Goal: Task Accomplishment & Management: Manage account settings

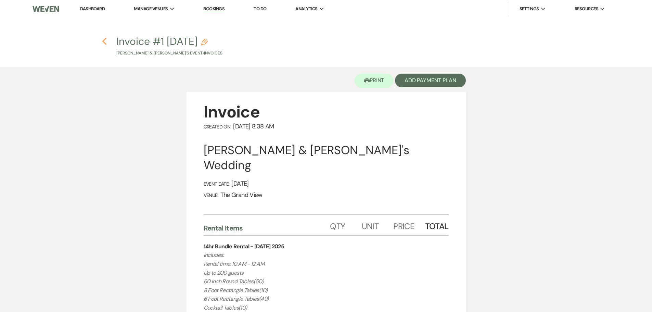
click at [105, 42] on icon "Previous" at bounding box center [104, 41] width 5 height 8
select select "5"
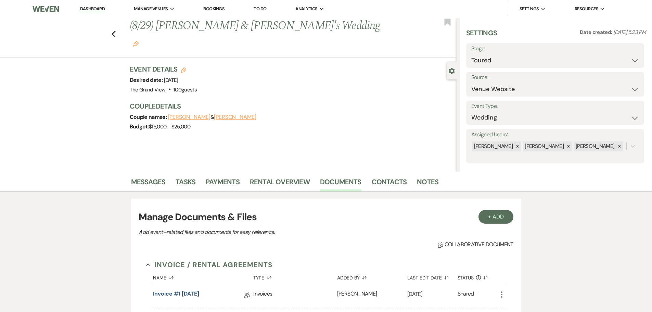
drag, startPoint x: 104, startPoint y: 11, endPoint x: 98, endPoint y: 4, distance: 9.2
click at [104, 11] on link "Dashboard" at bounding box center [92, 9] width 25 height 6
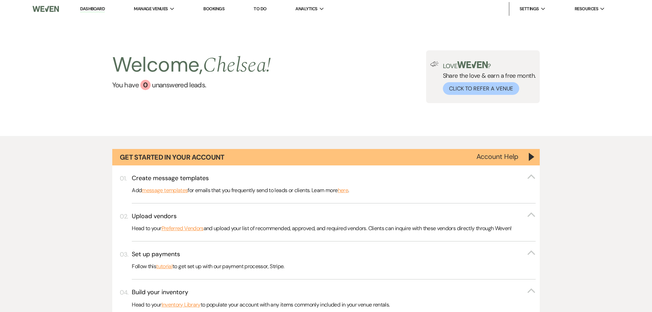
click at [98, 4] on li "Dashboard" at bounding box center [92, 9] width 31 height 14
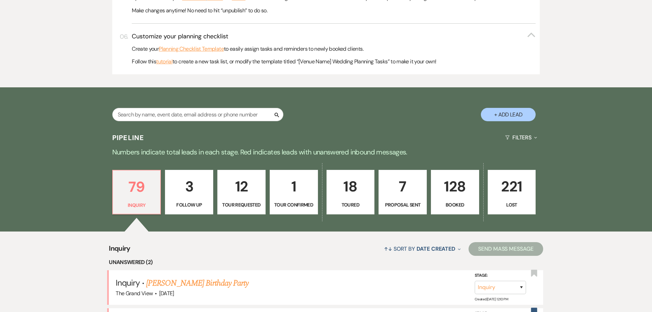
scroll to position [479, 0]
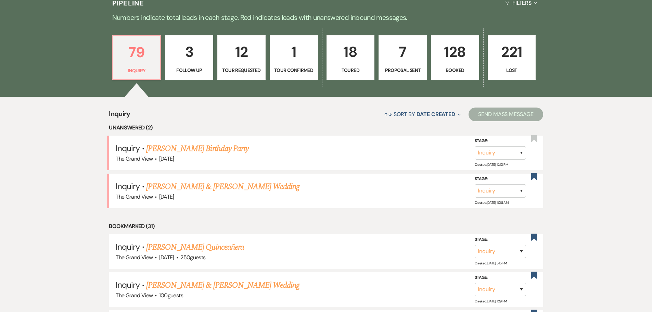
click at [351, 63] on p "18" at bounding box center [350, 51] width 39 height 23
select select "5"
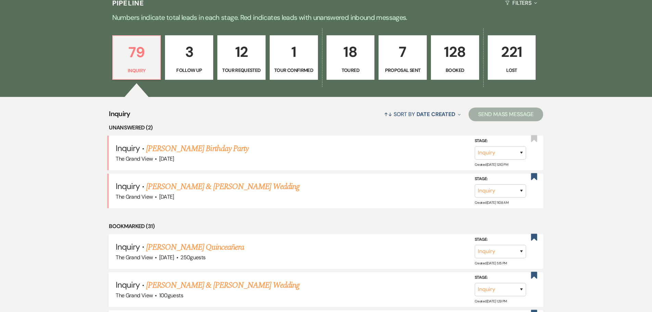
select select "5"
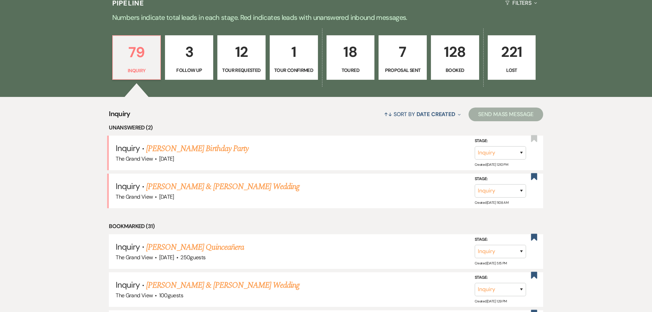
select select "5"
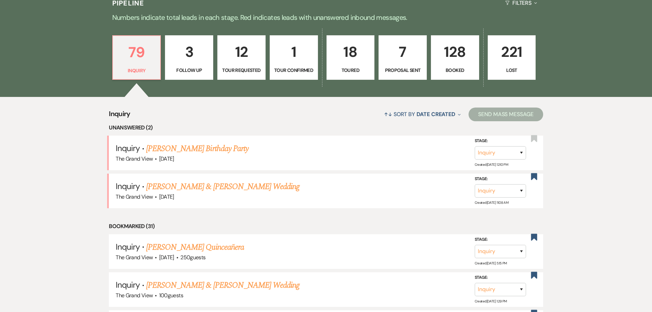
select select "5"
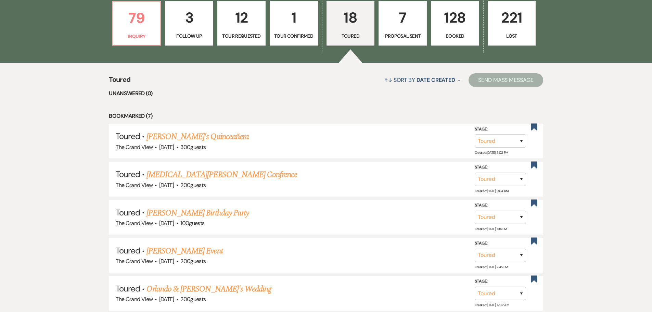
click at [292, 26] on p "1" at bounding box center [293, 17] width 39 height 23
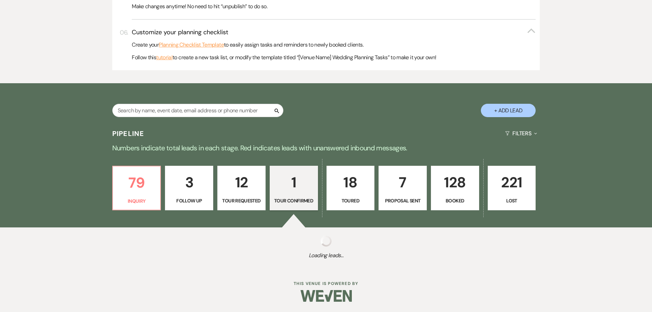
select select "4"
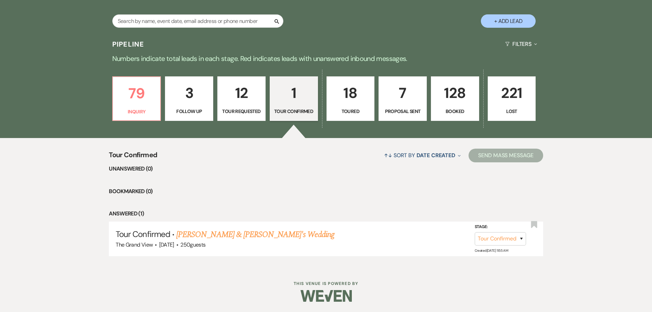
click at [256, 77] on link "12 Tour Requested" at bounding box center [241, 98] width 48 height 44
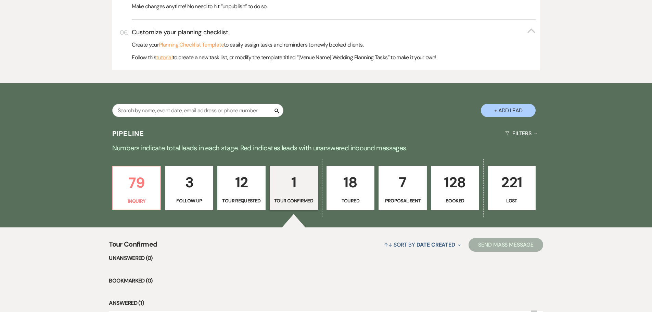
select select "2"
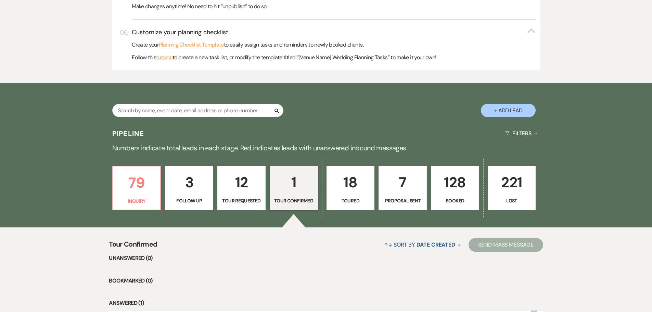
select select "2"
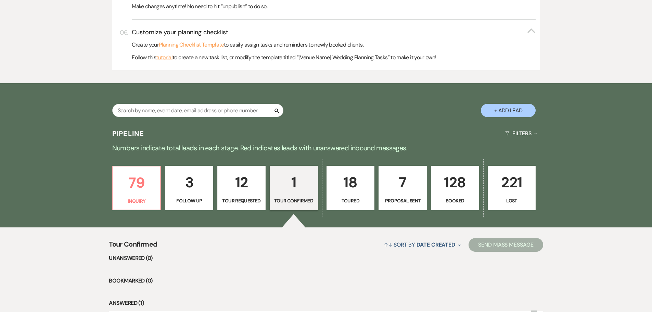
select select "2"
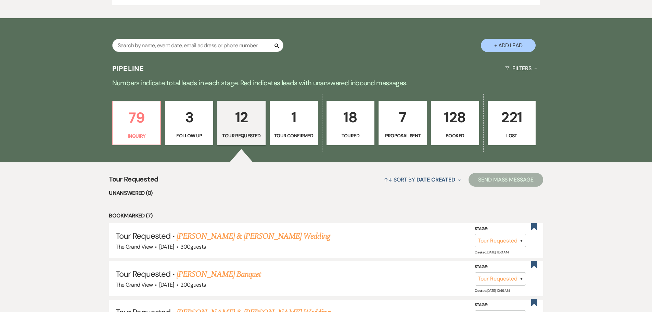
scroll to position [335, 0]
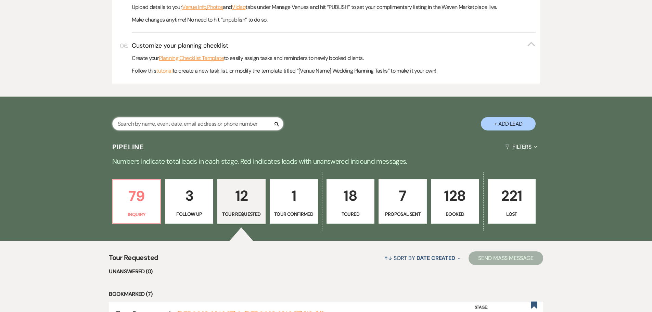
click at [183, 124] on input "text" at bounding box center [197, 123] width 171 height 13
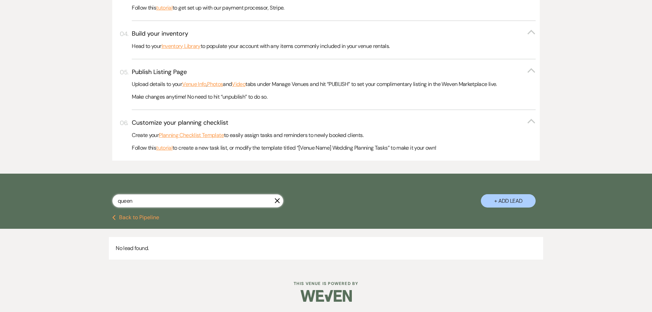
type input "queen"
click at [275, 202] on icon "X" at bounding box center [276, 200] width 5 height 5
select select "2"
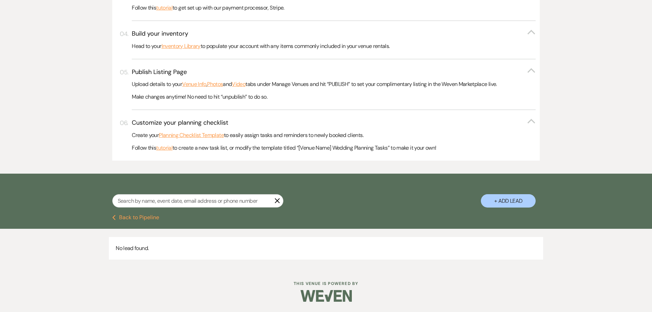
select select "2"
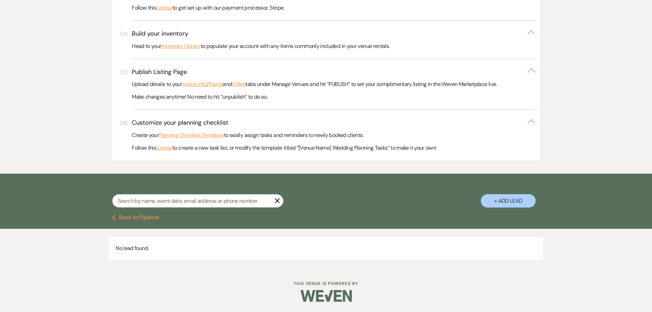
select select "2"
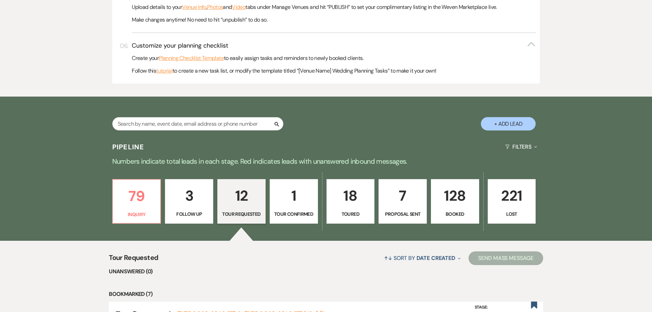
click at [331, 204] on p "18" at bounding box center [350, 195] width 39 height 23
select select "5"
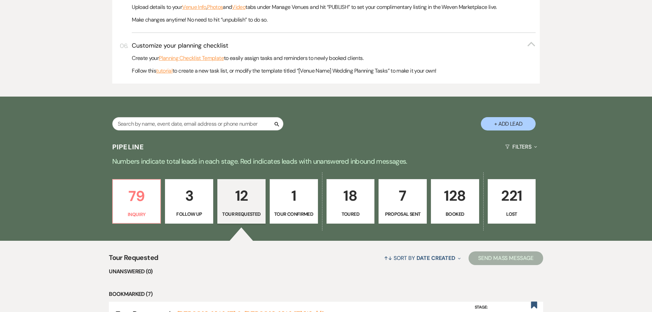
select select "5"
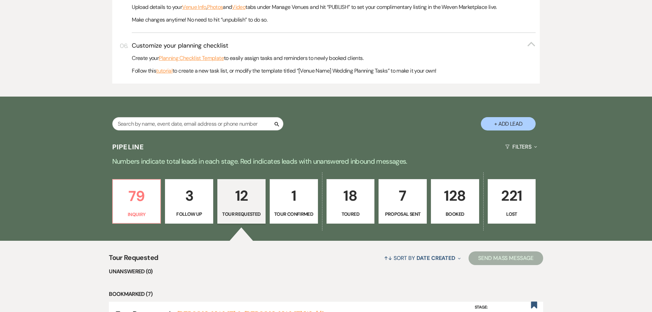
select select "5"
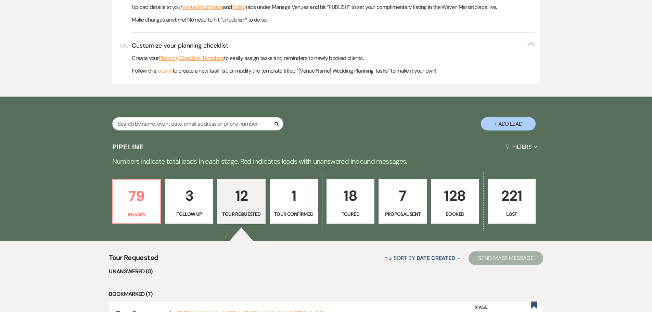
select select "5"
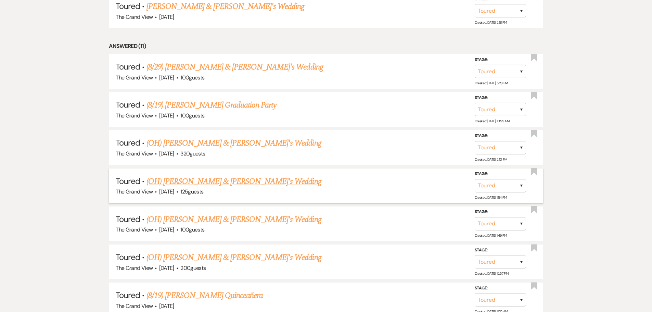
scroll to position [814, 0]
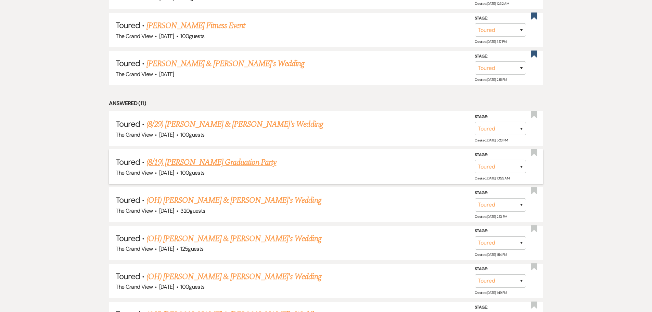
click at [212, 164] on link "(8/19) [PERSON_NAME] Graduation Party" at bounding box center [211, 162] width 130 height 12
select select "5"
select select "22"
select select "19"
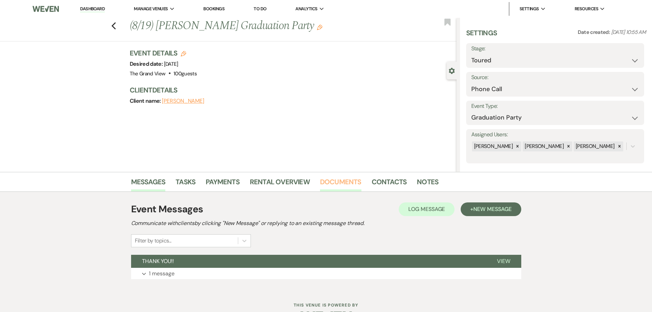
click at [347, 187] on link "Documents" at bounding box center [340, 183] width 41 height 15
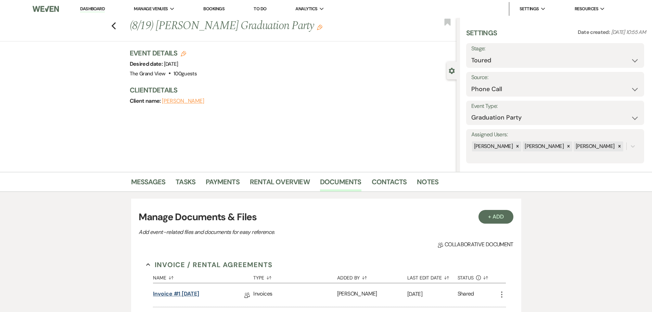
click at [176, 292] on link "Invoice #1 [DATE]" at bounding box center [176, 294] width 46 height 11
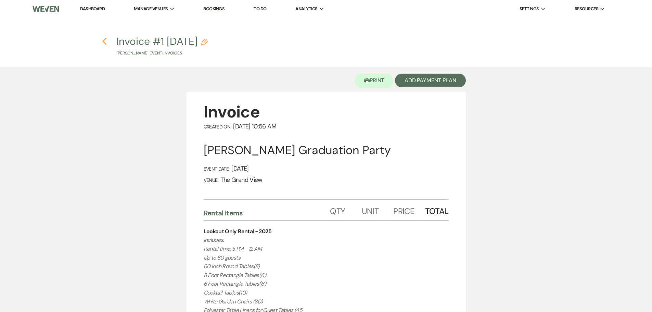
click at [104, 43] on use "button" at bounding box center [104, 42] width 4 height 8
select select "5"
select select "22"
select select "19"
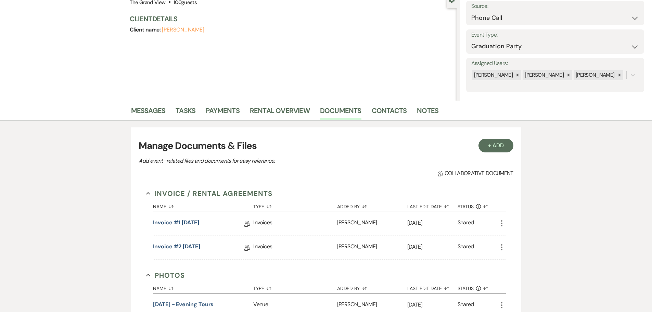
scroll to position [171, 0]
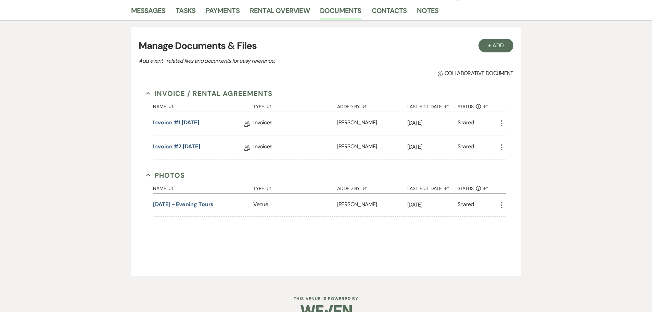
click at [195, 147] on link "Invoice #2 [DATE]" at bounding box center [176, 147] width 47 height 11
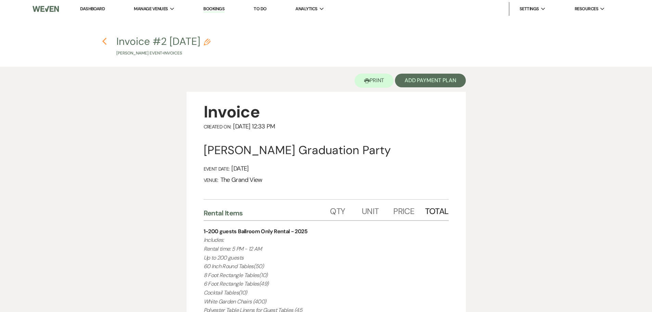
click at [104, 41] on icon "Previous" at bounding box center [104, 41] width 5 height 8
select select "5"
select select "22"
select select "19"
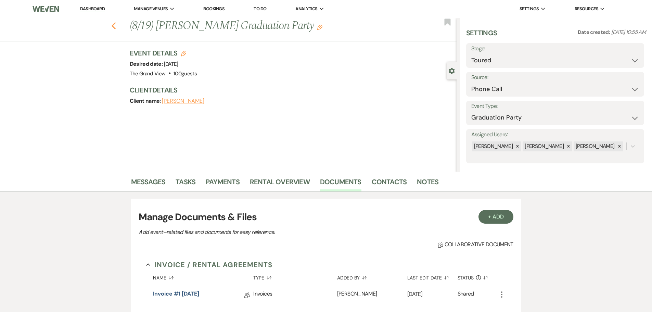
click at [116, 28] on use "button" at bounding box center [113, 26] width 4 height 8
select select "5"
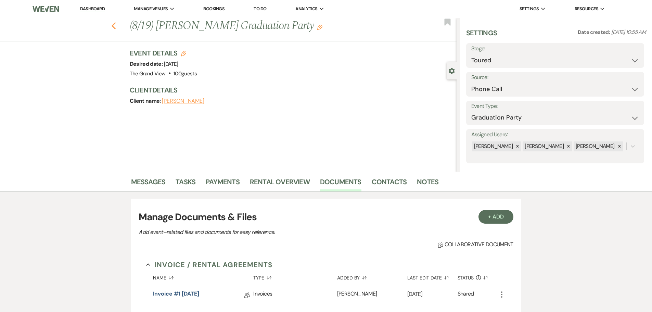
select select "5"
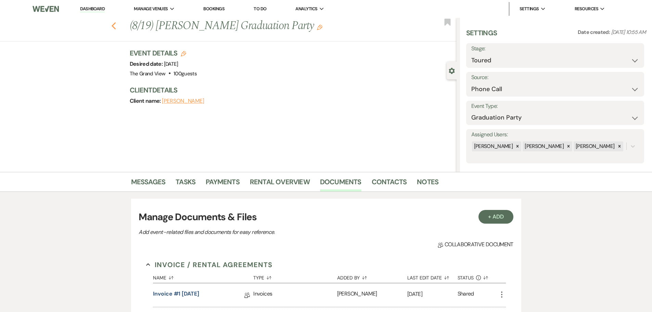
select select "5"
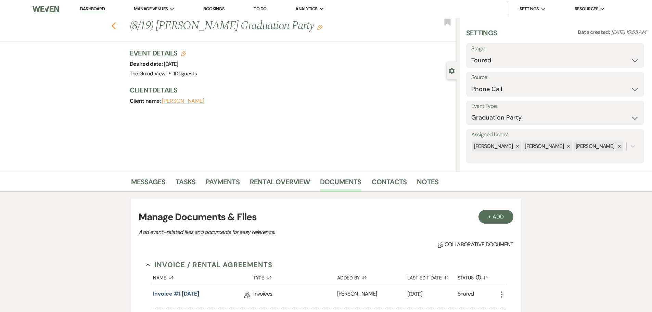
select select "5"
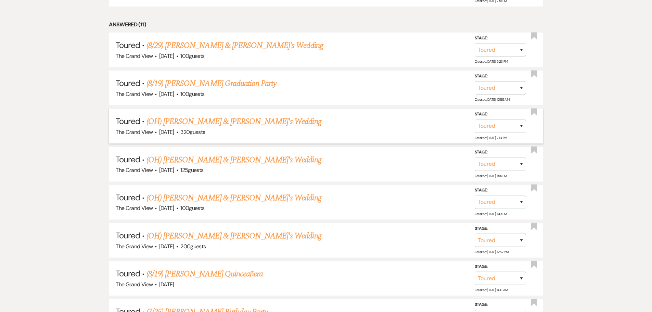
scroll to position [883, 0]
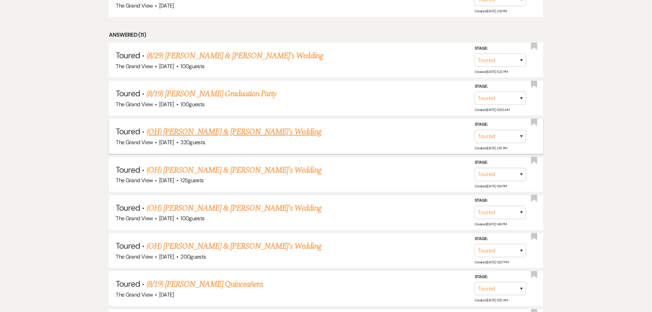
click at [223, 135] on link "(OH) [PERSON_NAME] & [PERSON_NAME]'s Wedding" at bounding box center [233, 132] width 175 height 12
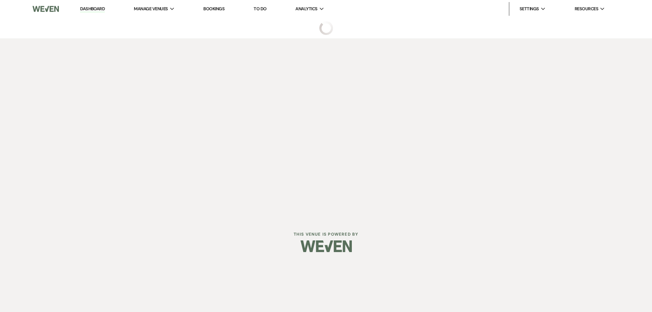
select select "5"
select select "25"
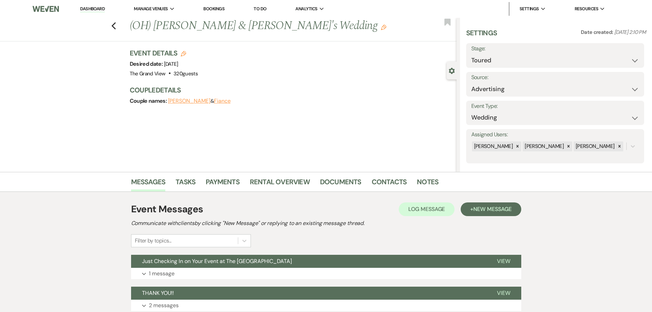
click at [333, 175] on li "Documents" at bounding box center [346, 183] width 52 height 16
click at [329, 185] on link "Documents" at bounding box center [340, 183] width 41 height 15
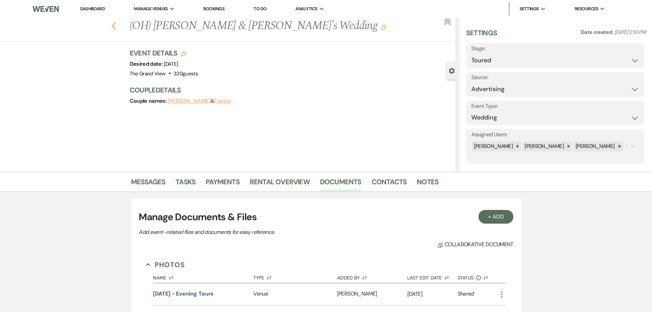
click at [116, 23] on icon "Previous" at bounding box center [113, 26] width 5 height 8
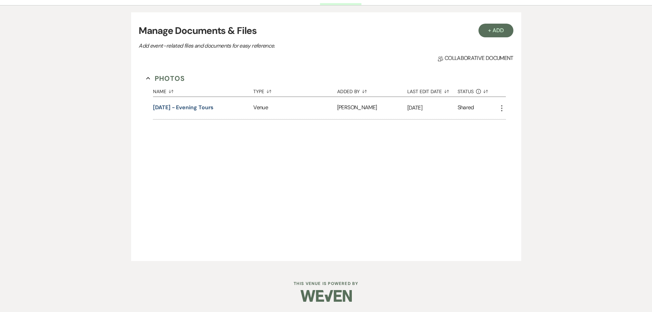
select select "5"
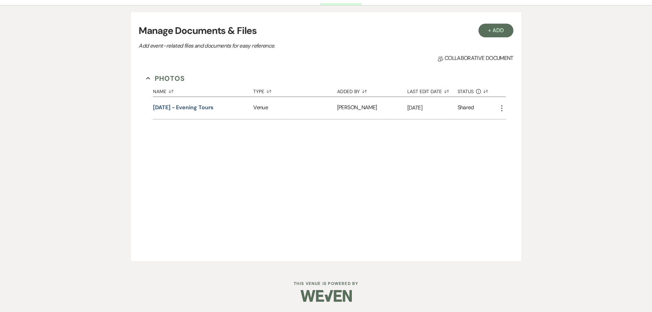
select select "5"
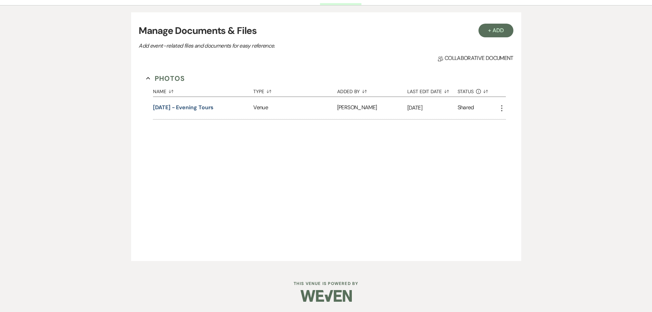
select select "5"
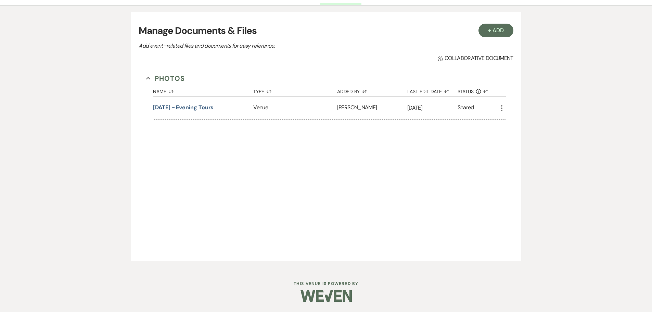
select select "5"
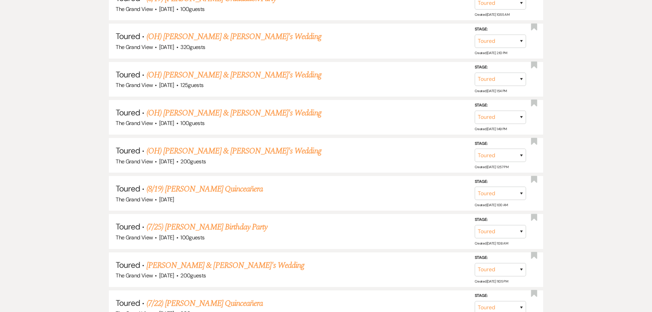
scroll to position [985, 0]
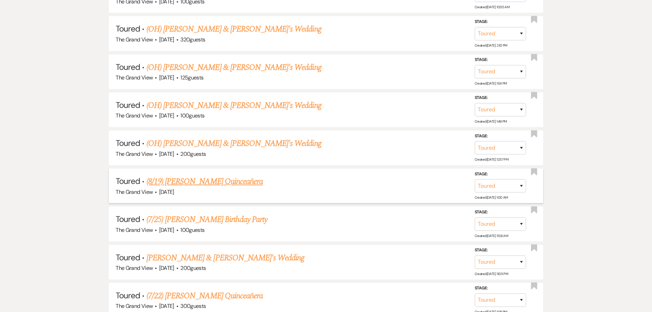
click at [187, 184] on link "(8/19) [PERSON_NAME] Quinceañera" at bounding box center [204, 181] width 116 height 12
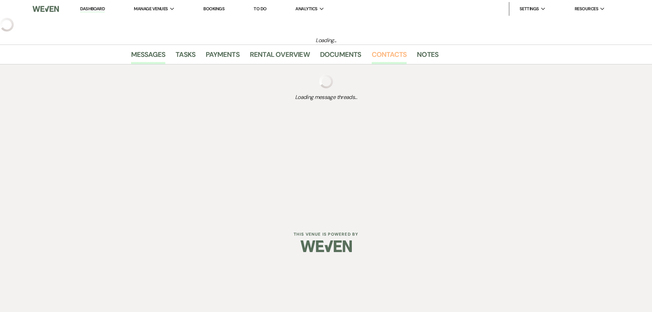
select select "5"
select select "15"
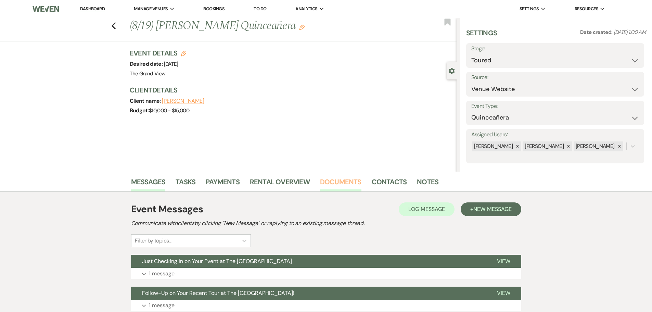
click at [349, 182] on link "Documents" at bounding box center [340, 183] width 41 height 15
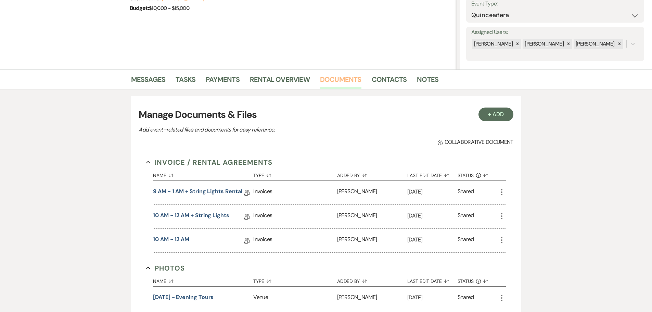
scroll to position [103, 0]
click at [188, 235] on link "10 AM - 12 AM" at bounding box center [171, 240] width 36 height 11
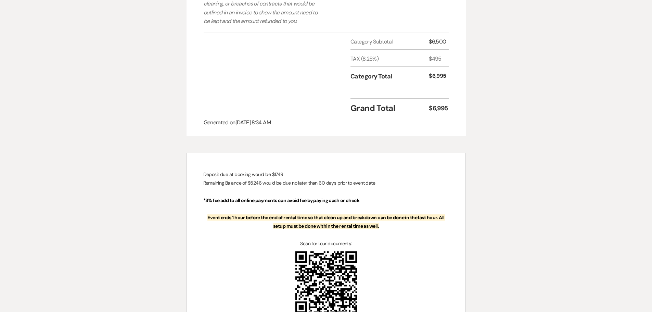
scroll to position [679, 0]
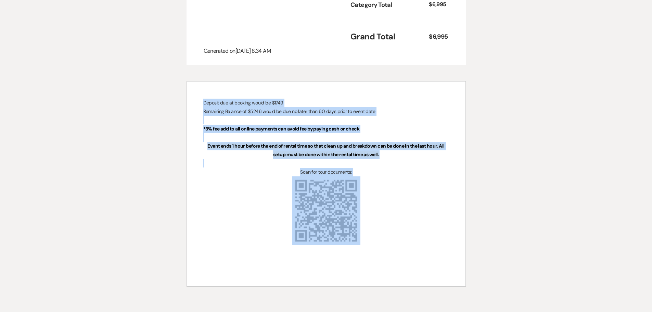
drag, startPoint x: 418, startPoint y: 227, endPoint x: 166, endPoint y: 104, distance: 280.3
copy div "Deposit due at booking would be $1749 Remaining Balance of $5246 would be due n…"
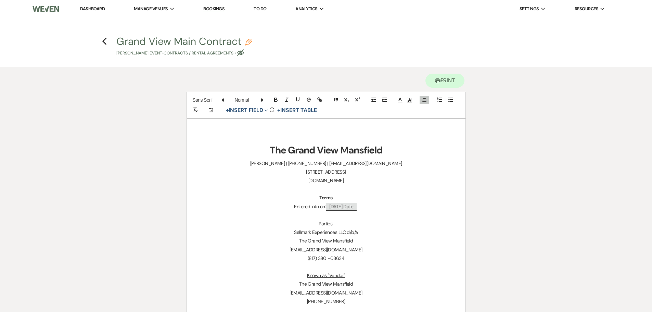
click at [87, 11] on link "Dashboard" at bounding box center [92, 9] width 25 height 6
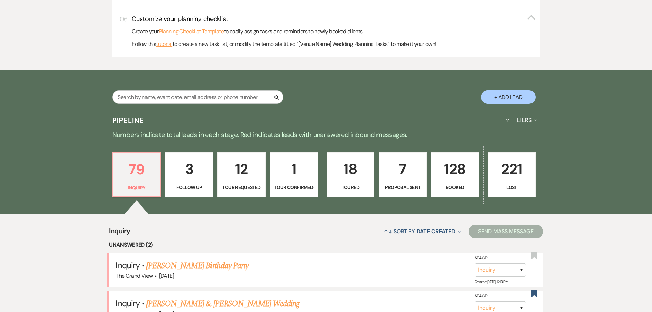
scroll to position [376, 0]
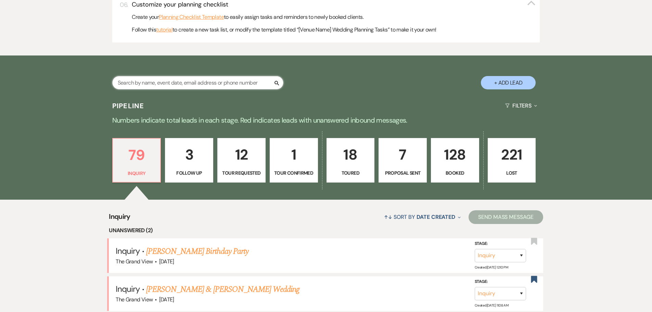
click at [166, 83] on input "text" at bounding box center [197, 82] width 171 height 13
type input "Jennifer"
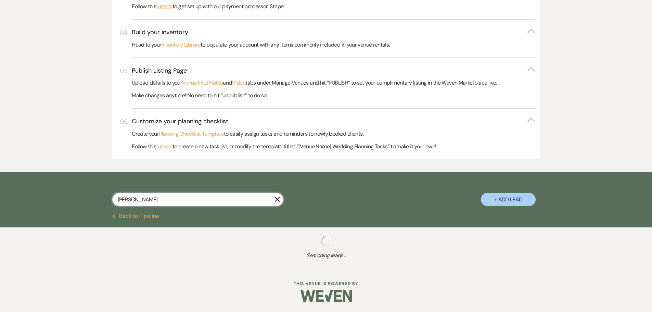
scroll to position [376, 0]
select select "6"
select select "8"
select select "5"
select select "8"
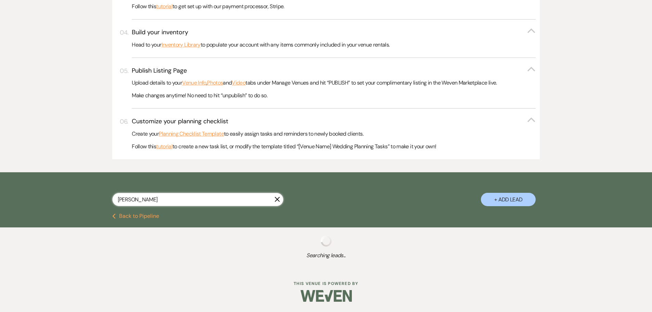
select select "5"
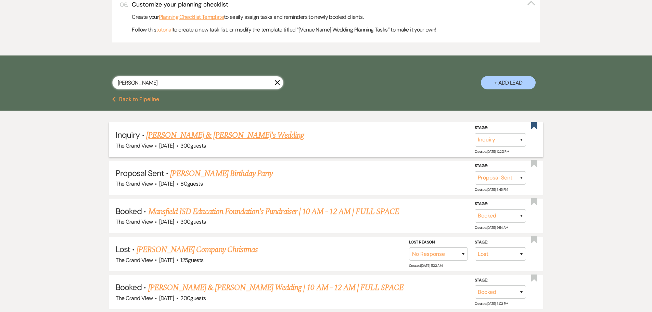
type input "Jennifer"
click at [214, 132] on link "[PERSON_NAME] & [PERSON_NAME]'s Wedding" at bounding box center [225, 135] width 158 height 12
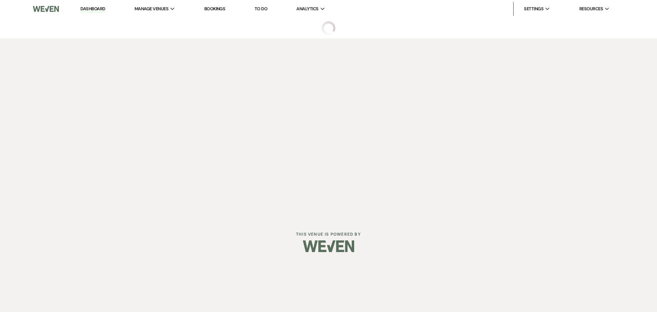
select select "5"
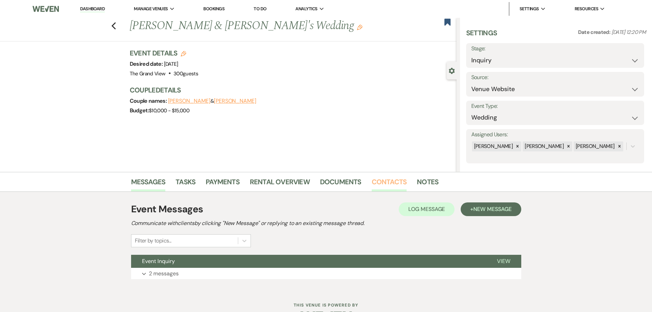
click at [392, 184] on link "Contacts" at bounding box center [389, 183] width 35 height 15
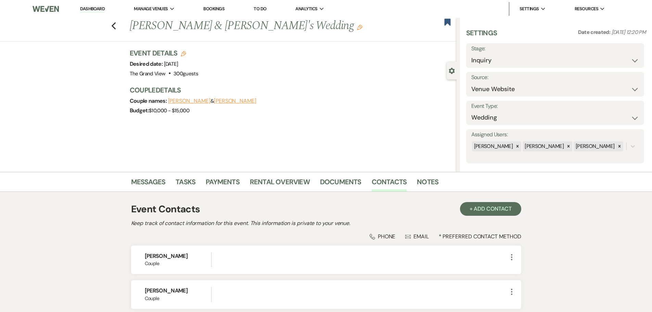
click at [120, 139] on div "Previous Rashawn & Jennifer's Wedding Edit Bookmark Gear Settings Settings Date…" at bounding box center [228, 95] width 456 height 154
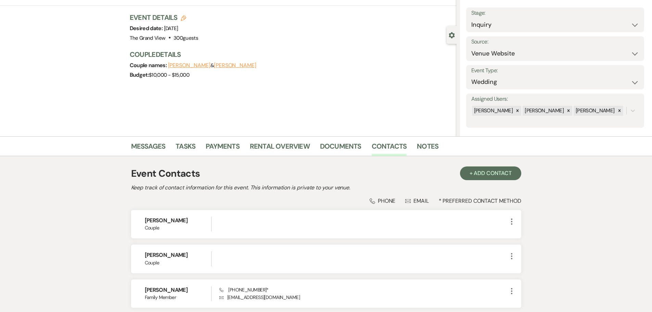
scroll to position [68, 0]
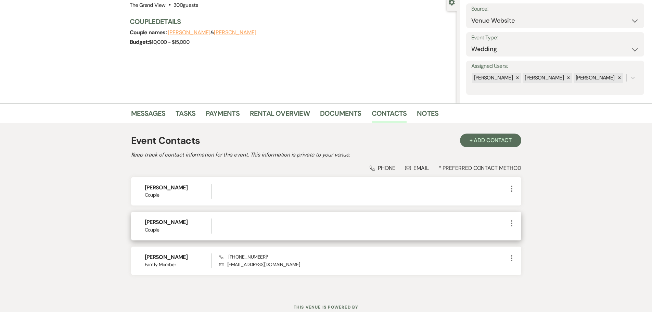
click at [513, 221] on icon "More" at bounding box center [511, 223] width 8 height 8
click at [519, 235] on use "button" at bounding box center [518, 236] width 5 height 5
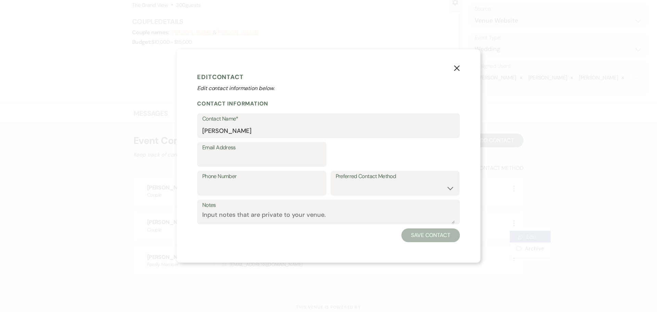
select select "1"
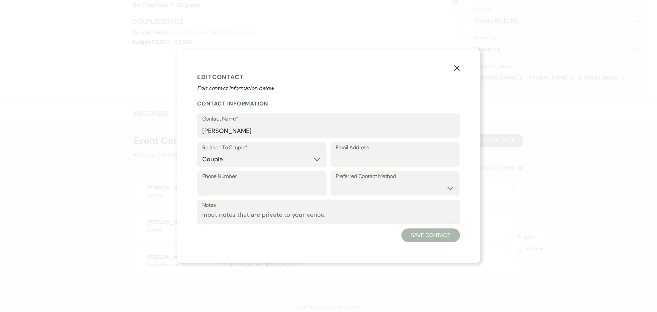
click at [381, 167] on div "Email Address" at bounding box center [394, 156] width 129 height 29
click at [377, 161] on input "Email Address" at bounding box center [395, 159] width 119 height 13
paste input "jenniferibeziako1234@gmail.com"
type input "jenniferibeziako1234@gmail.com"
click at [262, 186] on input "Phone Number" at bounding box center [261, 187] width 119 height 13
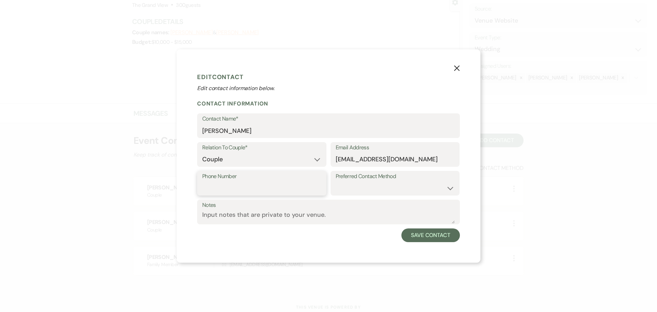
paste input "4059002916"
type input "4059002916"
click at [425, 232] on button "Save Contact" at bounding box center [430, 235] width 58 height 14
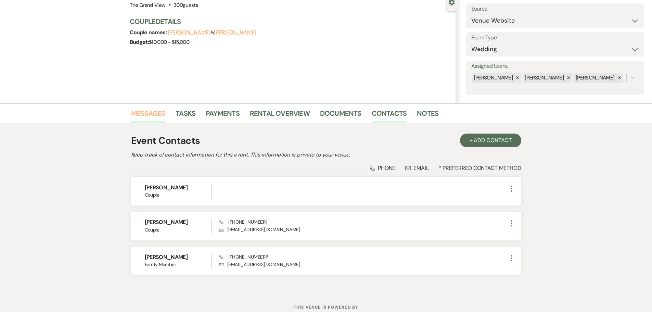
click at [154, 115] on link "Messages" at bounding box center [148, 115] width 35 height 15
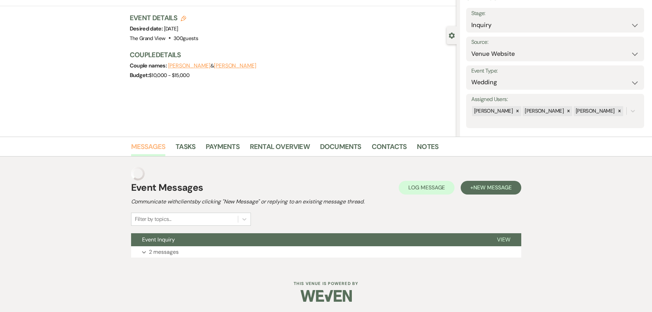
scroll to position [22, 0]
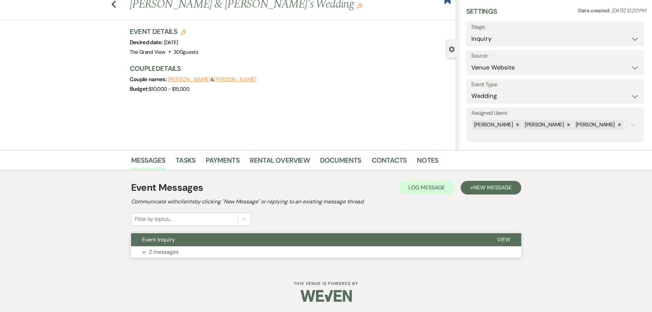
click at [187, 253] on button "Expand 2 messages" at bounding box center [326, 252] width 390 height 12
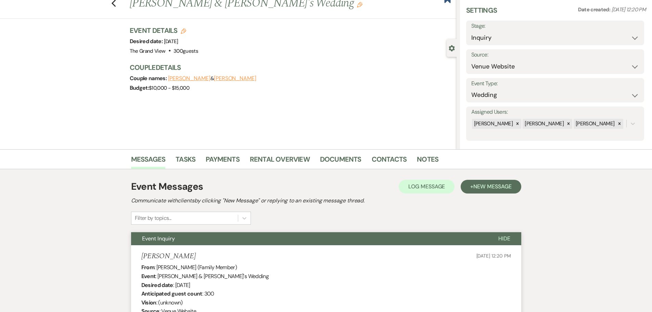
scroll to position [0, 0]
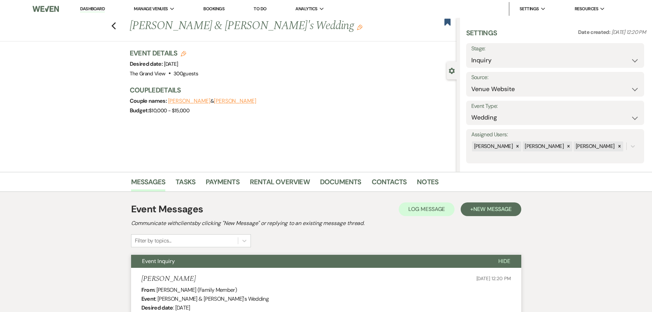
click at [120, 25] on div "Previous Rashawn & Jennifer's Wedding Edit Bookmark" at bounding box center [227, 30] width 460 height 24
click at [116, 26] on icon "Previous" at bounding box center [113, 26] width 5 height 8
select select "6"
select select "8"
select select "5"
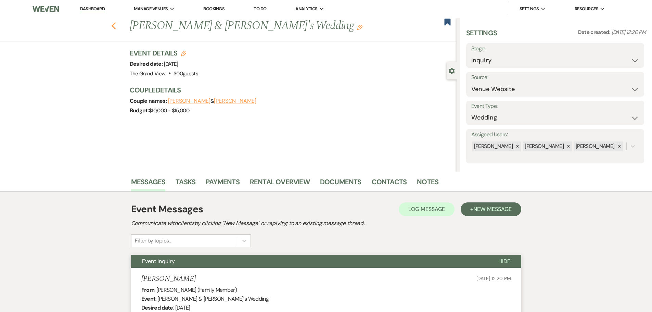
select select "8"
select select "5"
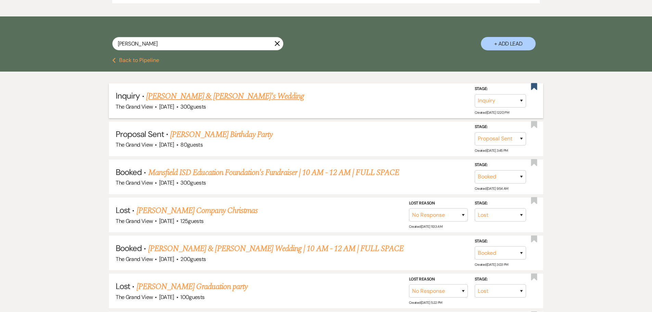
scroll to position [376, 0]
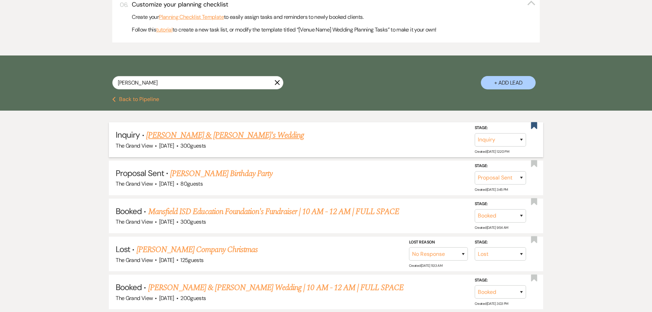
click at [205, 137] on link "[PERSON_NAME] & [PERSON_NAME]'s Wedding" at bounding box center [225, 135] width 158 height 12
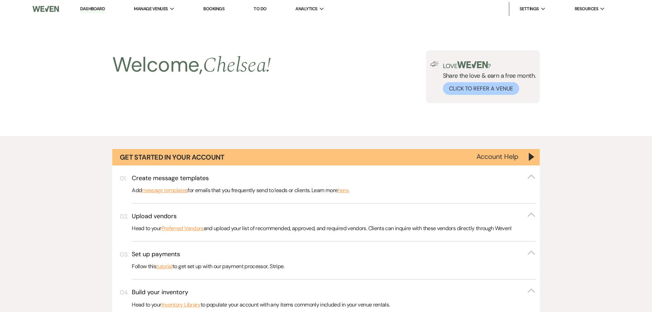
select select "5"
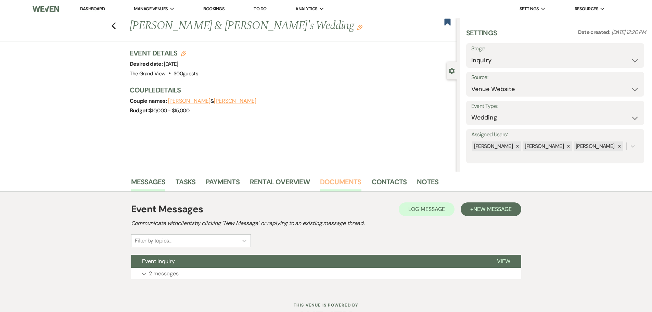
click at [330, 181] on link "Documents" at bounding box center [340, 183] width 41 height 15
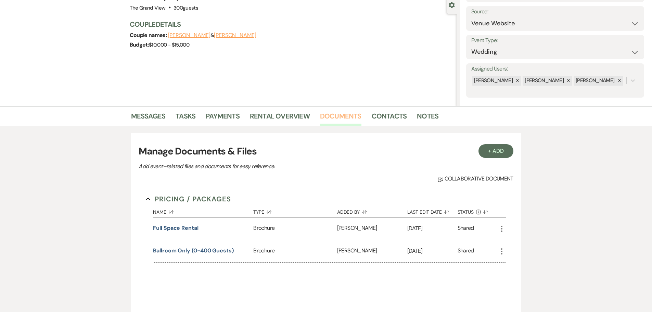
scroll to position [68, 0]
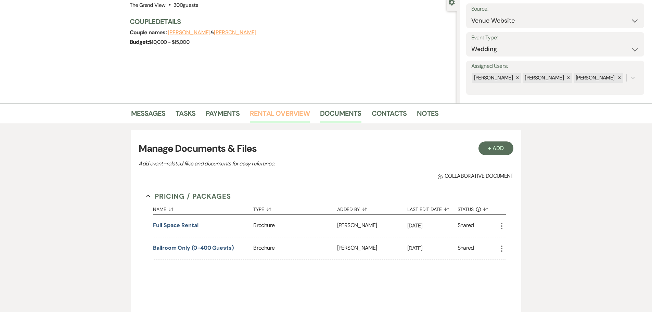
click at [304, 114] on link "Rental Overview" at bounding box center [280, 115] width 60 height 15
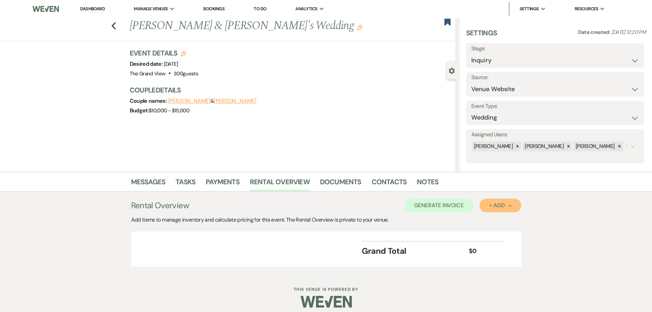
click at [491, 208] on div "+ Add Next" at bounding box center [500, 205] width 22 height 5
click at [489, 222] on button "Item" at bounding box center [496, 221] width 35 height 11
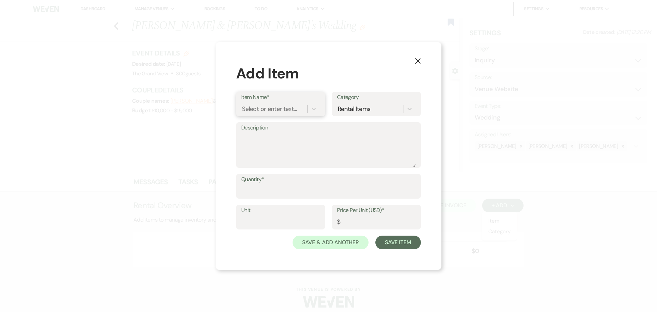
click at [270, 105] on div "Select or enter text..." at bounding box center [269, 108] width 55 height 9
type input "sat"
click at [269, 132] on div "14hr Bundle Rental - [DATE] 2025" at bounding box center [280, 130] width 79 height 22
type textarea "Includes: Rental time: 10 AM - 12 AM Up to 200 guests 60 Inch Round Tables(50) …"
type input "Package"
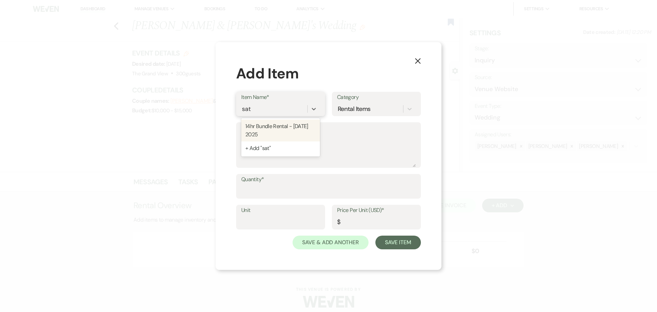
type input "6000"
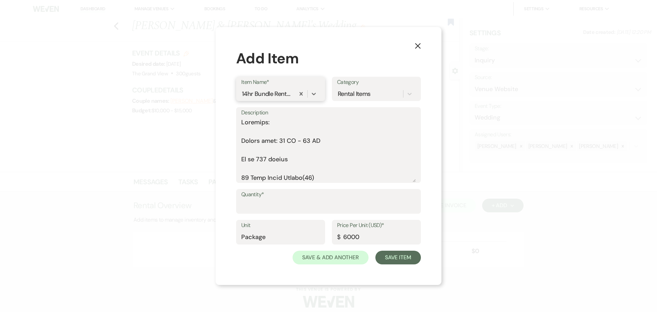
drag, startPoint x: 414, startPoint y: 166, endPoint x: 403, endPoint y: 216, distance: 51.9
click at [403, 216] on form "Item Name* option 14hr Bundle Rental - Saturday 2025, selected. 0 results avail…" at bounding box center [328, 170] width 185 height 187
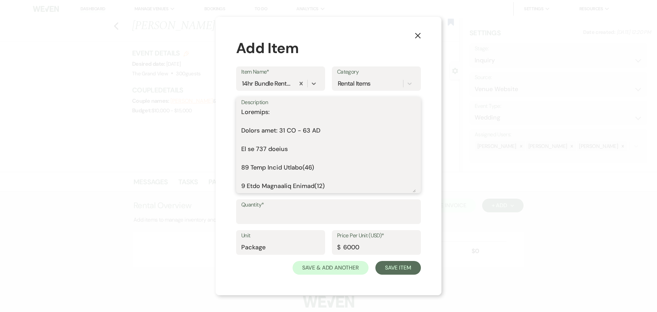
click at [249, 120] on textarea "Description" at bounding box center [328, 149] width 174 height 85
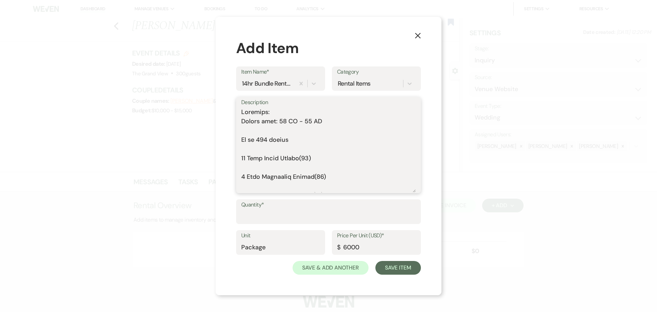
click at [249, 130] on textarea "Description" at bounding box center [328, 149] width 174 height 85
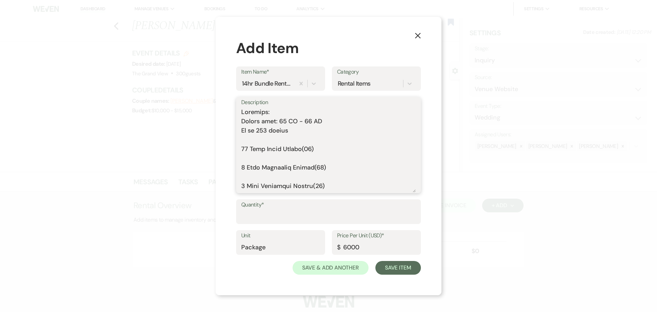
click at [249, 140] on textarea "Description" at bounding box center [328, 149] width 174 height 85
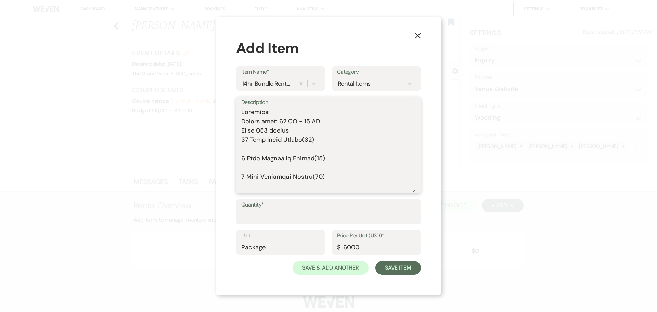
click at [250, 149] on textarea "Description" at bounding box center [328, 149] width 174 height 85
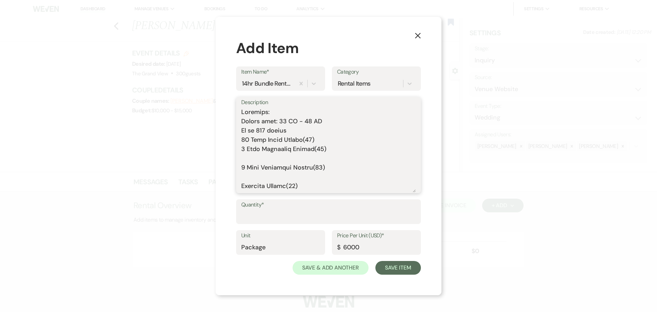
click at [249, 156] on textarea "Description" at bounding box center [328, 149] width 174 height 85
click at [249, 168] on textarea "Description" at bounding box center [328, 149] width 174 height 85
click at [245, 181] on textarea "Description" at bounding box center [328, 149] width 174 height 85
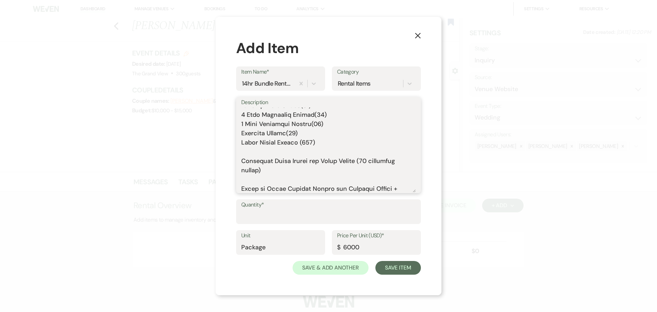
click at [249, 154] on textarea "Description" at bounding box center [328, 149] width 174 height 85
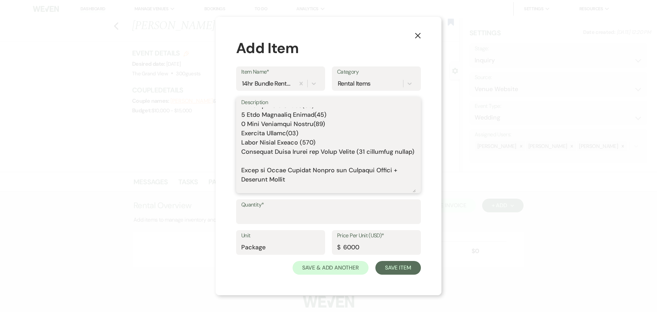
click at [247, 169] on textarea "Description" at bounding box center [328, 149] width 174 height 85
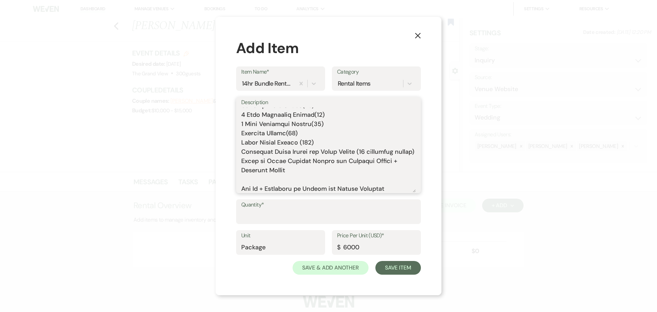
click at [250, 185] on textarea "Description" at bounding box center [328, 149] width 174 height 85
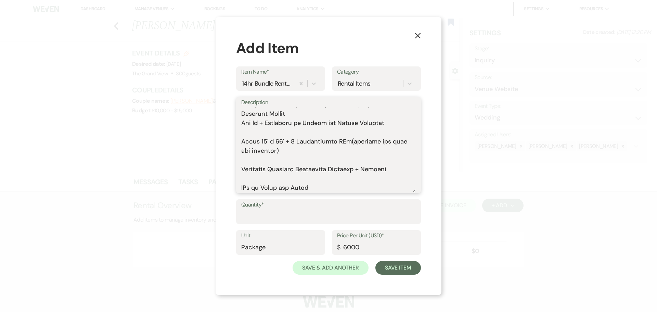
scroll to position [103, 0]
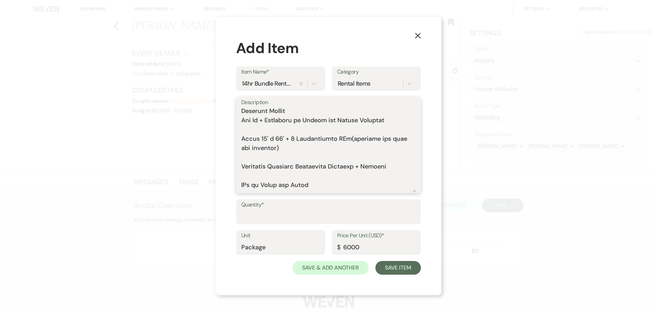
click at [249, 133] on textarea "Description" at bounding box center [328, 149] width 174 height 85
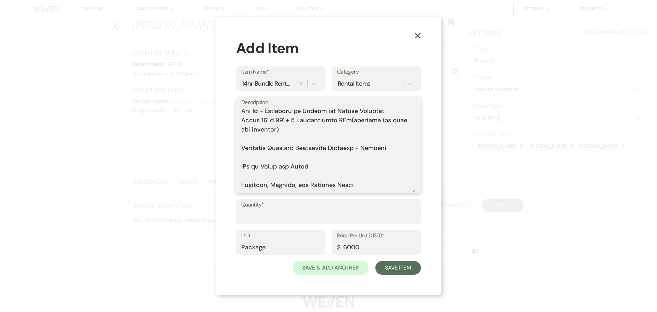
click at [250, 150] on textarea "Description" at bounding box center [328, 149] width 174 height 85
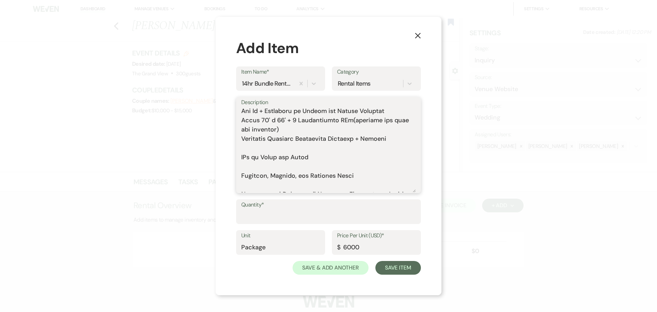
click at [252, 158] on textarea "Description" at bounding box center [328, 149] width 174 height 85
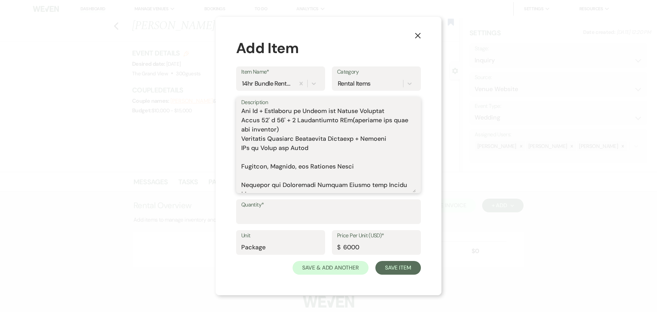
drag, startPoint x: 394, startPoint y: 147, endPoint x: 229, endPoint y: 146, distance: 165.2
click at [229, 146] on div "X Add Item Item Name* 14hr Bundle Rental - Saturday 2025 Category Rental Items …" at bounding box center [329, 156] width 226 height 278
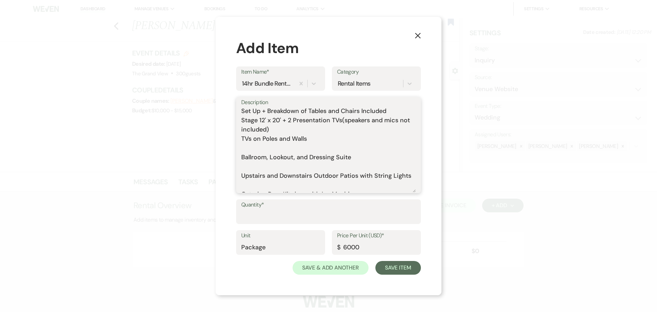
click at [246, 155] on textarea "Includes: Rental time: 10 AM - 12 AM Up to 200 guests 60 Inch Round Tables(50) …" at bounding box center [328, 149] width 174 height 85
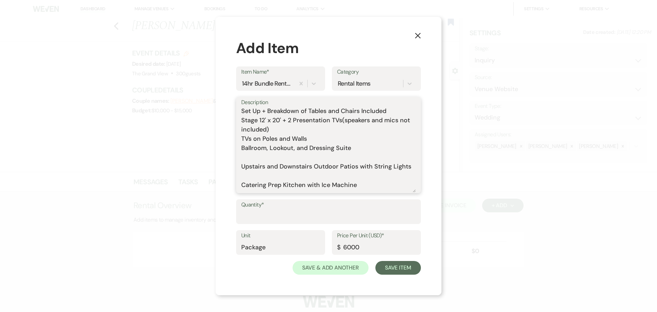
click at [357, 156] on textarea "Includes: Rental time: 10 AM - 12 AM Up to 200 guests 60 Inch Round Tables(50) …" at bounding box center [328, 149] width 174 height 85
click at [287, 168] on textarea "Includes: Rental time: 10 AM - 12 AM Up to 200 guests 60 Inch Round Tables(50) …" at bounding box center [328, 149] width 174 height 85
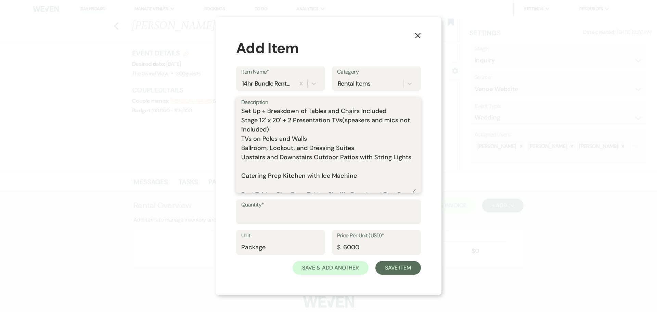
click at [276, 179] on textarea "Includes: Rental time: 10 AM - 12 AM Up to 200 guests 60 Inch Round Tables(50) …" at bounding box center [328, 149] width 174 height 85
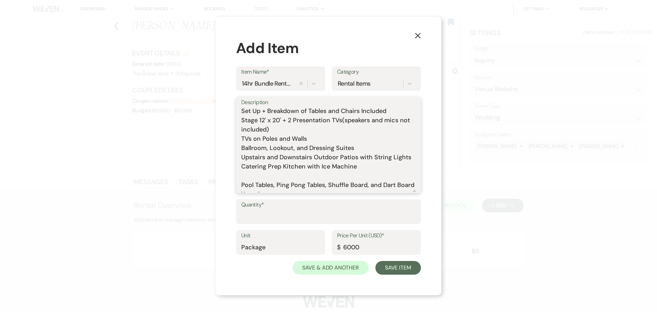
click at [270, 185] on textarea "Includes: Rental time: 10 AM - 12 AM Up to 200 guests 60 Inch Round Tables(50) …" at bounding box center [328, 149] width 174 height 85
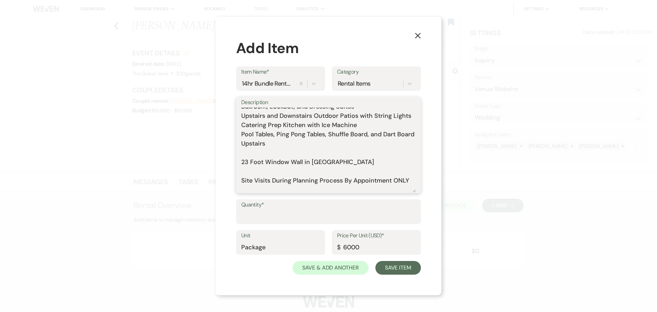
scroll to position [171, 0]
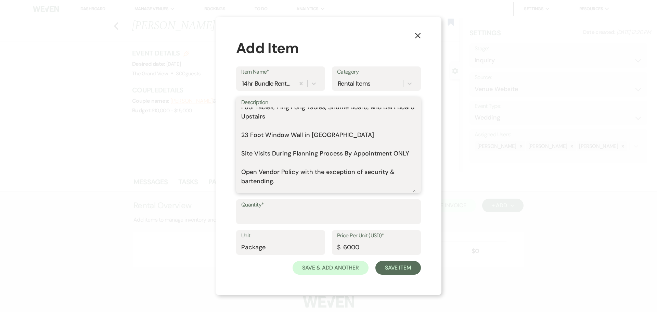
click at [272, 117] on textarea "Includes: Rental time: 10 AM - 12 AM Up to 200 guests 60 Inch Round Tables(50) …" at bounding box center [328, 149] width 174 height 85
click at [321, 118] on textarea "Includes: Rental time: 10 AM - 12 AM Up to 200 guests 60 Inch Round Tables(50) …" at bounding box center [328, 149] width 174 height 85
click at [302, 140] on textarea "Includes: Rental time: 10 AM - 12 AM Up to 200 guests 60 Inch Round Tables(50) …" at bounding box center [328, 149] width 174 height 85
click at [291, 137] on textarea "Includes: Rental time: 10 AM - 12 AM Up to 200 guests 60 Inch Round Tables(50) …" at bounding box center [328, 149] width 174 height 85
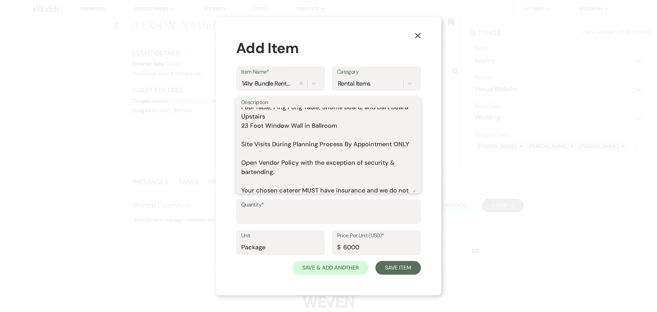
click at [269, 147] on textarea "Includes: Rental time: 10 AM - 12 AM Up to 200 guests 60 Inch Round Tables(50) …" at bounding box center [328, 149] width 174 height 85
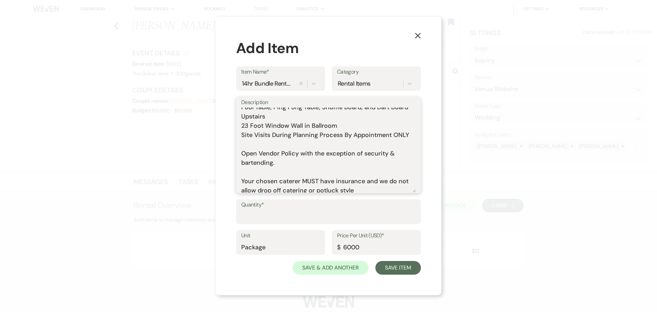
click at [265, 154] on textarea "Includes: Rental time: 10 AM - 12 AM Up to 200 guests 60 Inch Round Tables(50) …" at bounding box center [328, 149] width 174 height 85
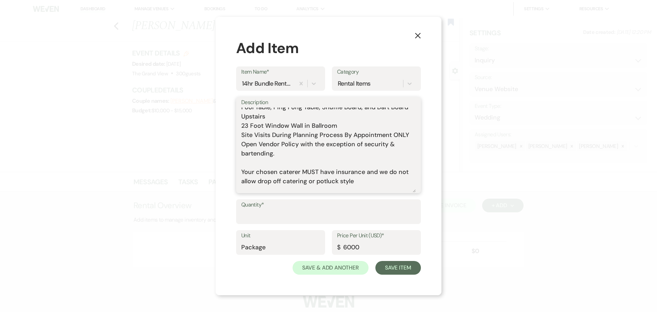
click at [264, 166] on textarea "Includes: Rental time: 10 AM - 12 AM Up to 200 guests 60 Inch Round Tables(50) …" at bounding box center [328, 149] width 174 height 85
click at [262, 174] on textarea "Includes: Rental time: 10 AM - 12 AM Up to 200 guests 60 Inch Round Tables(50) …" at bounding box center [328, 149] width 174 height 85
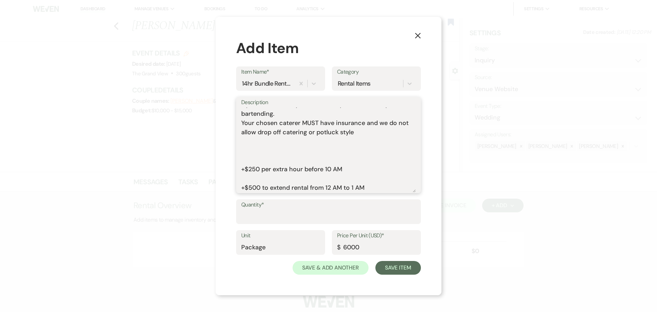
click at [260, 145] on textarea "Includes: Rental time: 10 AM - 12 AM Up to 200 guests 60 Inch Round Tables(50) …" at bounding box center [328, 149] width 174 height 85
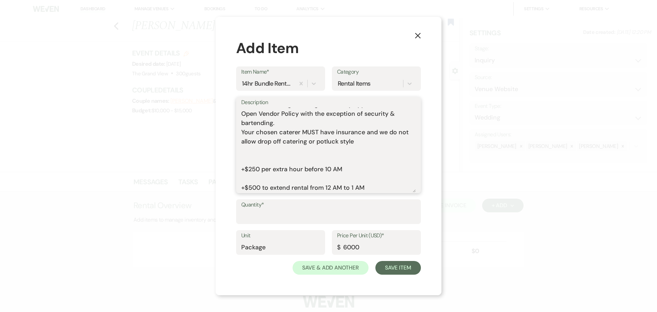
scroll to position [211, 0]
click at [255, 160] on textarea "Includes: Rental time: 10 AM - 12 AM Up to 200 guests 60 Inch Round Tables(50) …" at bounding box center [328, 149] width 174 height 85
click at [360, 141] on textarea "Includes: Rental time: 10 AM - 12 AM Up to 200 guests 60 Inch Round Tables(50) …" at bounding box center [328, 149] width 174 height 85
click at [257, 159] on textarea "Includes: Rental time: 10 AM - 12 AM Up to 200 guests 60 Inch Round Tables(50) …" at bounding box center [328, 149] width 174 height 85
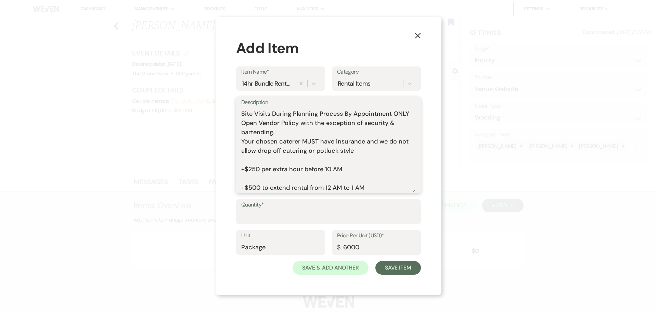
click at [256, 178] on textarea "Includes: Rental time: 10 AM - 12 AM Up to 200 guests 60 Inch Round Tables(50) …" at bounding box center [328, 149] width 174 height 85
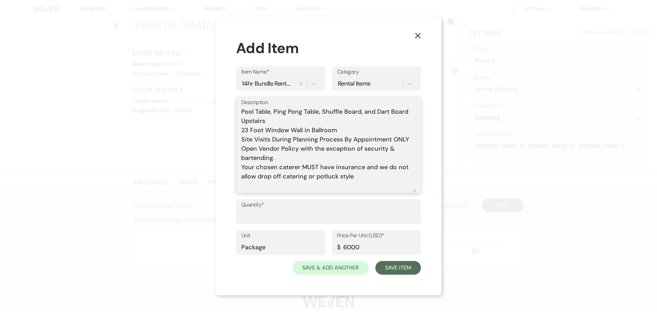
scroll to position [192, 0]
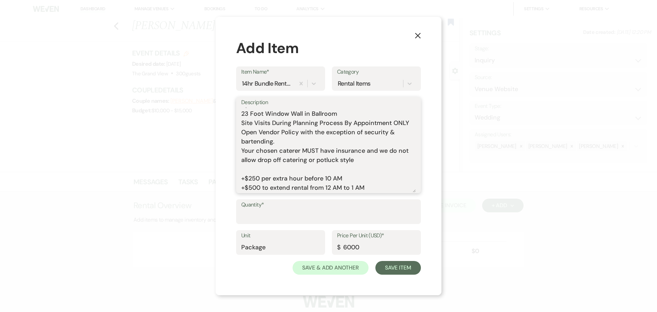
type textarea "Includes: Rental time: 10 AM - 12 AM Up to 200 guests 60 Inch Round Tables(50) …"
click at [269, 217] on input "Quantity*" at bounding box center [328, 216] width 174 height 13
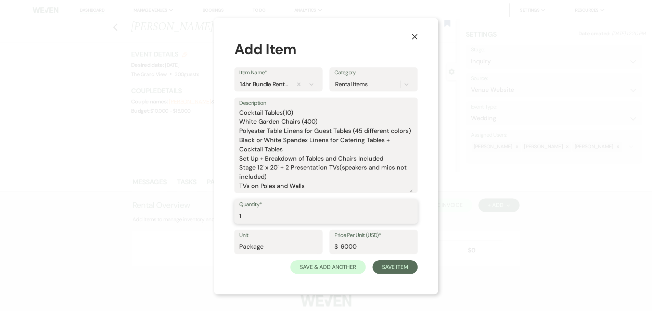
scroll to position [0, 0]
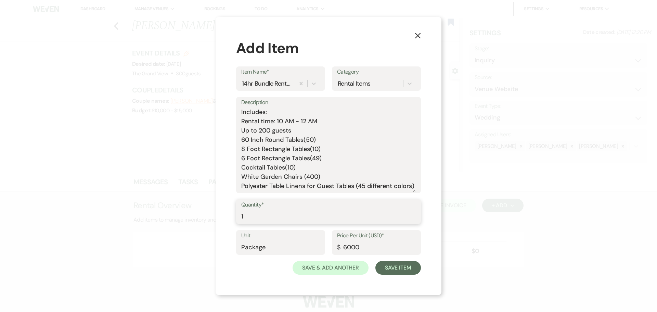
type input "1"
click at [261, 128] on textarea "Includes: Rental time: 10 AM - 12 AM Up to 200 guests 60 Inch Round Tables(50) …" at bounding box center [328, 149] width 174 height 85
type textarea "Includes: Rental time: 10 AM - 12 AM Up to 300 guests 60 Inch Round Tables(50) …"
click at [352, 246] on input "6000" at bounding box center [376, 246] width 79 height 13
type input "6500"
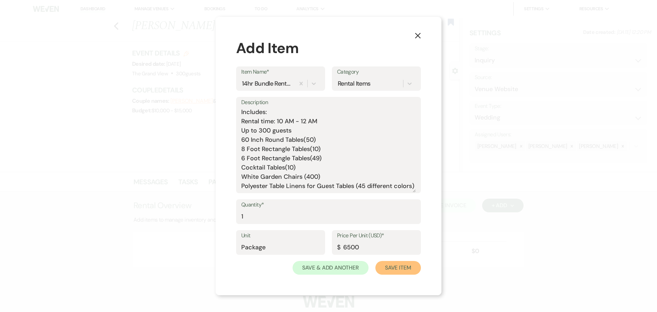
click at [397, 266] on button "Save Item" at bounding box center [397, 268] width 45 height 14
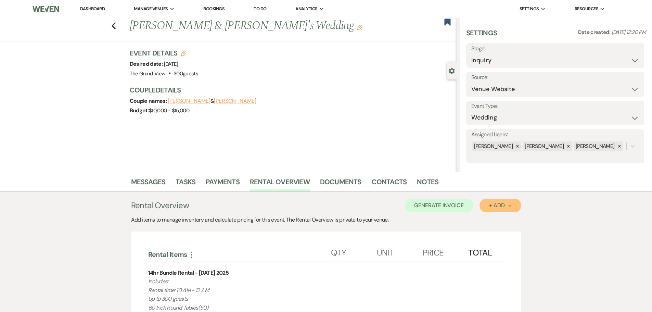
click at [493, 203] on div "+ Add Next" at bounding box center [500, 205] width 22 height 5
click at [494, 212] on ul "Item Category" at bounding box center [496, 226] width 35 height 28
click at [491, 221] on button "Item" at bounding box center [496, 221] width 35 height 11
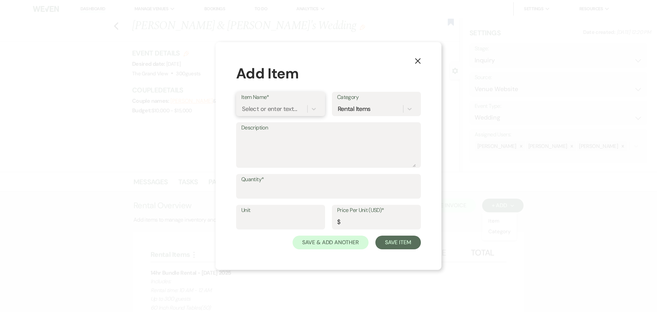
click at [265, 108] on div "Select or enter text..." at bounding box center [269, 108] width 55 height 9
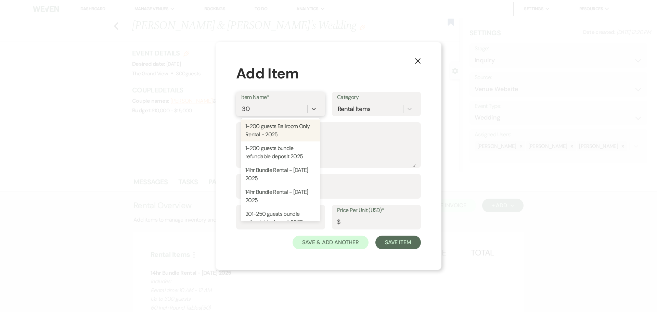
type input "300"
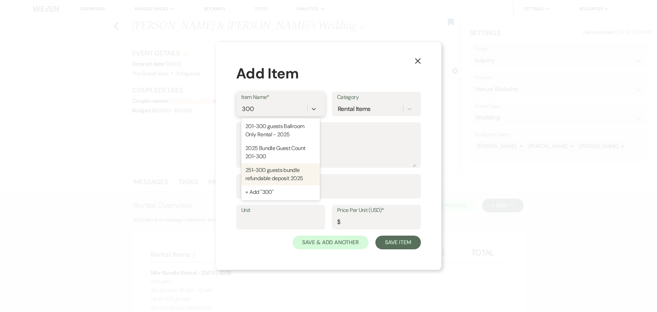
click at [279, 176] on div "251-300 guests bundle refundable deposit 2025" at bounding box center [280, 174] width 79 height 22
type textarea "This is the refundable deposit if you guest count is 251-300. Refundable deposi…"
type input "Package"
type input "750"
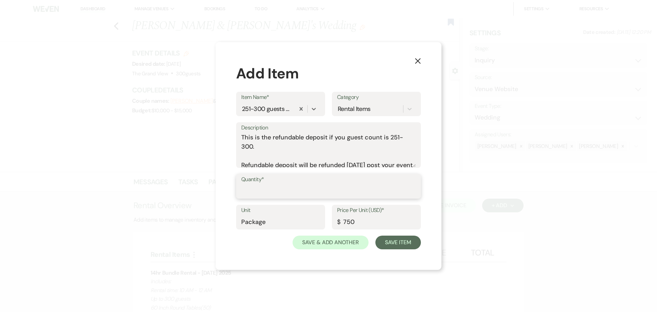
click at [275, 185] on input "Quantity*" at bounding box center [328, 190] width 174 height 13
type input "1"
click at [388, 241] on button "Save Item" at bounding box center [397, 242] width 45 height 14
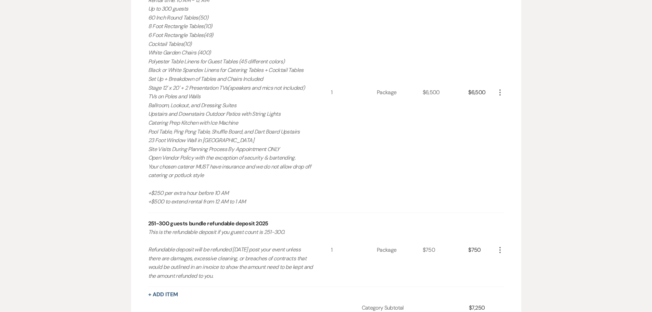
scroll to position [376, 0]
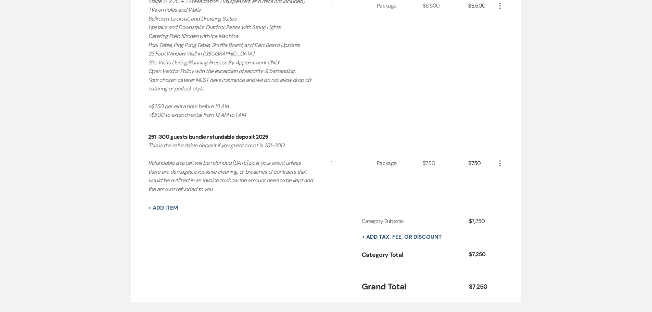
click at [383, 234] on button "+ Add tax, fee, or discount" at bounding box center [402, 236] width 80 height 5
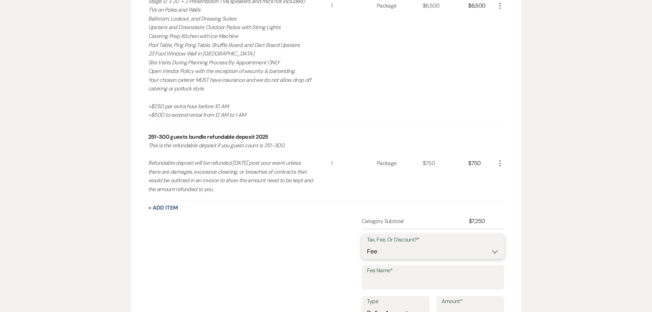
click at [389, 253] on select "Fee Discount Tax" at bounding box center [433, 251] width 132 height 13
select select "3"
click at [367, 245] on select "Fee Discount Tax" at bounding box center [433, 251] width 132 height 13
click at [390, 281] on input "Fee Name*" at bounding box center [433, 281] width 132 height 13
type input "tax"
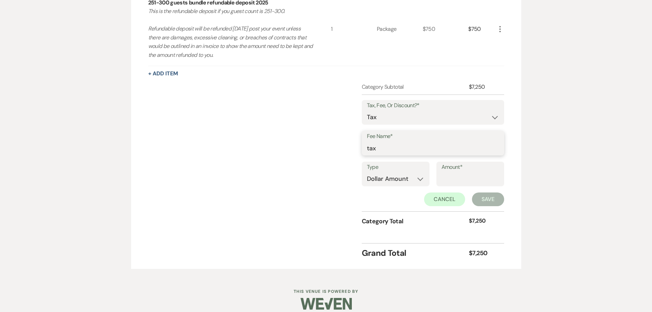
scroll to position [518, 0]
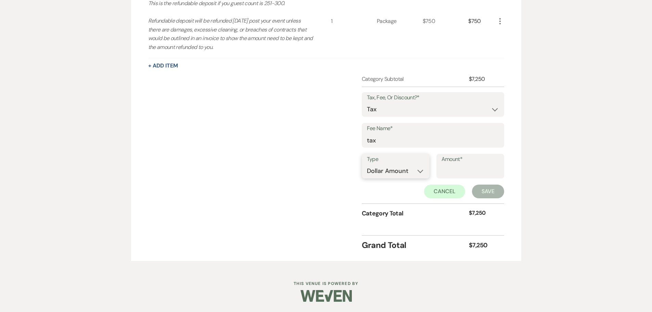
click at [394, 166] on select "Dollar Amount Percentage" at bounding box center [395, 170] width 57 height 13
select select "false"
click at [367, 164] on select "Dollar Amount Percentage" at bounding box center [395, 170] width 57 height 13
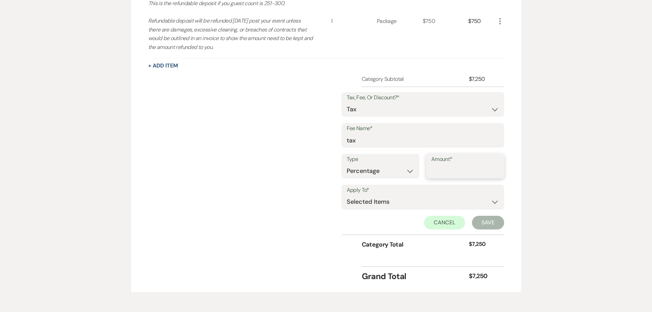
click at [442, 175] on input "Amount*" at bounding box center [465, 170] width 68 height 13
type input "8.25"
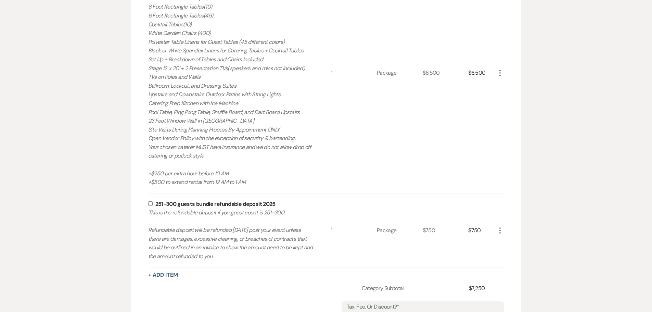
scroll to position [210, 0]
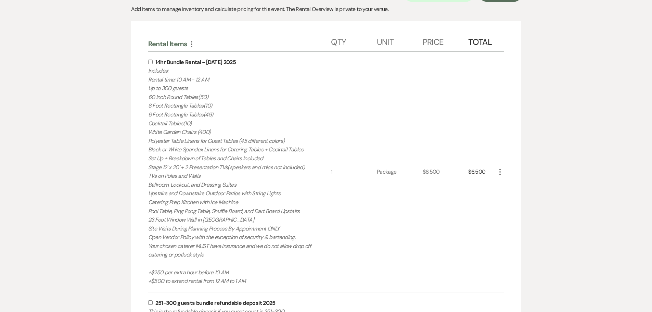
click at [149, 63] on input "checkbox" at bounding box center [150, 62] width 4 height 4
checkbox input "true"
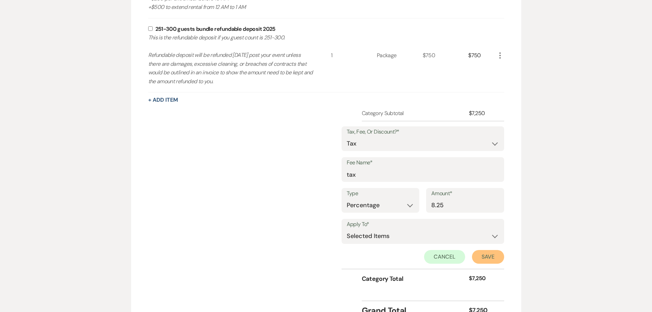
click at [487, 261] on button "Save" at bounding box center [488, 257] width 32 height 14
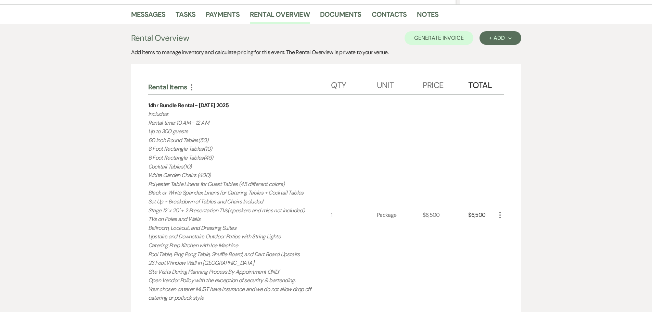
scroll to position [128, 0]
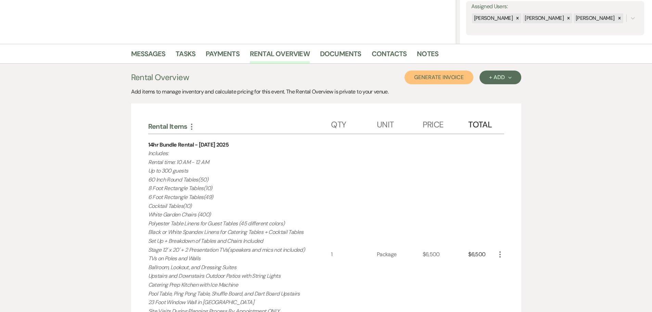
click at [443, 78] on button "Generate Invoice" at bounding box center [438, 77] width 69 height 14
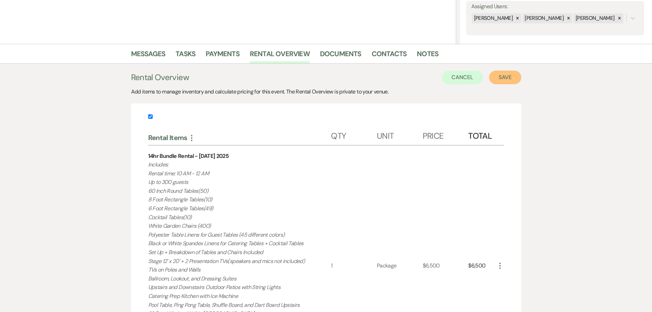
click at [513, 81] on button "Save" at bounding box center [505, 77] width 32 height 14
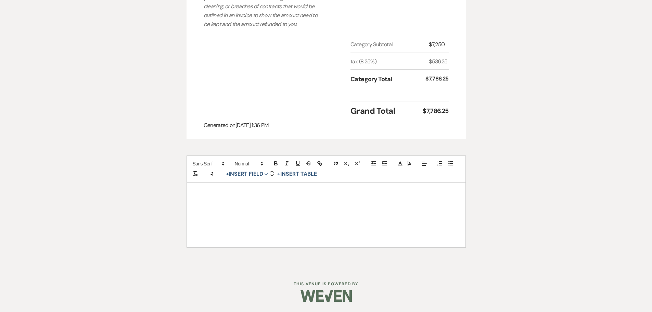
scroll to position [597, 0]
click at [274, 204] on div at bounding box center [326, 214] width 278 height 64
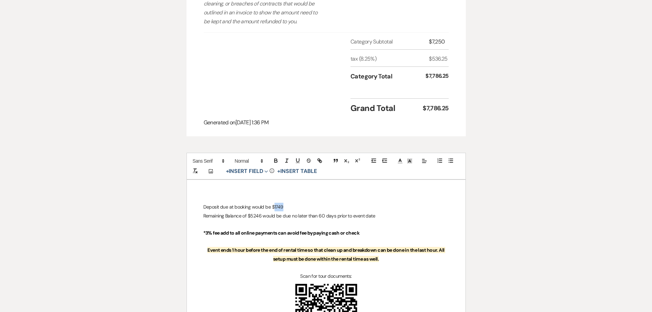
drag, startPoint x: 290, startPoint y: 209, endPoint x: 273, endPoint y: 209, distance: 16.4
click at [273, 209] on p "Deposit due at booking would be $1749" at bounding box center [326, 207] width 246 height 9
drag, startPoint x: 260, startPoint y: 218, endPoint x: 249, endPoint y: 219, distance: 10.7
click at [249, 219] on p "Remaining Balance of $5246 would be due no later than 60 days prior to event da…" at bounding box center [326, 215] width 246 height 9
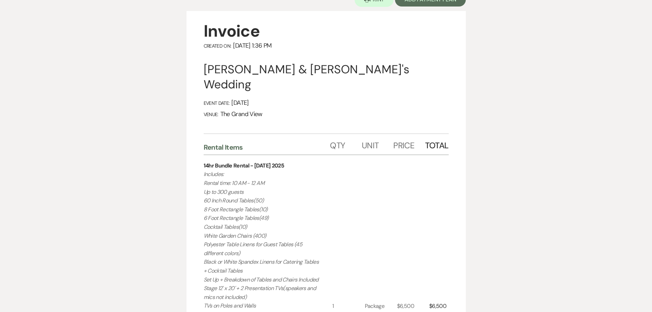
scroll to position [0, 0]
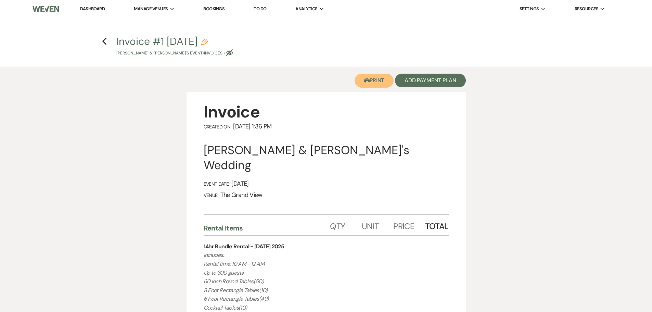
click at [367, 81] on use "button" at bounding box center [366, 80] width 5 height 5
click at [106, 39] on icon "Previous" at bounding box center [104, 41] width 5 height 8
select select "5"
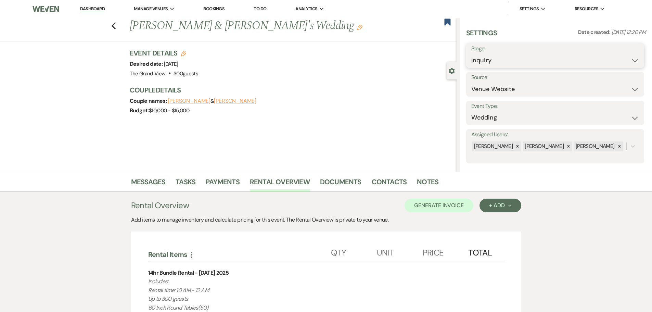
click at [533, 58] on select "Inquiry Follow Up Tour Requested Tour Confirmed Toured Proposal Sent Booked Lost" at bounding box center [555, 60] width 168 height 13
select select "4"
click at [471, 54] on select "Inquiry Follow Up Tour Requested Tour Confirmed Toured Proposal Sent Booked Lost" at bounding box center [555, 60] width 168 height 13
click at [638, 57] on button "Save" at bounding box center [624, 56] width 39 height 14
click at [116, 25] on icon "Previous" at bounding box center [113, 26] width 5 height 8
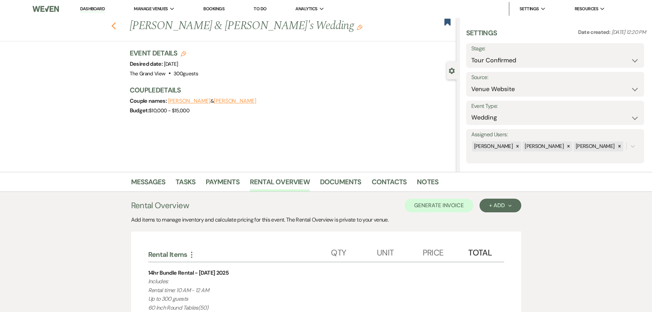
select select "4"
select select "6"
select select "8"
select select "5"
select select "8"
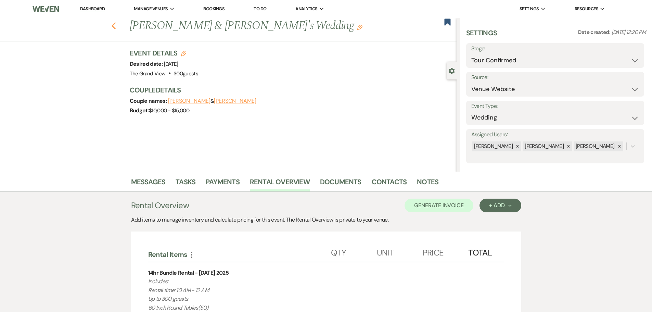
select select "5"
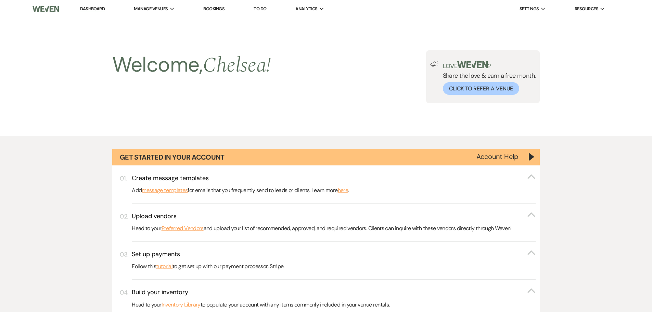
scroll to position [376, 0]
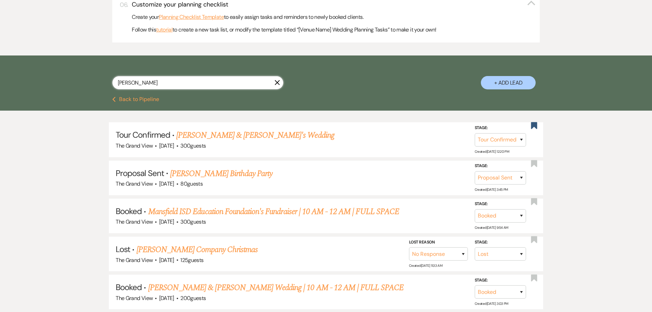
drag, startPoint x: 159, startPoint y: 86, endPoint x: 84, endPoint y: 84, distance: 74.9
click at [84, 84] on div "Jennifer X + Add Lead" at bounding box center [326, 77] width 493 height 36
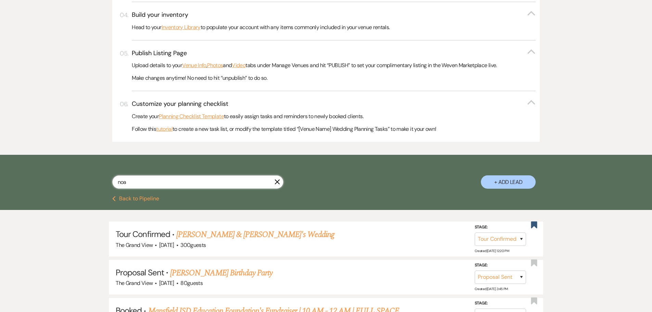
type input "no"
select select "8"
select select "5"
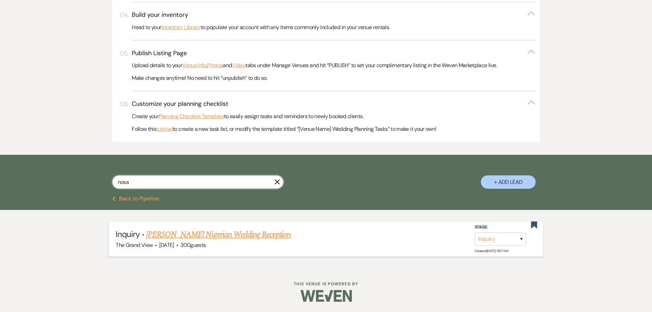
type input "nosa"
click at [225, 232] on link "[PERSON_NAME] Nigerian Wedding Reception" at bounding box center [218, 234] width 145 height 12
select select "5"
select select "13"
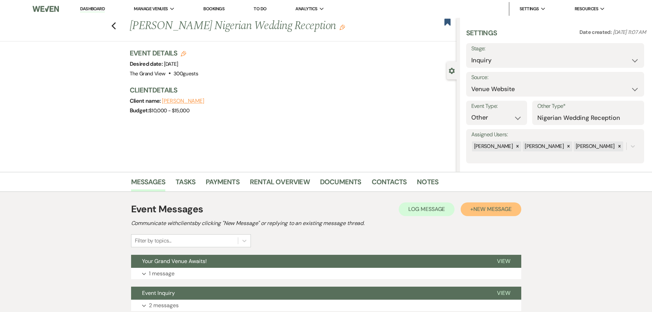
click at [504, 205] on button "+ New Message" at bounding box center [490, 209] width 60 height 14
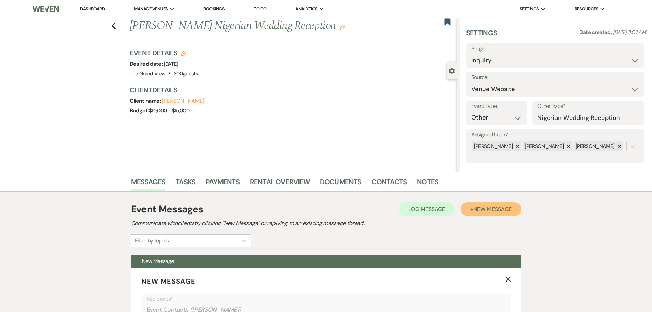
scroll to position [171, 0]
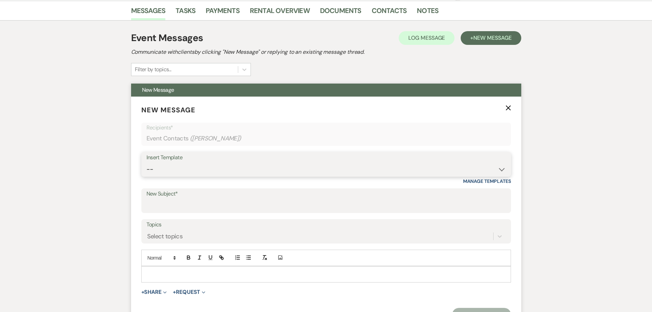
click at [209, 166] on select "-- Weven Planning Portal Introduction (Booked Events) Initial Inquiry Response …" at bounding box center [325, 168] width 359 height 13
select select "5215"
click at [146, 162] on select "-- Weven Planning Portal Introduction (Booked Events) Initial Inquiry Response …" at bounding box center [325, 168] width 359 height 13
type input "THANK YOU!!"
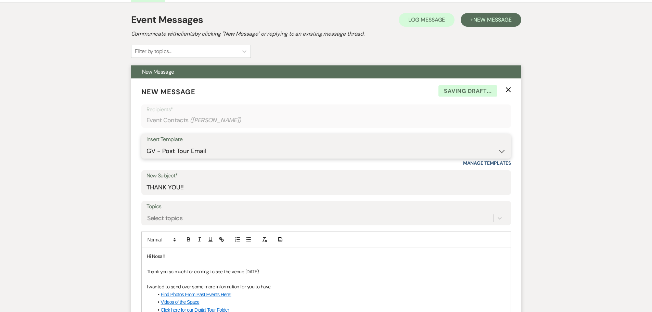
scroll to position [205, 0]
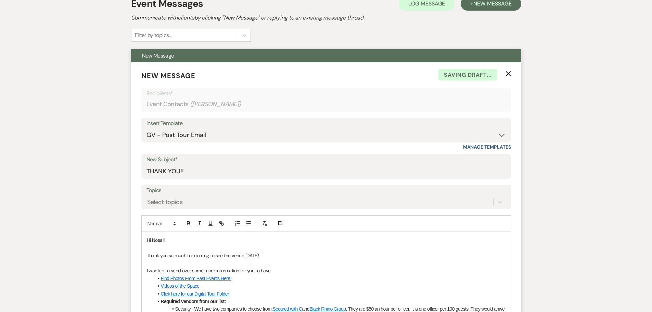
click at [157, 238] on p "Hi Nosa!!" at bounding box center [326, 240] width 359 height 8
click at [250, 257] on p "Thank you so much for coming to see the venue today!" at bounding box center [326, 255] width 359 height 8
click at [211, 256] on p "Thank you so much for coming to see the venue today!" at bounding box center [326, 255] width 359 height 8
drag, startPoint x: 210, startPoint y: 256, endPoint x: 259, endPoint y: 256, distance: 48.2
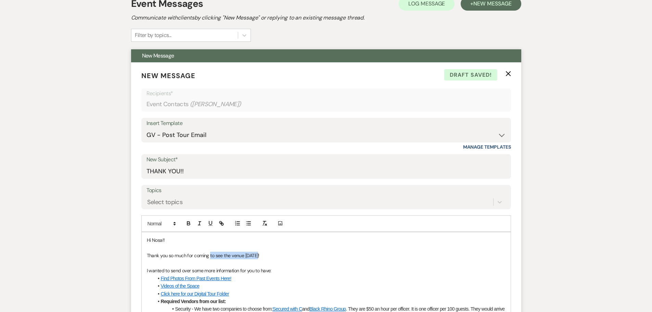
click at [259, 256] on p "Thank you so much for coming to see the venue today!" at bounding box center [326, 255] width 359 height 8
click at [203, 255] on p "Thank you so much for coming to see the venue today!" at bounding box center [326, 255] width 359 height 8
click at [194, 255] on p "Thank you so much for coming to see the venue today!" at bounding box center [326, 255] width 359 height 8
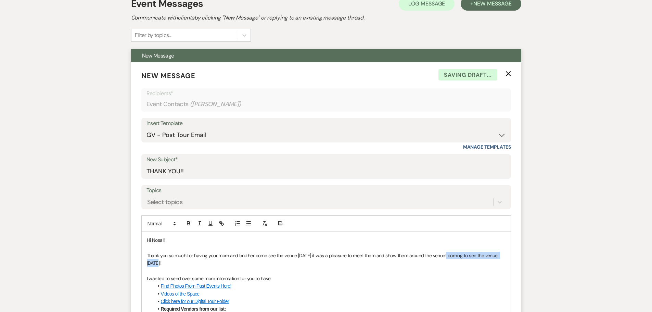
drag, startPoint x: 446, startPoint y: 254, endPoint x: 452, endPoint y: 260, distance: 8.5
click at [452, 260] on p "Thank you so much for having your mom and brother come see the venue today it w…" at bounding box center [326, 258] width 359 height 15
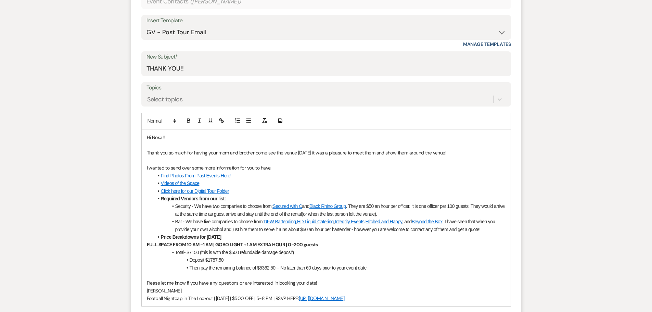
scroll to position [342, 0]
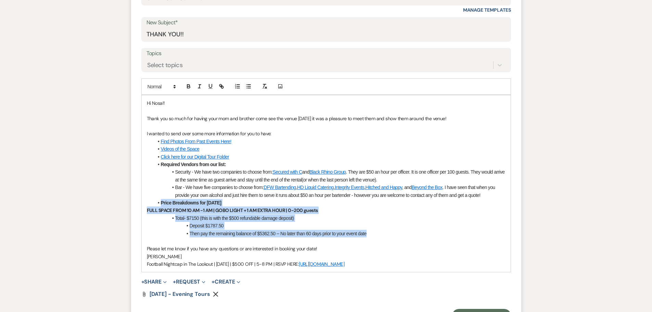
drag, startPoint x: 370, startPoint y: 233, endPoint x: 160, endPoint y: 206, distance: 211.5
click at [160, 206] on div "Hi Nosa!! Thank you so much for having your mom and brother come see the venue …" at bounding box center [326, 183] width 369 height 177
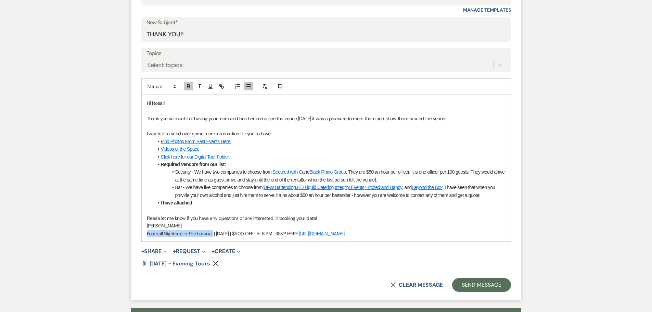
drag, startPoint x: 213, startPoint y: 232, endPoint x: 143, endPoint y: 236, distance: 70.2
click at [143, 236] on div "Hi Nosa!! Thank you so much for having your mom and brother come see the venue …" at bounding box center [326, 168] width 369 height 146
click at [193, 233] on span "Spooky Sip and See | Sept 12 | $500 OFF | 5-8 PM | RSVP HERE:" at bounding box center [210, 233] width 127 height 6
click at [202, 233] on span "Spooky Sip and See | Oct 12 | $500 OFF | 5-8 PM | RSVP HERE:" at bounding box center [210, 233] width 127 height 6
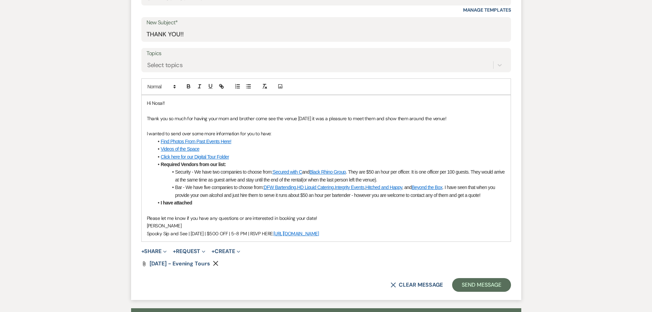
drag, startPoint x: 356, startPoint y: 235, endPoint x: 274, endPoint y: 233, distance: 82.1
click at [274, 233] on p "Spooky Sip and See | Oct 29 | $500 OFF | 5-8 PM | RSVP HERE: https://forms.gle/…" at bounding box center [326, 234] width 359 height 8
drag, startPoint x: 344, startPoint y: 234, endPoint x: 274, endPoint y: 234, distance: 70.1
click at [274, 234] on p "Spooky Sip and See | Oct 29 | $500 OFF | 5-8 PM | RSVP HERE: https://forms.gle/…" at bounding box center [326, 234] width 359 height 8
click at [219, 88] on icon "button" at bounding box center [221, 86] width 6 height 6
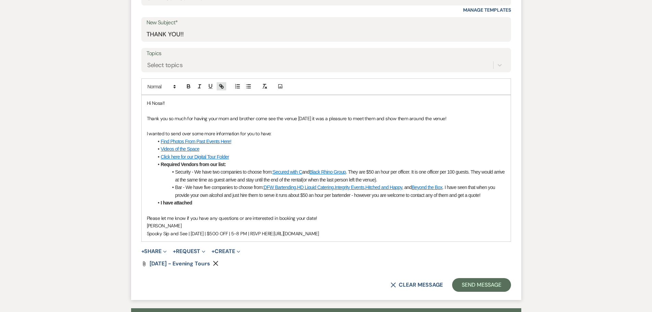
type input "https://forms.gle/kNh17epLbFhWwmCZ7"
click at [357, 245] on link at bounding box center [354, 246] width 15 height 5
click at [318, 214] on p "Please let me know if you have any questions or are interested in booking your …" at bounding box center [326, 218] width 359 height 8
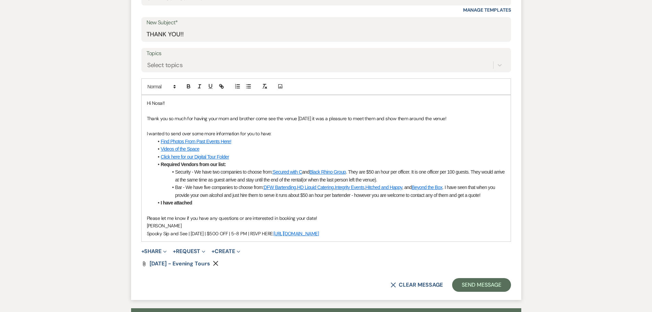
click at [220, 205] on li "I have attached" at bounding box center [330, 203] width 352 height 8
click at [217, 262] on use "button" at bounding box center [215, 263] width 5 height 5
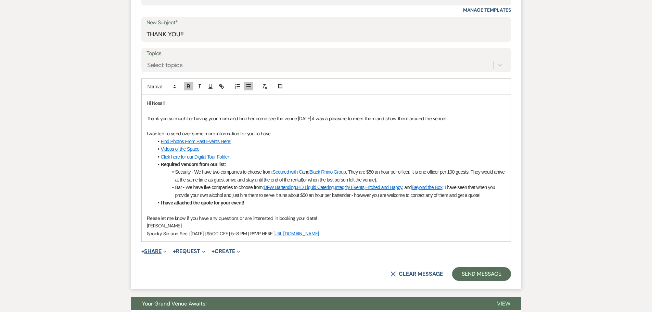
click at [156, 252] on button "+ Share Expand" at bounding box center [154, 250] width 26 height 5
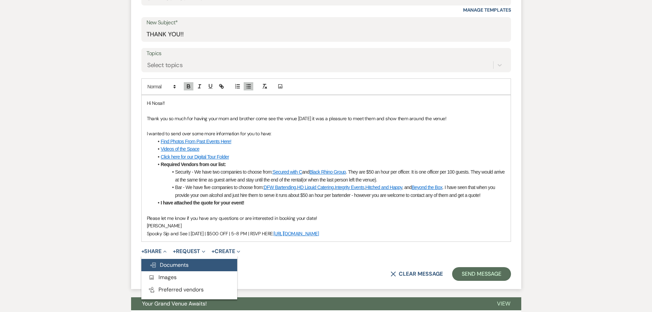
click at [169, 263] on span "Doc Upload Documents" at bounding box center [168, 264] width 39 height 7
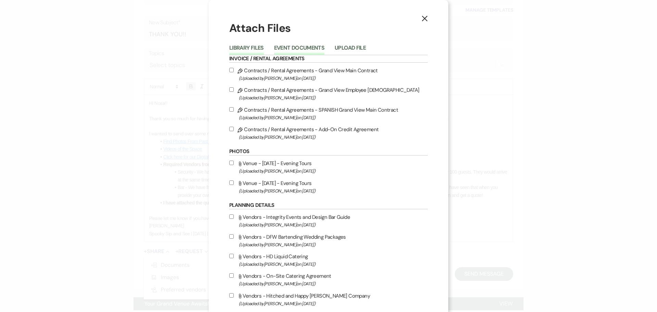
click at [294, 49] on button "Event Documents" at bounding box center [299, 50] width 50 height 10
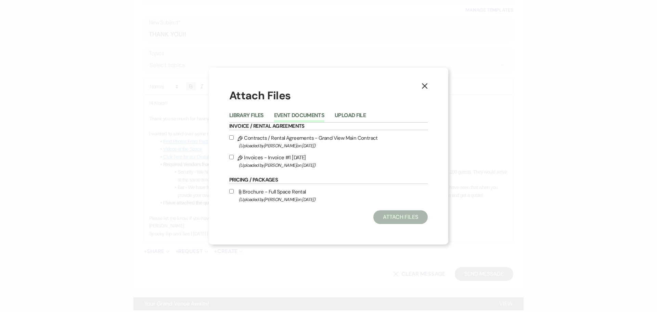
click at [283, 161] on span "(Uploaded by Chelsea Needham on Sep 23rd, 2025 )" at bounding box center [333, 165] width 189 height 8
click at [234, 159] on input "Pencil Invoices - Invoice #1 9-23-2025 (Uploaded by Chelsea Needham on Sep 23rd…" at bounding box center [231, 157] width 4 height 4
checkbox input "true"
click at [391, 213] on button "Attach Files" at bounding box center [400, 217] width 54 height 14
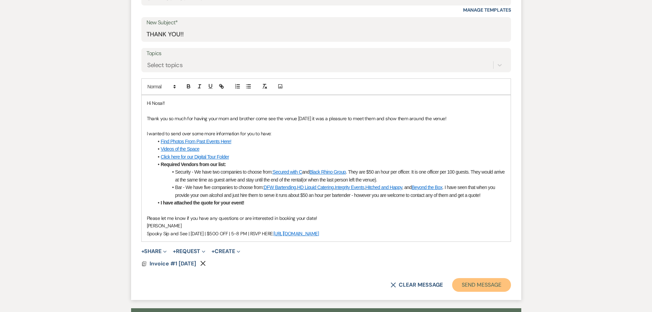
click at [478, 287] on button "Send Message" at bounding box center [481, 285] width 58 height 14
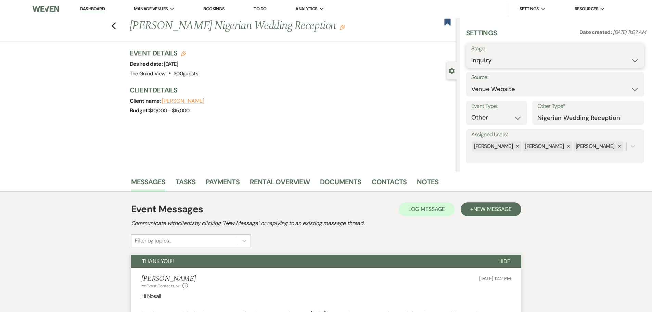
click at [479, 65] on select "Inquiry Follow Up Tour Requested Tour Confirmed Toured Proposal Sent Booked Lost" at bounding box center [555, 60] width 168 height 13
select select "5"
click at [471, 54] on select "Inquiry Follow Up Tour Requested Tour Confirmed Toured Proposal Sent Booked Lost" at bounding box center [555, 60] width 168 height 13
click at [617, 54] on button "Save" at bounding box center [624, 56] width 39 height 14
click at [339, 27] on icon "Edit" at bounding box center [341, 27] width 5 height 5
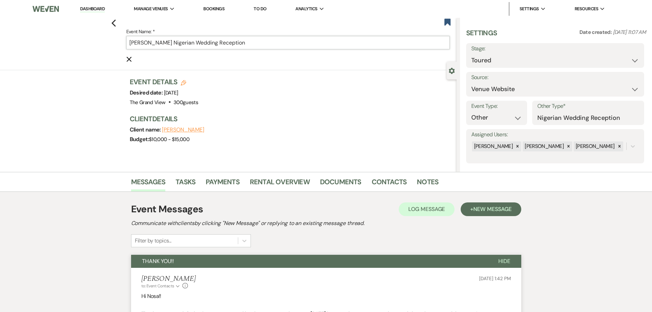
click at [131, 43] on input "[PERSON_NAME] Nigerian Wedding Reception" at bounding box center [287, 42] width 323 height 13
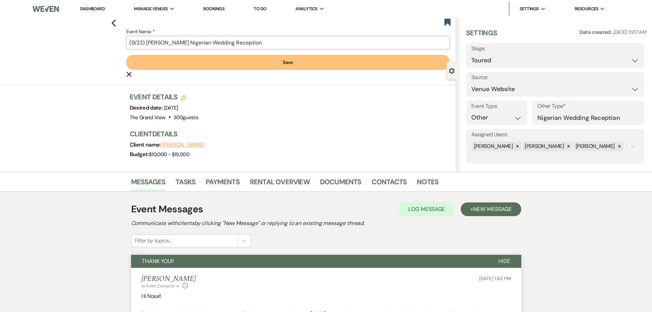
type input "(9/23) Nosa Aimuyo's Nigerian Wedding Reception"
drag, startPoint x: 162, startPoint y: 53, endPoint x: 167, endPoint y: 60, distance: 7.6
click at [163, 56] on form "Event Name: * (9/23) Nosa Aimuyo's Nigerian Wedding Reception Save Cancel Edit" at bounding box center [287, 52] width 323 height 51
click at [167, 60] on button "Save" at bounding box center [287, 62] width 323 height 15
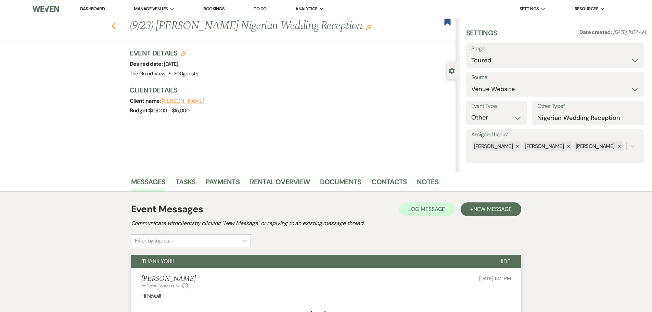
click at [116, 28] on use "button" at bounding box center [113, 26] width 4 height 8
select select "5"
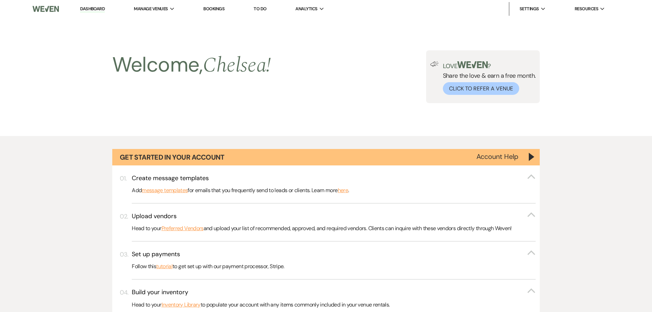
scroll to position [277, 0]
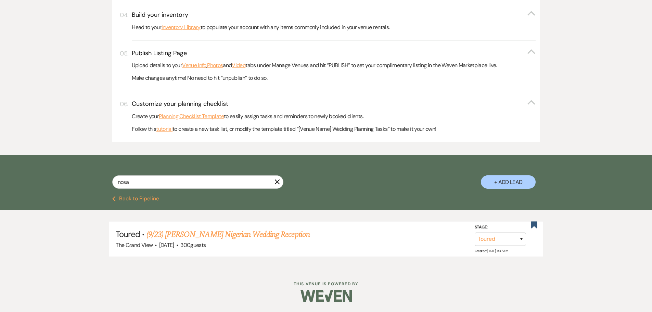
click at [277, 182] on use "button" at bounding box center [277, 181] width 5 height 5
select select "4"
select select "5"
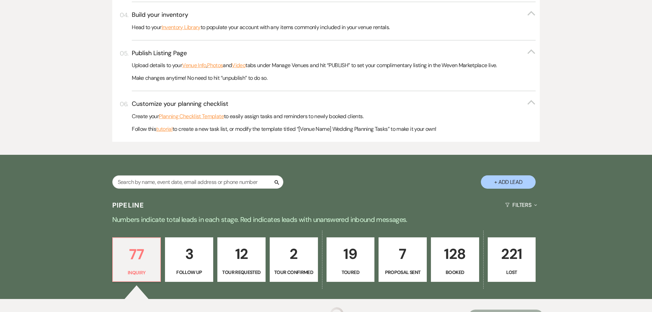
scroll to position [376, 0]
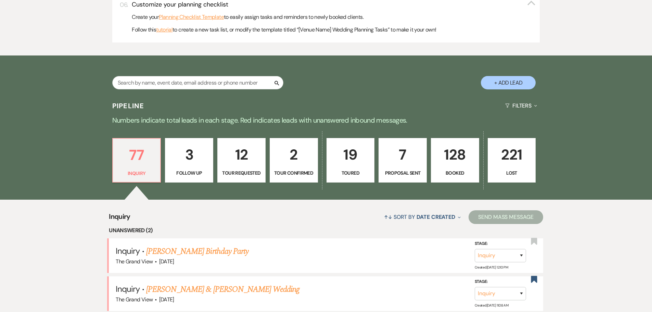
click at [283, 175] on p "Tour Confirmed" at bounding box center [293, 173] width 39 height 8
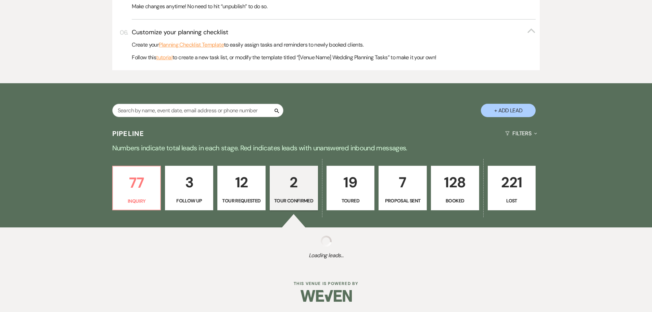
select select "4"
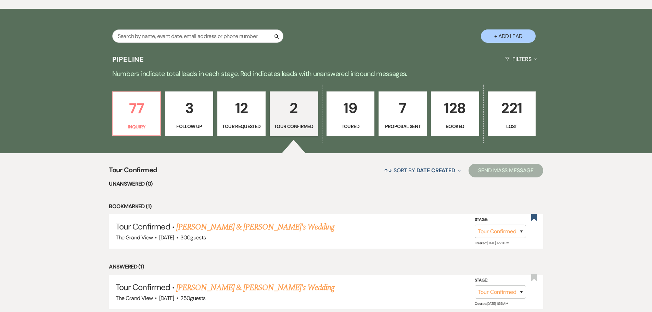
scroll to position [476, 0]
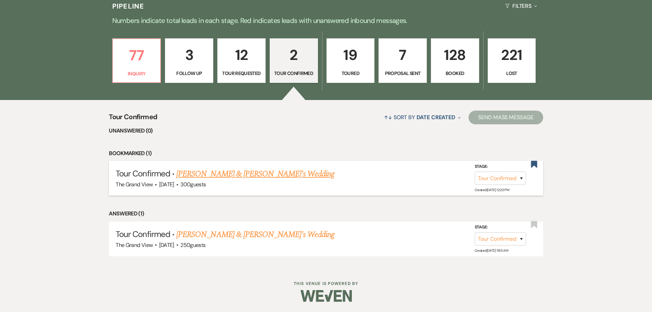
click at [222, 175] on link "[PERSON_NAME] & [PERSON_NAME]'s Wedding" at bounding box center [255, 174] width 158 height 12
select select "4"
select select "5"
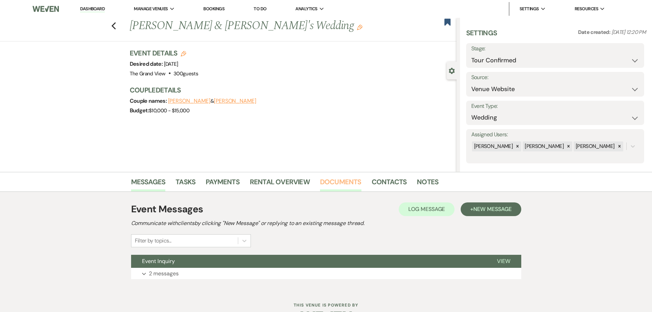
click at [341, 183] on link "Documents" at bounding box center [340, 183] width 41 height 15
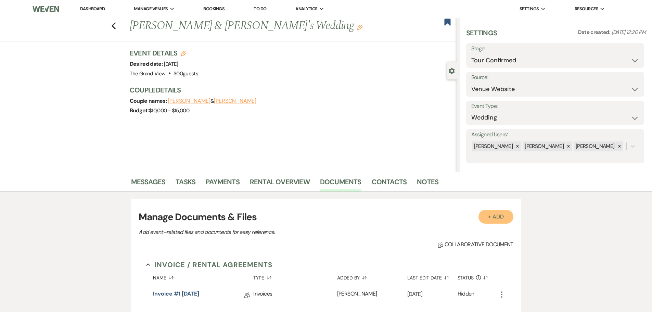
click at [485, 215] on button "+ Add" at bounding box center [495, 217] width 35 height 14
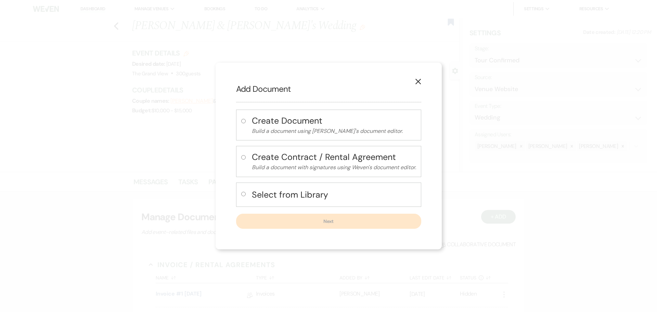
click at [286, 198] on h4 "Select from Library" at bounding box center [334, 194] width 164 height 12
radio input "true"
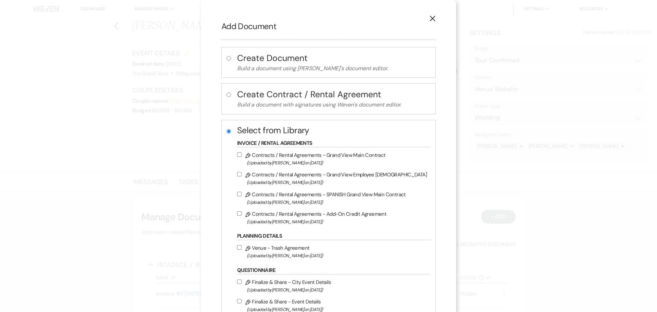
click at [317, 154] on label "Pencil Contracts / Rental Agreements - Grand View Main Contract (Uploaded by Mi…" at bounding box center [332, 159] width 190 height 16
click at [242, 154] on input "Pencil Contracts / Rental Agreements - Grand View Main Contract (Uploaded by Mi…" at bounding box center [239, 154] width 4 height 4
checkbox input "true"
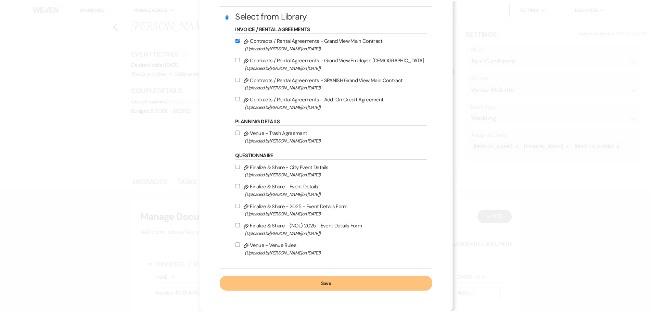
scroll to position [115, 0]
click at [357, 283] on button "Save" at bounding box center [328, 283] width 214 height 15
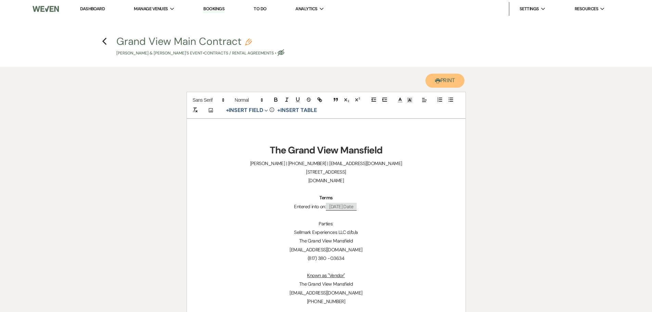
click at [447, 88] on button "Printer Print" at bounding box center [444, 81] width 39 height 14
click at [93, 8] on link "Dashboard" at bounding box center [92, 9] width 25 height 6
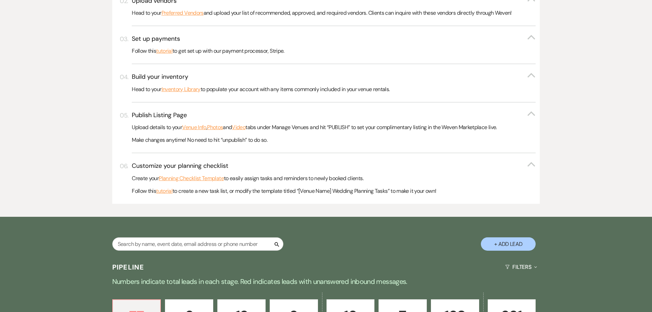
scroll to position [411, 0]
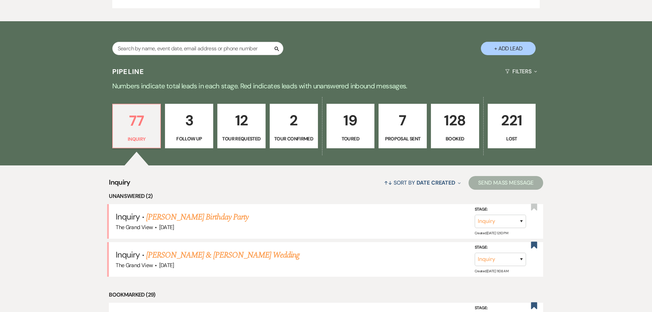
click at [205, 219] on link "[PERSON_NAME] Birthday Party" at bounding box center [197, 217] width 102 height 12
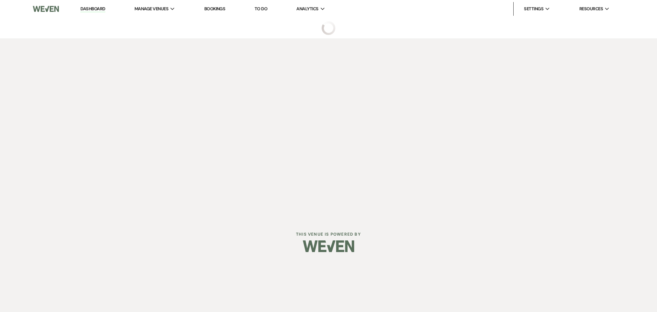
select select "5"
select select "4"
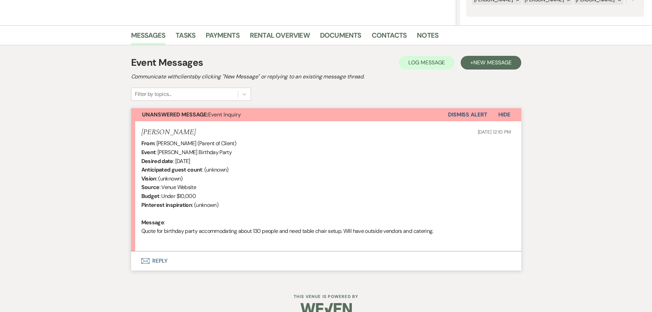
scroll to position [159, 0]
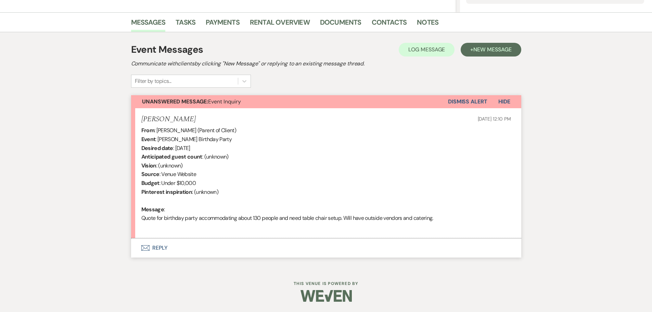
click at [167, 244] on button "Envelope Reply" at bounding box center [326, 247] width 390 height 19
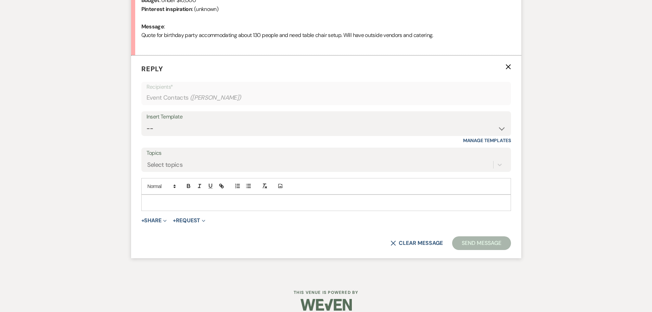
scroll to position [343, 0]
click at [179, 126] on select "-- Weven Planning Portal Introduction (Booked Events) Initial Inquiry Response …" at bounding box center [325, 127] width 359 height 13
select select "5071"
click at [146, 121] on select "-- Weven Planning Portal Introduction (Booked Events) Initial Inquiry Response …" at bounding box center [325, 127] width 359 height 13
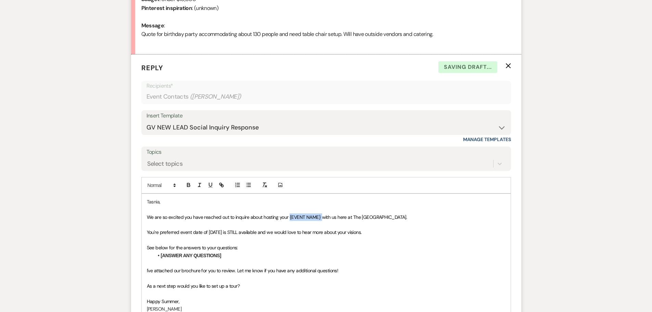
drag, startPoint x: 321, startPoint y: 217, endPoint x: 289, endPoint y: 216, distance: 31.2
click at [289, 216] on span "We are so excited you have reached out to inquire about hosting your {EVENT NAM…" at bounding box center [277, 217] width 260 height 6
drag, startPoint x: 242, startPoint y: 251, endPoint x: 242, endPoint y: 245, distance: 6.2
click at [242, 245] on p "See below for the answers to your questions:" at bounding box center [326, 248] width 359 height 8
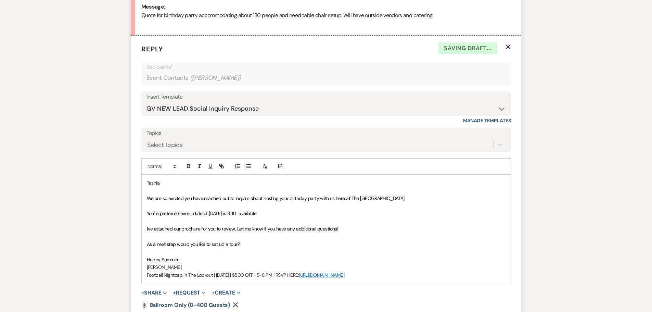
scroll to position [377, 0]
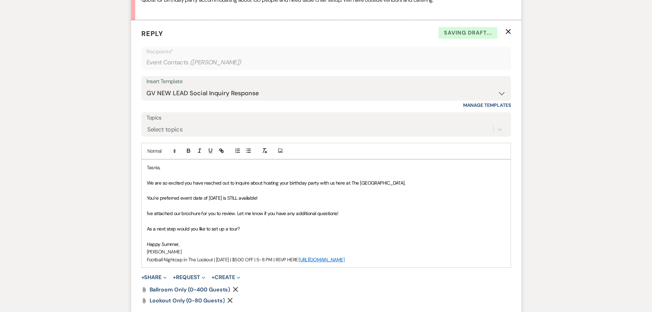
click at [174, 245] on span "Happy Summer," at bounding box center [163, 244] width 33 height 6
drag, startPoint x: 393, startPoint y: 257, endPoint x: 105, endPoint y: 271, distance: 288.7
click at [105, 271] on div "Messages Tasks Payments Rental Overview Documents Contacts Notes Event Messages…" at bounding box center [326, 74] width 652 height 561
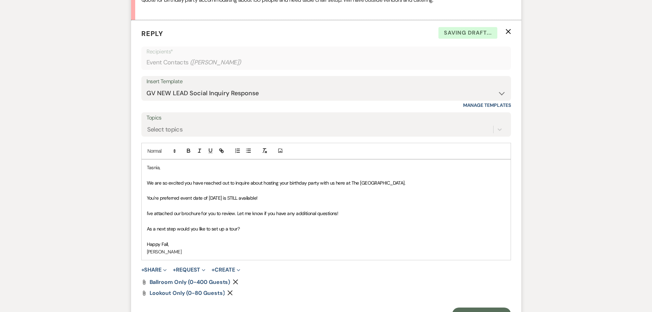
scroll to position [412, 0]
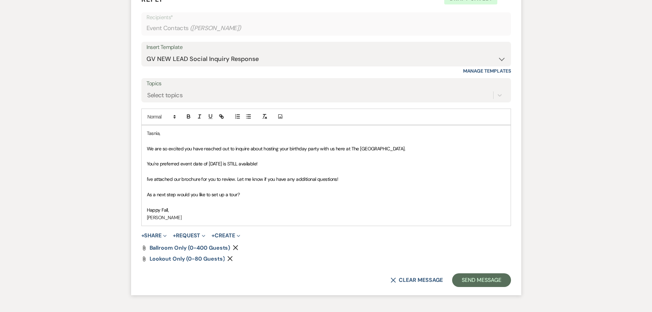
click at [228, 260] on icon "Remove" at bounding box center [229, 258] width 5 height 5
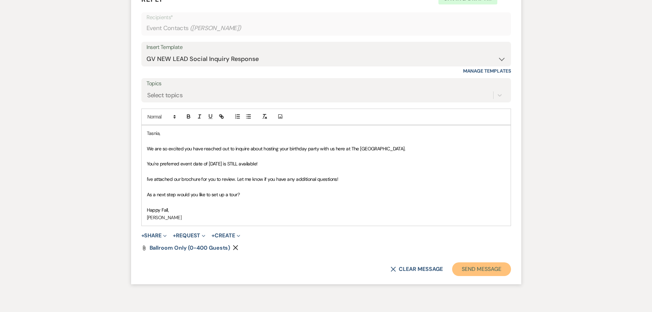
click at [490, 270] on button "Send Message" at bounding box center [481, 269] width 58 height 14
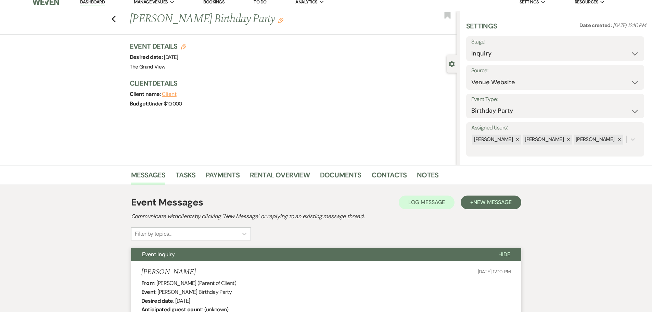
scroll to position [0, 0]
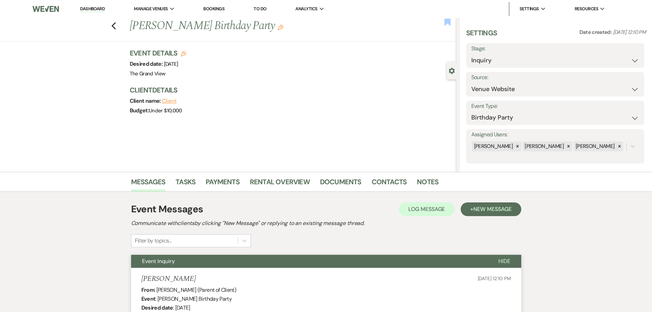
click at [445, 21] on use "button" at bounding box center [447, 21] width 6 height 7
click at [115, 27] on use "button" at bounding box center [113, 26] width 4 height 8
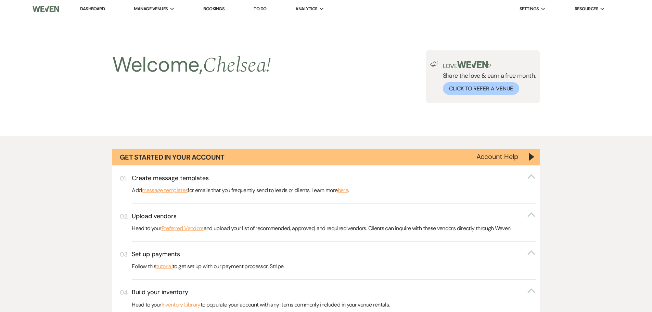
scroll to position [411, 0]
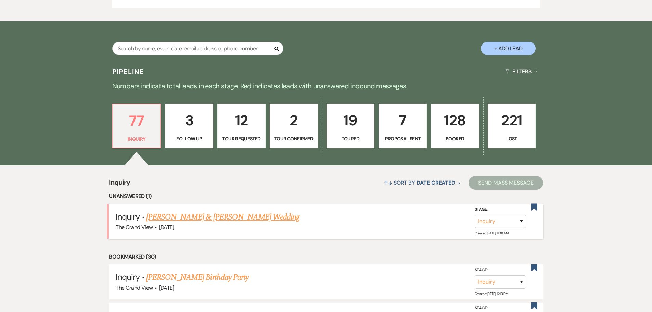
click at [199, 217] on link "[PERSON_NAME] & [PERSON_NAME] Wedding" at bounding box center [222, 217] width 153 height 12
select select "5"
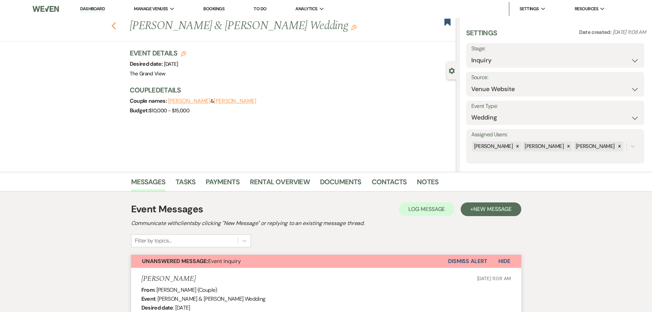
click at [115, 27] on use "button" at bounding box center [113, 26] width 4 height 8
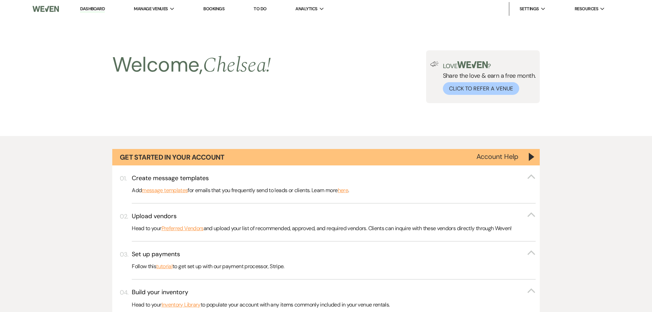
scroll to position [411, 0]
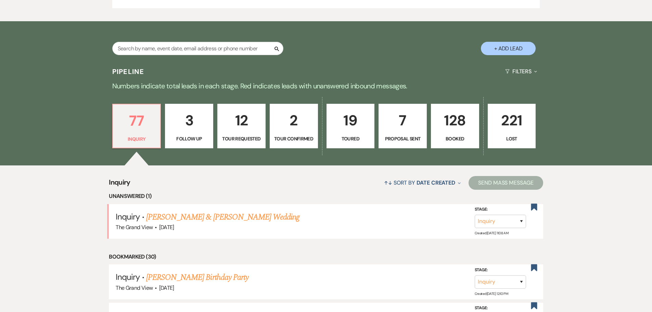
click at [440, 140] on p "Booked" at bounding box center [454, 139] width 39 height 8
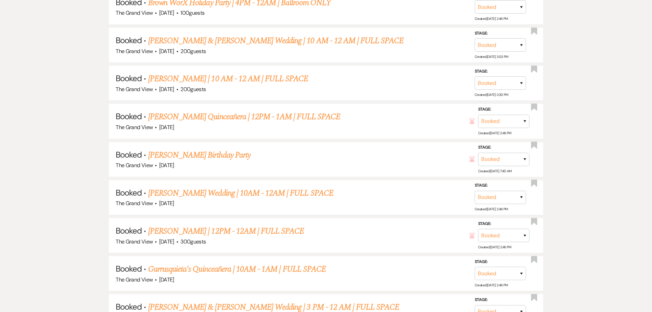
scroll to position [2768, 0]
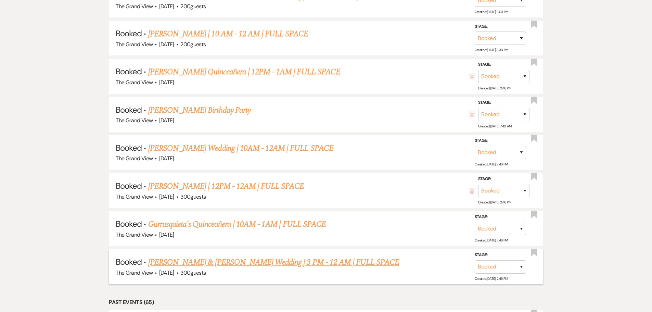
click at [212, 260] on link "Thonesavane & Howard's Wedding | 3 PM - 12 AM | FULL SPACE" at bounding box center [273, 262] width 251 height 12
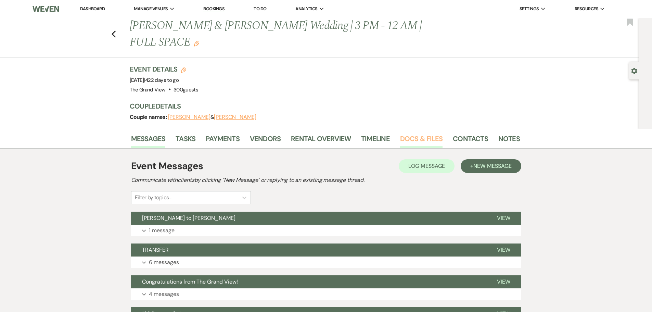
click at [411, 133] on link "Docs & Files" at bounding box center [421, 140] width 42 height 15
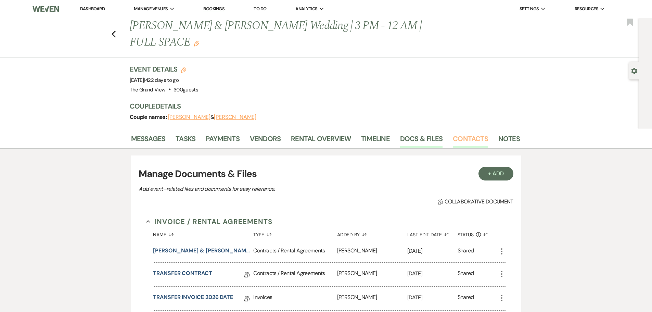
click at [453, 133] on link "Contacts" at bounding box center [470, 140] width 35 height 15
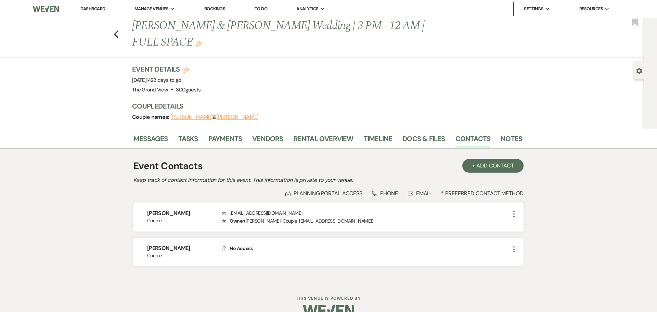
drag, startPoint x: 191, startPoint y: 227, endPoint x: 118, endPoint y: 230, distance: 72.9
click at [118, 230] on div "Messages Tasks Payments Vendors Rental Overview Timeline Docs & Files Contacts …" at bounding box center [328, 206] width 657 height 154
copy h6 "Frankie Howard"
click at [116, 30] on use "button" at bounding box center [116, 34] width 4 height 8
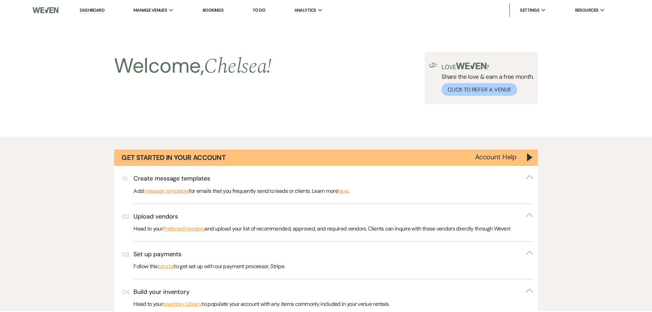
scroll to position [2768, 0]
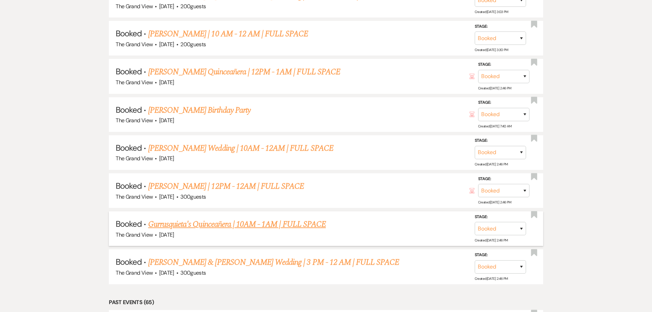
click at [198, 225] on link "Gurrusquieta's Quinceañera | 10AM - 1AM | FULL SPACE" at bounding box center [237, 224] width 178 height 12
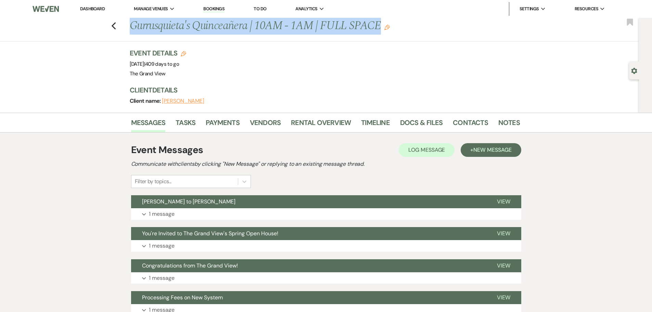
drag, startPoint x: 134, startPoint y: 30, endPoint x: 385, endPoint y: 32, distance: 251.1
click at [385, 32] on h1 "Gurrusquieta's Quinceañera | 10AM - 1AM | FULL SPACE Edit" at bounding box center [283, 26] width 307 height 16
copy h1 "Gurrusquieta's Quinceañera | 10AM - 1AM | FULL SPACE"
click at [430, 120] on link "Docs & Files" at bounding box center [421, 124] width 42 height 15
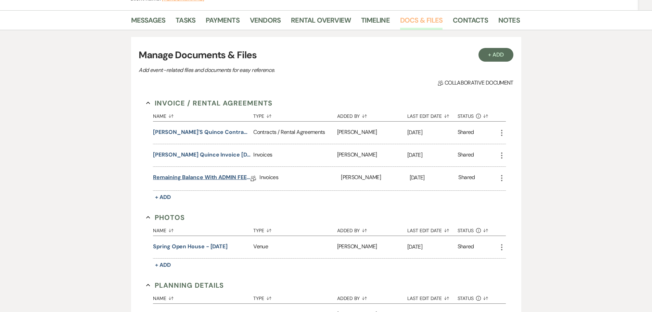
scroll to position [103, 0]
click at [217, 131] on button "Dora G's Quince Contract 11-7-26" at bounding box center [201, 132] width 97 height 8
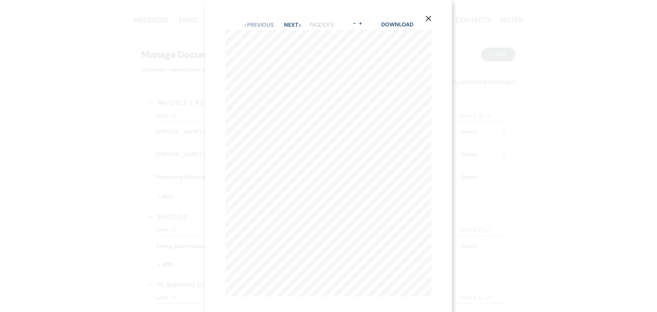
drag, startPoint x: 426, startPoint y: 17, endPoint x: 429, endPoint y: 24, distance: 7.4
click at [426, 17] on icon "X" at bounding box center [428, 18] width 6 height 6
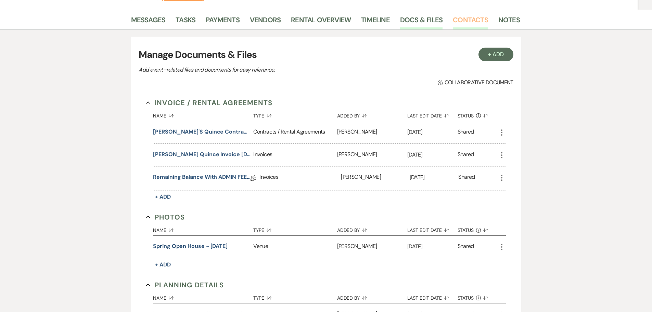
click at [462, 24] on link "Contacts" at bounding box center [470, 21] width 35 height 15
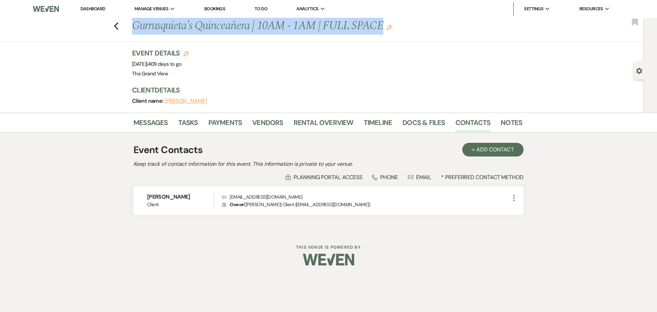
drag, startPoint x: 196, startPoint y: 195, endPoint x: 101, endPoint y: 197, distance: 95.8
click at [101, 197] on div "Messages Tasks Payments Vendors Rental Overview Timeline Docs & Files Contacts …" at bounding box center [328, 172] width 657 height 119
copy h6 "Dora Gurrusquieta"
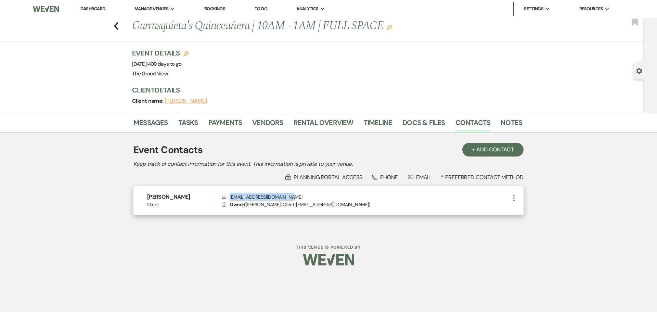
drag, startPoint x: 292, startPoint y: 197, endPoint x: 226, endPoint y: 198, distance: 66.0
click at [226, 198] on p "Envelope dgurrusquieta88@gmail.com" at bounding box center [366, 197] width 288 height 8
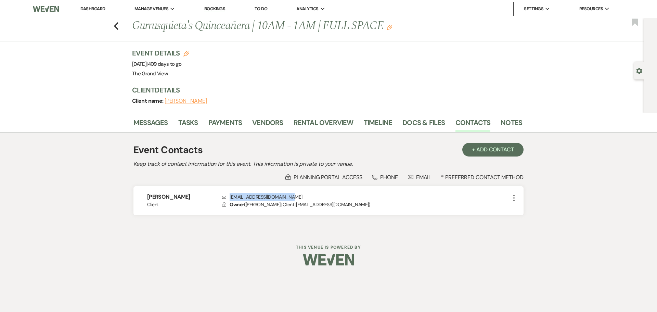
copy p "dgurrusquieta88@gmail.com"
click at [637, 70] on use "button" at bounding box center [639, 71] width 6 height 6
select select "18"
select select "15"
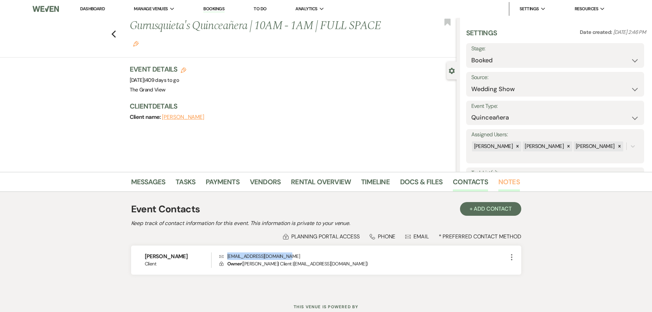
click at [498, 184] on link "Notes" at bounding box center [509, 183] width 22 height 15
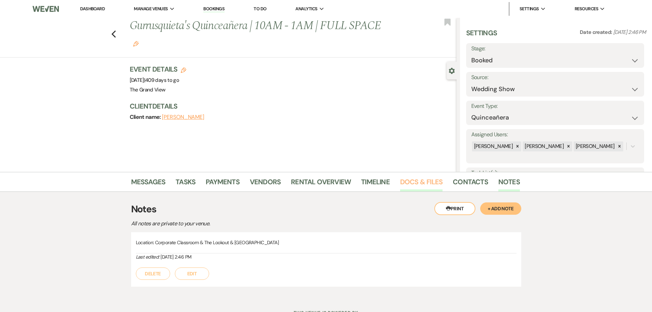
click at [432, 181] on link "Docs & Files" at bounding box center [421, 183] width 42 height 15
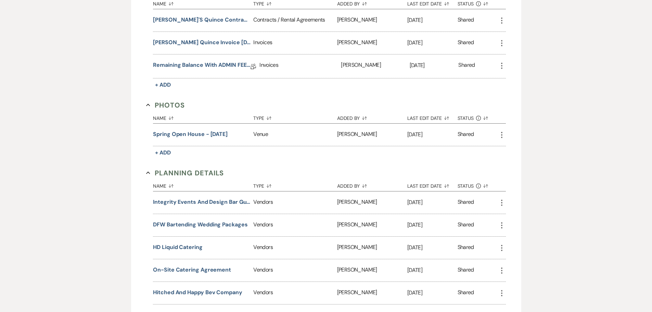
scroll to position [68, 0]
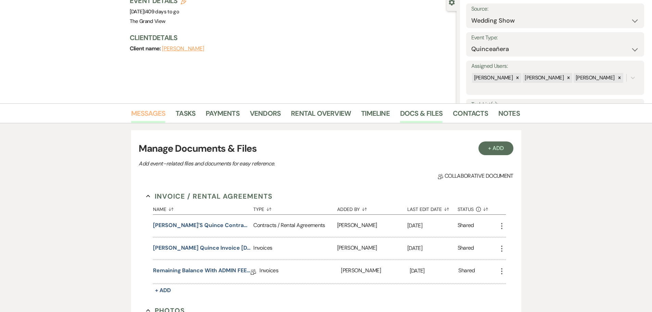
click at [152, 116] on link "Messages" at bounding box center [148, 115] width 35 height 15
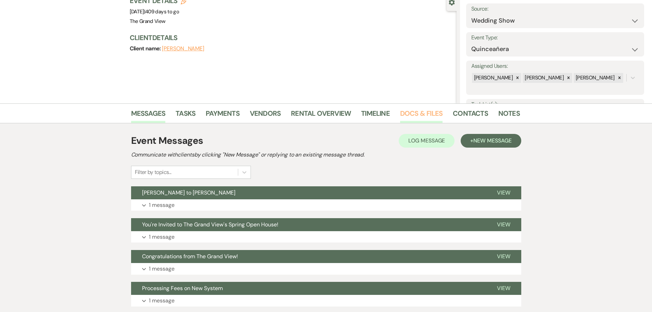
click at [402, 113] on link "Docs & Files" at bounding box center [421, 115] width 42 height 15
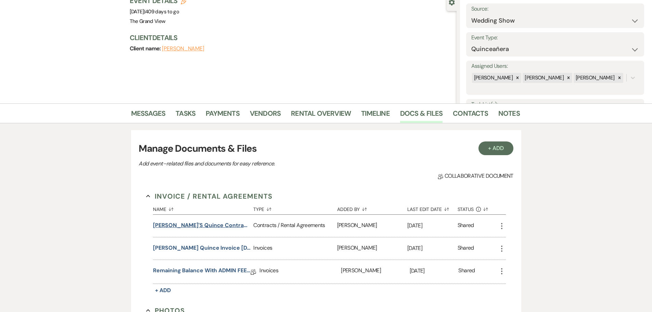
click at [225, 225] on button "Dora G's Quince Contract 11-7-26" at bounding box center [201, 225] width 97 height 8
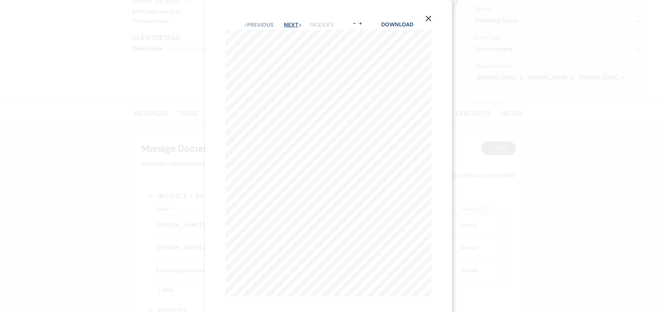
click at [286, 27] on button "Next Next" at bounding box center [293, 24] width 18 height 5
click at [407, 23] on link "Download" at bounding box center [397, 24] width 32 height 7
click at [430, 17] on icon "X" at bounding box center [428, 18] width 6 height 6
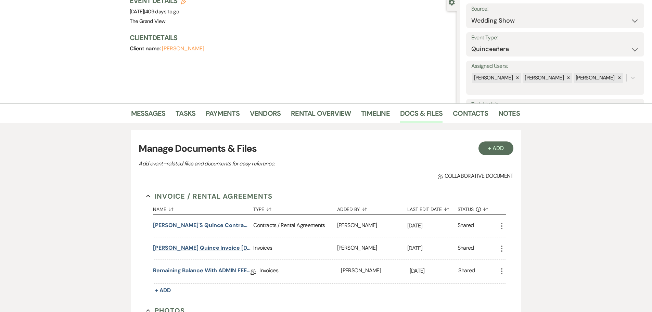
click at [199, 247] on button "Dora Gurrusquieta Quince Invoice 11-7-26" at bounding box center [201, 248] width 97 height 8
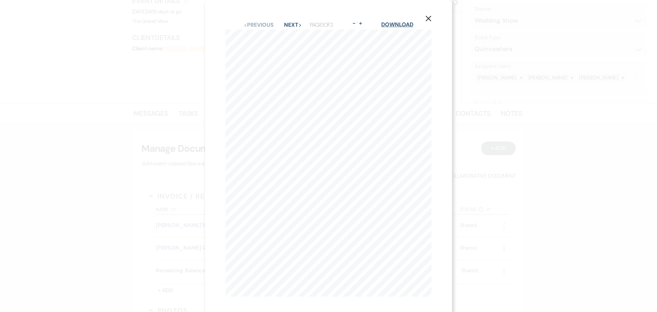
click at [406, 25] on link "Download" at bounding box center [397, 24] width 32 height 7
click at [430, 20] on button "X" at bounding box center [428, 18] width 10 height 12
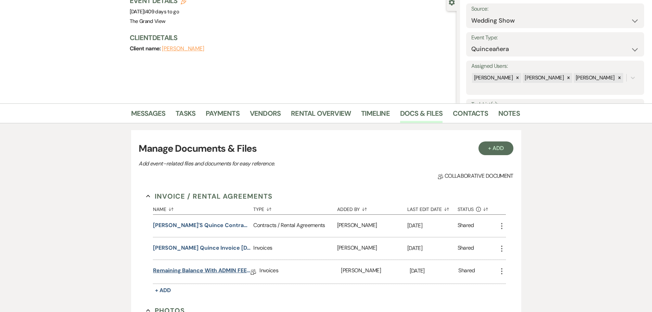
click at [234, 269] on link "remaining balance with ADMIN FEE 3-13-2025" at bounding box center [201, 271] width 97 height 11
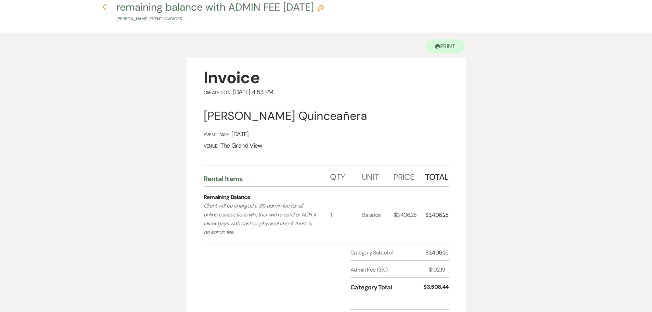
click at [105, 11] on icon "Previous" at bounding box center [104, 7] width 5 height 8
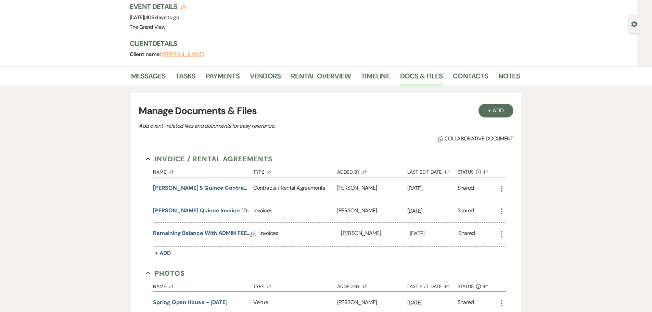
scroll to position [35, 0]
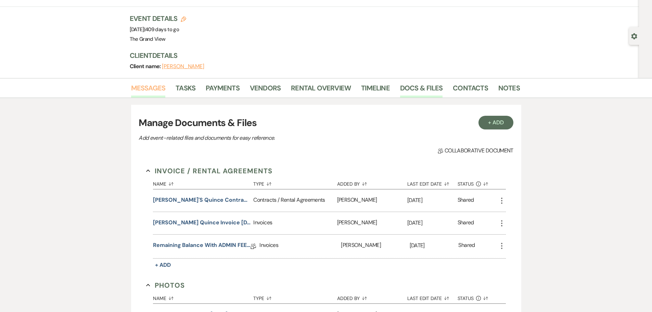
click at [151, 87] on link "Messages" at bounding box center [148, 89] width 35 height 15
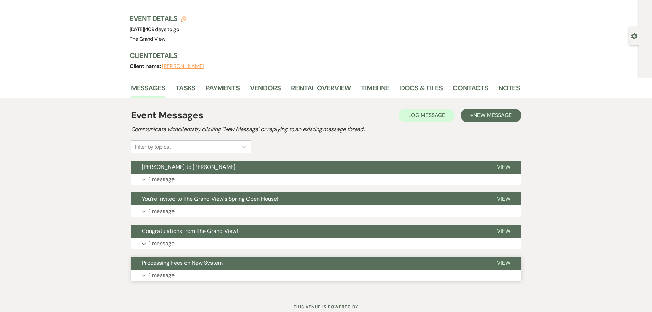
click at [175, 277] on button "Expand 1 message" at bounding box center [326, 275] width 390 height 12
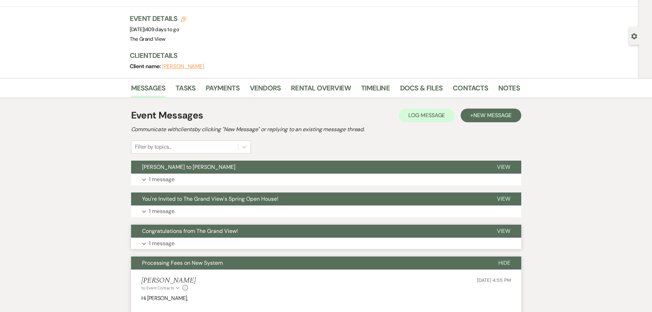
click at [166, 242] on p "1 message" at bounding box center [162, 243] width 26 height 9
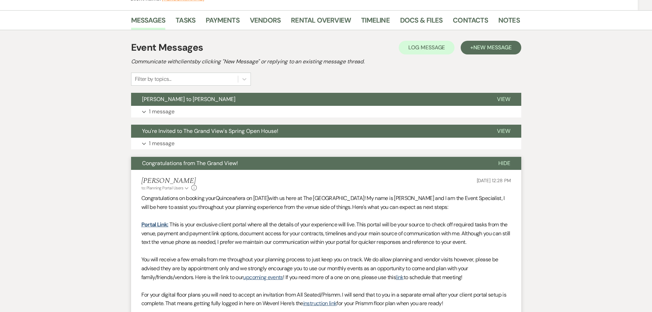
scroll to position [103, 0]
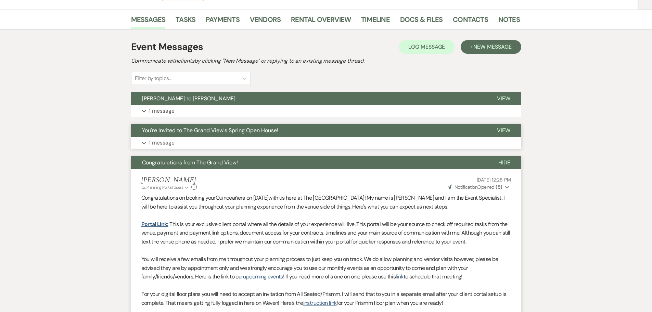
click at [180, 143] on button "Expand 1 message" at bounding box center [326, 143] width 390 height 12
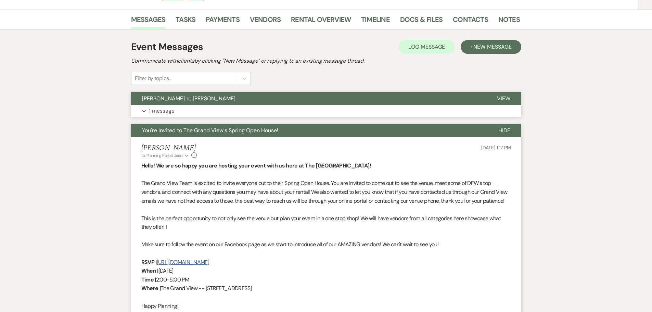
click at [182, 115] on button "Expand 1 message" at bounding box center [326, 111] width 390 height 12
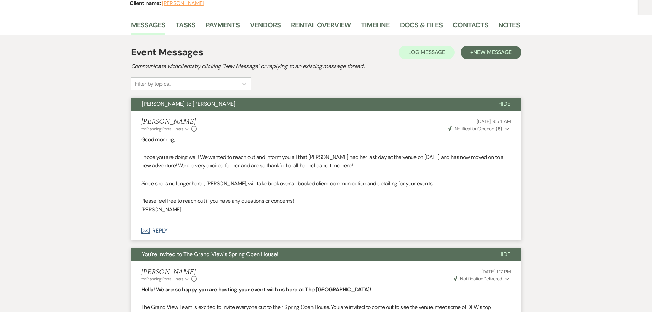
scroll to position [0, 0]
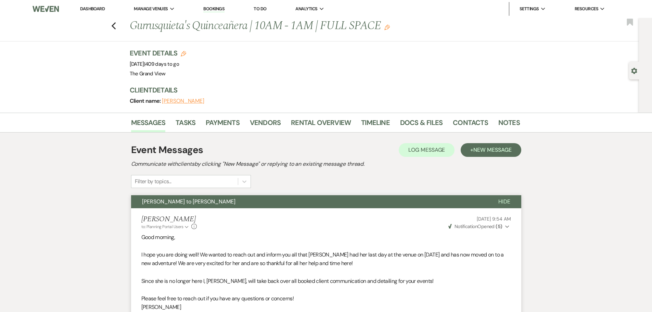
click at [632, 70] on use "button" at bounding box center [634, 71] width 6 height 6
select select "18"
select select "15"
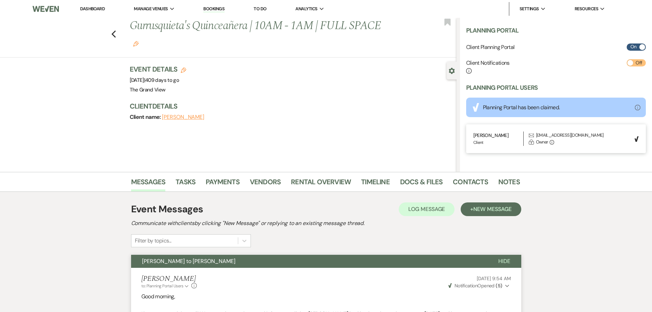
scroll to position [196, 0]
click at [114, 32] on icon "Previous" at bounding box center [113, 34] width 5 height 8
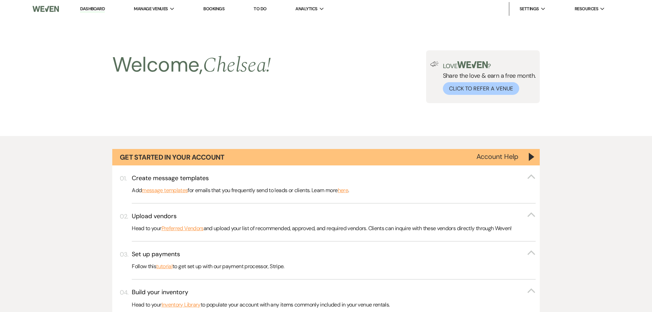
scroll to position [2768, 0]
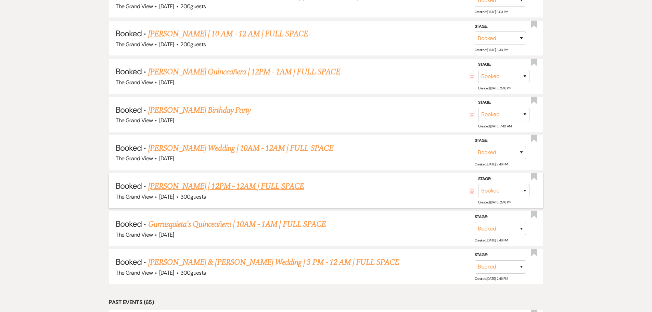
click at [198, 188] on link "Ortiz Quince | 12PM - 12AM | FULL SPACE" at bounding box center [226, 186] width 156 height 12
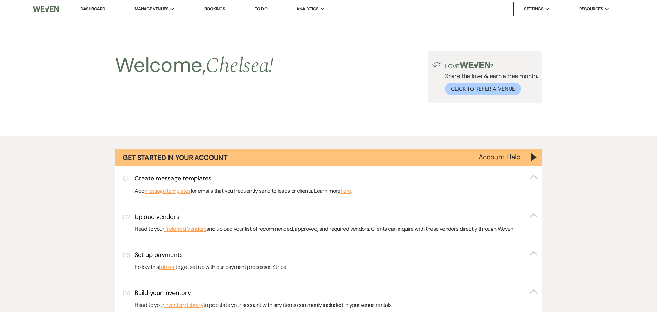
select select "5"
select select "15"
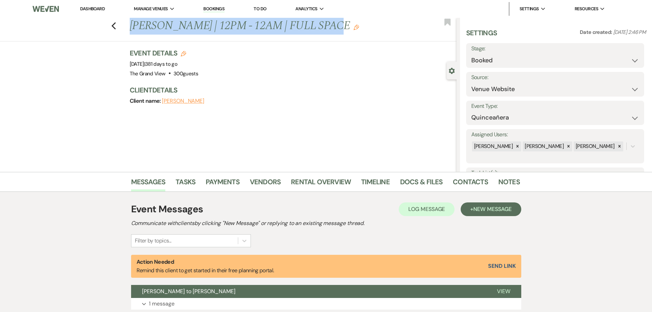
drag, startPoint x: 131, startPoint y: 26, endPoint x: 328, endPoint y: 28, distance: 196.7
click at [328, 28] on div "Previous Ortiz Quince | 12PM - 12AM | FULL SPACE Edit" at bounding box center [291, 26] width 330 height 16
copy h1 "Ortiz Quince | 12PM - 12AM | FULL SPACE"
click at [475, 185] on link "Contacts" at bounding box center [470, 183] width 35 height 15
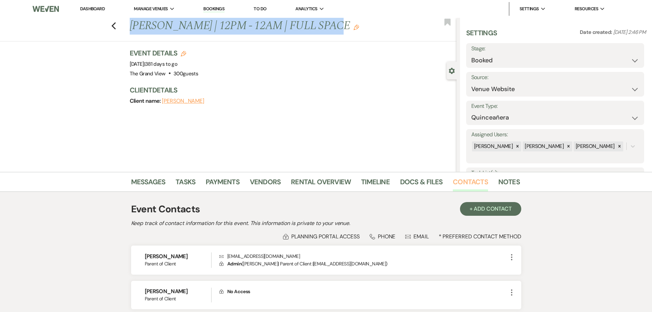
scroll to position [34, 0]
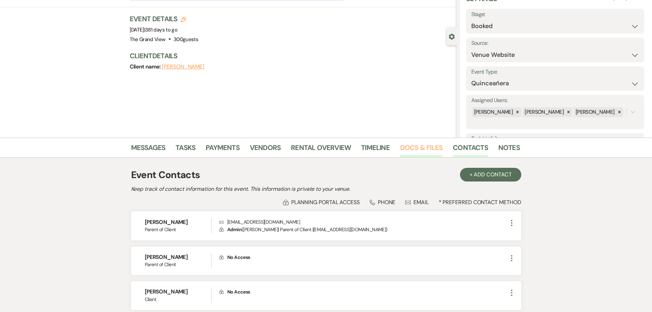
click at [416, 148] on link "Docs & Files" at bounding box center [421, 149] width 42 height 15
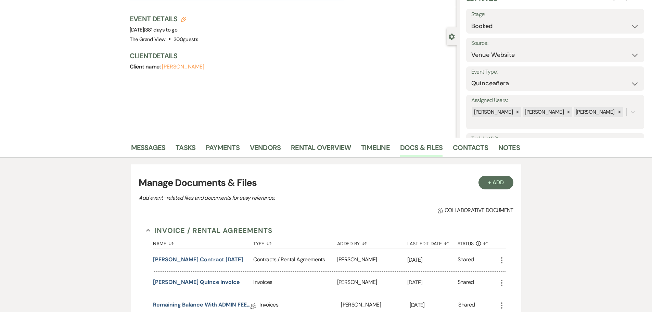
click at [199, 262] on button "Liliana Ortiz Contract 10-10-26" at bounding box center [198, 259] width 90 height 8
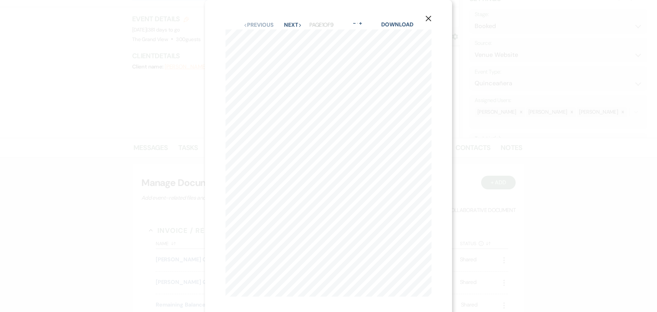
drag, startPoint x: 432, startPoint y: 16, endPoint x: 431, endPoint y: 21, distance: 5.0
click at [432, 16] on button "X" at bounding box center [428, 18] width 10 height 12
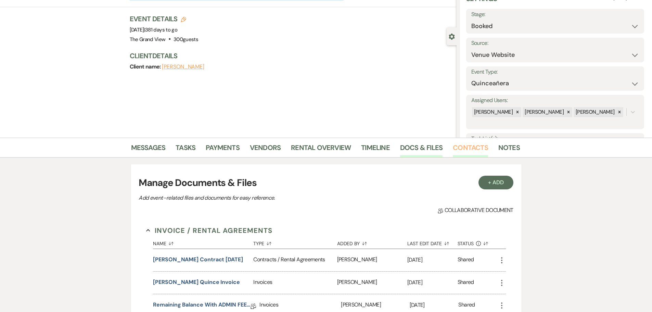
click at [462, 150] on link "Contacts" at bounding box center [470, 149] width 35 height 15
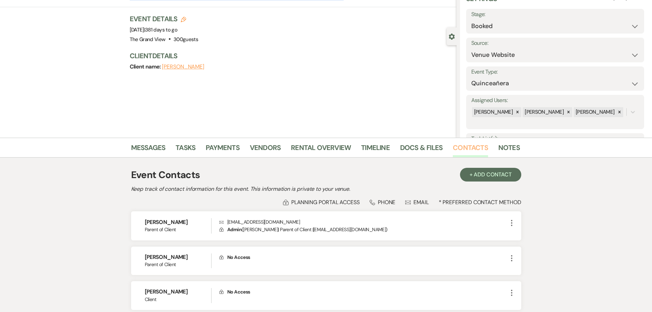
scroll to position [92, 0]
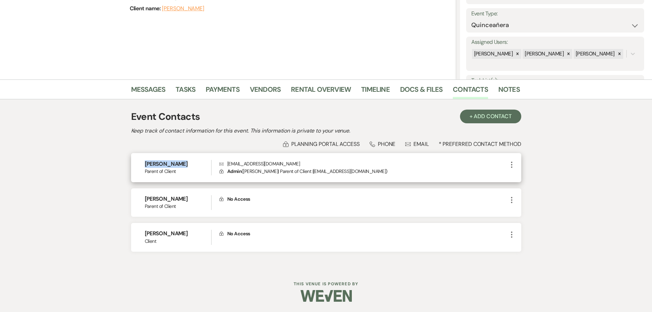
drag, startPoint x: 181, startPoint y: 161, endPoint x: 134, endPoint y: 164, distance: 46.6
click at [134, 164] on div "Liliana Ortiz Parent of Client Envelope lilgarcia1122@gmail.com Lock Admin ( Li…" at bounding box center [326, 167] width 390 height 29
copy h6 "Liliana Ortiz"
drag, startPoint x: 281, startPoint y: 163, endPoint x: 226, endPoint y: 164, distance: 54.4
click at [226, 164] on p "Envelope lilgarcia1122@gmail.com" at bounding box center [363, 164] width 288 height 8
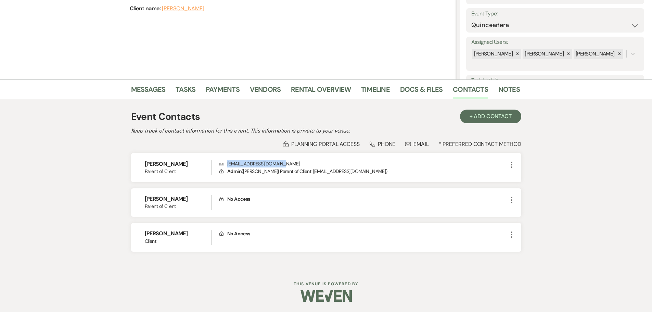
copy p "lilgarcia1122@gmail.com"
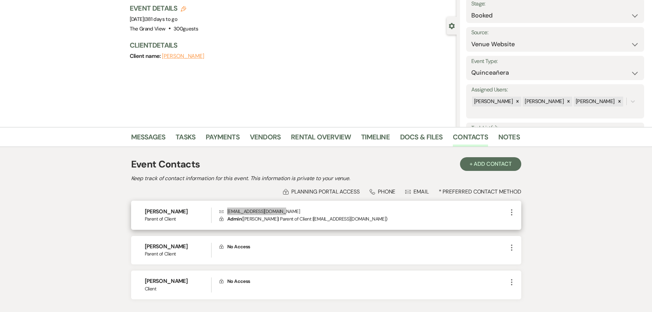
scroll to position [0, 0]
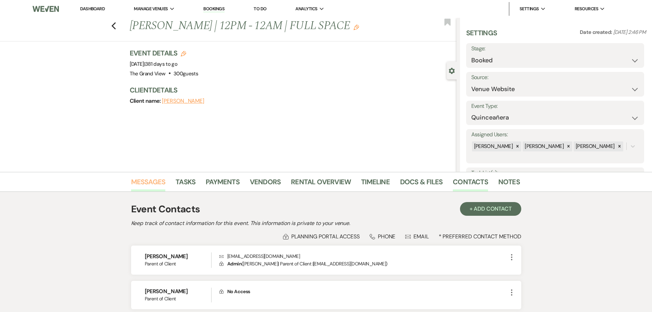
drag, startPoint x: 118, startPoint y: 182, endPoint x: 139, endPoint y: 185, distance: 20.8
click at [118, 182] on div "Messages Tasks Payments Vendors Rental Overview Timeline Docs & Files Contacts …" at bounding box center [326, 182] width 652 height 20
click at [139, 185] on link "Messages" at bounding box center [148, 183] width 35 height 15
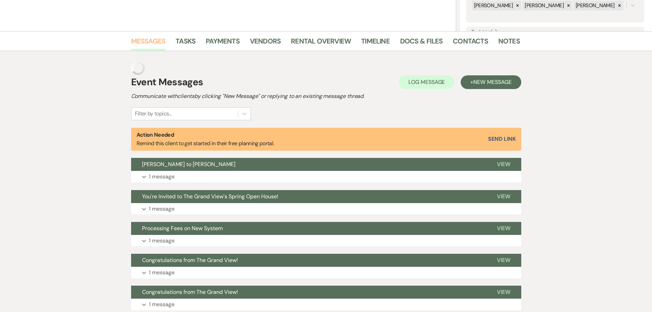
scroll to position [180, 0]
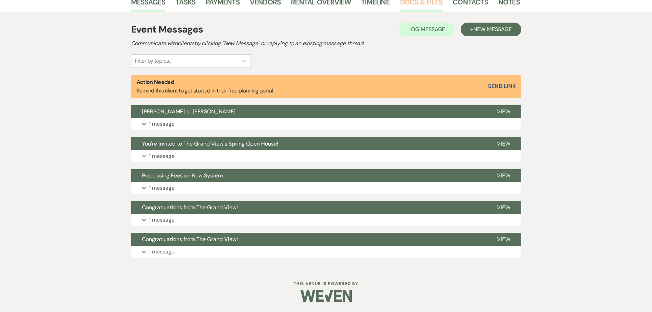
click at [432, 7] on link "Docs & Files" at bounding box center [421, 4] width 42 height 15
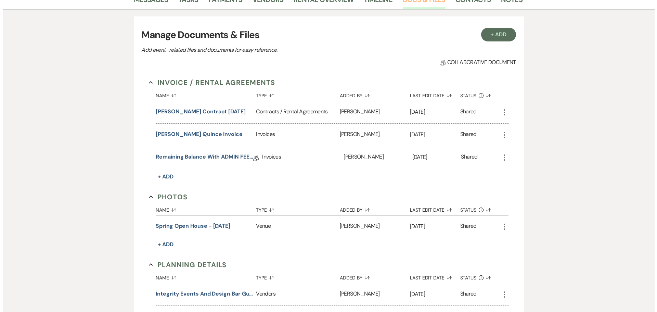
scroll to position [180, 0]
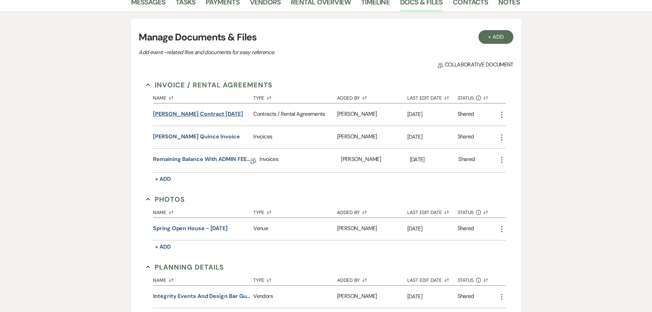
click at [217, 117] on button "Liliana Ortiz Contract 10-10-26" at bounding box center [198, 114] width 90 height 8
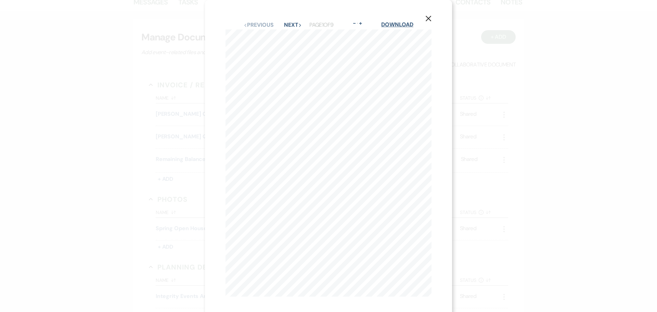
click at [408, 25] on link "Download" at bounding box center [397, 24] width 32 height 7
click at [431, 20] on icon "X" at bounding box center [428, 18] width 6 height 6
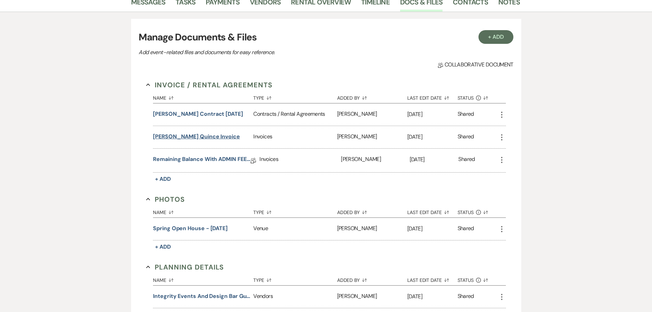
click at [206, 138] on button "Liliana Ortiz Quince Invoice" at bounding box center [196, 136] width 87 height 8
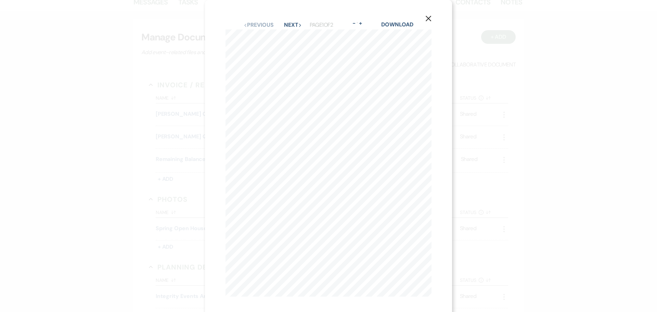
scroll to position [10, 0]
click at [294, 17] on button "Next Next" at bounding box center [293, 19] width 18 height 5
click at [248, 22] on button "Previous Previous" at bounding box center [259, 24] width 30 height 5
click at [405, 24] on link "Download" at bounding box center [397, 24] width 32 height 7
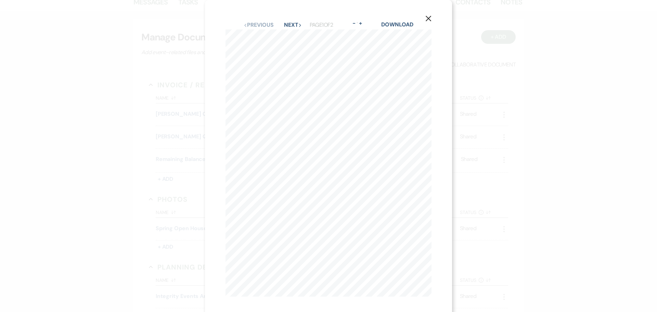
click at [422, 15] on div "X Previous Previous Next Next Page 1 of 2 - Zoom + Download The Grand View Mans…" at bounding box center [328, 158] width 247 height 317
click at [427, 24] on button "X" at bounding box center [428, 18] width 10 height 12
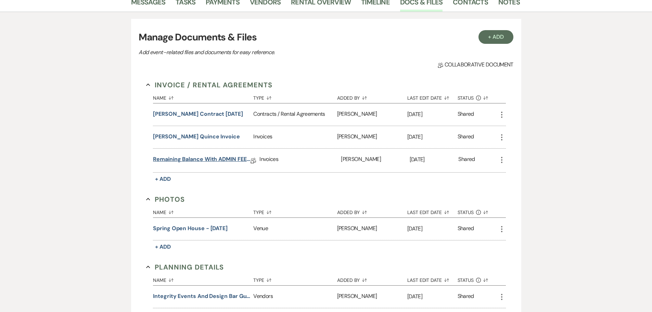
click at [210, 157] on link "Remaining Balance with ADMIN FEE 3-13-2025" at bounding box center [201, 160] width 97 height 11
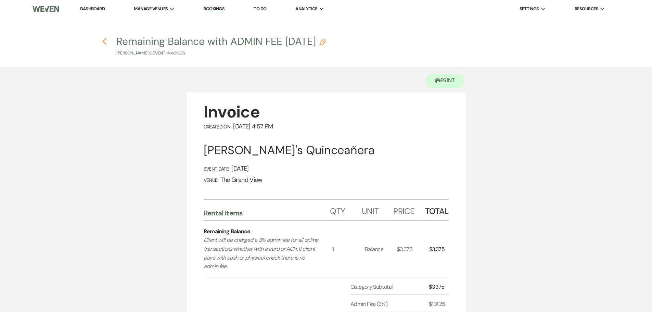
click at [106, 39] on use "button" at bounding box center [104, 42] width 4 height 8
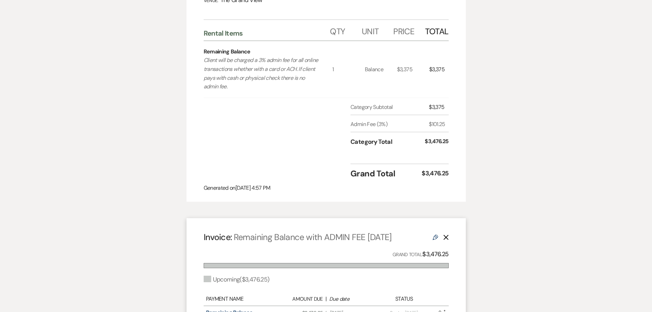
select select "5"
select select "15"
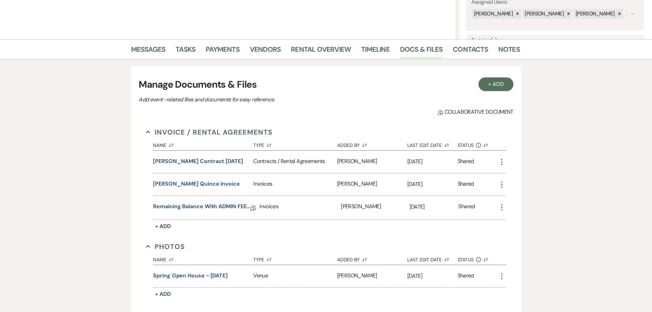
scroll to position [77, 0]
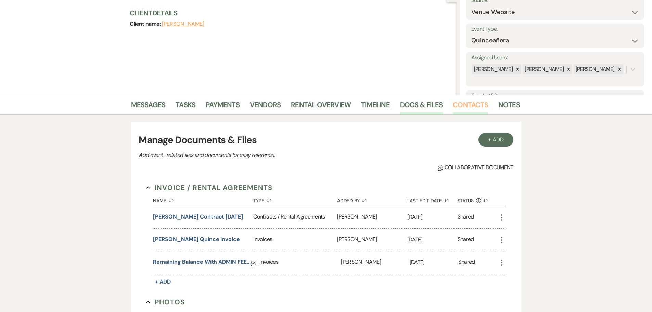
click at [458, 110] on link "Contacts" at bounding box center [470, 106] width 35 height 15
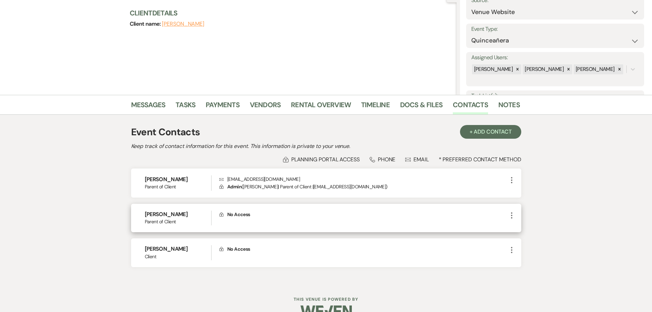
drag, startPoint x: 186, startPoint y: 213, endPoint x: 138, endPoint y: 213, distance: 48.2
click at [138, 213] on div "Alejandro Ortiz Parent of Client Lock No Access More" at bounding box center [326, 218] width 390 height 28
copy h6 "Alejandro Ortiz"
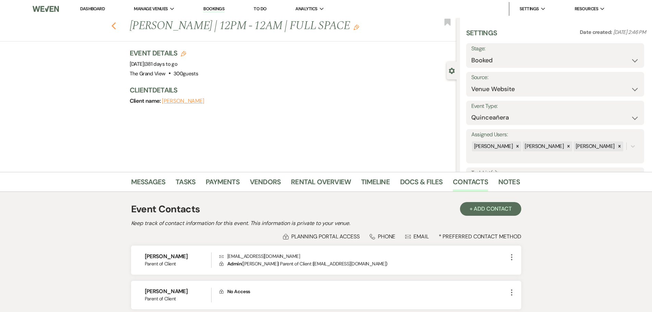
click at [116, 26] on icon "Previous" at bounding box center [113, 26] width 5 height 8
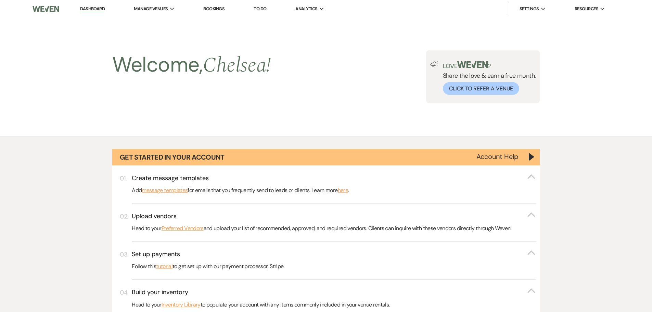
scroll to position [2768, 0]
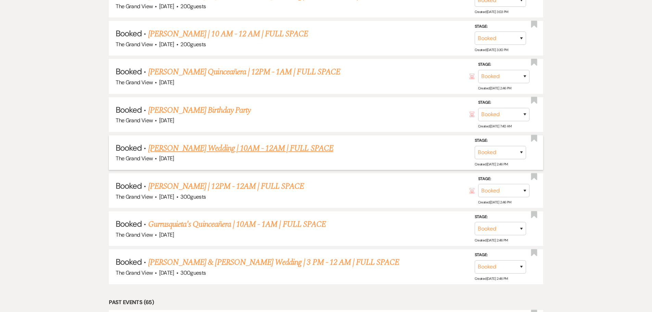
click at [213, 148] on link "Flores's Wedding | 10AM - 12AM | FULL SPACE" at bounding box center [240, 148] width 185 height 12
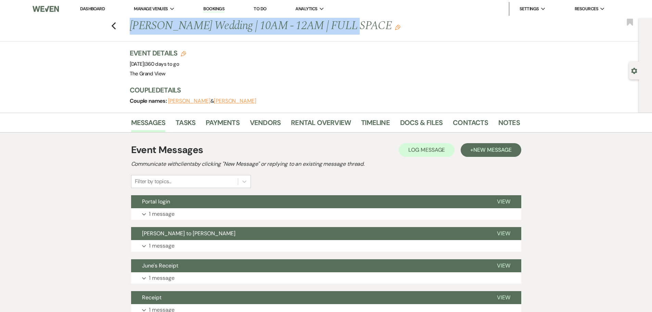
drag, startPoint x: 129, startPoint y: 28, endPoint x: 343, endPoint y: 26, distance: 214.2
click at [343, 26] on div "Previous Flores's Wedding | 10AM - 12AM | FULL SPACE Edit" at bounding box center [321, 26] width 390 height 16
copy h1 "Flores's Wedding | 10AM - 12AM | FULL SPACE"
click at [466, 120] on link "Contacts" at bounding box center [470, 124] width 35 height 15
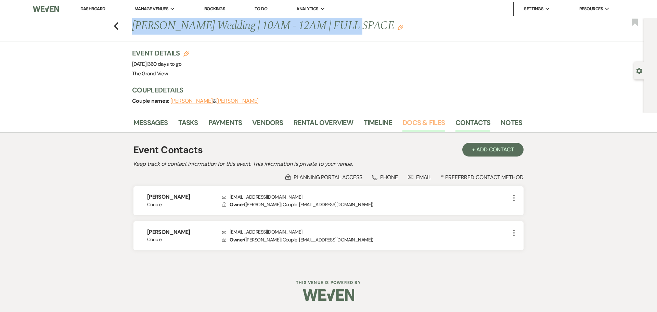
click at [413, 128] on link "Docs & Files" at bounding box center [423, 124] width 42 height 15
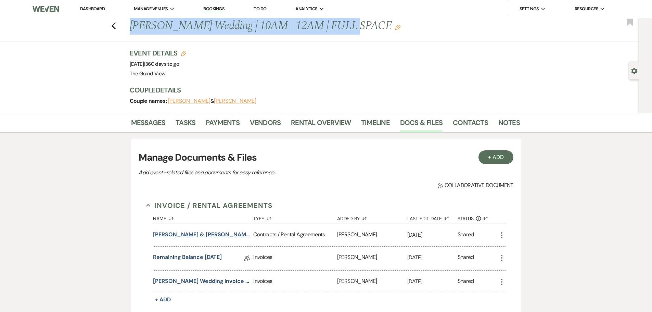
click at [192, 232] on button "Matthew Flores & Gabriela Flores's Wedding Contact" at bounding box center [201, 234] width 97 height 8
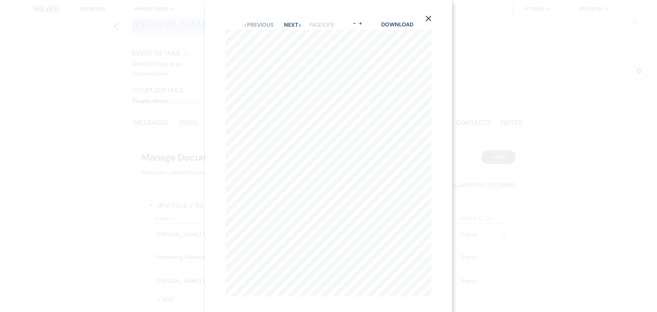
click at [430, 19] on icon "X" at bounding box center [428, 18] width 6 height 6
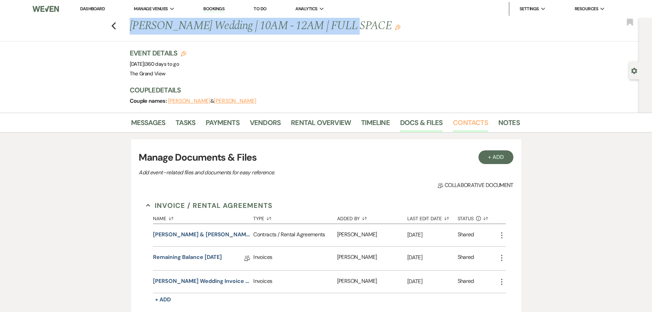
click at [467, 122] on link "Contacts" at bounding box center [470, 124] width 35 height 15
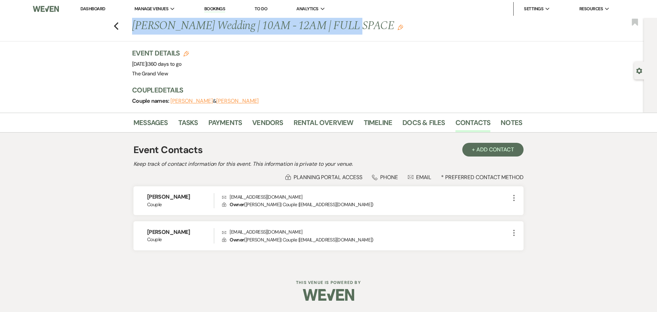
drag, startPoint x: 193, startPoint y: 198, endPoint x: 132, endPoint y: 195, distance: 60.6
click at [132, 195] on div "Messages Tasks Payments Vendors Rental Overview Timeline Docs & Files Contacts …" at bounding box center [328, 190] width 657 height 154
copy h6 "Matthew Flores"
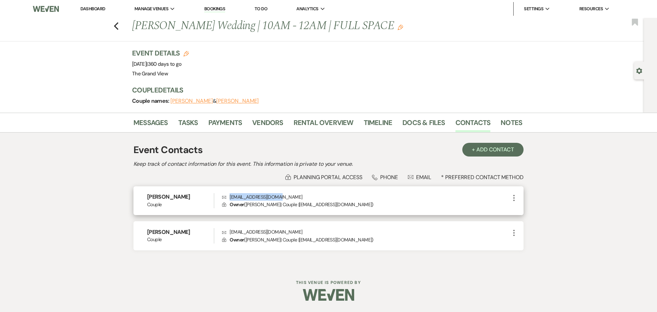
drag, startPoint x: 303, startPoint y: 195, endPoint x: 228, endPoint y: 196, distance: 74.6
click at [228, 196] on p "Envelope mflores0997@yahoo.com" at bounding box center [366, 197] width 288 height 8
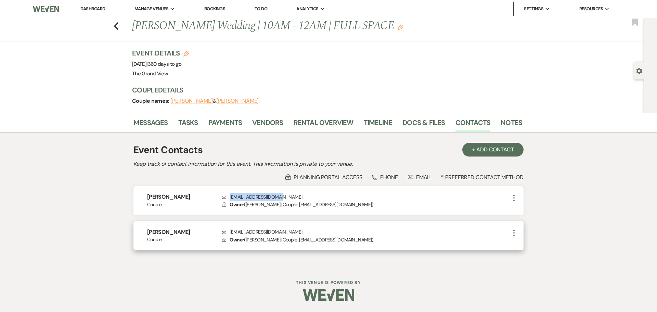
drag, startPoint x: 198, startPoint y: 233, endPoint x: 139, endPoint y: 226, distance: 59.9
click at [139, 226] on div "Gabriela Flores Couple Envelope gabhernandez78@gmail.com Lock Owner ( Gabriela …" at bounding box center [328, 235] width 390 height 29
drag, startPoint x: 302, startPoint y: 230, endPoint x: 229, endPoint y: 228, distance: 72.5
click at [229, 228] on p "Envelope gabhernandez78@gmail.com" at bounding box center [366, 232] width 288 height 8
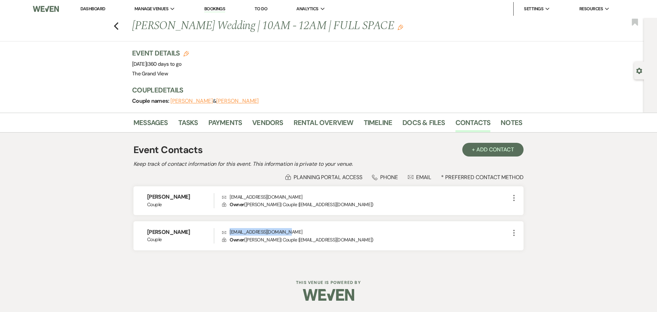
click at [641, 71] on use "button" at bounding box center [639, 71] width 6 height 6
select select "23"
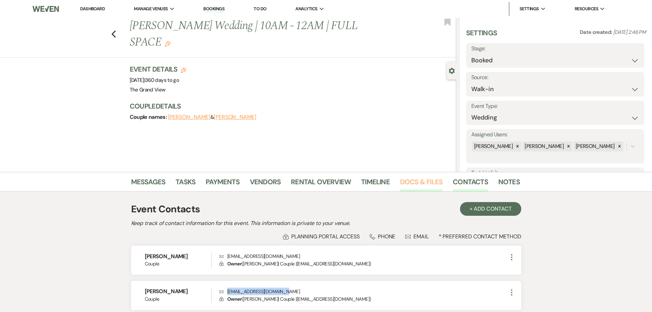
click at [431, 185] on link "Docs & Files" at bounding box center [421, 183] width 42 height 15
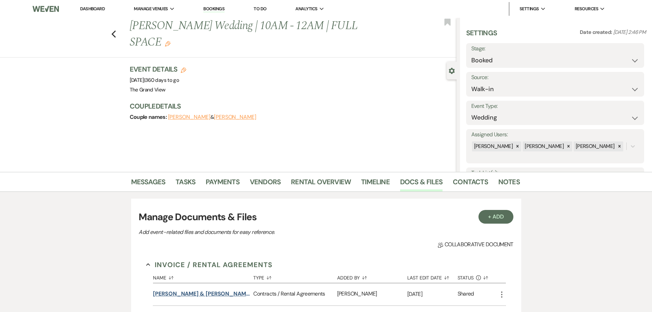
click at [216, 294] on button "Matthew Flores & Gabriela Flores's Wedding Contact" at bounding box center [201, 293] width 97 height 8
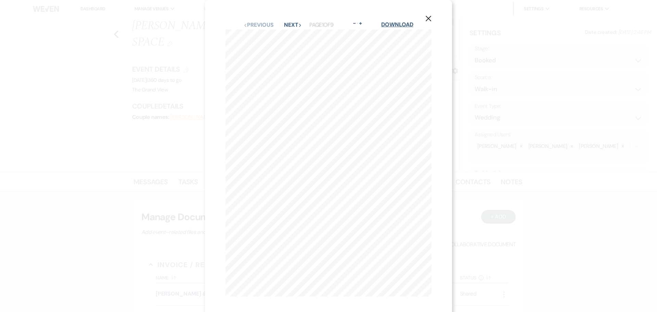
click at [401, 25] on link "Download" at bounding box center [397, 24] width 32 height 7
click at [430, 19] on icon "X" at bounding box center [428, 18] width 6 height 6
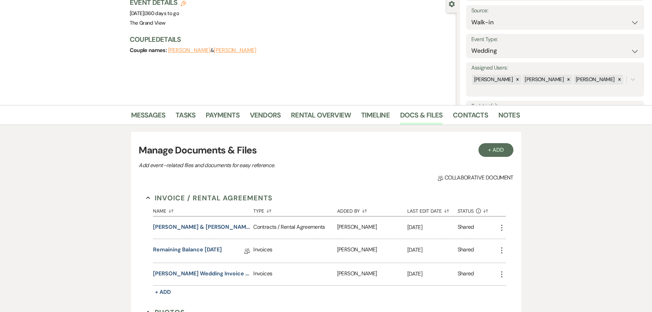
scroll to position [68, 0]
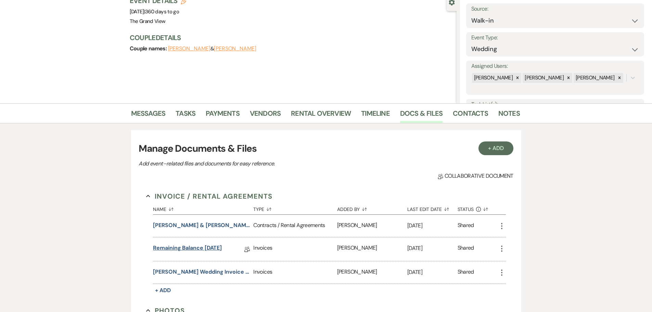
click at [207, 250] on link "Remaining Balance 3-28-2025" at bounding box center [187, 249] width 69 height 11
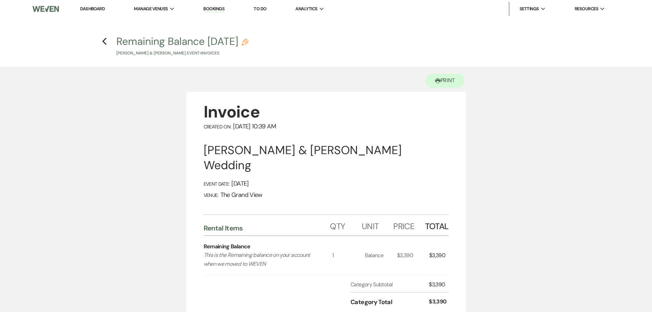
click at [105, 45] on div "Previous" at bounding box center [104, 40] width 5 height 11
click at [105, 42] on icon "Previous" at bounding box center [104, 41] width 5 height 8
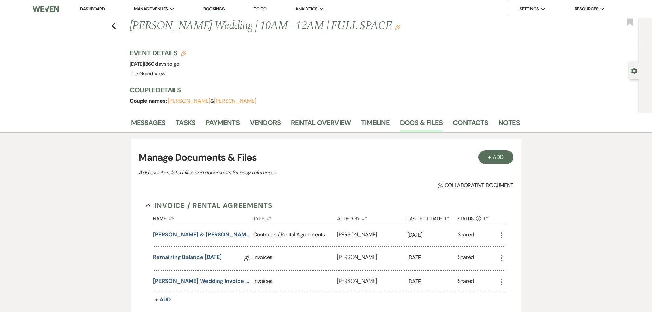
scroll to position [68, 0]
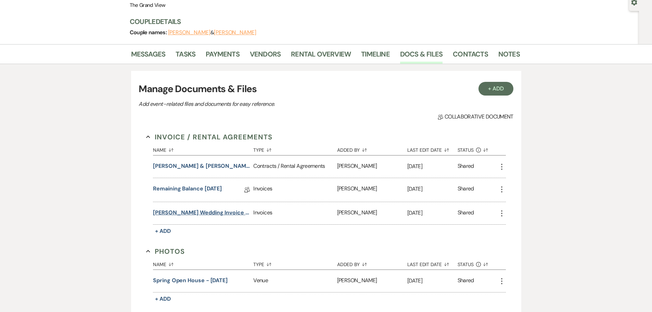
click at [205, 213] on button "Flores Wedding Invoice 9-19-26" at bounding box center [201, 212] width 97 height 8
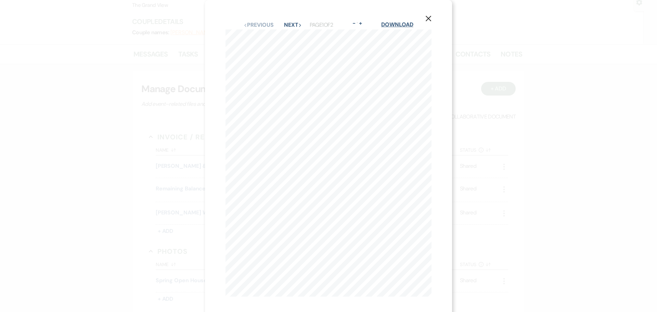
click at [400, 25] on link "Download" at bounding box center [397, 24] width 32 height 7
click at [428, 16] on icon "X" at bounding box center [428, 18] width 6 height 6
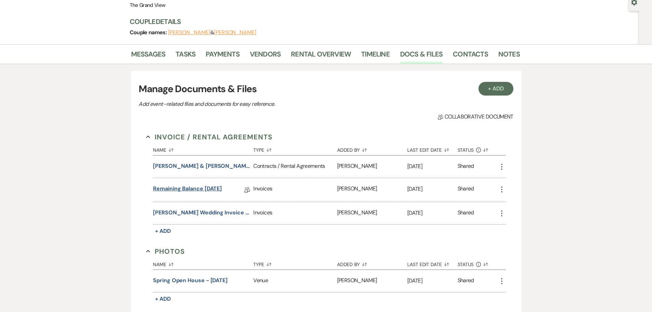
click at [194, 186] on link "Remaining Balance 3-28-2025" at bounding box center [187, 189] width 69 height 11
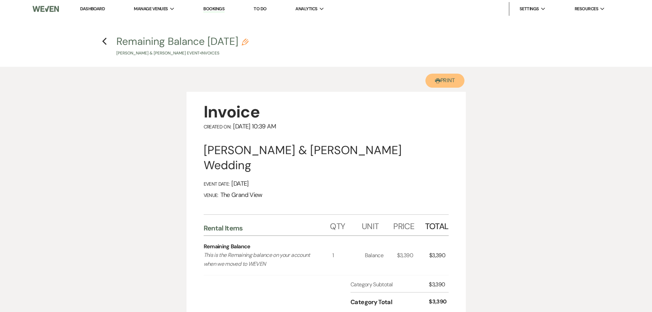
click at [442, 76] on button "Printer Print" at bounding box center [444, 81] width 39 height 14
click at [105, 40] on icon "Previous" at bounding box center [104, 41] width 5 height 8
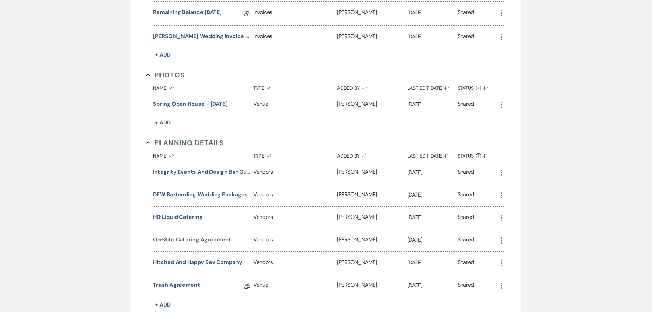
scroll to position [103, 0]
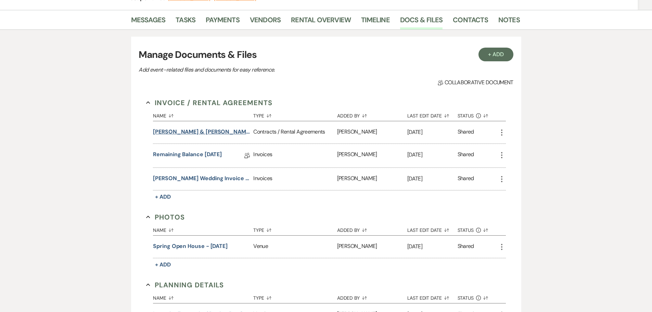
click at [209, 129] on button "Matthew Flores & Gabriela Flores's Wedding Contact" at bounding box center [201, 132] width 97 height 8
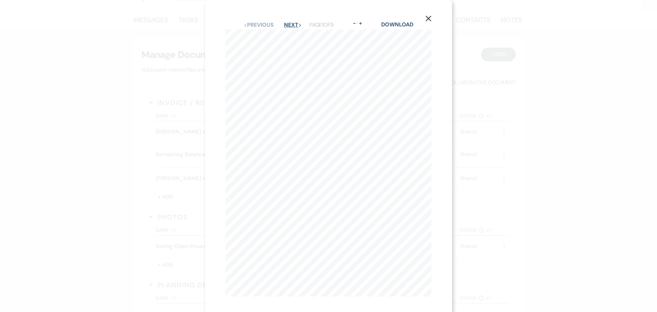
click at [288, 24] on button "Next Next" at bounding box center [293, 24] width 18 height 5
click at [253, 26] on button "Previous Previous" at bounding box center [258, 24] width 30 height 5
click at [428, 18] on use "button" at bounding box center [428, 18] width 5 height 5
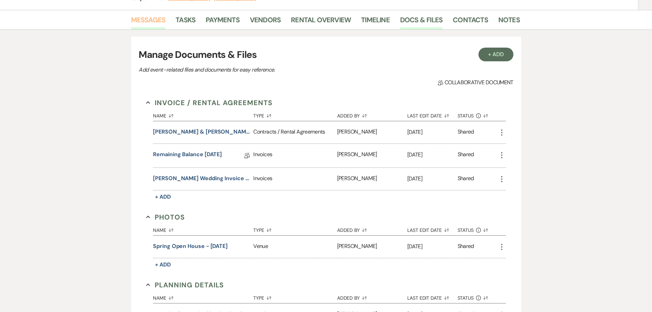
click at [160, 23] on link "Messages" at bounding box center [148, 21] width 35 height 15
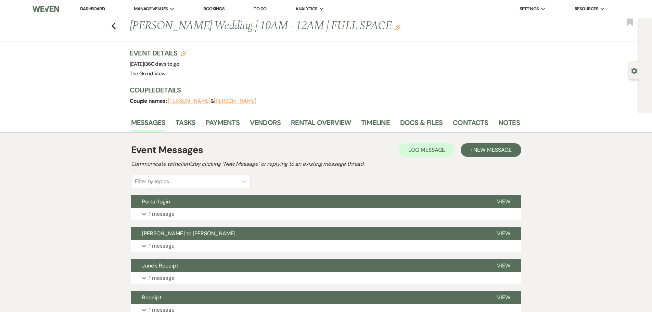
click at [443, 118] on li "Docs & Files" at bounding box center [426, 124] width 53 height 16
click at [427, 119] on link "Docs & Files" at bounding box center [421, 124] width 42 height 15
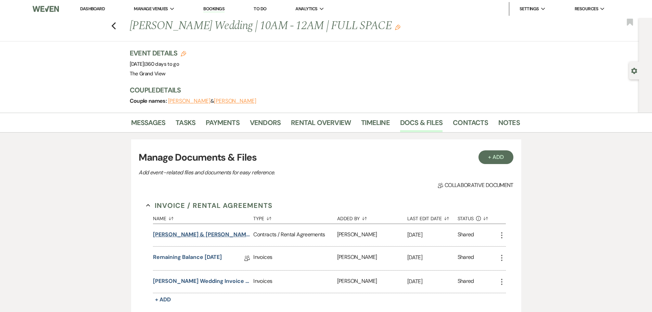
click at [232, 235] on button "Matthew Flores & Gabriela Flores's Wedding Contact" at bounding box center [201, 234] width 97 height 8
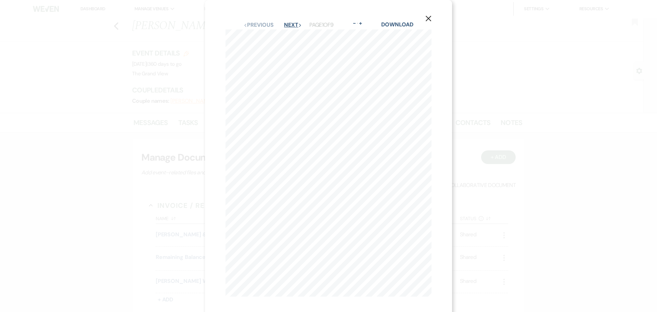
click at [290, 23] on button "Next Next" at bounding box center [293, 24] width 18 height 5
click at [432, 18] on button "X" at bounding box center [428, 18] width 10 height 12
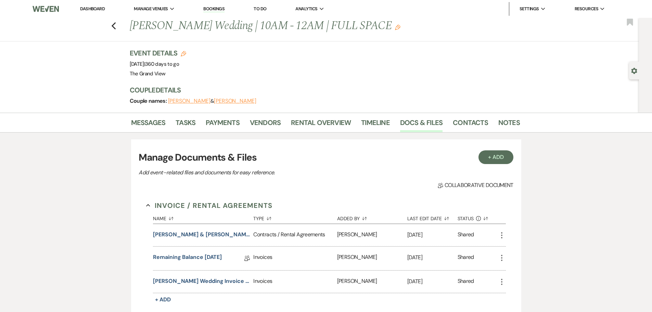
click at [199, 125] on li "Tasks" at bounding box center [190, 124] width 30 height 16
click at [192, 125] on link "Tasks" at bounding box center [185, 124] width 20 height 15
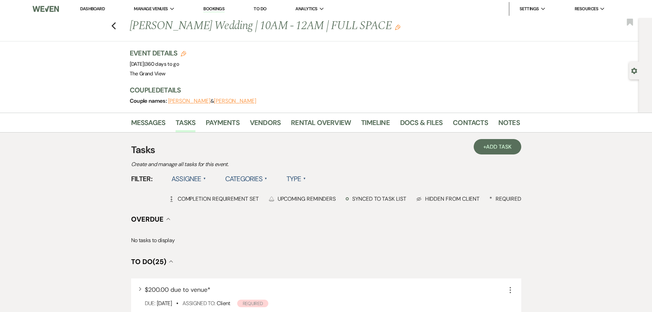
click at [628, 67] on div "Previous Flores's Wedding | 10AM - 12AM | FULL SPACE Edit Bookmark Gear Setting…" at bounding box center [319, 65] width 639 height 95
click at [633, 69] on use "button" at bounding box center [634, 71] width 6 height 6
select select "23"
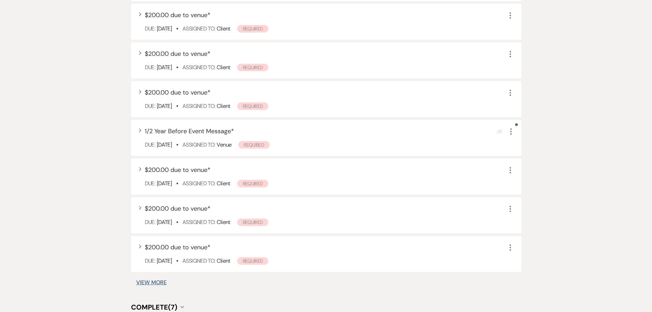
scroll to position [513, 0]
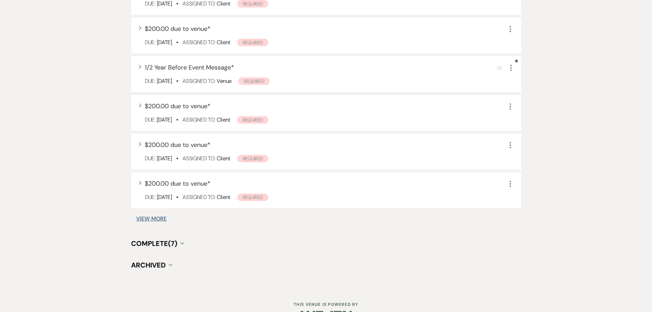
click at [158, 218] on button "View More" at bounding box center [151, 218] width 30 height 5
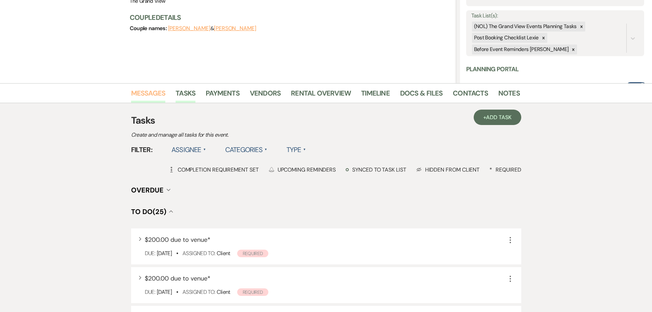
scroll to position [88, 0]
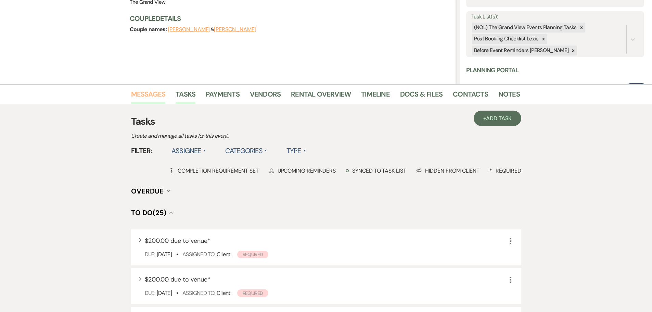
click at [160, 93] on link "Messages" at bounding box center [148, 96] width 35 height 15
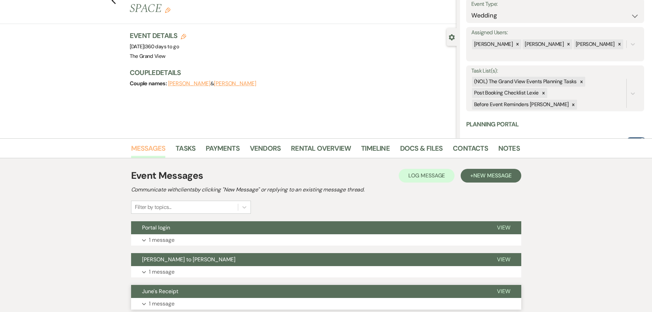
scroll to position [10, 0]
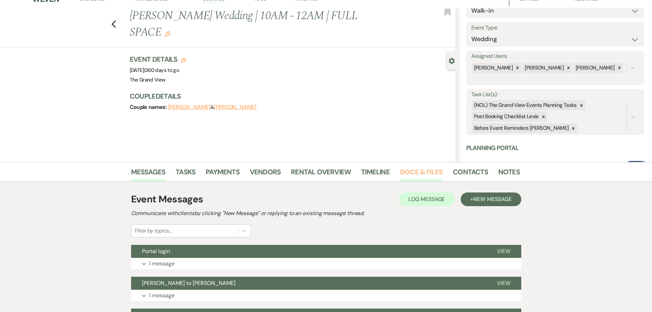
click at [421, 170] on link "Docs & Files" at bounding box center [421, 173] width 42 height 15
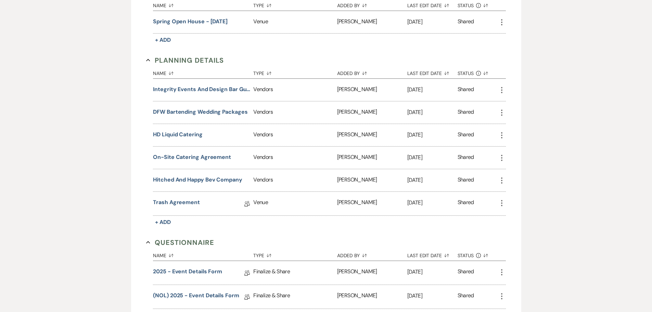
scroll to position [523, 0]
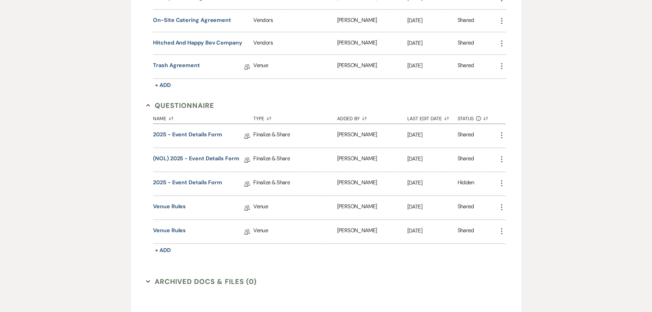
click at [499, 138] on icon "More" at bounding box center [501, 135] width 8 height 8
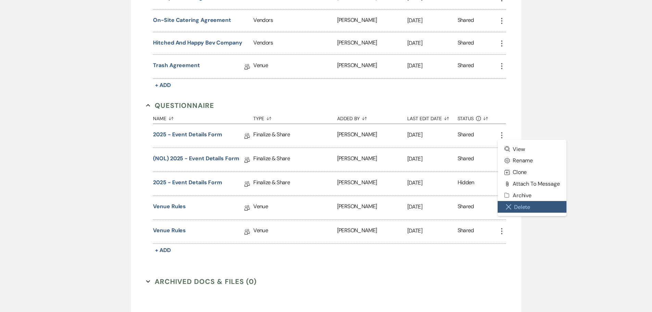
click at [504, 207] on button "Close Delete X Delete" at bounding box center [531, 207] width 69 height 12
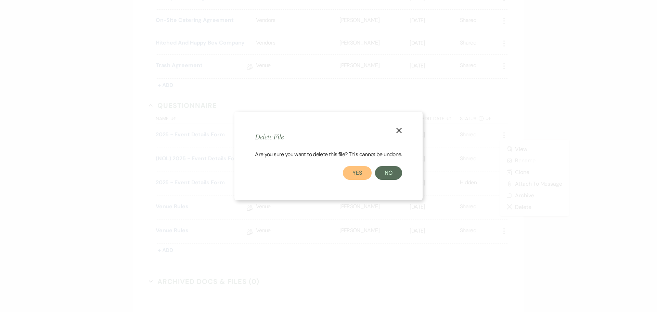
click at [362, 173] on button "Yes" at bounding box center [357, 173] width 29 height 14
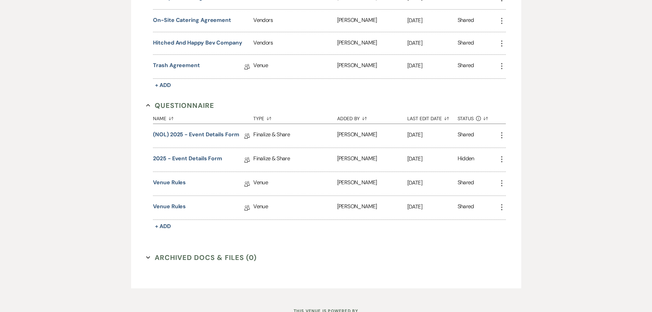
click at [500, 158] on icon "More" at bounding box center [501, 159] width 8 height 8
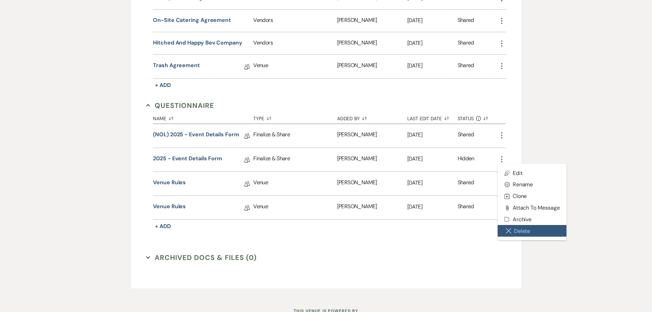
click at [512, 235] on button "Close Delete X Delete" at bounding box center [531, 231] width 69 height 12
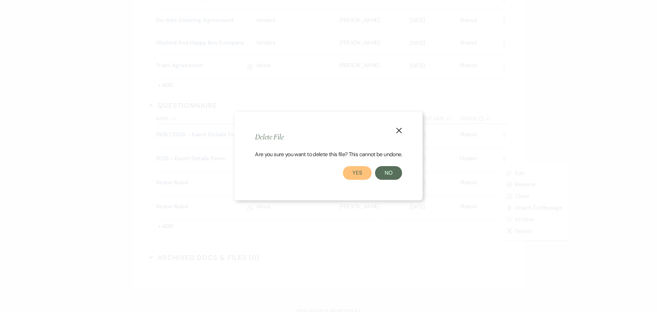
click at [364, 174] on button "Yes" at bounding box center [357, 173] width 29 height 14
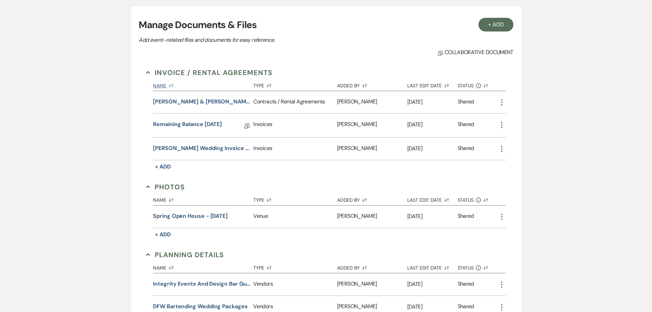
scroll to position [181, 0]
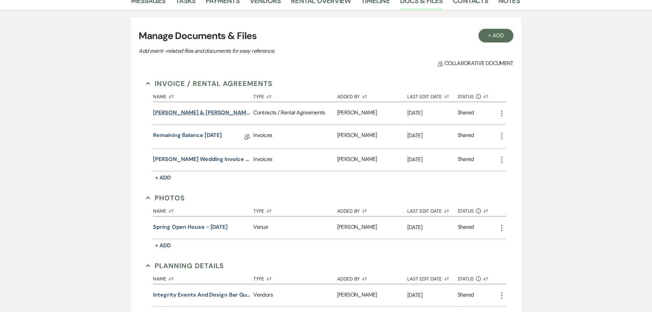
click at [208, 112] on button "Matthew Flores & Gabriela Flores's Wedding Contact" at bounding box center [201, 112] width 97 height 8
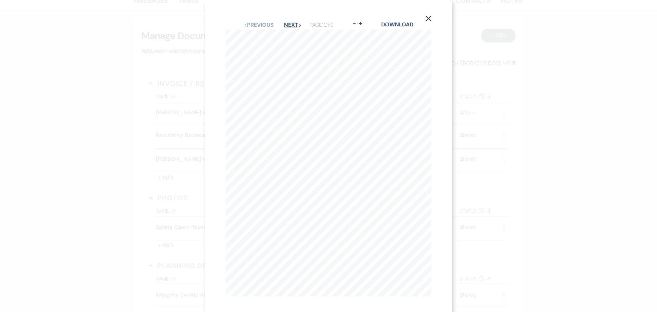
click at [294, 23] on button "Next Next" at bounding box center [293, 24] width 18 height 5
click at [433, 23] on button "X" at bounding box center [428, 18] width 10 height 12
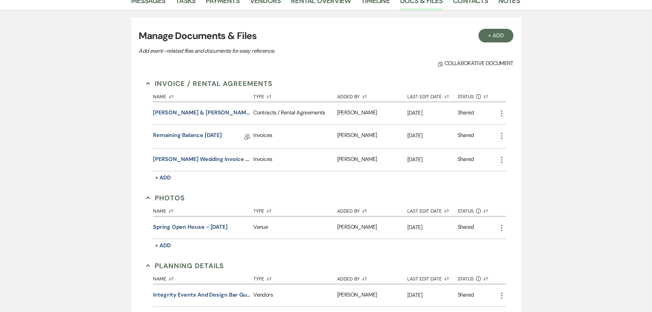
scroll to position [113, 0]
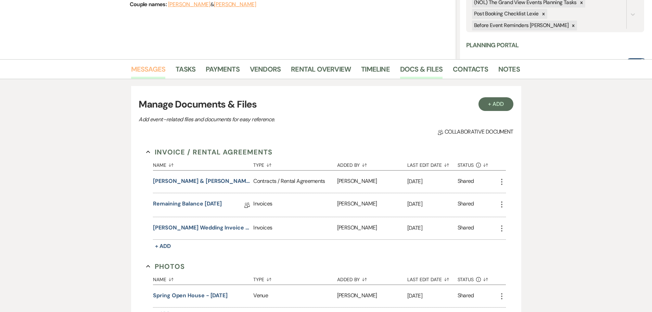
click at [145, 71] on link "Messages" at bounding box center [148, 71] width 35 height 15
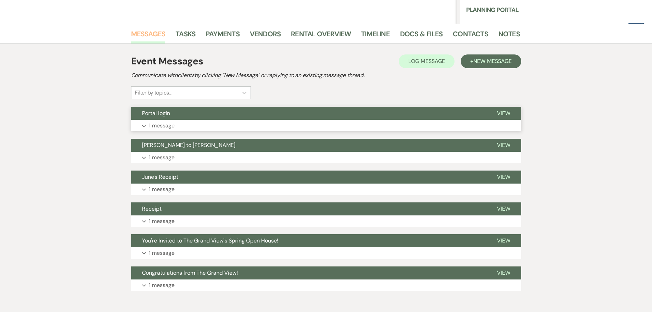
scroll to position [181, 0]
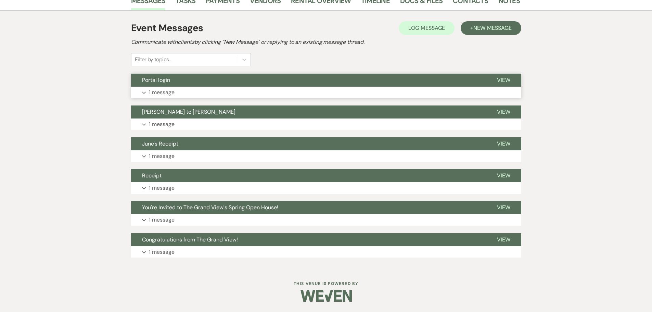
click at [178, 84] on button "Portal login" at bounding box center [308, 80] width 355 height 13
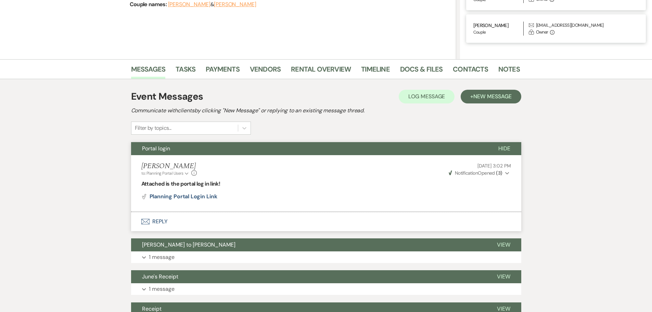
scroll to position [229, 0]
click at [188, 73] on link "Tasks" at bounding box center [185, 71] width 20 height 15
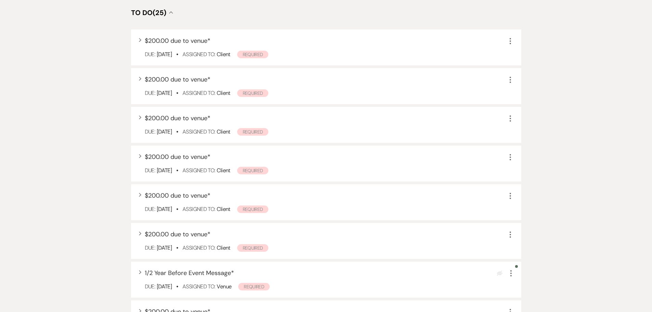
scroll to position [534, 0]
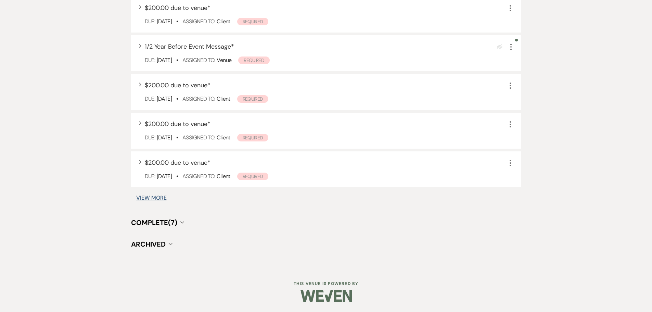
click at [159, 224] on span "Complete (7)" at bounding box center [154, 222] width 46 height 9
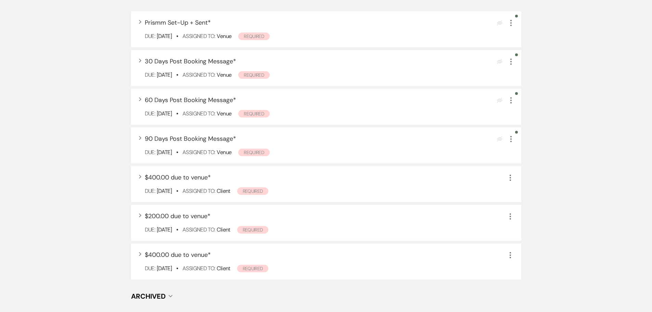
scroll to position [773, 0]
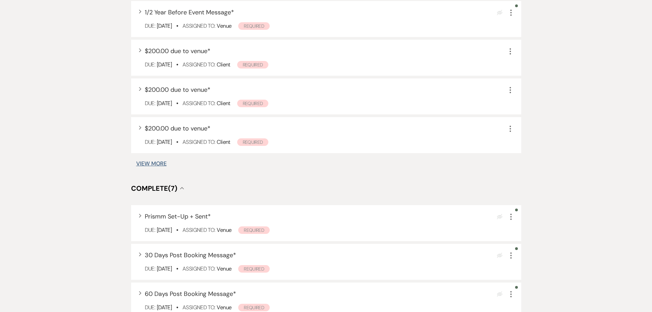
click at [148, 162] on button "View More" at bounding box center [151, 163] width 30 height 5
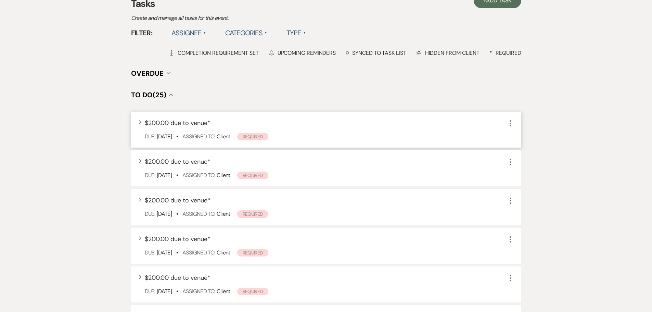
scroll to position [34, 0]
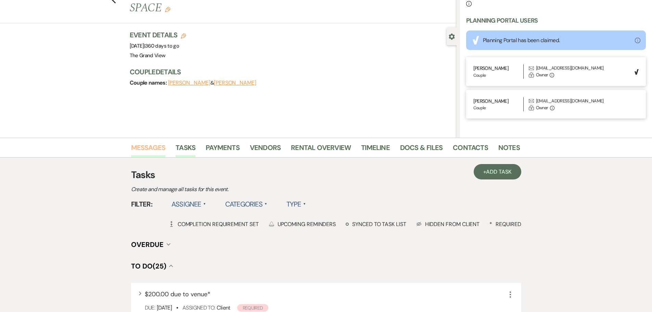
click at [147, 142] on link "Messages" at bounding box center [148, 149] width 35 height 15
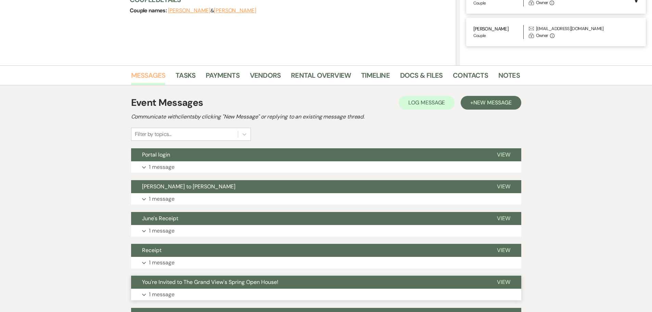
scroll to position [181, 0]
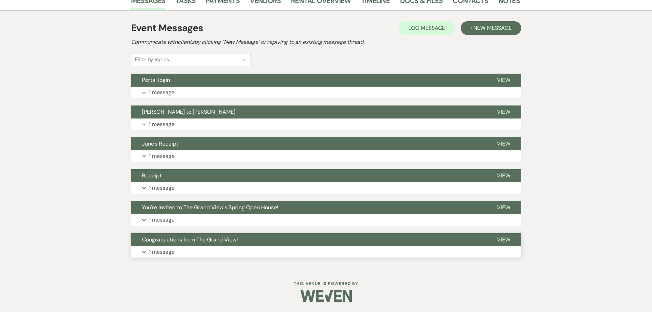
click at [190, 239] on span "Congratulations from The Grand View!" at bounding box center [190, 239] width 96 height 7
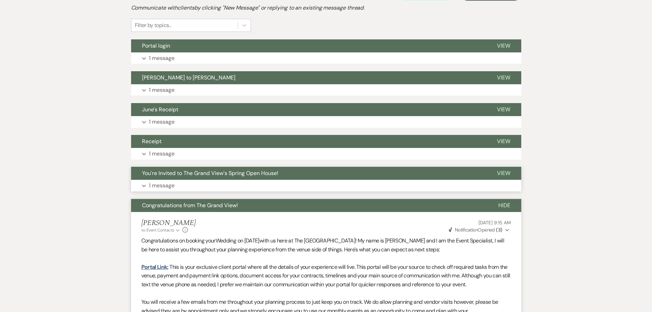
click at [180, 179] on button "You're Invited to The Grand View's Spring Open House!" at bounding box center [308, 173] width 355 height 13
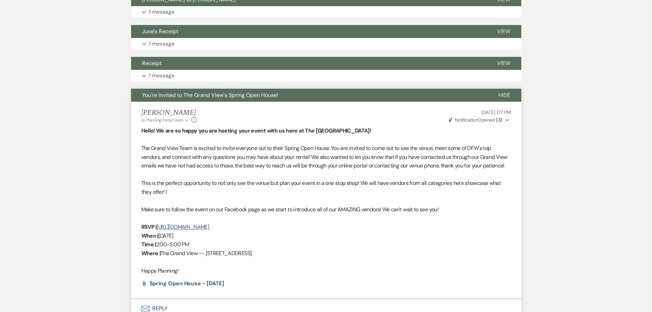
scroll to position [284, 0]
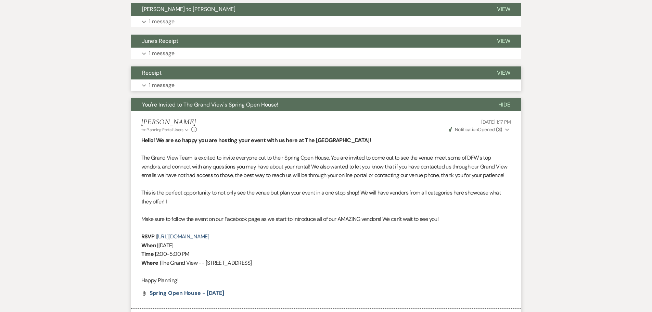
click at [159, 83] on p "1 message" at bounding box center [162, 85] width 26 height 9
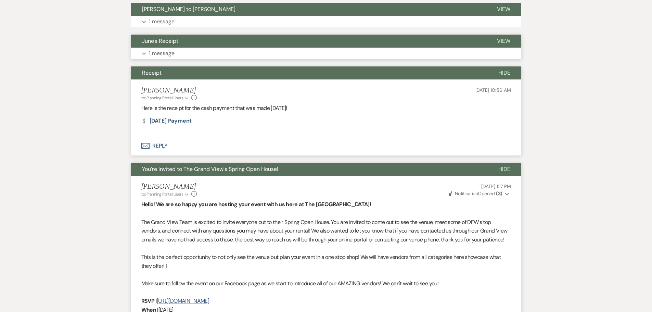
click at [172, 54] on p "1 message" at bounding box center [162, 53] width 26 height 9
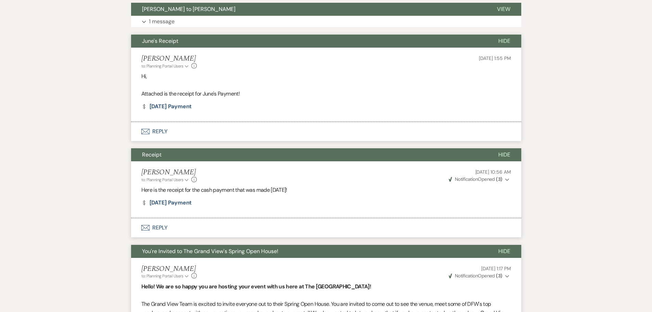
click at [177, 21] on button "Expand 1 message" at bounding box center [326, 22] width 390 height 12
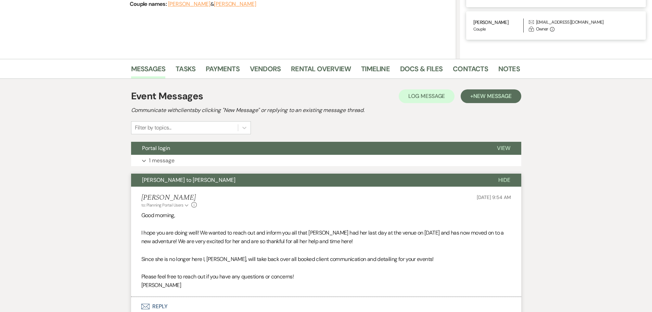
scroll to position [113, 0]
click at [192, 155] on button "Expand 1 message" at bounding box center [326, 161] width 390 height 12
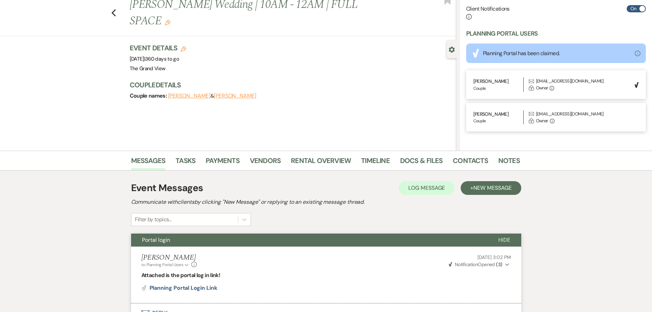
scroll to position [0, 0]
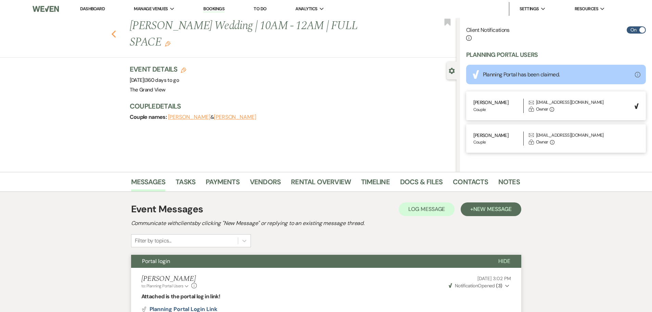
click at [116, 30] on icon "Previous" at bounding box center [113, 34] width 5 height 8
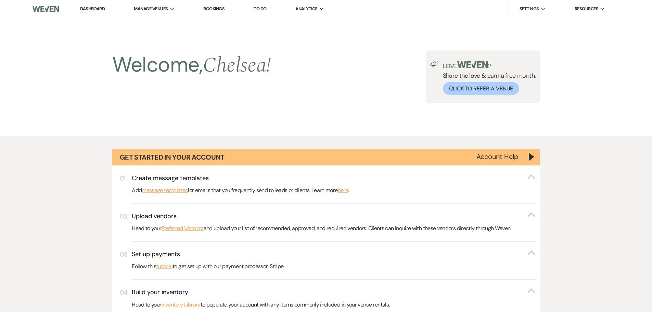
scroll to position [2768, 0]
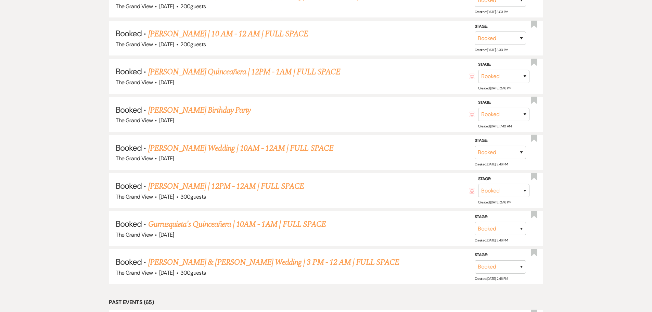
click at [197, 110] on link "Crystal Afunugo's Birthday Party" at bounding box center [199, 110] width 102 height 12
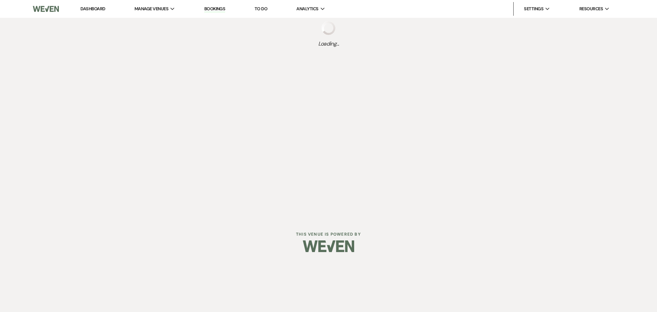
select select "5"
select select "4"
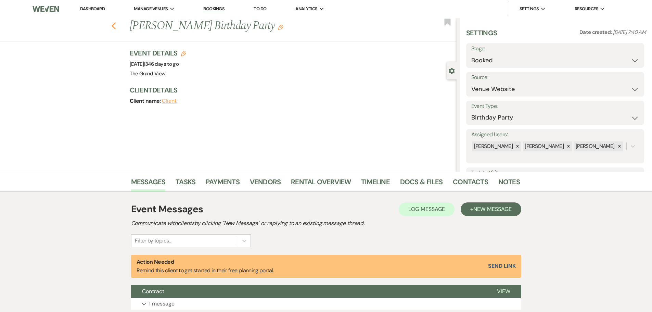
click at [114, 26] on icon "Previous" at bounding box center [113, 26] width 5 height 8
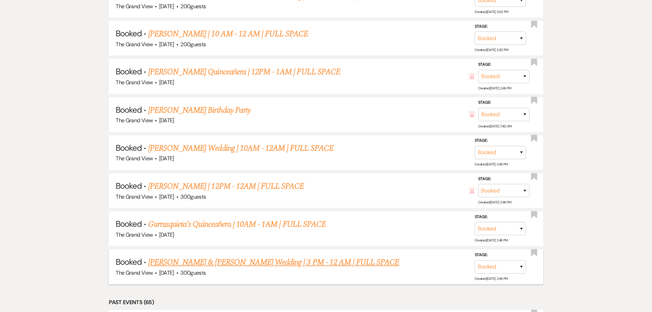
click at [226, 265] on link "Thonesavane & Howard's Wedding | 3 PM - 12 AM | FULL SPACE" at bounding box center [273, 262] width 251 height 12
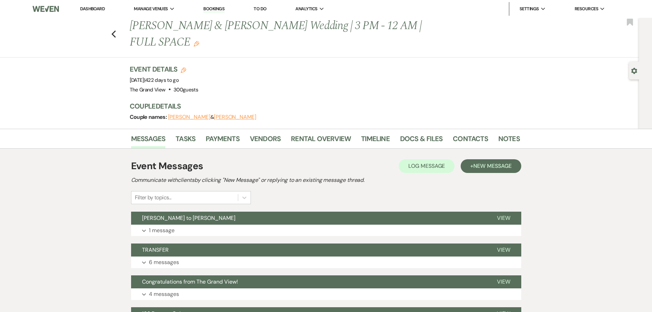
click at [635, 70] on use "button" at bounding box center [634, 71] width 6 height 6
select select "5"
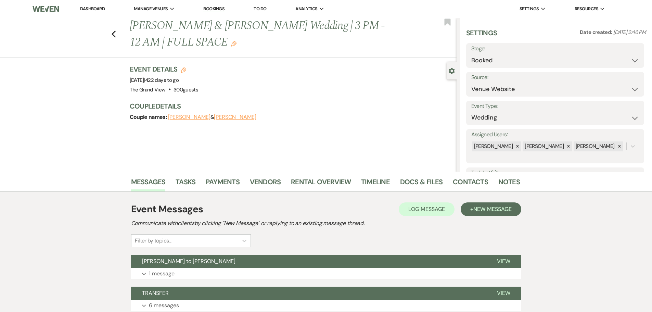
click at [108, 32] on div "Previous Thonesavane & Howard's Wedding | 3 PM - 12 AM | FULL SPACE Edit Bookma…" at bounding box center [227, 38] width 460 height 40
click at [115, 35] on use "button" at bounding box center [113, 34] width 4 height 8
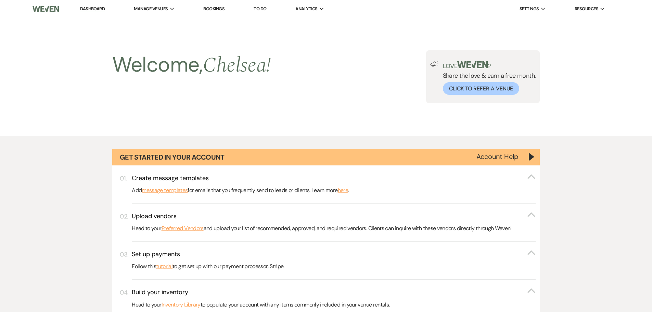
scroll to position [2768, 0]
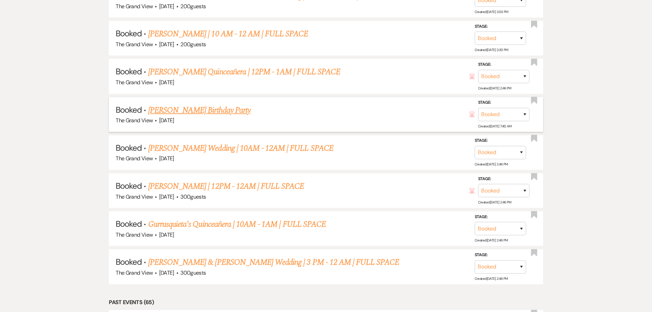
click at [192, 111] on link "Crystal Afunugo's Birthday Party" at bounding box center [199, 110] width 102 height 12
select select "5"
select select "4"
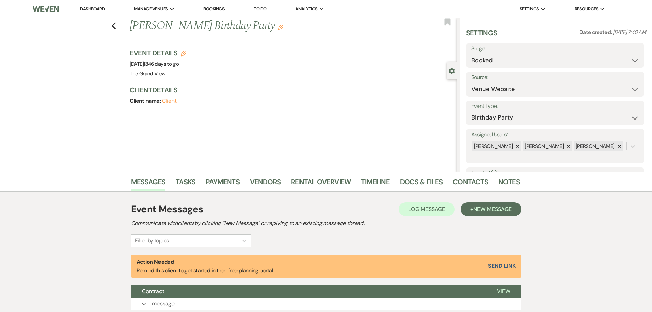
drag, startPoint x: 134, startPoint y: 28, endPoint x: 290, endPoint y: 28, distance: 156.7
click at [290, 28] on h1 "Crystal Afunugo's Birthday Party Edit" at bounding box center [259, 26] width 259 height 16
click at [430, 181] on link "Docs & Files" at bounding box center [421, 183] width 42 height 15
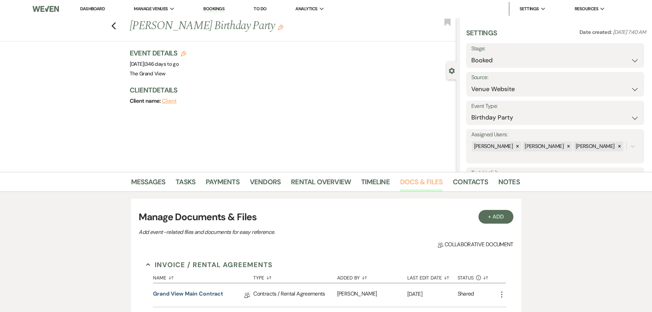
scroll to position [137, 0]
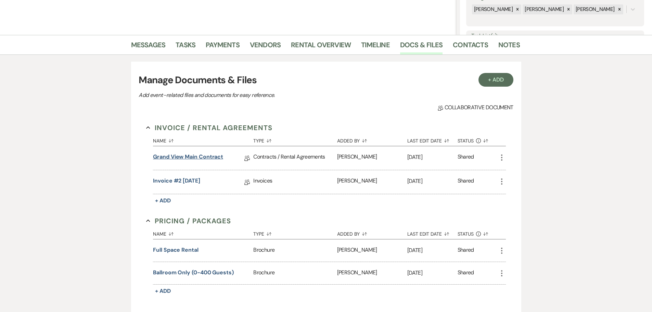
click at [200, 156] on link "Grand View Main Contract" at bounding box center [188, 158] width 70 height 11
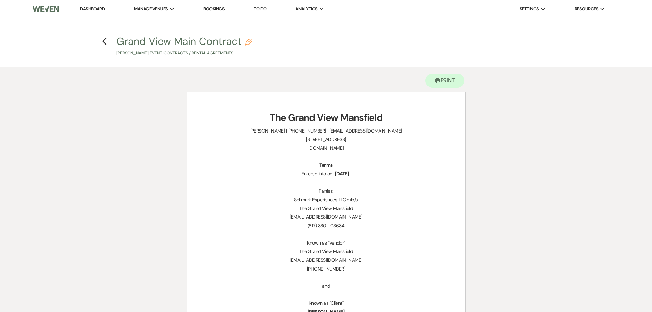
scroll to position [34, 0]
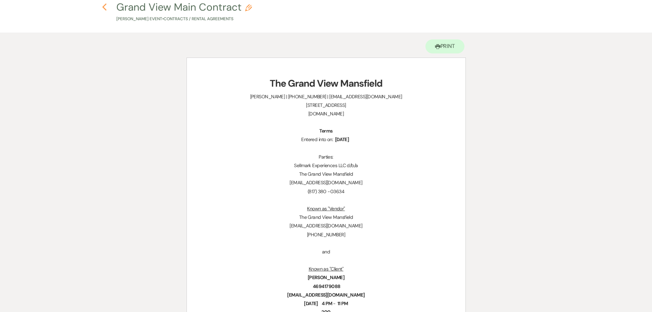
click at [103, 9] on icon "Previous" at bounding box center [104, 7] width 5 height 8
select select "5"
select select "4"
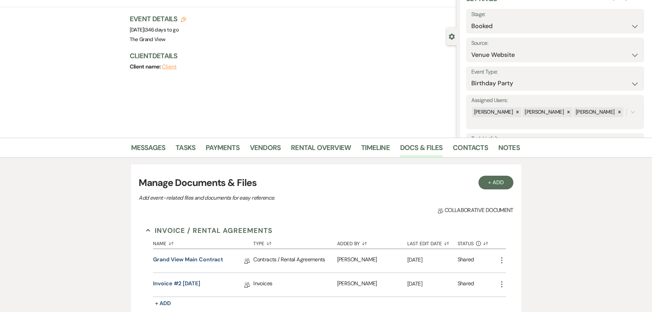
scroll to position [137, 0]
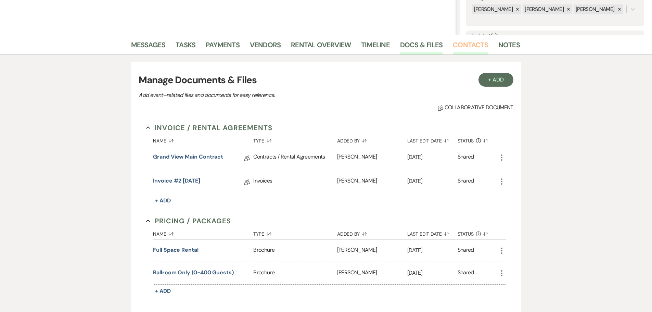
click at [468, 47] on link "Contacts" at bounding box center [470, 46] width 35 height 15
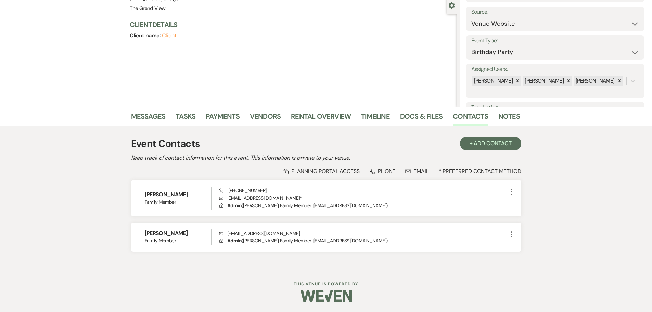
drag, startPoint x: 188, startPoint y: 194, endPoint x: 125, endPoint y: 196, distance: 63.3
click at [125, 196] on div "Messages Tasks Payments Vendors Rental Overview Timeline Docs & Files Contacts …" at bounding box center [326, 186] width 652 height 161
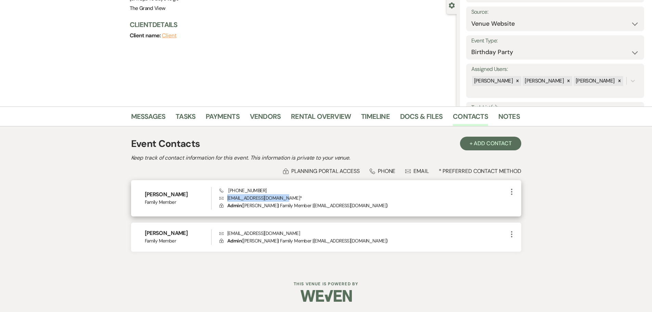
drag, startPoint x: 278, startPoint y: 199, endPoint x: 225, endPoint y: 199, distance: 53.4
click at [225, 199] on p "Envelope crystalabigail@ymail.com *" at bounding box center [363, 198] width 288 height 8
drag, startPoint x: 270, startPoint y: 192, endPoint x: 228, endPoint y: 193, distance: 41.4
click at [226, 193] on div "Phone (469) 417-9088 Envelope crystalabigail@ymail.com * Lock Admin ( Crystal A…" at bounding box center [363, 198] width 288 height 23
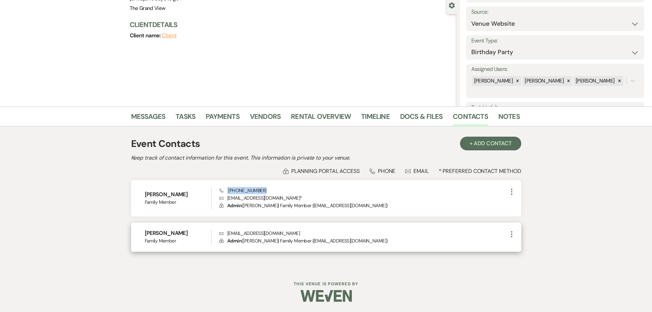
drag, startPoint x: 191, startPoint y: 234, endPoint x: 138, endPoint y: 232, distance: 53.4
click at [138, 232] on div "Dennis Altamero Family Member Envelope djacubs30@yahoo.com Lock Admin ( Dennis …" at bounding box center [326, 236] width 390 height 29
drag, startPoint x: 280, startPoint y: 233, endPoint x: 228, endPoint y: 236, distance: 51.7
click at [228, 236] on p "Envelope djacubs30@yahoo.com" at bounding box center [363, 233] width 288 height 8
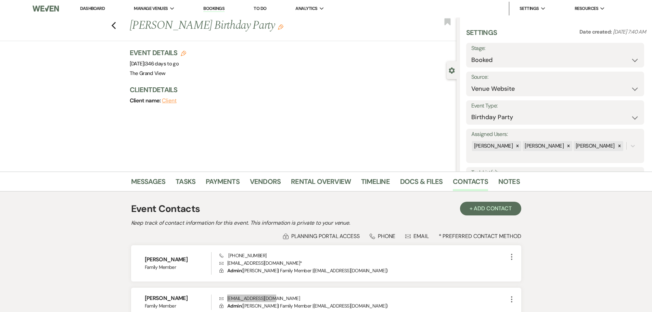
scroll to position [0, 0]
click at [114, 29] on icon "Previous" at bounding box center [113, 26] width 5 height 8
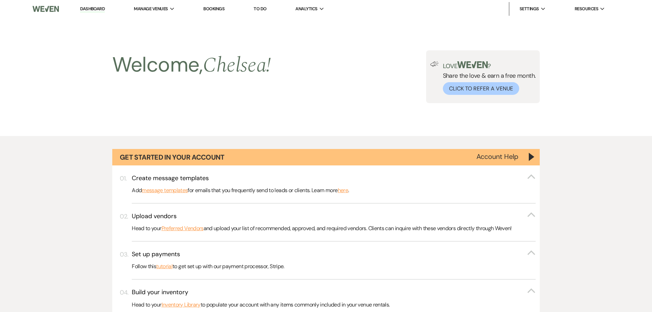
scroll to position [2768, 0]
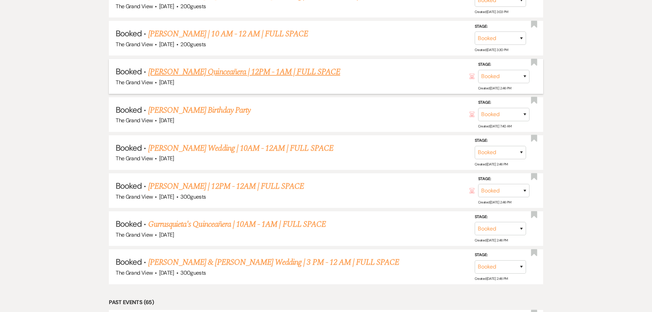
click at [206, 74] on link "Delarosa's Quinceañera | 12PM - 1AM | FULL SPACE" at bounding box center [244, 72] width 192 height 12
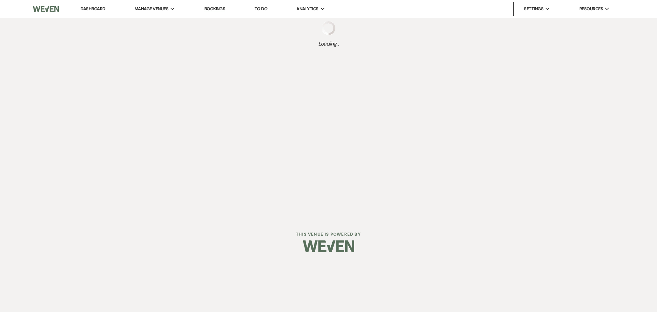
select select "12"
select select "15"
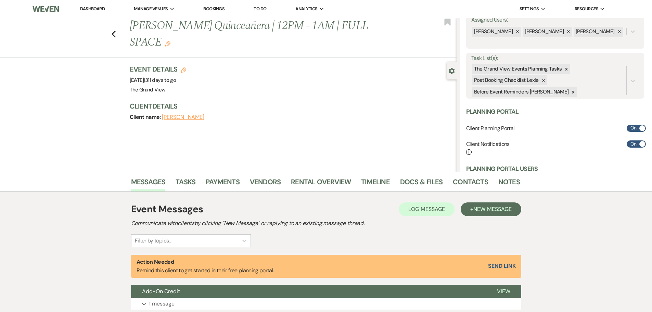
scroll to position [204, 0]
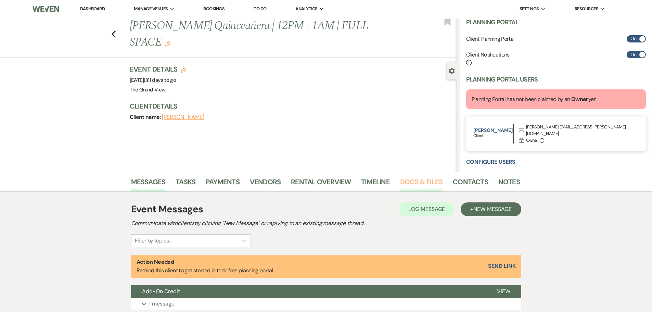
click at [425, 185] on link "Docs & Files" at bounding box center [421, 183] width 42 height 15
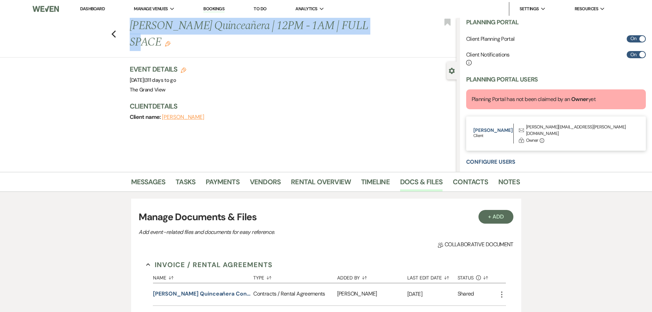
drag, startPoint x: 133, startPoint y: 26, endPoint x: 371, endPoint y: 29, distance: 237.8
click at [371, 29] on h1 "Delarosa's Quinceañera | 12PM - 1AM | FULL SPACE Edit" at bounding box center [259, 34] width 259 height 32
click at [214, 296] on button "Araceli Delarosa's Quinceañera Contract" at bounding box center [201, 293] width 97 height 8
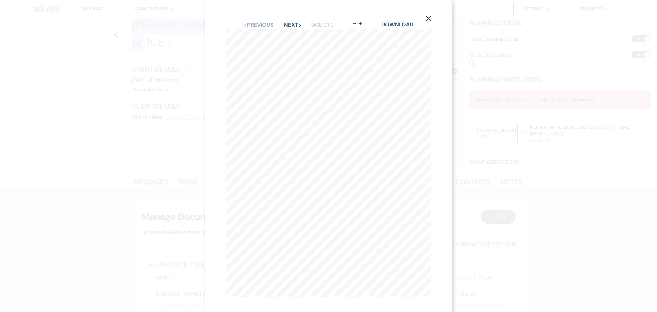
click at [432, 21] on button "X" at bounding box center [428, 18] width 10 height 12
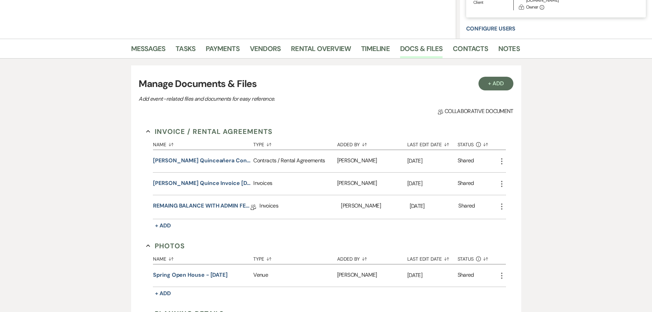
scroll to position [137, 0]
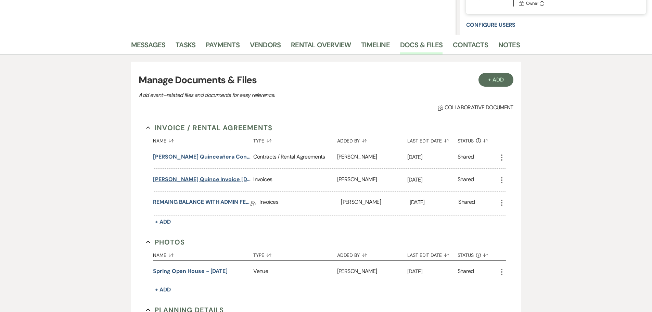
click at [208, 180] on button "Araceli Delarosa Quince Invoice 8-1-26" at bounding box center [201, 179] width 97 height 8
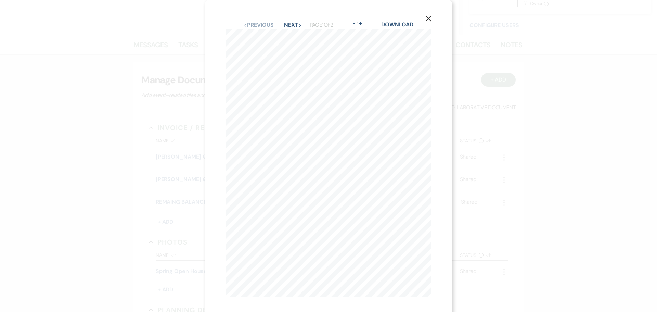
click at [292, 27] on button "Next Next" at bounding box center [293, 24] width 18 height 5
click at [261, 24] on button "Previous Previous" at bounding box center [259, 24] width 30 height 5
click at [432, 22] on button "X" at bounding box center [428, 18] width 10 height 12
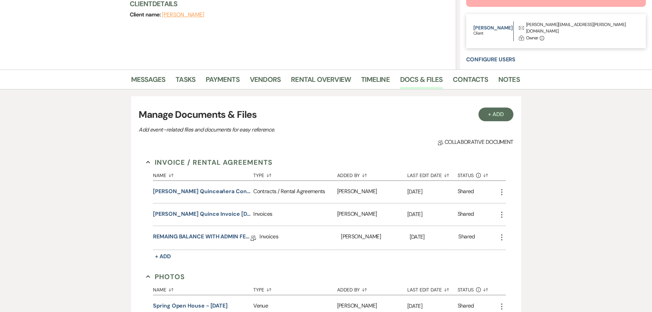
scroll to position [103, 0]
click at [197, 191] on button "Araceli Delarosa's Quinceañera Contract" at bounding box center [201, 191] width 97 height 8
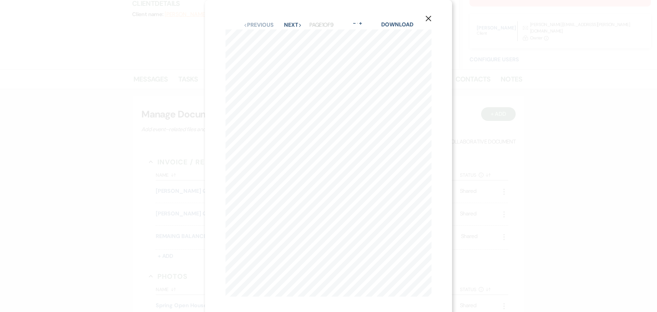
click at [430, 13] on button "X" at bounding box center [428, 18] width 10 height 12
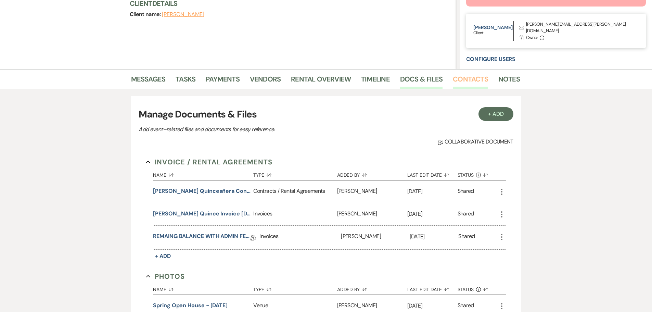
click at [458, 84] on link "Contacts" at bounding box center [470, 81] width 35 height 15
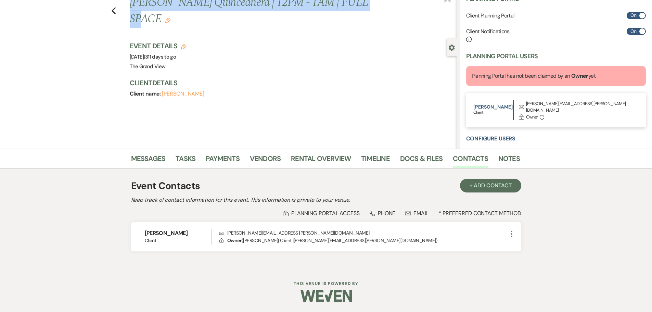
drag, startPoint x: 191, startPoint y: 231, endPoint x: 129, endPoint y: 231, distance: 62.6
click at [129, 231] on div "Messages Tasks Payments Vendors Rental Overview Timeline Docs & Files Contacts …" at bounding box center [326, 207] width 652 height 119
drag, startPoint x: 288, startPoint y: 233, endPoint x: 214, endPoint y: 235, distance: 74.3
click at [214, 235] on div "Araceli Delarosa Client Envelope araceli.delarosa@yahoo.com Lock Owner ( Aracel…" at bounding box center [326, 236] width 390 height 29
click at [290, 234] on p "Envelope araceli.delarosa@yahoo.com" at bounding box center [363, 233] width 288 height 8
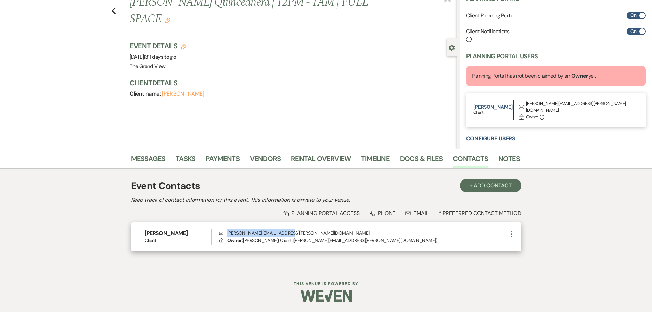
drag, startPoint x: 296, startPoint y: 233, endPoint x: 227, endPoint y: 232, distance: 68.8
click at [227, 232] on p "Envelope araceli.delarosa@yahoo.com" at bounding box center [363, 233] width 288 height 8
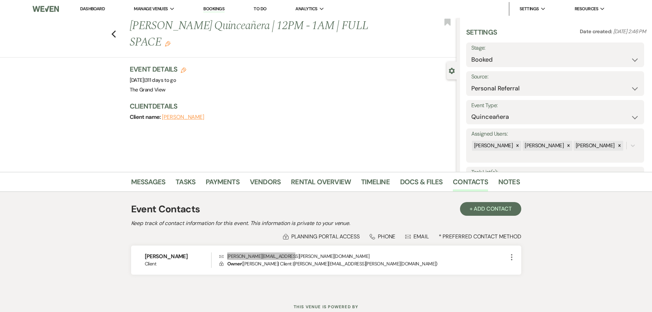
scroll to position [0, 0]
drag, startPoint x: 425, startPoint y: 185, endPoint x: 326, endPoint y: 184, distance: 98.9
click at [425, 185] on link "Docs & Files" at bounding box center [421, 183] width 42 height 15
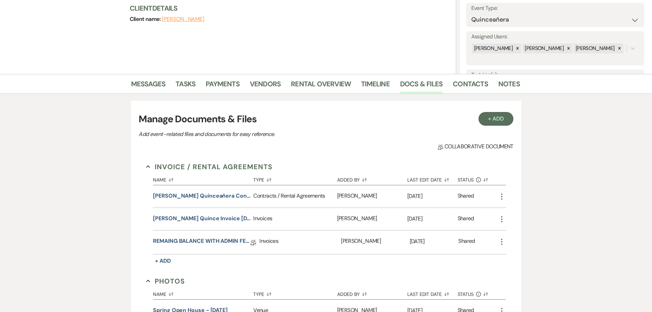
scroll to position [103, 0]
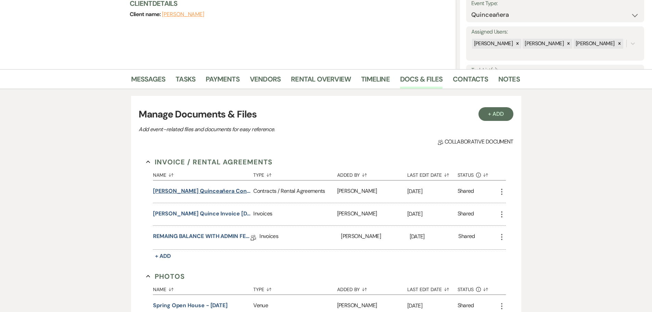
click at [201, 187] on button "Araceli Delarosa's Quinceañera Contract" at bounding box center [201, 191] width 97 height 8
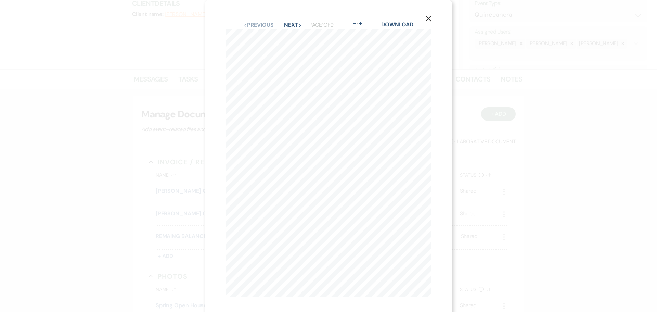
click at [406, 28] on div "Download" at bounding box center [397, 25] width 32 height 9
click at [405, 24] on link "Download" at bounding box center [397, 24] width 32 height 7
click at [433, 17] on div "X Previous Previous Next Next Page 1 of 9 - Zoom + Download The Grand View Mans…" at bounding box center [328, 158] width 247 height 317
click at [428, 19] on use "button" at bounding box center [428, 18] width 5 height 5
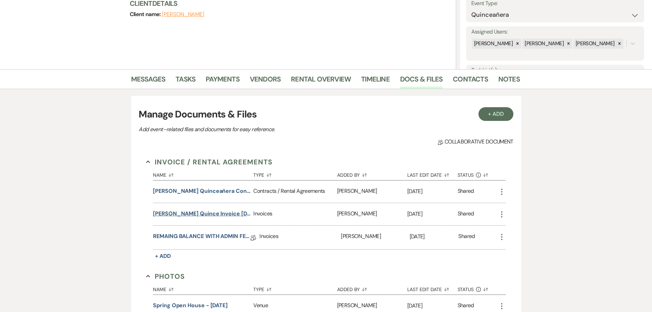
click at [235, 215] on button "Araceli Delarosa Quince Invoice 8-1-26" at bounding box center [201, 213] width 97 height 8
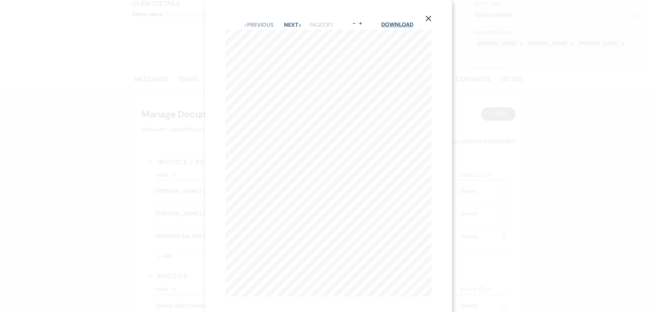
drag, startPoint x: 401, startPoint y: 18, endPoint x: 400, endPoint y: 24, distance: 6.2
click at [401, 18] on div "X Previous Previous Next Next Page 1 of 2 - Zoom + Download The Grand View Mans…" at bounding box center [328, 158] width 247 height 317
click at [400, 24] on link "Download" at bounding box center [397, 24] width 32 height 7
click at [428, 16] on icon "X" at bounding box center [428, 18] width 6 height 6
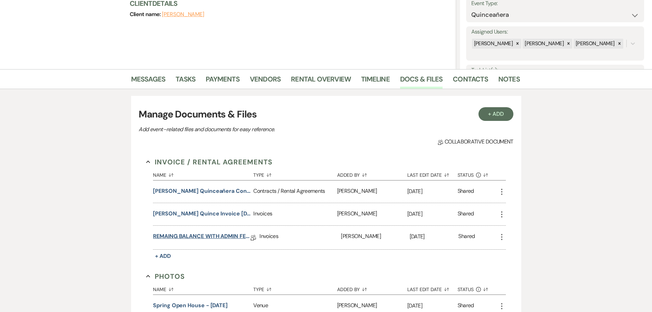
click at [197, 234] on link "REMAING BALANCE WITH ADMIN FEE 3-28-2025" at bounding box center [201, 237] width 97 height 11
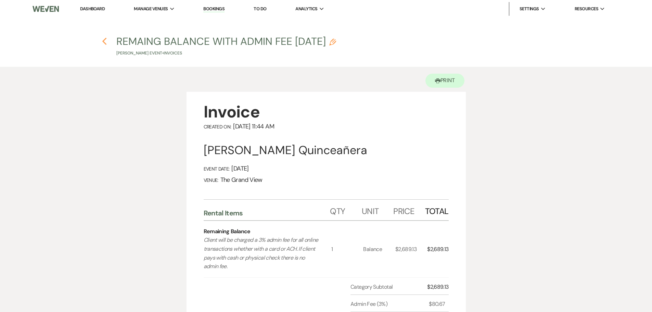
click at [105, 42] on icon "Previous" at bounding box center [104, 41] width 5 height 8
select select "12"
select select "15"
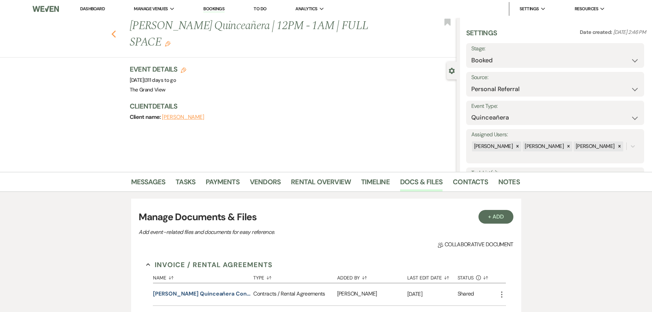
click at [116, 30] on icon "Previous" at bounding box center [113, 34] width 5 height 8
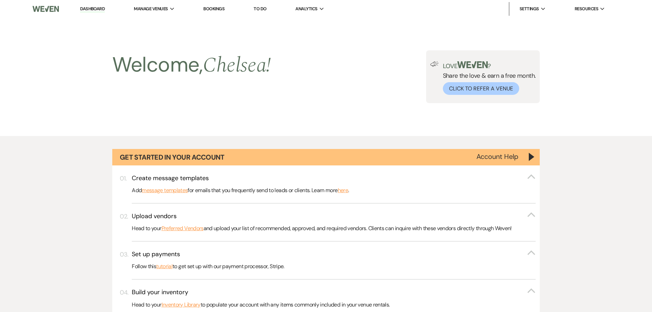
scroll to position [2768, 0]
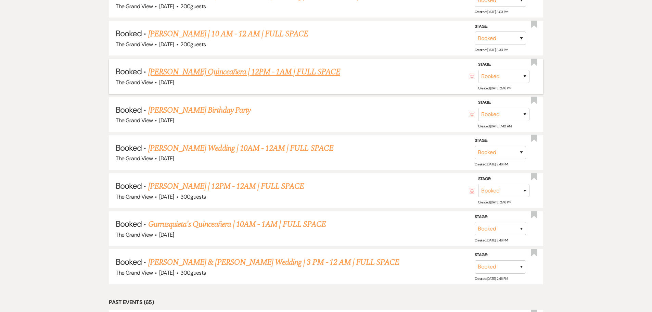
click at [208, 74] on link "Delarosa's Quinceañera | 12PM - 1AM | FULL SPACE" at bounding box center [244, 72] width 192 height 12
select select "12"
select select "15"
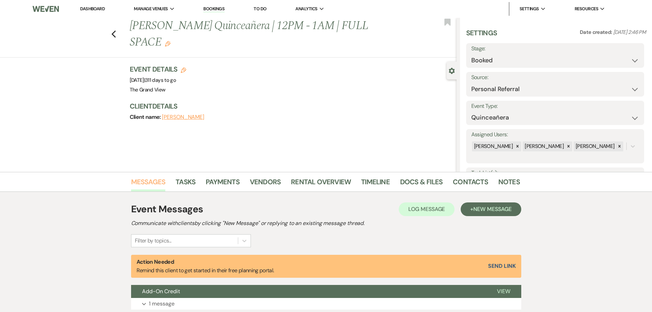
click at [148, 179] on link "Messages" at bounding box center [148, 183] width 35 height 15
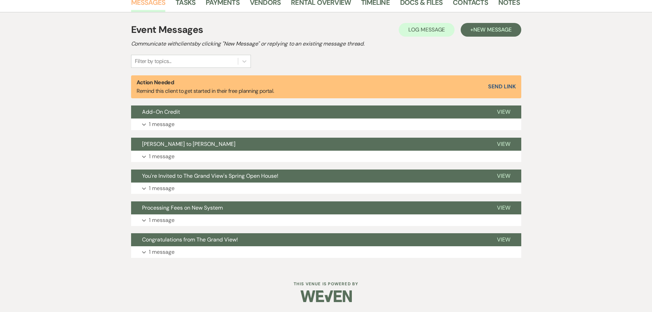
scroll to position [180, 0]
click at [181, 120] on button "Expand 1 message" at bounding box center [326, 124] width 390 height 12
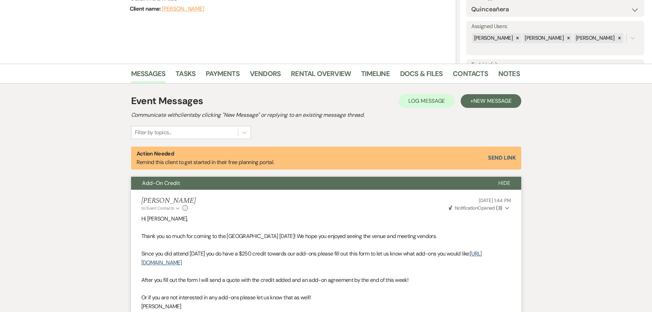
scroll to position [0, 0]
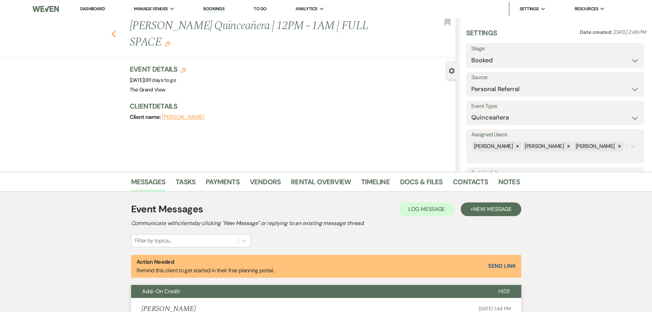
click at [116, 30] on icon "Previous" at bounding box center [113, 34] width 5 height 8
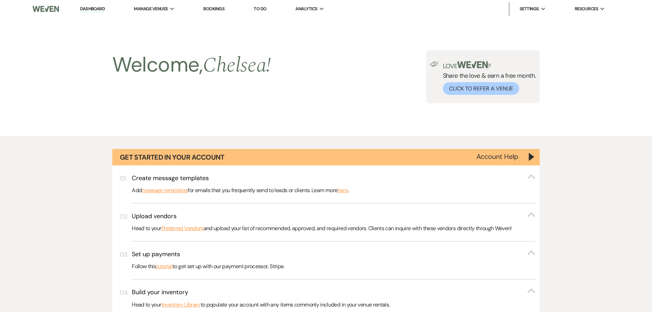
scroll to position [2768, 0]
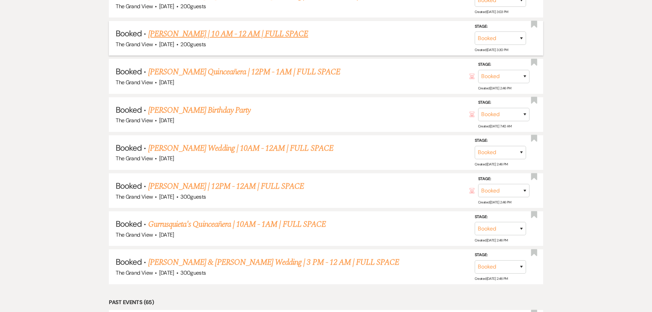
click at [186, 32] on link "Salas's Quince | 10 AM - 12 AM | FULL SPACE" at bounding box center [228, 34] width 160 height 12
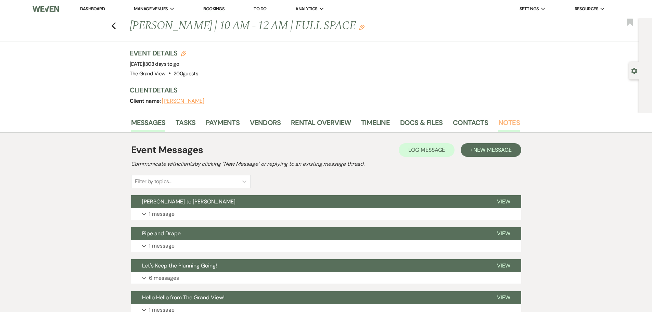
click at [503, 122] on link "Notes" at bounding box center [509, 124] width 22 height 15
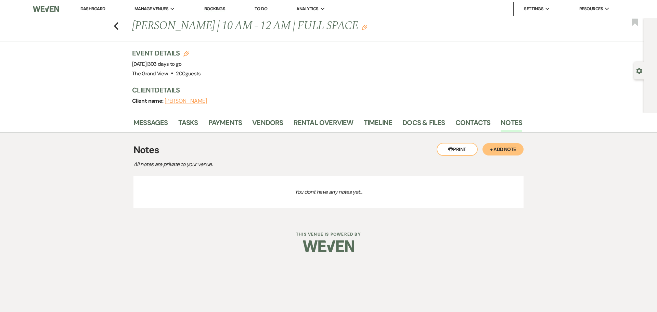
drag, startPoint x: 130, startPoint y: 27, endPoint x: 338, endPoint y: 28, distance: 208.0
click at [338, 28] on div "Previous Salas's Quince | 10 AM - 12 AM | FULL SPACE Edit" at bounding box center [324, 26] width 390 height 16
click at [421, 124] on link "Docs & Files" at bounding box center [423, 124] width 42 height 15
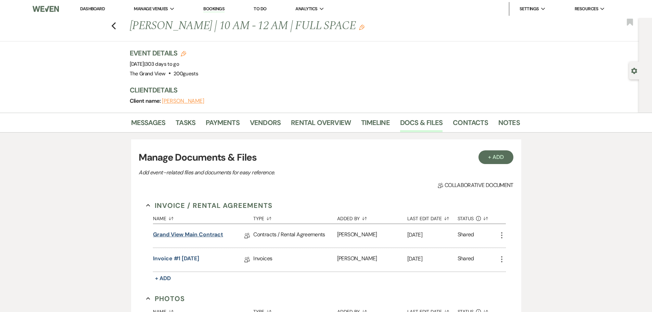
click at [197, 233] on link "Grand View Main Contract" at bounding box center [188, 235] width 70 height 11
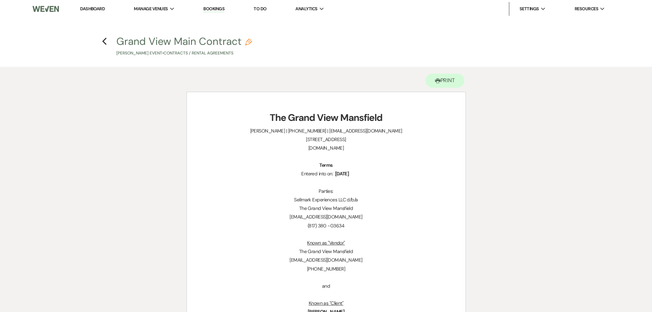
click at [107, 44] on h4 "Previous Grand View Main Contract Pencil Mia Salas's Event • Contracts / Rental…" at bounding box center [326, 45] width 493 height 22
click at [105, 43] on use "button" at bounding box center [104, 42] width 4 height 8
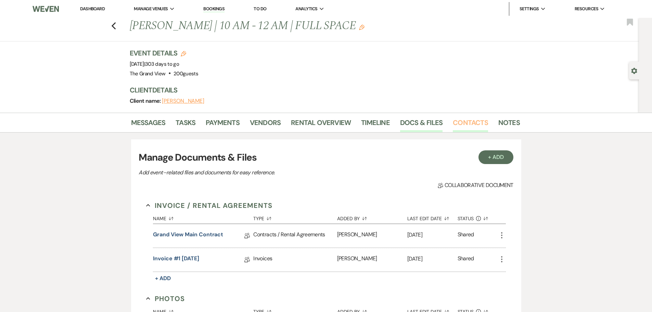
click at [468, 124] on link "Contacts" at bounding box center [470, 124] width 35 height 15
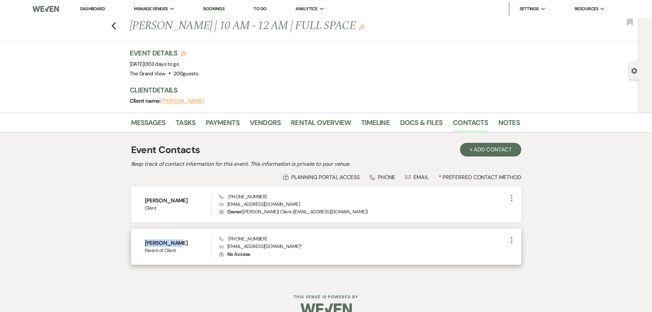
drag, startPoint x: 179, startPoint y: 240, endPoint x: 140, endPoint y: 240, distance: 39.0
click at [140, 240] on div "David Salas Parent of Client Phone (469) 556-1408 Envelope elpsalas1@gmail.com …" at bounding box center [326, 246] width 390 height 36
drag, startPoint x: 270, startPoint y: 247, endPoint x: 220, endPoint y: 247, distance: 49.9
click at [220, 247] on p "Envelope elpsalas1@gmail.com *" at bounding box center [363, 246] width 288 height 8
drag, startPoint x: 265, startPoint y: 238, endPoint x: 227, endPoint y: 239, distance: 37.6
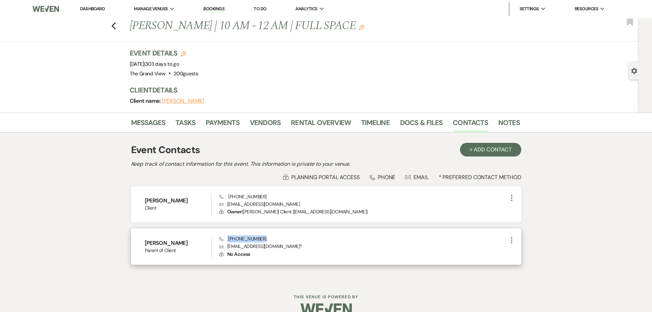
click at [227, 239] on div "Phone (469) 556-1408 Envelope elpsalas1@gmail.com * Lock No Access" at bounding box center [363, 246] width 288 height 23
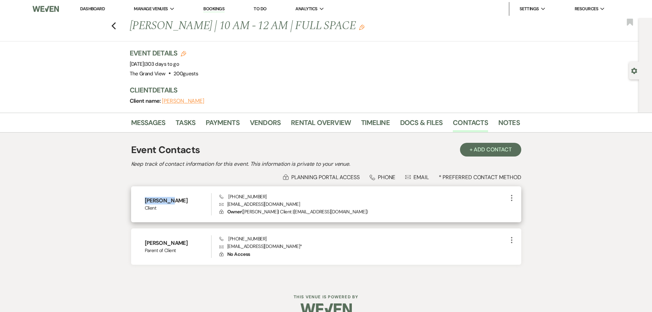
drag, startPoint x: 172, startPoint y: 201, endPoint x: 132, endPoint y: 200, distance: 40.0
click at [132, 200] on div "Mia Salas Client Phone (469) 658-1834 Envelope mssalas06@gmail.com Lock Owner (…" at bounding box center [326, 204] width 390 height 36
drag, startPoint x: 285, startPoint y: 205, endPoint x: 228, endPoint y: 205, distance: 56.4
click at [228, 205] on p "Envelope mssalas06@gmail.com" at bounding box center [363, 204] width 288 height 8
drag, startPoint x: 271, startPoint y: 196, endPoint x: 228, endPoint y: 198, distance: 42.8
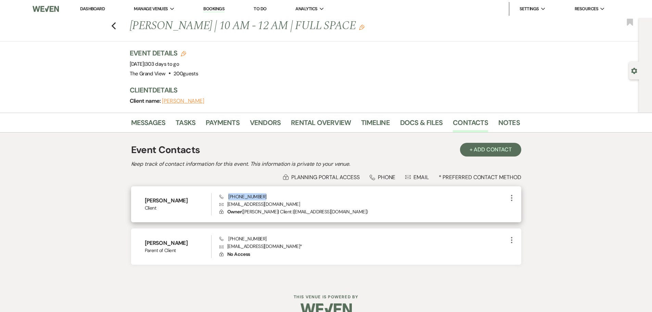
click at [228, 198] on div "Phone (469) 658-1834 Envelope mssalas06@gmail.com Lock Owner ( Mia Salas | Clie…" at bounding box center [363, 204] width 288 height 23
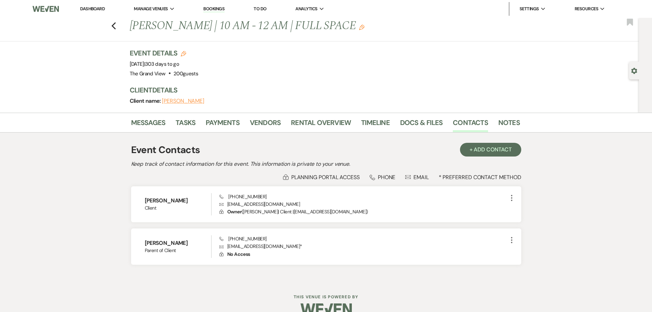
click at [639, 73] on div "Gear Settings" at bounding box center [635, 71] width 13 height 18
click at [631, 74] on icon "Gear" at bounding box center [634, 71] width 6 height 6
select select "12"
select select "4"
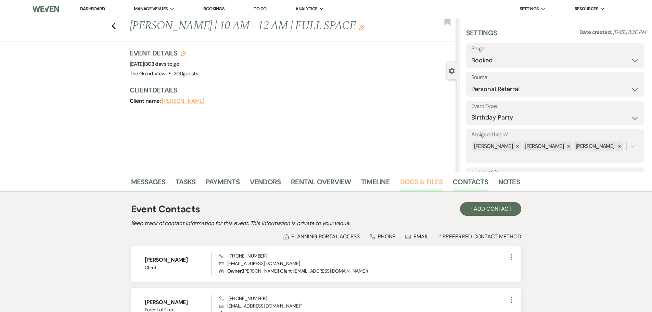
click at [428, 187] on link "Docs & Files" at bounding box center [421, 183] width 42 height 15
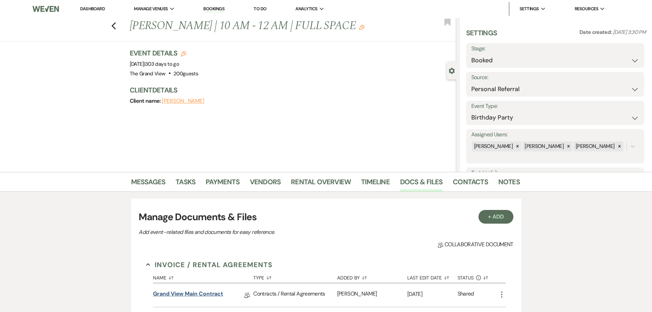
click at [213, 291] on link "Grand View Main Contract" at bounding box center [188, 294] width 70 height 11
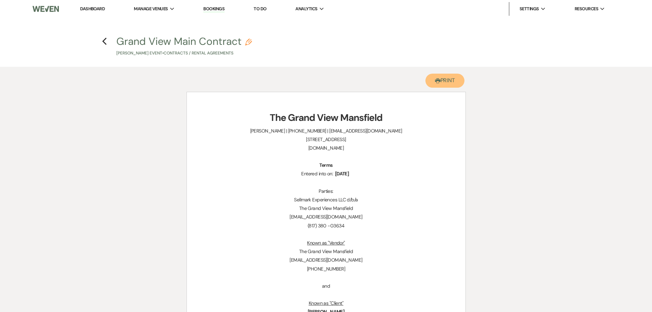
click at [435, 77] on button "Printer Print" at bounding box center [444, 81] width 39 height 14
click at [105, 42] on icon "Previous" at bounding box center [104, 41] width 5 height 8
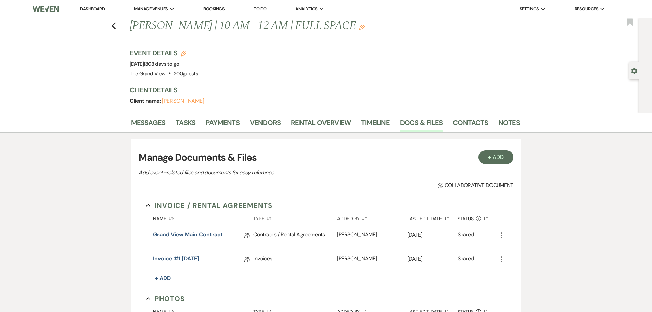
click at [193, 260] on link "Invoice #1 3-9-2025" at bounding box center [176, 259] width 46 height 11
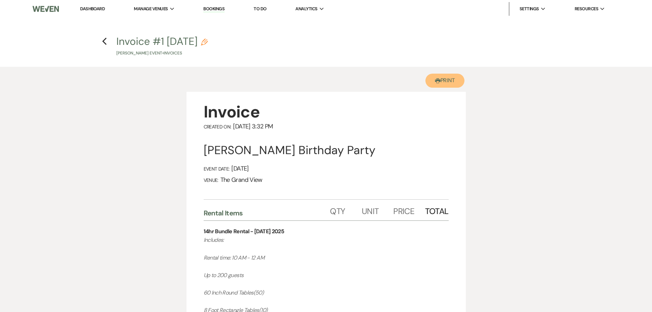
click at [452, 83] on button "Printer Print" at bounding box center [444, 81] width 39 height 14
click at [105, 39] on use "button" at bounding box center [104, 42] width 4 height 8
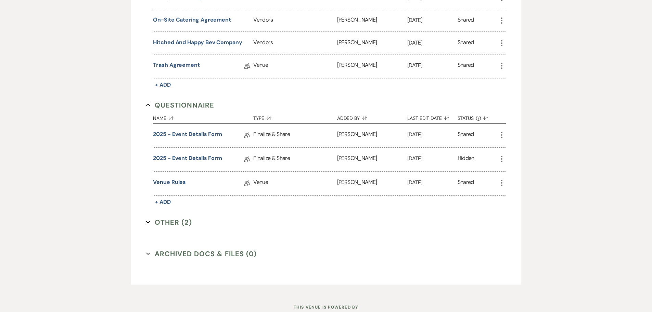
scroll to position [445, 0]
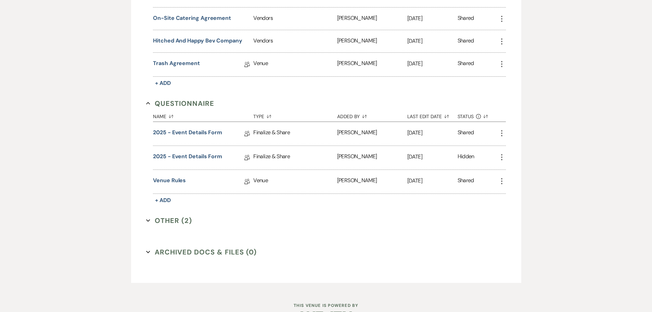
click at [179, 219] on button "Other (2) Expand" at bounding box center [169, 220] width 46 height 10
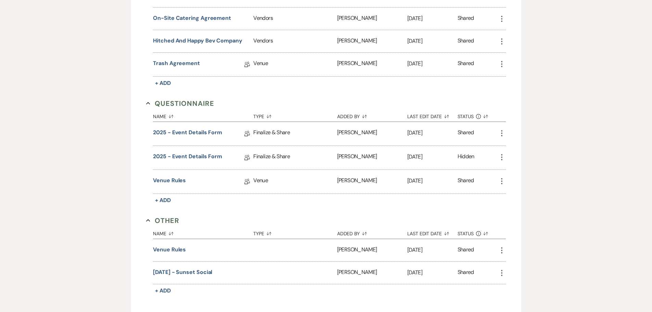
click at [177, 219] on button "Other Collapse" at bounding box center [162, 220] width 33 height 10
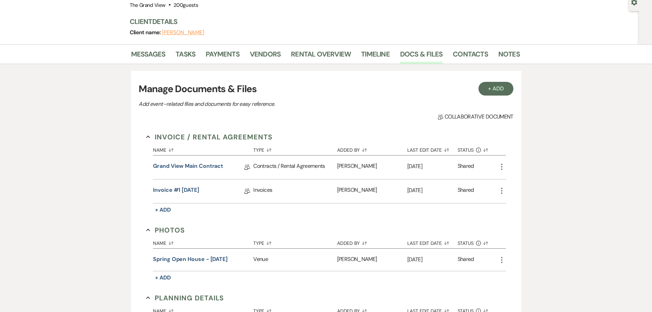
scroll to position [0, 0]
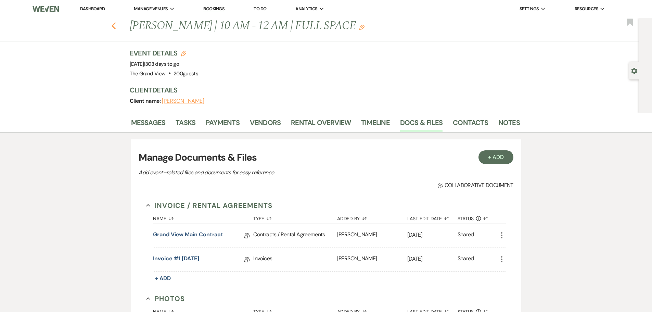
click at [116, 28] on use "button" at bounding box center [113, 26] width 4 height 8
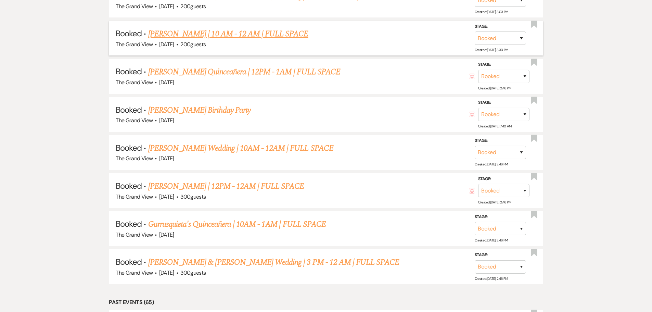
scroll to position [2700, 0]
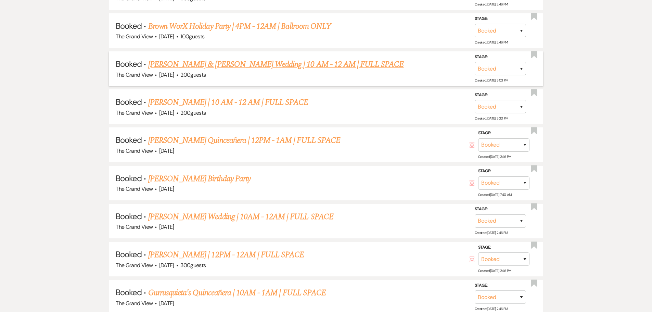
click at [222, 63] on link "Sanchez & Rodriguez's Wedding | 10 AM - 12 AM | FULL SPACE" at bounding box center [276, 64] width 256 height 12
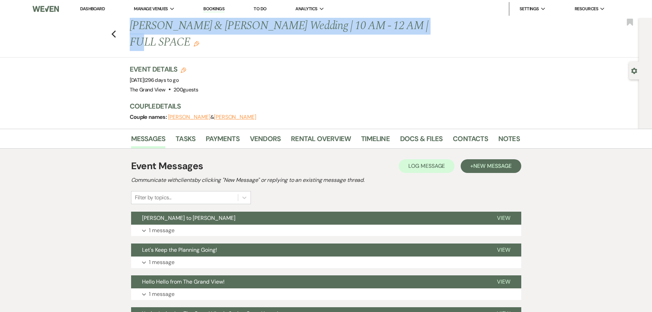
drag, startPoint x: 131, startPoint y: 27, endPoint x: 353, endPoint y: 44, distance: 222.7
click at [414, 30] on div "Previous Sanchez & Rodriguez's Wedding | 10 AM - 12 AM | FULL SPACE Edit" at bounding box center [321, 34] width 390 height 32
click at [426, 133] on link "Docs & Files" at bounding box center [421, 140] width 42 height 15
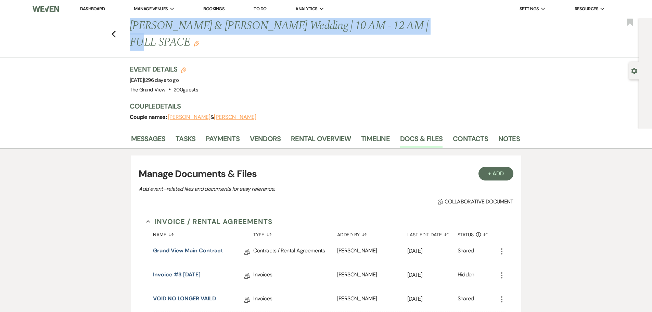
click at [199, 246] on link "Grand View Main Contract" at bounding box center [188, 251] width 70 height 11
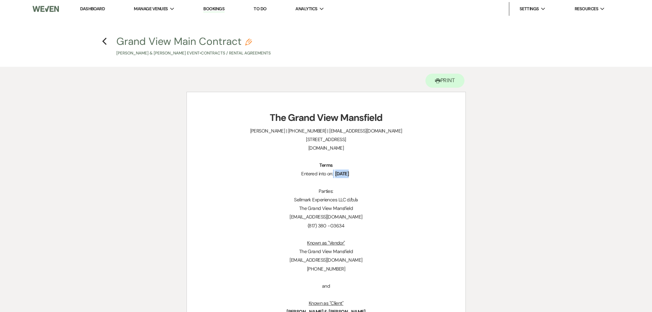
click at [350, 172] on span "March 9, 2026" at bounding box center [341, 174] width 15 height 8
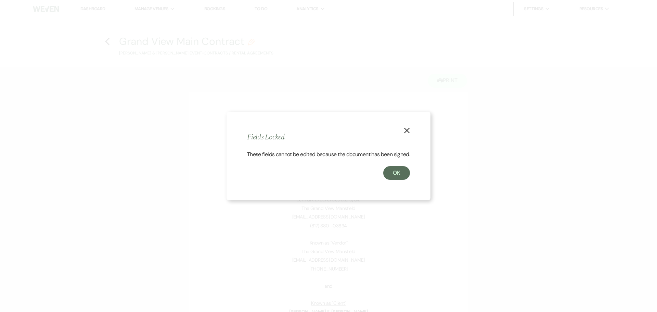
click at [405, 127] on icon "X" at bounding box center [407, 130] width 6 height 6
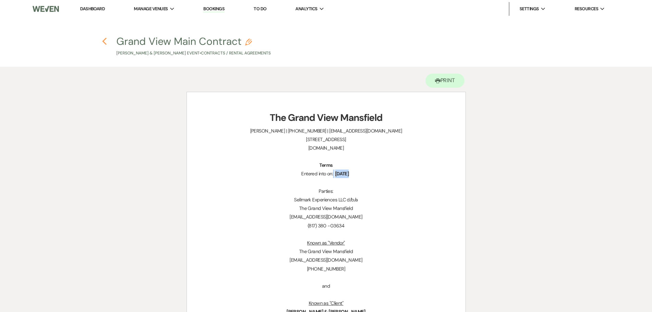
click at [104, 41] on icon "Previous" at bounding box center [104, 41] width 5 height 8
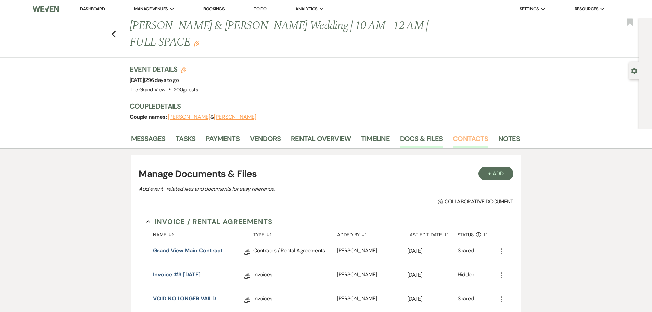
click at [457, 133] on link "Contacts" at bounding box center [470, 140] width 35 height 15
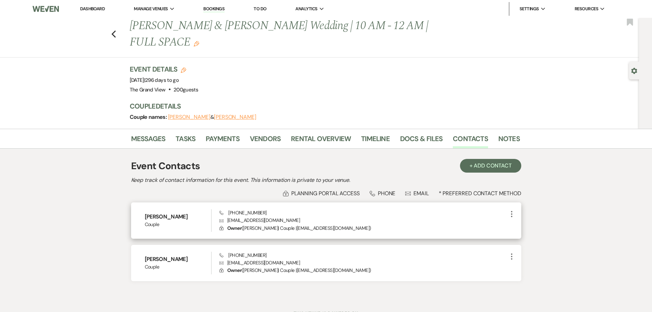
drag, startPoint x: 192, startPoint y: 200, endPoint x: 140, endPoint y: 200, distance: 52.0
click at [140, 202] on div "Jennifer Sanchez Couple Phone (972) 816-5581 Envelope jenniferannsanchez19@gmai…" at bounding box center [326, 220] width 390 height 36
drag, startPoint x: 297, startPoint y: 204, endPoint x: 223, endPoint y: 203, distance: 74.6
click at [223, 216] on p "Envelope jenniferannsanchez19@gmail.com" at bounding box center [363, 220] width 288 height 8
drag, startPoint x: 265, startPoint y: 195, endPoint x: 226, endPoint y: 198, distance: 39.1
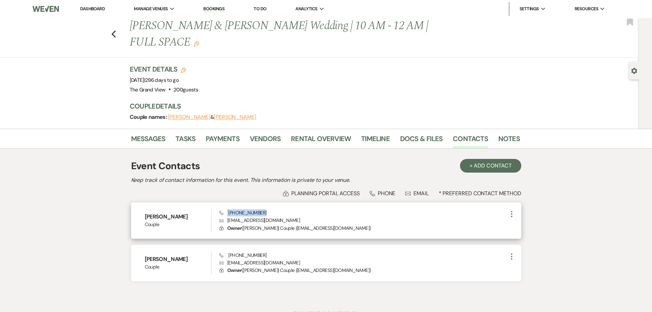
click at [226, 209] on div "Phone (972) 816-5581 Envelope jenniferannsanchez19@gmail.com Lock Owner ( Jenni…" at bounding box center [363, 220] width 288 height 23
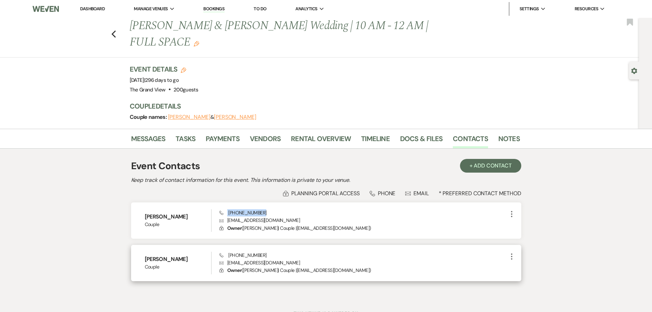
drag, startPoint x: 191, startPoint y: 240, endPoint x: 136, endPoint y: 240, distance: 55.1
click at [136, 245] on div "Diego Rodriguez Couple Phone (214) 962-8909 Envelope diegorodriguez19.dr@gmail.…" at bounding box center [326, 263] width 390 height 36
drag, startPoint x: 295, startPoint y: 246, endPoint x: 227, endPoint y: 248, distance: 68.1
click at [227, 259] on p "Envelope diegorodriguez19.dr@gmail.com" at bounding box center [363, 263] width 288 height 8
drag, startPoint x: 273, startPoint y: 238, endPoint x: 227, endPoint y: 239, distance: 46.2
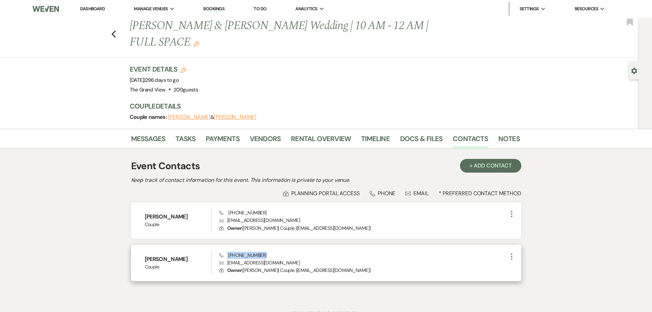
click at [227, 251] on div "Phone (214) 962-8909 Envelope diegorodriguez19.dr@gmail.com Lock Owner ( Diego …" at bounding box center [363, 262] width 288 height 23
click at [635, 70] on icon "Gear" at bounding box center [634, 71] width 6 height 6
select select "25"
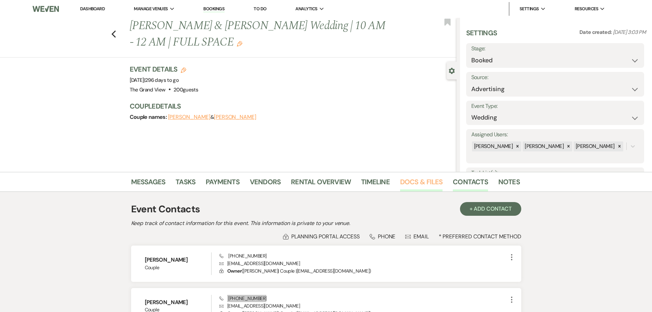
click at [407, 181] on link "Docs & Files" at bounding box center [421, 183] width 42 height 15
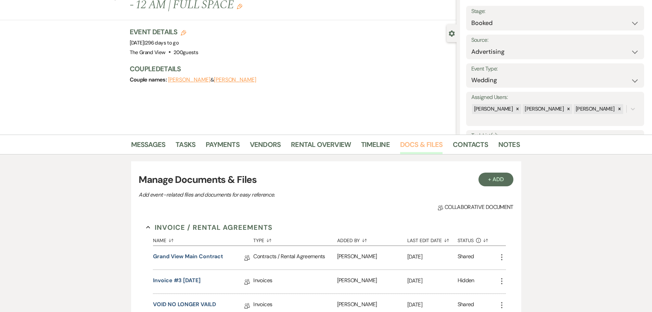
scroll to position [103, 0]
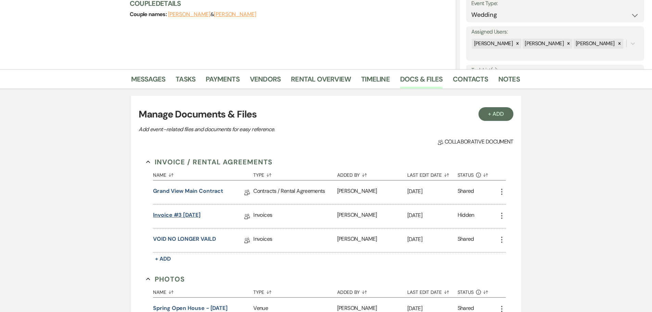
click at [195, 214] on link "Invoice #3 3-11-2025" at bounding box center [177, 216] width 48 height 11
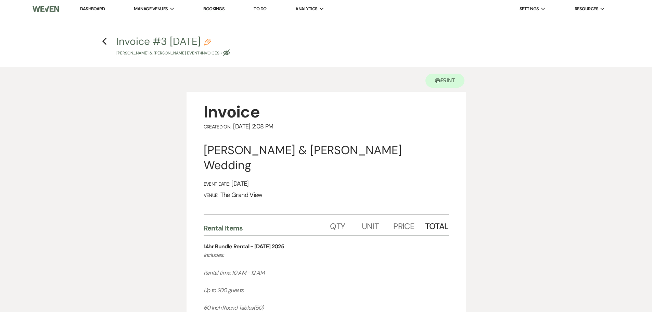
click at [105, 45] on div "Previous" at bounding box center [104, 40] width 5 height 11
click at [107, 41] on icon "Previous" at bounding box center [104, 41] width 5 height 8
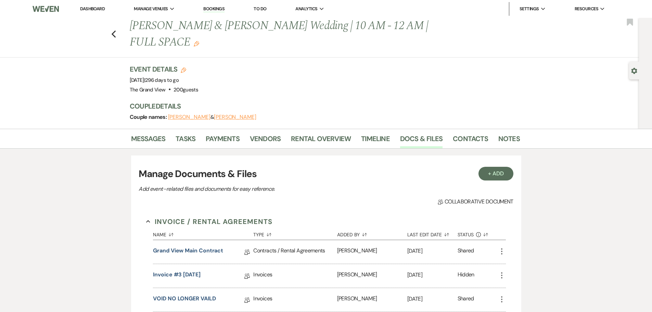
scroll to position [103, 0]
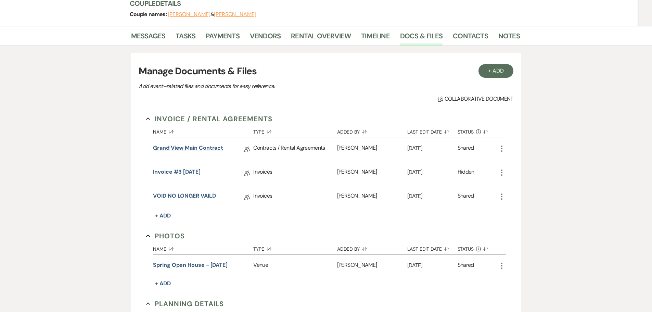
click at [190, 144] on link "Grand View Main Contract" at bounding box center [188, 149] width 70 height 11
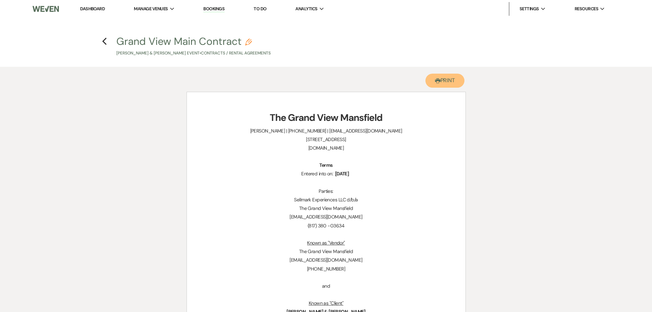
click at [443, 80] on button "Printer Print" at bounding box center [444, 81] width 39 height 14
click at [103, 43] on icon "Previous" at bounding box center [104, 41] width 5 height 8
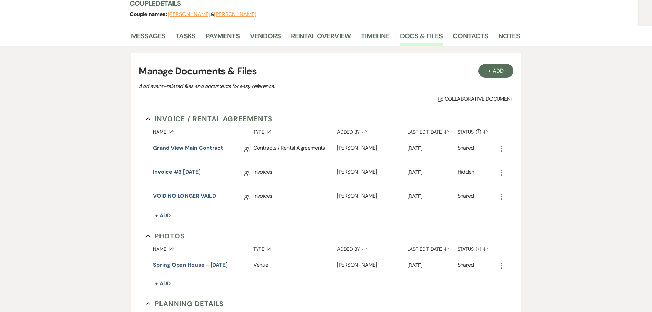
click at [195, 168] on link "Invoice #3 3-11-2025" at bounding box center [177, 173] width 48 height 11
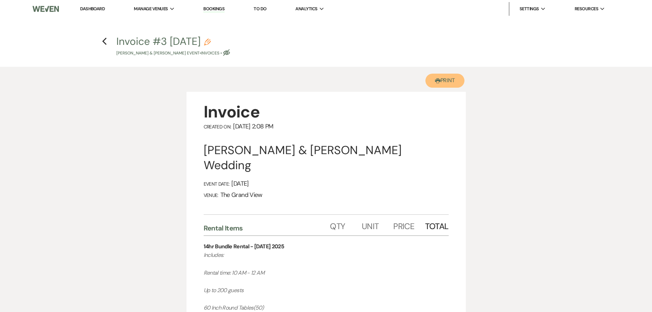
click at [447, 81] on button "Printer Print" at bounding box center [444, 81] width 39 height 14
click at [103, 41] on use "button" at bounding box center [104, 42] width 4 height 8
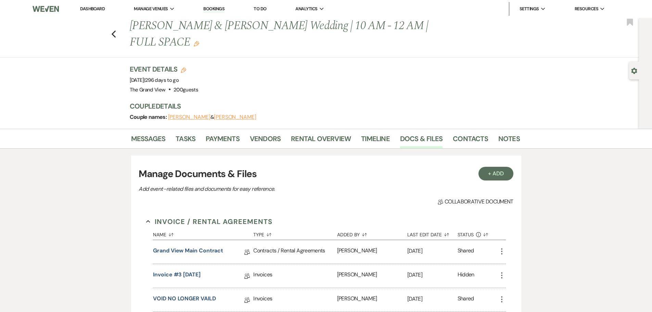
scroll to position [103, 0]
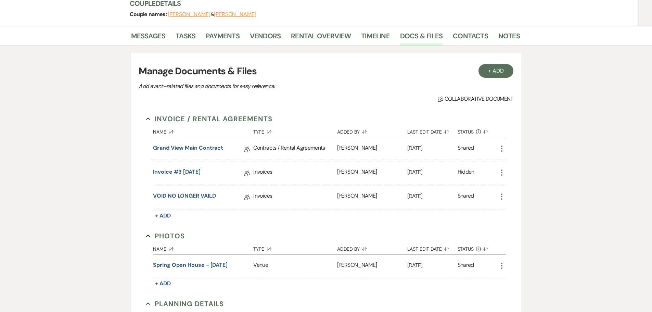
click at [149, 26] on div "Messages Tasks Payments Vendors Rental Overview Timeline Docs & Files Contacts …" at bounding box center [326, 36] width 652 height 20
click at [150, 30] on link "Messages" at bounding box center [148, 37] width 35 height 15
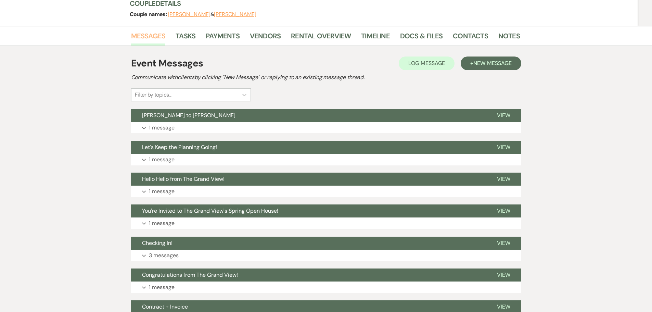
scroll to position [137, 0]
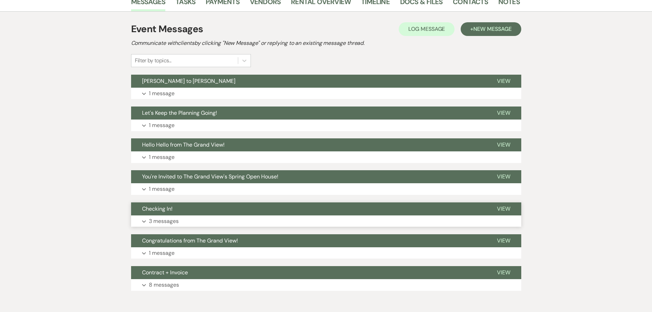
click at [191, 215] on button "Expand 3 messages" at bounding box center [326, 221] width 390 height 12
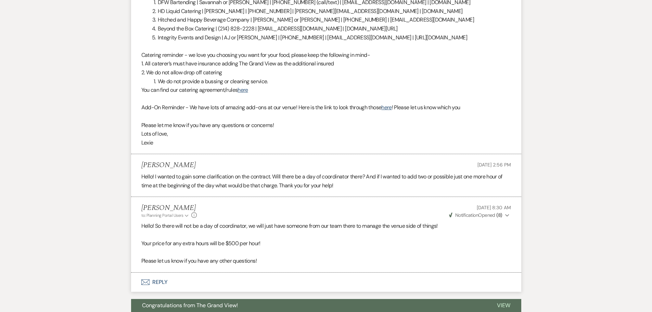
scroll to position [479, 0]
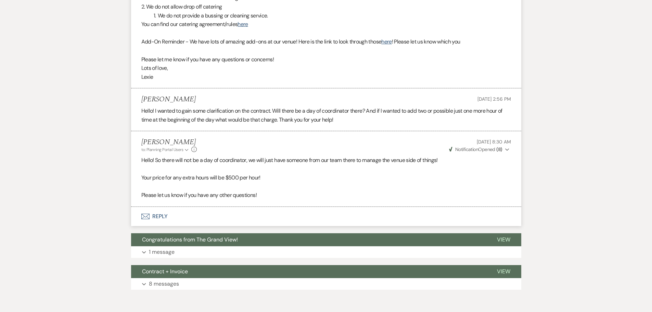
click at [186, 278] on button "Expand 8 messages" at bounding box center [326, 284] width 390 height 12
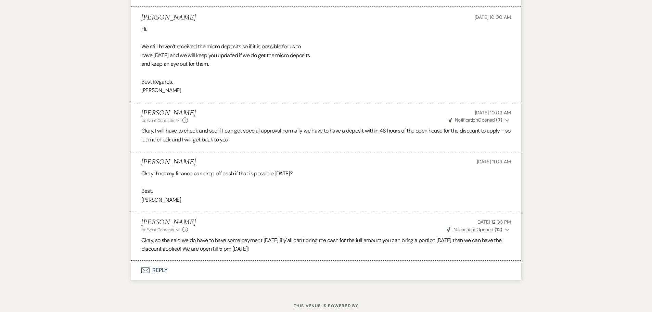
scroll to position [1090, 0]
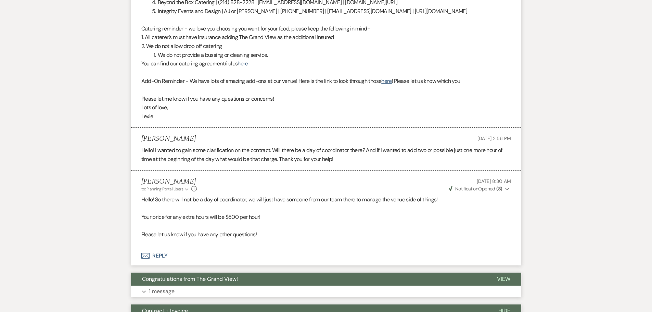
click at [163, 287] on p "1 message" at bounding box center [162, 291] width 26 height 9
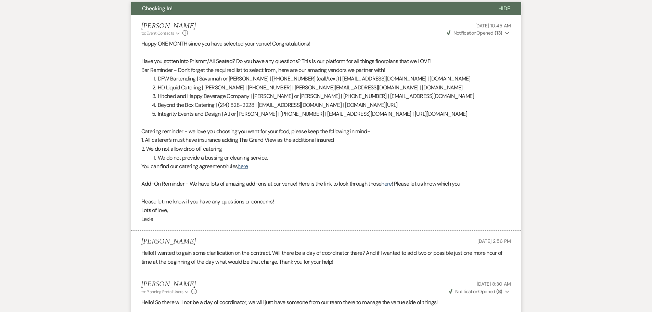
scroll to position [508, 0]
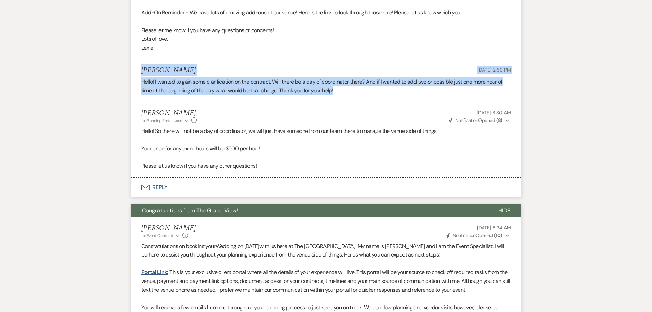
drag, startPoint x: 339, startPoint y: 76, endPoint x: 122, endPoint y: 55, distance: 217.2
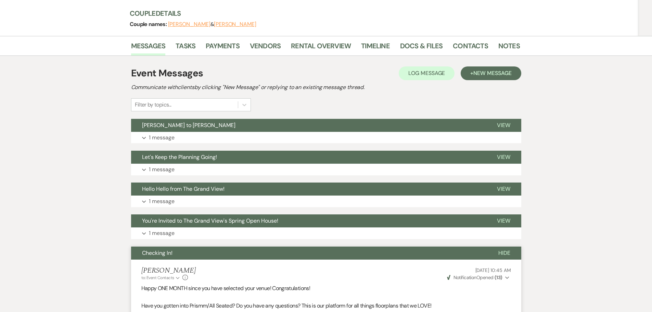
scroll to position [0, 0]
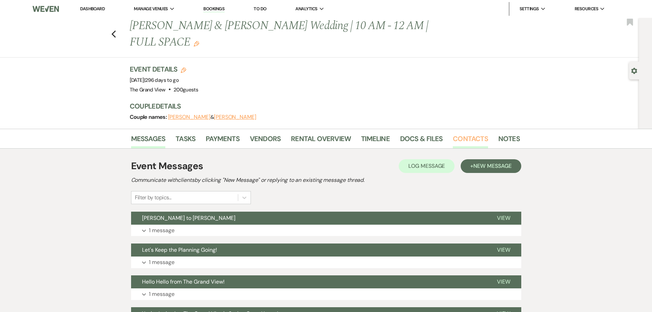
click at [457, 133] on link "Contacts" at bounding box center [470, 140] width 35 height 15
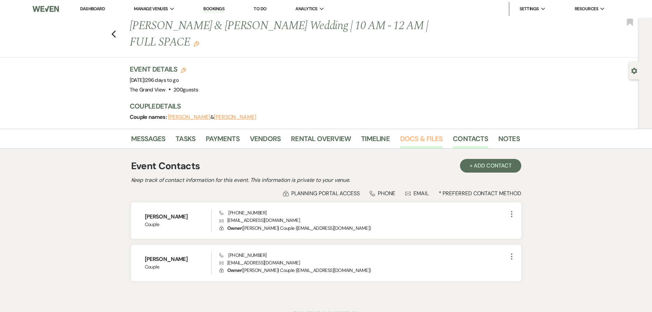
click at [429, 133] on link "Docs & Files" at bounding box center [421, 140] width 42 height 15
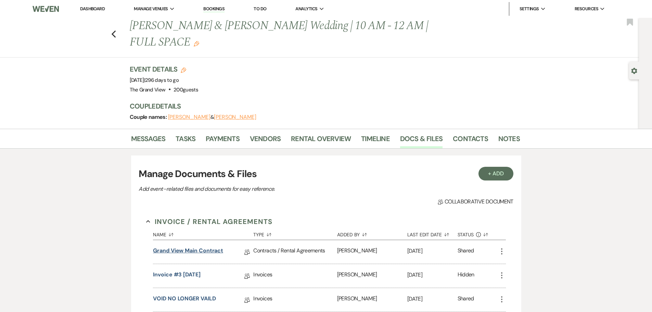
click at [211, 246] on link "Grand View Main Contract" at bounding box center [188, 251] width 70 height 11
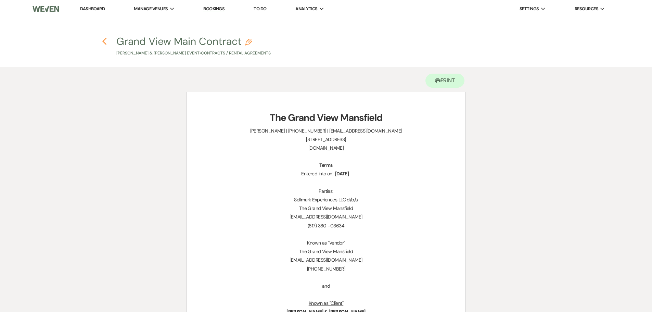
click at [105, 43] on icon "Previous" at bounding box center [104, 41] width 5 height 8
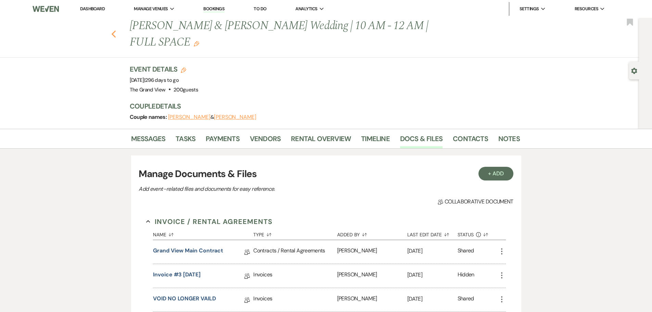
click at [116, 30] on icon "Previous" at bounding box center [113, 34] width 5 height 8
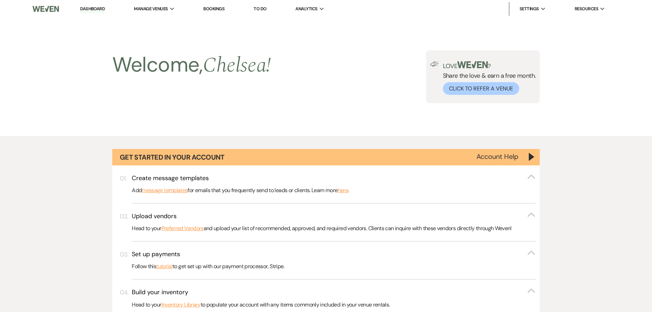
scroll to position [2700, 0]
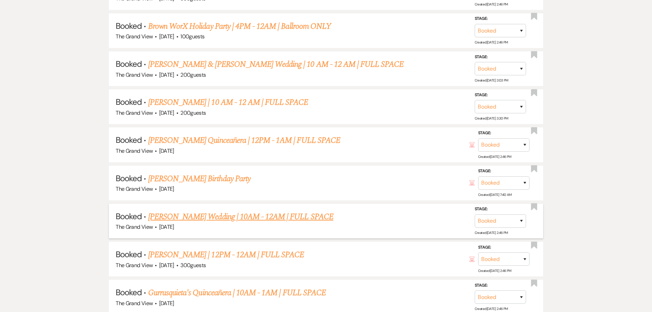
click at [212, 219] on link "Flores's Wedding | 10AM - 12AM | FULL SPACE" at bounding box center [240, 216] width 185 height 12
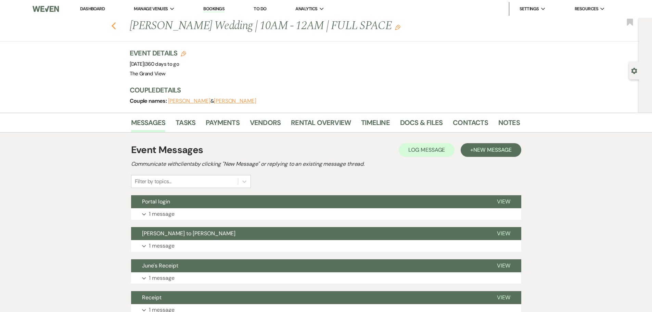
click at [116, 27] on icon "Previous" at bounding box center [113, 26] width 5 height 8
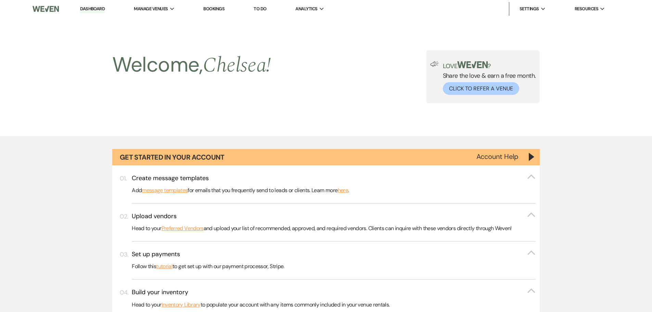
scroll to position [2700, 0]
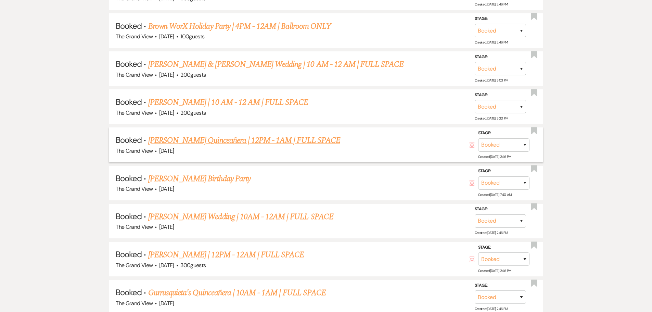
click at [184, 138] on link "Delarosa's Quinceañera | 12PM - 1AM | FULL SPACE" at bounding box center [244, 140] width 192 height 12
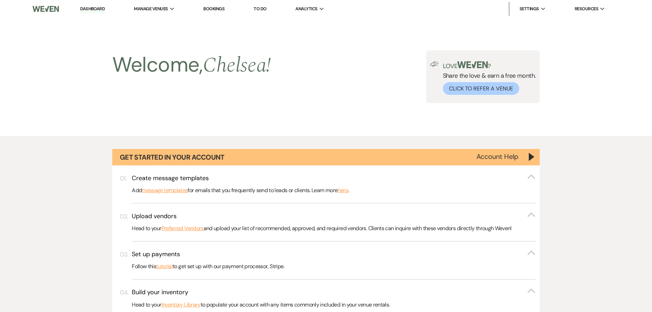
select select "12"
select select "15"
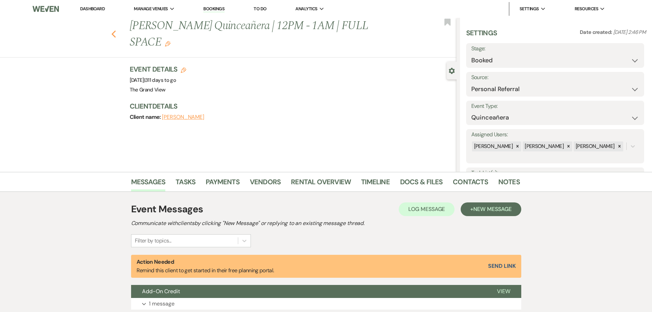
click at [116, 29] on button "Previous" at bounding box center [113, 34] width 5 height 10
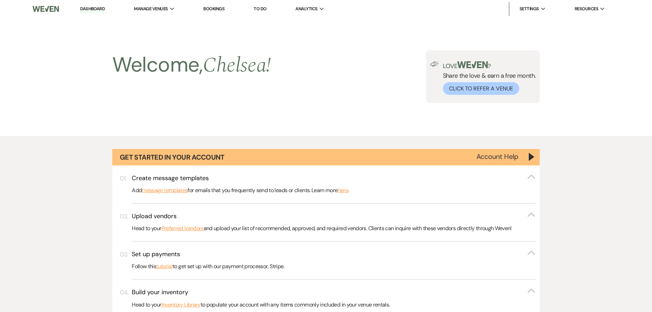
scroll to position [2700, 0]
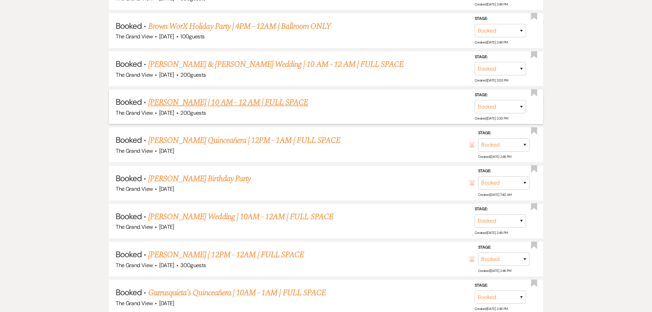
click at [172, 102] on link "Salas's Quince | 10 AM - 12 AM | FULL SPACE" at bounding box center [228, 102] width 160 height 12
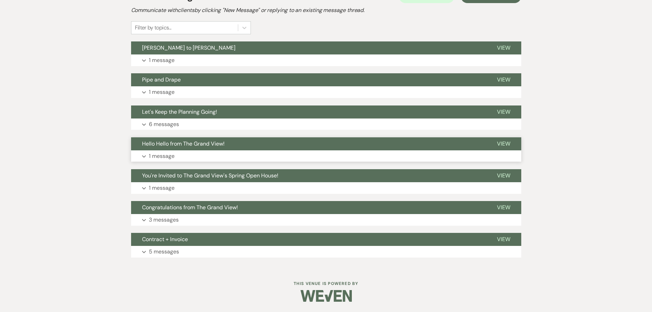
scroll to position [154, 0]
click at [167, 244] on button "Contract + Invoice" at bounding box center [308, 239] width 355 height 13
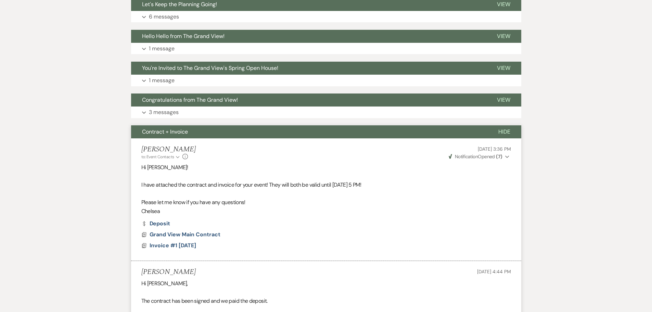
scroll to position [222, 0]
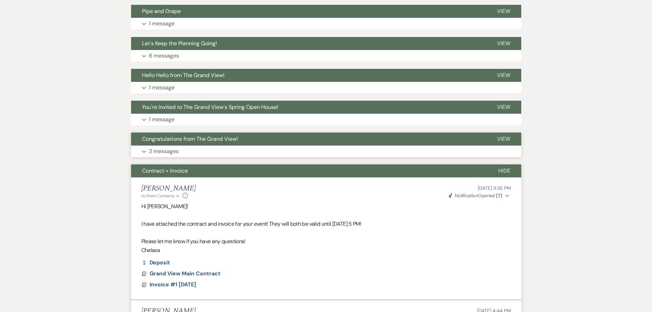
click at [172, 147] on p "3 messages" at bounding box center [164, 151] width 30 height 9
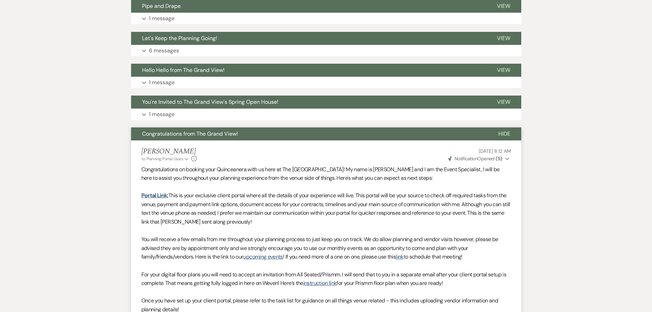
scroll to position [188, 0]
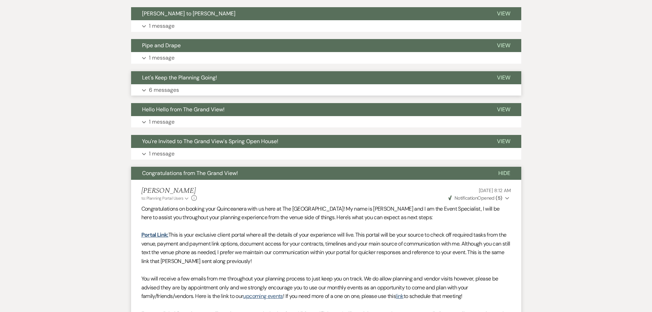
click at [169, 88] on p "6 messages" at bounding box center [164, 90] width 30 height 9
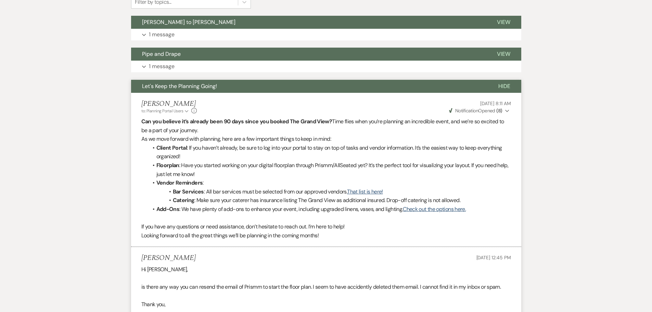
scroll to position [154, 0]
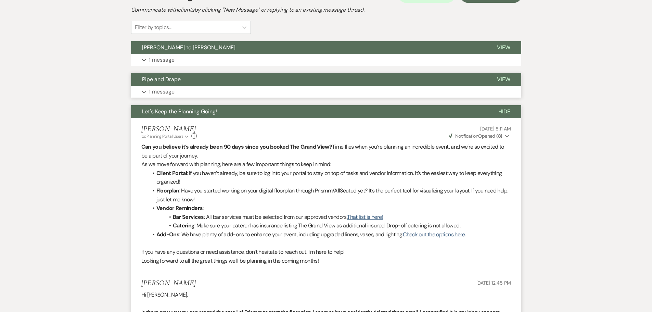
click at [174, 92] on p "1 message" at bounding box center [162, 91] width 26 height 9
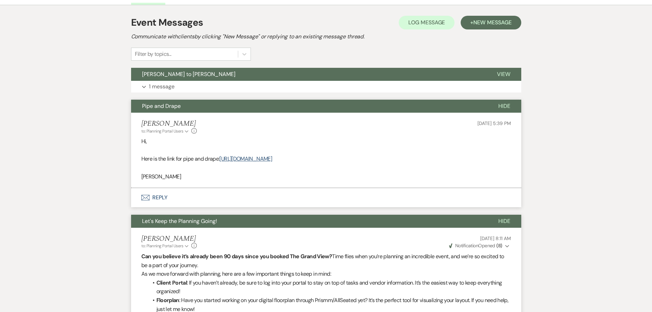
scroll to position [120, 0]
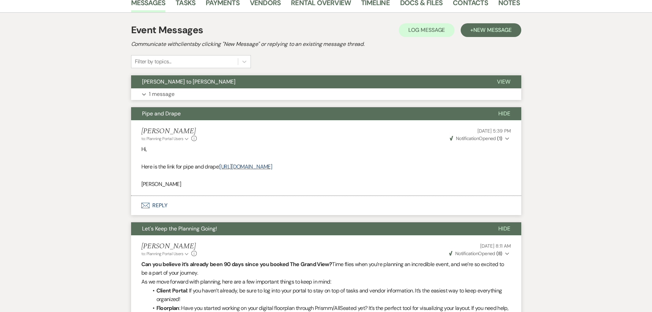
click at [177, 92] on button "Expand 1 message" at bounding box center [326, 94] width 390 height 12
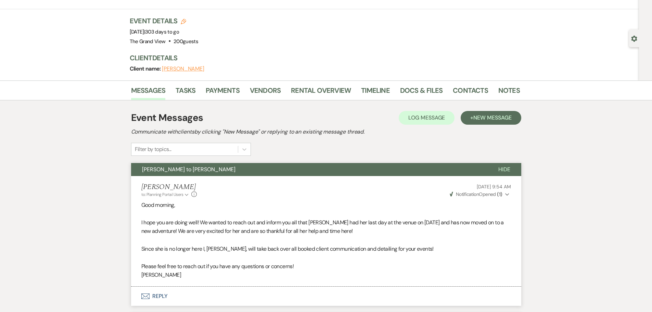
scroll to position [0, 0]
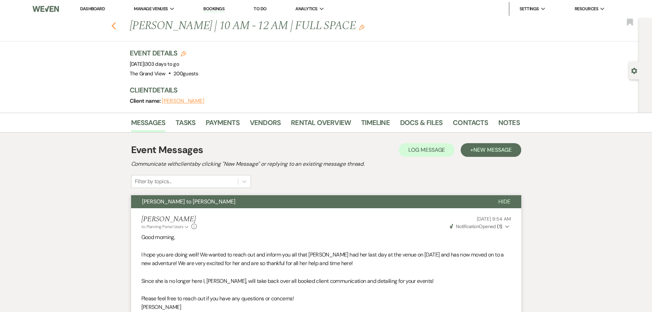
click at [116, 28] on use "button" at bounding box center [113, 26] width 4 height 8
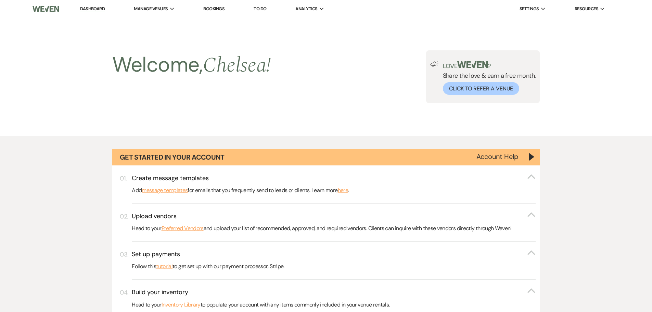
scroll to position [2700, 0]
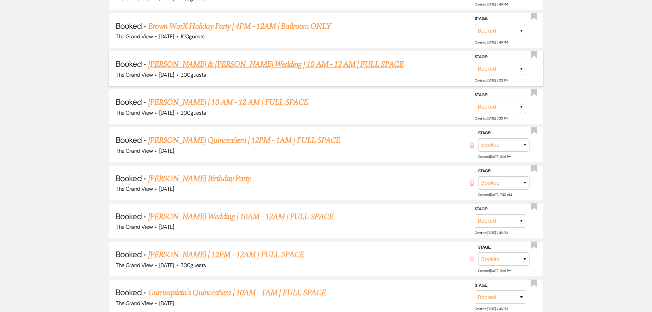
click at [216, 64] on link "Sanchez & Rodriguez's Wedding | 10 AM - 12 AM | FULL SPACE" at bounding box center [276, 64] width 256 height 12
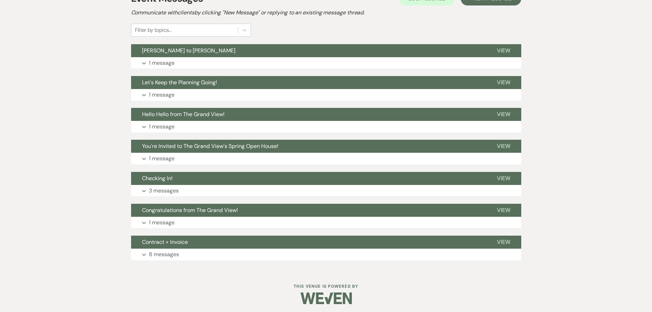
scroll to position [154, 0]
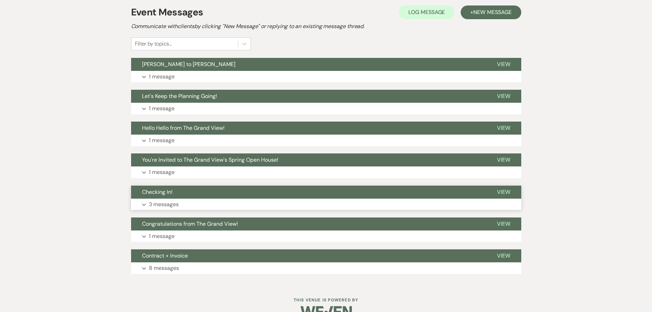
click at [188, 185] on button "Checking In!" at bounding box center [308, 191] width 355 height 13
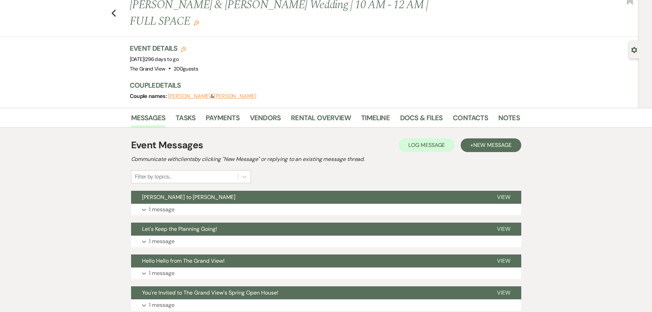
scroll to position [0, 0]
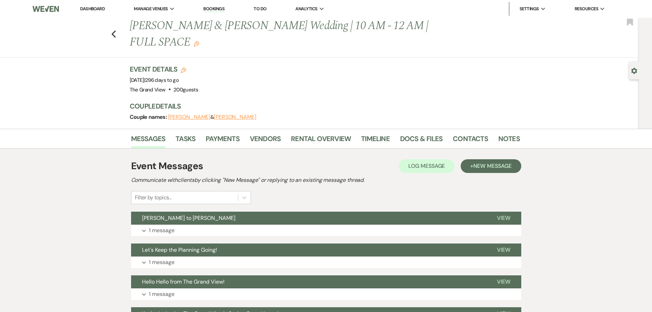
click at [118, 31] on div "Previous Sanchez & Rodriguez's Wedding | 10 AM - 12 AM | FULL SPACE Edit Bookma…" at bounding box center [318, 38] width 642 height 40
click at [116, 30] on icon "Previous" at bounding box center [113, 34] width 5 height 8
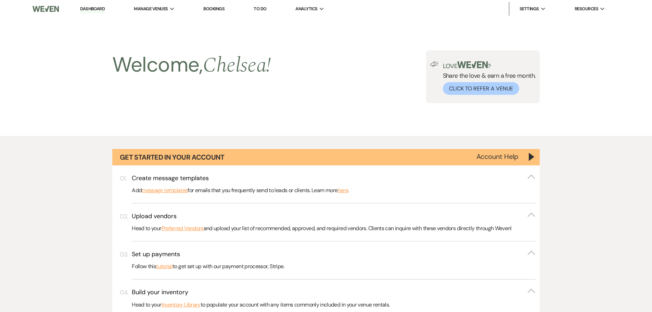
scroll to position [2700, 0]
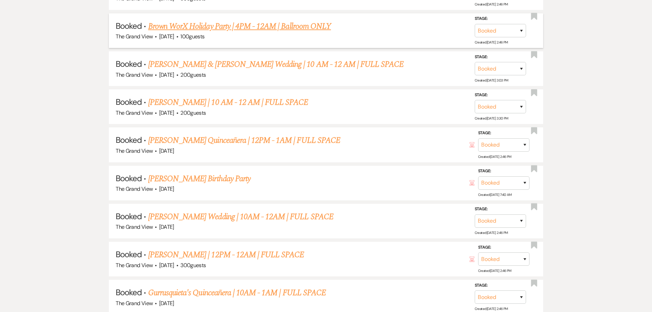
click at [240, 29] on link "Brown WorX Holiday Party | 4PM - 12AM | Ballroom ONLY" at bounding box center [239, 26] width 183 height 12
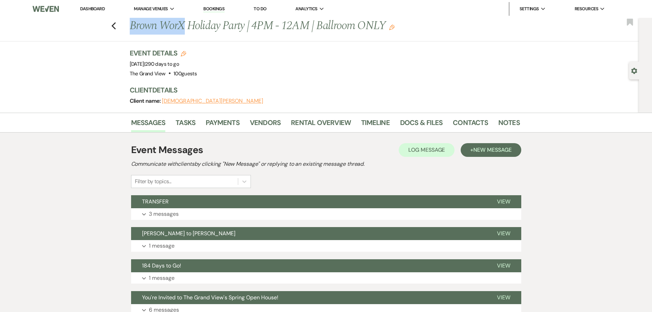
drag, startPoint x: 132, startPoint y: 27, endPoint x: 187, endPoint y: 28, distance: 54.8
click at [187, 28] on h1 "Brown WorX Holiday Party | 4PM - 12AM | Ballroom ONLY Edit" at bounding box center [283, 26] width 307 height 16
click at [431, 121] on link "Docs & Files" at bounding box center [421, 124] width 42 height 15
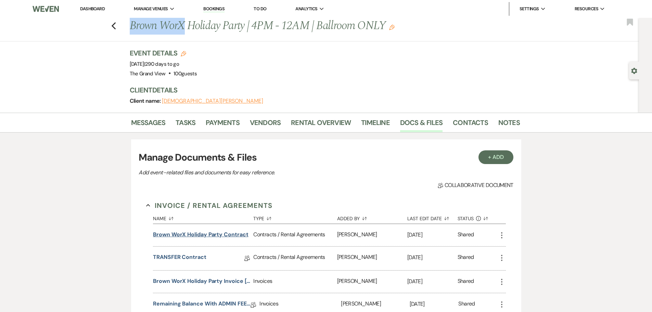
click at [223, 236] on button "Brown WorX Holiday Party Contract" at bounding box center [200, 234] width 95 height 8
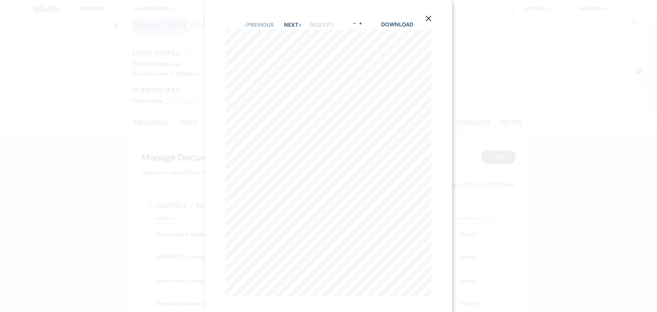
click at [428, 19] on use "button" at bounding box center [428, 18] width 5 height 5
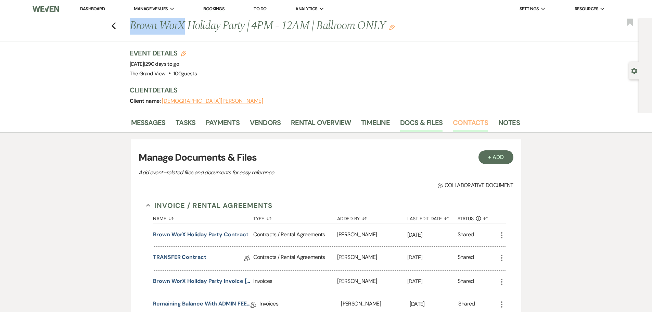
click at [471, 125] on link "Contacts" at bounding box center [470, 124] width 35 height 15
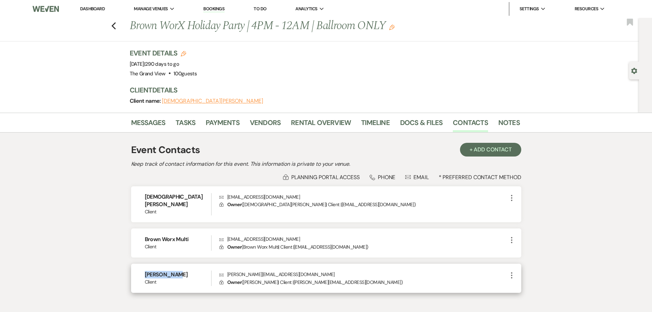
drag, startPoint x: 183, startPoint y: 268, endPoint x: 131, endPoint y: 266, distance: 52.0
click at [131, 266] on div "Lanie Copen Client Envelope lanie@brownworx.com Lock Owner ( Lanie Brown | Clie…" at bounding box center [326, 277] width 390 height 29
drag, startPoint x: 284, startPoint y: 266, endPoint x: 221, endPoint y: 265, distance: 63.0
click at [221, 270] on p "Envelope lanie@brownworx.com" at bounding box center [363, 274] width 288 height 8
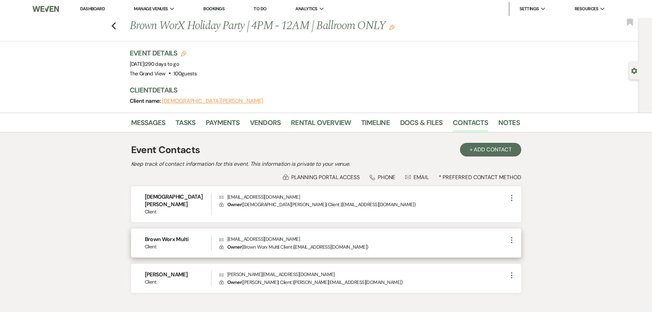
click at [194, 235] on h6 "Brown Worx Multi" at bounding box center [178, 239] width 67 height 8
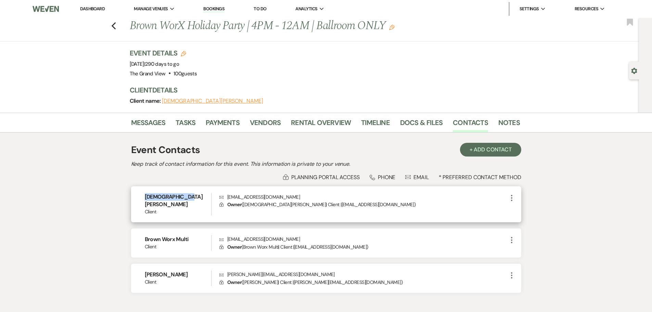
drag, startPoint x: 188, startPoint y: 195, endPoint x: 139, endPoint y: 197, distance: 48.9
click at [139, 197] on div "Christian Brown Client Envelope christian@brownworx.com Lock Owner ( Christian …" at bounding box center [326, 204] width 390 height 36
drag, startPoint x: 287, startPoint y: 198, endPoint x: 226, endPoint y: 197, distance: 61.6
click at [226, 197] on p "Envelope christian@brownworx.com" at bounding box center [363, 197] width 288 height 8
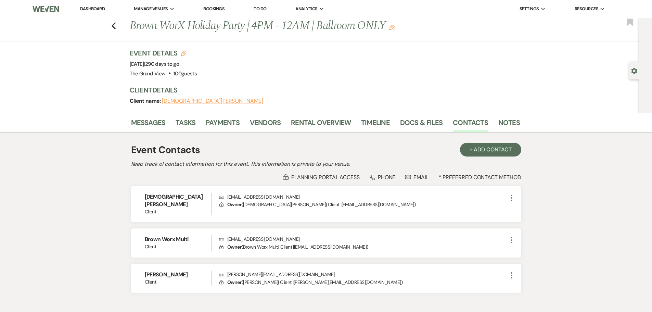
click at [638, 71] on div "Gear Settings" at bounding box center [635, 71] width 13 height 18
click at [634, 71] on icon "Gear" at bounding box center [634, 71] width 6 height 6
select select "5"
select select "9"
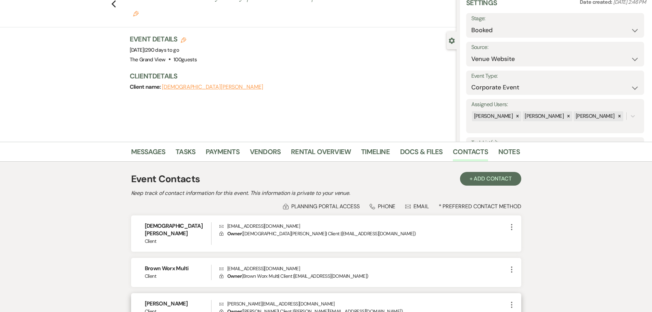
scroll to position [68, 0]
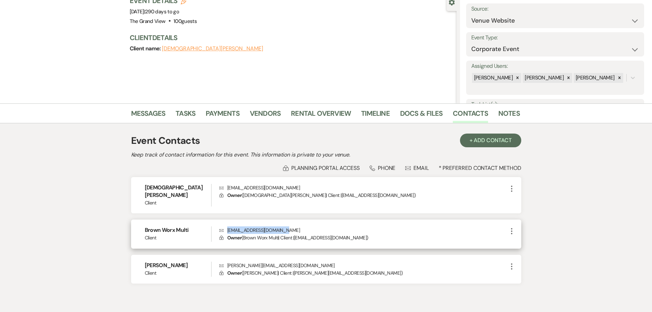
drag, startPoint x: 292, startPoint y: 223, endPoint x: 226, endPoint y: 223, distance: 65.3
click at [226, 226] on p "Envelope accounting@brownworx.com" at bounding box center [363, 230] width 288 height 8
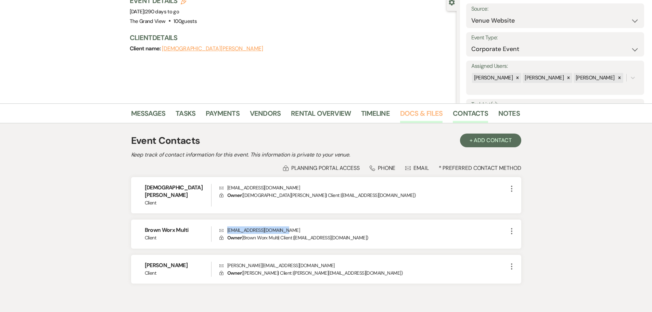
click at [414, 110] on link "Docs & Files" at bounding box center [421, 115] width 42 height 15
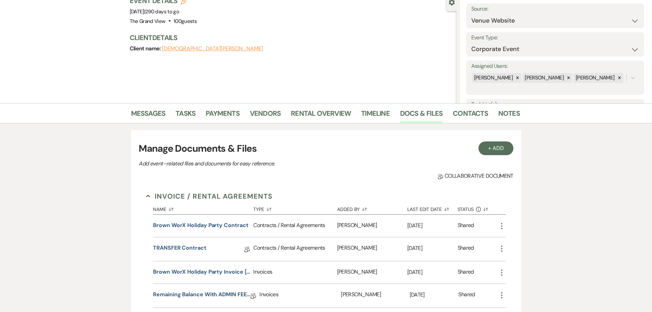
click at [205, 231] on div "Brown WorX Holiday Party Contract" at bounding box center [203, 225] width 100 height 22
click at [205, 227] on button "Brown WorX Holiday Party Contract" at bounding box center [200, 225] width 95 height 8
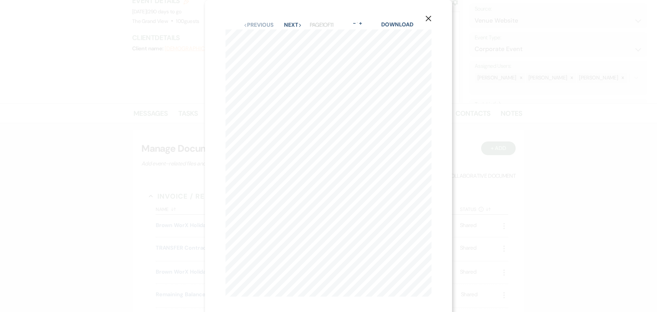
click at [403, 29] on div "Download" at bounding box center [397, 25] width 32 height 9
click at [403, 23] on link "Download" at bounding box center [397, 24] width 32 height 7
click at [431, 17] on icon "X" at bounding box center [428, 18] width 6 height 6
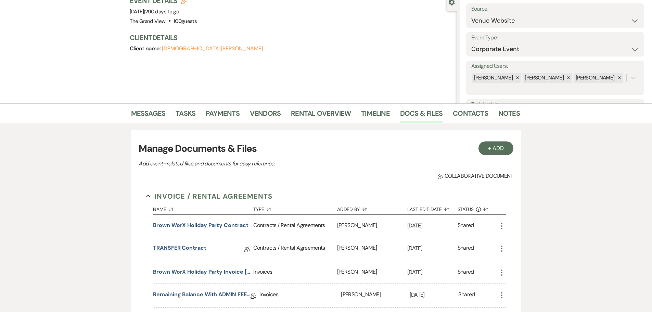
click at [195, 251] on link "TRANSFER Contract" at bounding box center [179, 249] width 53 height 11
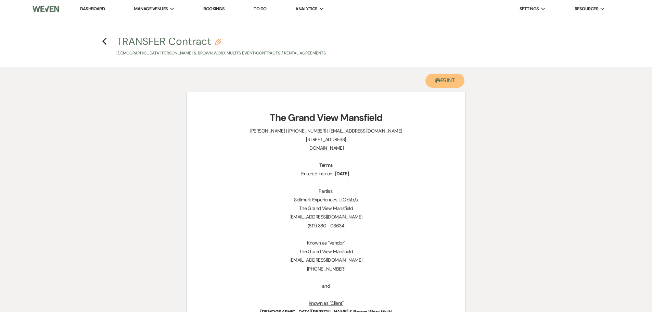
click at [435, 79] on icon "Printer" at bounding box center [437, 80] width 5 height 5
click at [104, 42] on icon "Previous" at bounding box center [104, 41] width 5 height 8
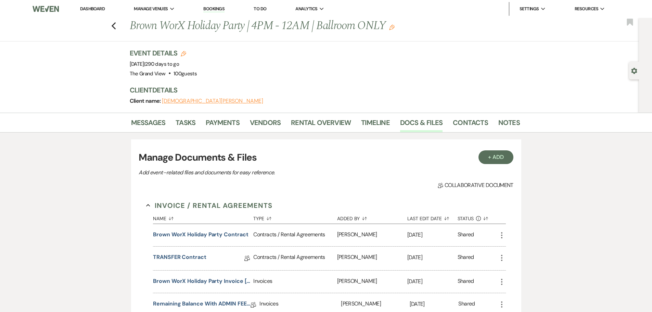
scroll to position [68, 0]
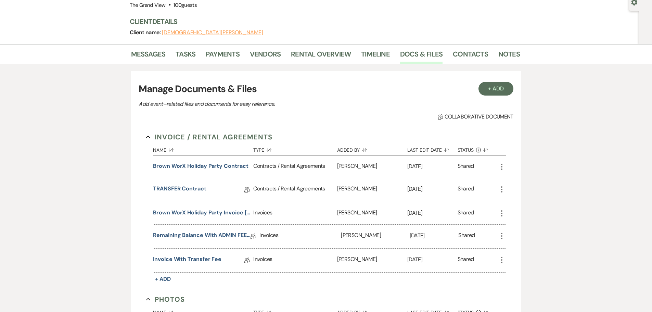
click at [211, 210] on button "Brown WorX Holiday Party Invoice 12-13-25" at bounding box center [201, 212] width 97 height 8
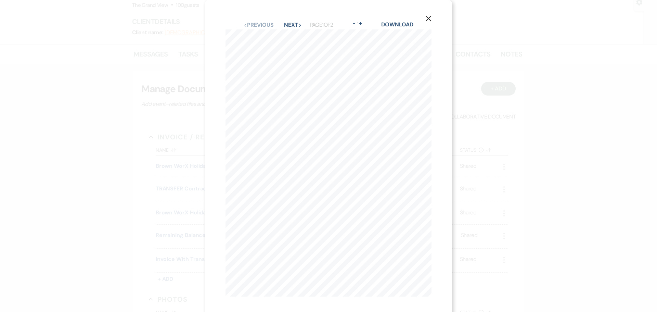
click at [407, 24] on link "Download" at bounding box center [397, 24] width 32 height 7
click at [426, 21] on icon "X" at bounding box center [428, 18] width 6 height 6
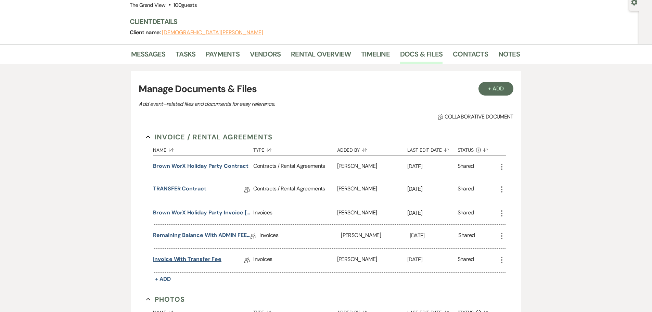
click at [200, 260] on link "Invoice with Transfer Fee" at bounding box center [187, 260] width 68 height 11
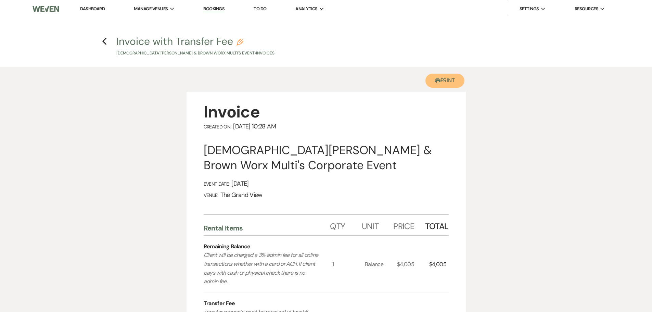
click at [452, 81] on button "Printer Print" at bounding box center [444, 81] width 39 height 14
drag, startPoint x: 108, startPoint y: 42, endPoint x: 99, endPoint y: 45, distance: 9.6
click at [108, 42] on h4 "Previous Invoice with Transfer Fee Pencil Christian Brown & Brown Worx Multi's …" at bounding box center [326, 45] width 493 height 22
click at [99, 45] on h4 "Previous Invoice with Transfer Fee Pencil Christian Brown & Brown Worx Multi's …" at bounding box center [326, 45] width 493 height 22
click at [102, 42] on icon "Previous" at bounding box center [104, 41] width 5 height 8
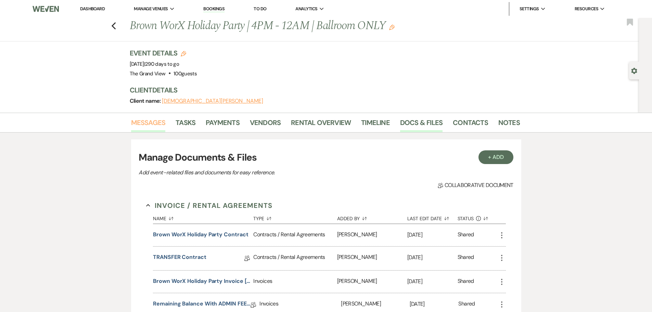
click at [161, 125] on link "Messages" at bounding box center [148, 124] width 35 height 15
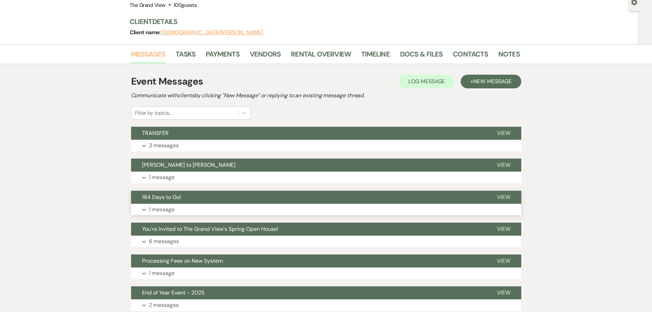
scroll to position [137, 0]
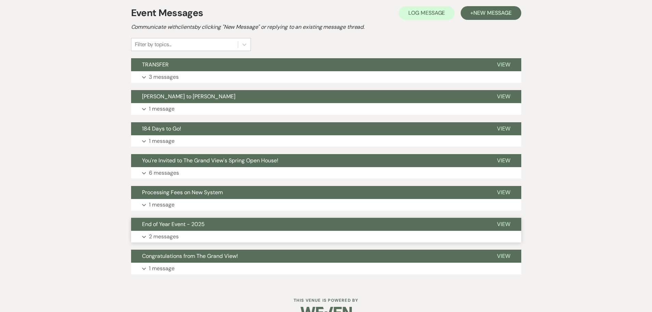
click at [165, 230] on button "End of Year Event - 2025" at bounding box center [308, 224] width 355 height 13
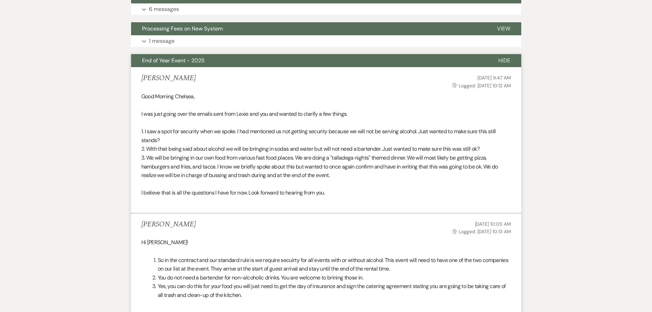
scroll to position [308, 0]
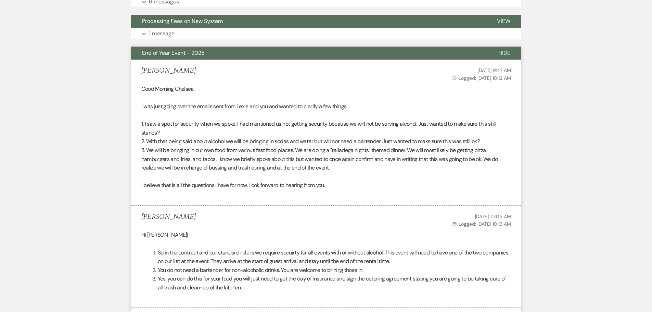
drag, startPoint x: 218, startPoint y: 51, endPoint x: 136, endPoint y: 54, distance: 81.8
click at [136, 54] on button "End of Year Event - 2025" at bounding box center [309, 53] width 356 height 13
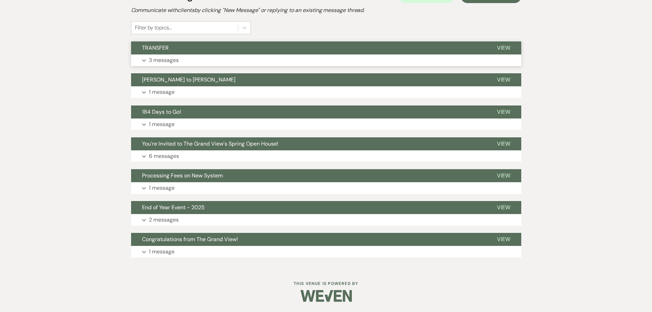
scroll to position [154, 0]
click at [165, 216] on p "2 messages" at bounding box center [164, 219] width 30 height 9
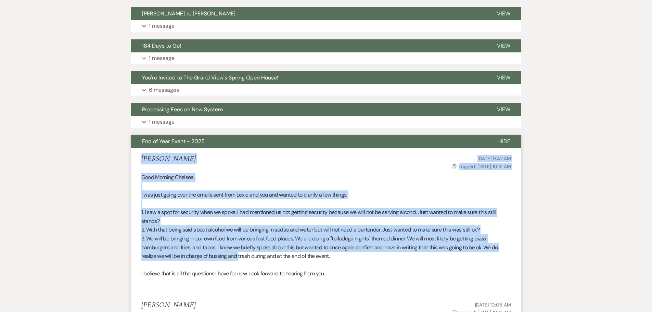
scroll to position [222, 0]
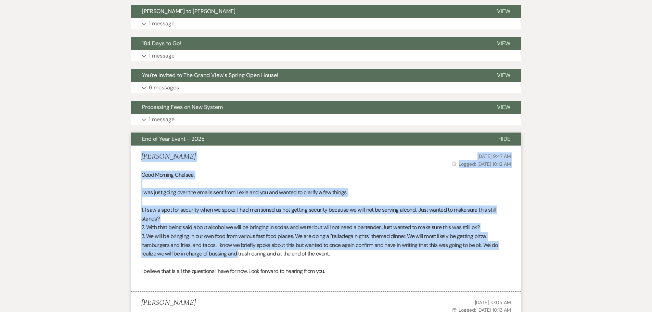
drag, startPoint x: 142, startPoint y: 225, endPoint x: 344, endPoint y: 269, distance: 207.6
click at [344, 269] on li "Lanie Copen Mar 12, 2025, 9:47 AM Log Logged: Mar 12, 2025, 10:12 AM Good Morni…" at bounding box center [326, 218] width 390 height 146
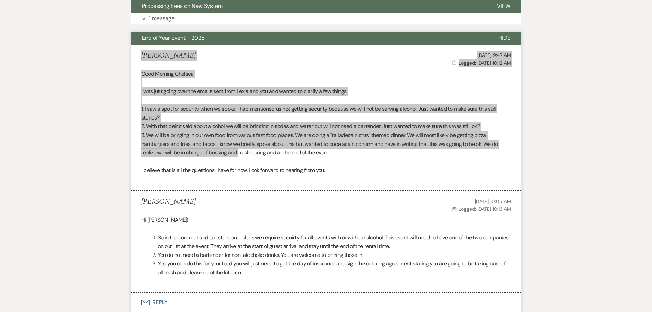
scroll to position [325, 0]
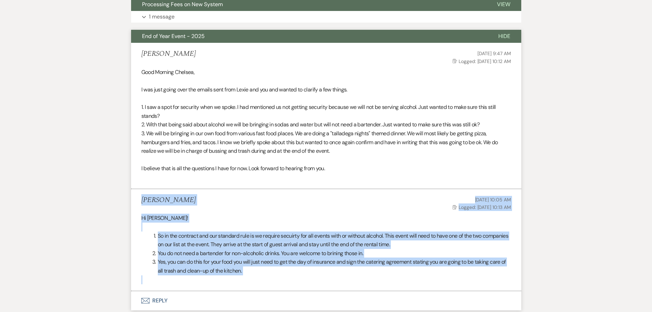
drag, startPoint x: 141, startPoint y: 199, endPoint x: 264, endPoint y: 285, distance: 150.3
click at [264, 285] on li "Chelsea Needham Mar 12, 2025, 10:05 AM Log Logged: Mar 12, 2025, 10:13 AM Hi La…" at bounding box center [326, 240] width 390 height 102
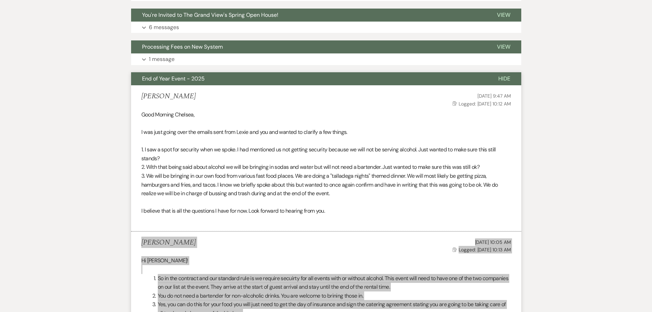
scroll to position [256, 0]
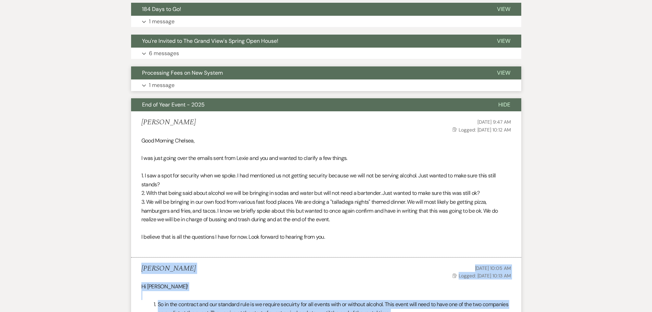
click at [186, 88] on button "Expand 1 message" at bounding box center [326, 85] width 390 height 12
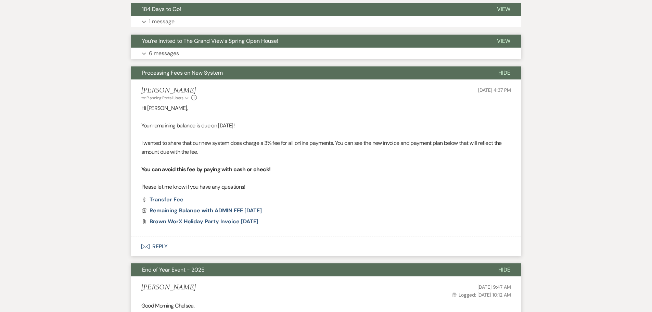
click at [173, 56] on p "6 messages" at bounding box center [164, 53] width 30 height 9
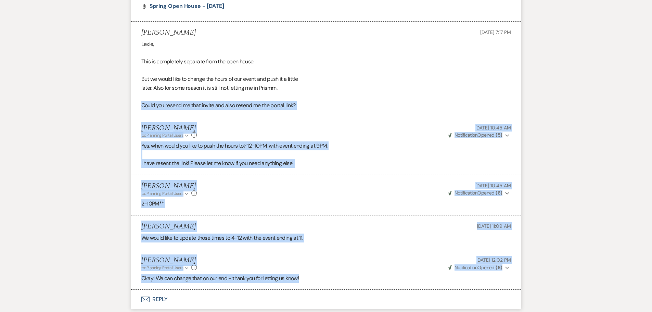
scroll to position [445, 0]
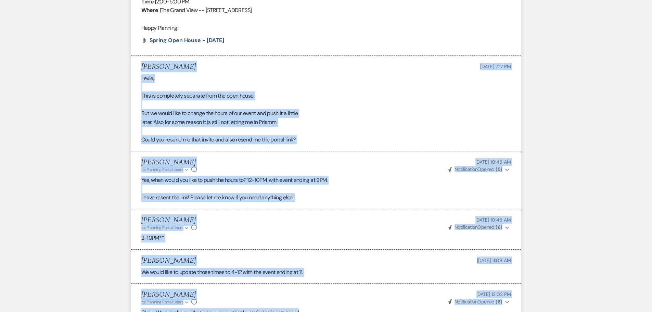
drag, startPoint x: 330, startPoint y: 254, endPoint x: 123, endPoint y: 78, distance: 271.6
click at [123, 78] on div "Messages Tasks Payments Vendors Rental Overview Timeline Docs & Files Contacts …" at bounding box center [326, 269] width 652 height 1202
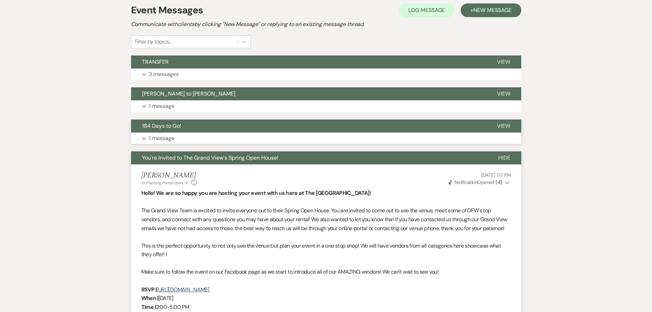
scroll to position [137, 0]
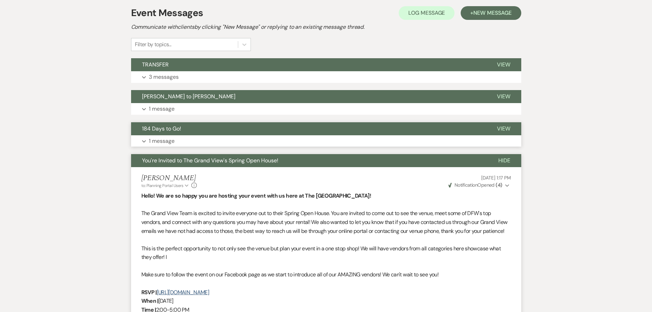
click at [159, 132] on button "184 Days to Go!" at bounding box center [308, 128] width 355 height 13
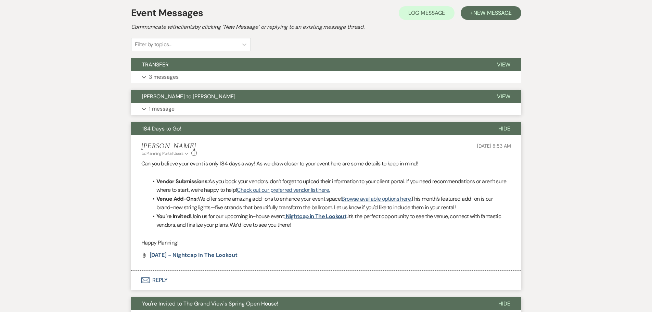
click at [175, 102] on button "Farwell to Lexie" at bounding box center [308, 96] width 355 height 13
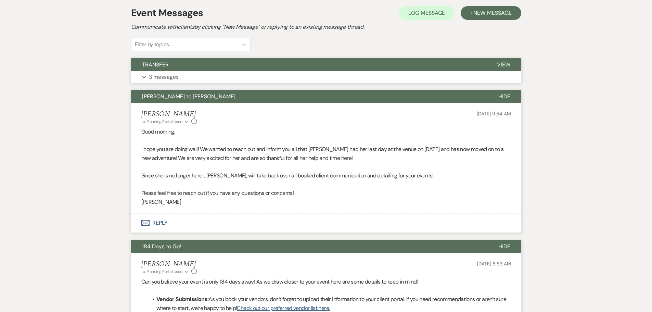
click at [176, 73] on p "3 messages" at bounding box center [164, 77] width 30 height 9
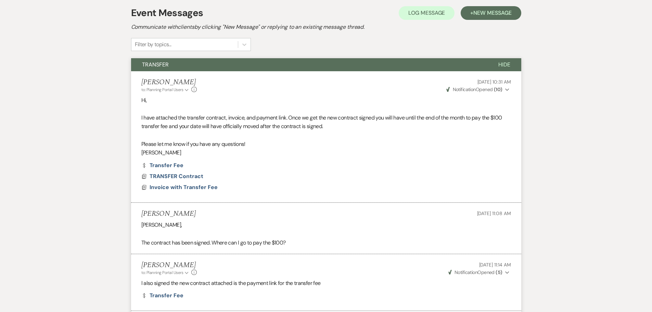
drag, startPoint x: 138, startPoint y: 81, endPoint x: 240, endPoint y: 152, distance: 124.9
click at [240, 152] on li "Chelsea Needham to: Planning Portal Users Expand Info Sep 10, 2025, 10:31 AM We…" at bounding box center [326, 136] width 390 height 131
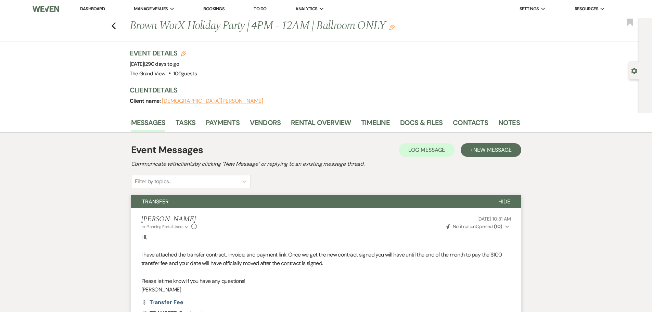
click at [447, 126] on li "Docs & Files" at bounding box center [426, 124] width 53 height 16
click at [419, 121] on link "Docs & Files" at bounding box center [421, 124] width 42 height 15
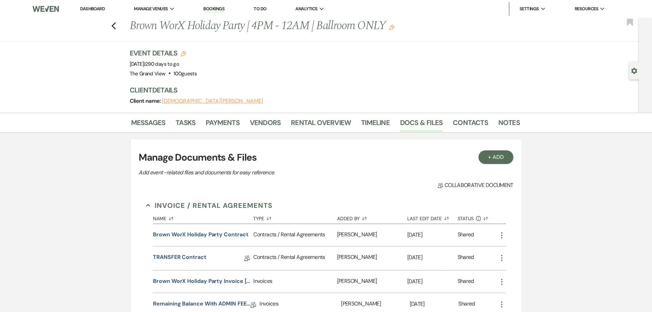
click at [493, 123] on li "Contacts" at bounding box center [475, 124] width 45 height 16
click at [502, 123] on link "Notes" at bounding box center [509, 124] width 22 height 15
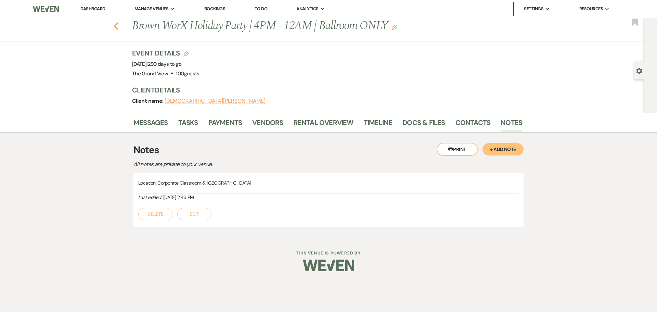
click at [114, 25] on icon "Previous" at bounding box center [116, 26] width 5 height 8
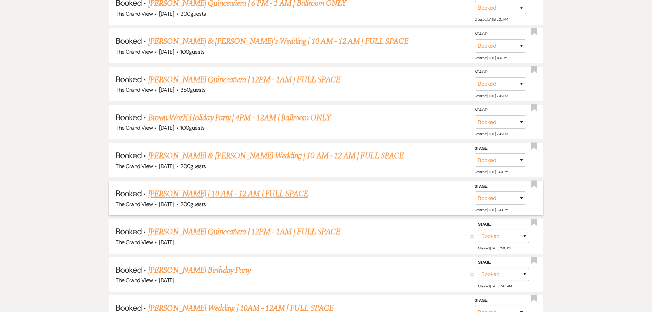
scroll to position [2597, 0]
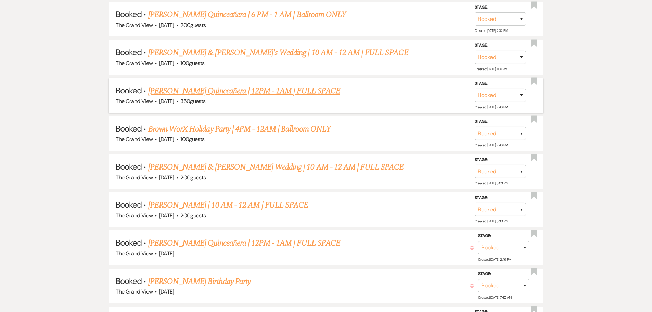
click at [238, 90] on link "Gonzalez's Quinceañera | 12PM - 1AM | FULL SPACE" at bounding box center [244, 91] width 192 height 12
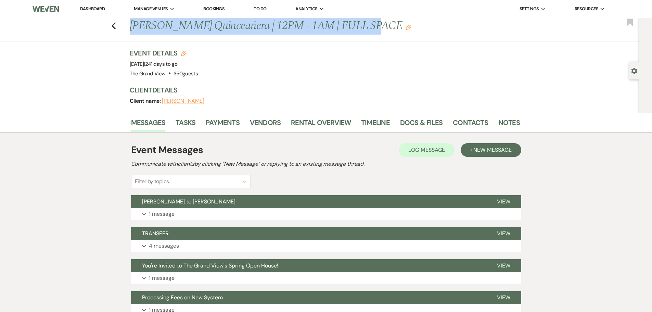
drag, startPoint x: 130, startPoint y: 25, endPoint x: 367, endPoint y: 31, distance: 236.8
click at [367, 31] on div "Previous Gonzalez's Quinceañera | 12PM - 1AM | FULL SPACE Edit" at bounding box center [321, 26] width 390 height 16
click at [421, 120] on link "Docs & Files" at bounding box center [421, 124] width 42 height 15
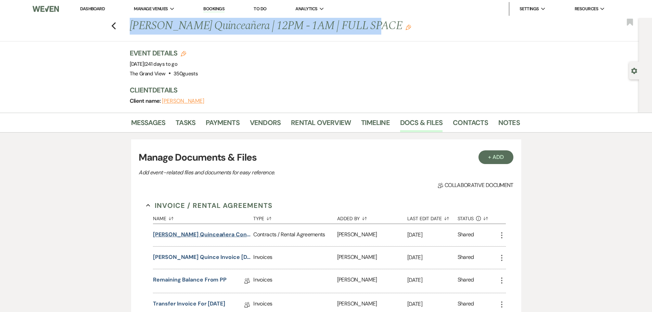
click at [188, 234] on button "Mirna Gonzalez's Quinceañera Contract" at bounding box center [201, 234] width 97 height 8
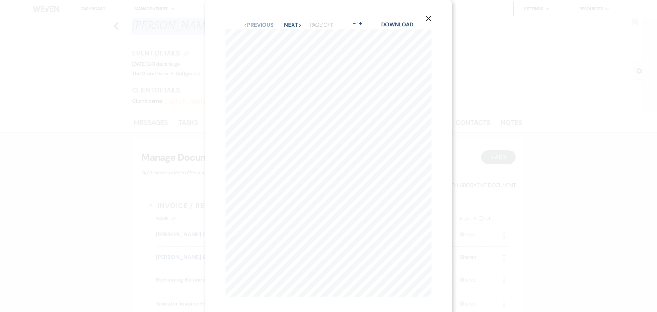
drag, startPoint x: 429, startPoint y: 15, endPoint x: 429, endPoint y: 23, distance: 7.2
click at [429, 15] on icon "X" at bounding box center [428, 18] width 6 height 6
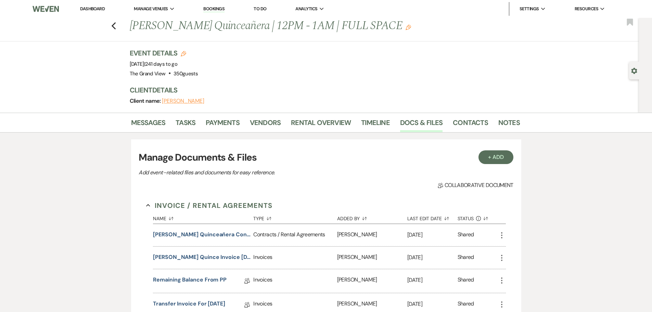
click at [465, 113] on div "Messages Tasks Payments Vendors Rental Overview Timeline Docs & Files Contacts …" at bounding box center [326, 123] width 652 height 20
click at [465, 121] on link "Contacts" at bounding box center [470, 124] width 35 height 15
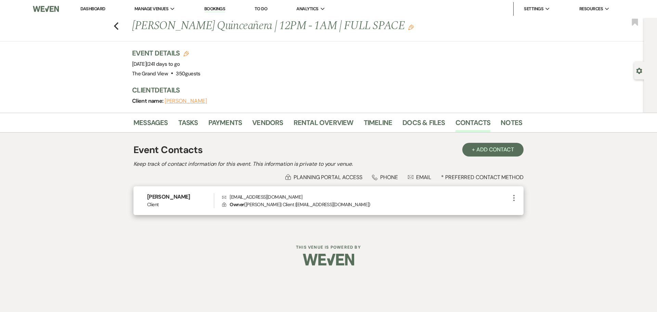
drag, startPoint x: 191, startPoint y: 197, endPoint x: 142, endPoint y: 195, distance: 49.3
click at [142, 195] on div "Mirna Gonzalez Client Envelope mirnagonzalez30@yahoo.com Lock Owner ( Mirna Gon…" at bounding box center [328, 200] width 390 height 29
drag, startPoint x: 301, startPoint y: 197, endPoint x: 227, endPoint y: 197, distance: 73.9
click at [227, 197] on p "Envelope mirnagonzalez30@yahoo.com" at bounding box center [366, 197] width 288 height 8
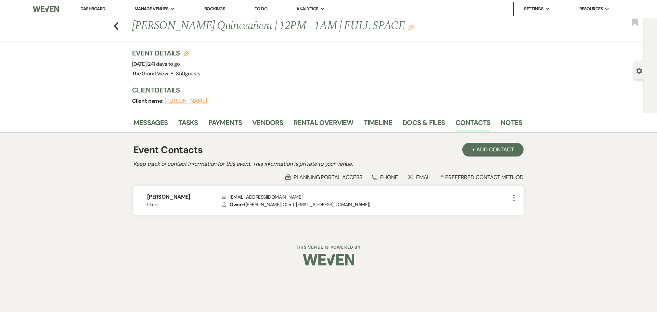
drag, startPoint x: 646, startPoint y: 74, endPoint x: 642, endPoint y: 74, distance: 3.8
click at [646, 74] on div "Gear Settings" at bounding box center [640, 71] width 13 height 18
click at [641, 74] on icon "Gear" at bounding box center [639, 71] width 6 height 6
select select "5"
select select "15"
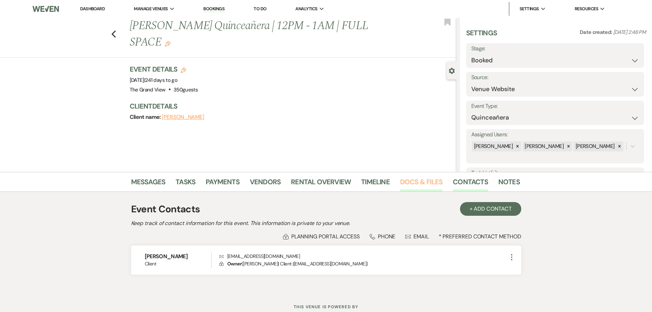
click at [401, 184] on link "Docs & Files" at bounding box center [421, 183] width 42 height 15
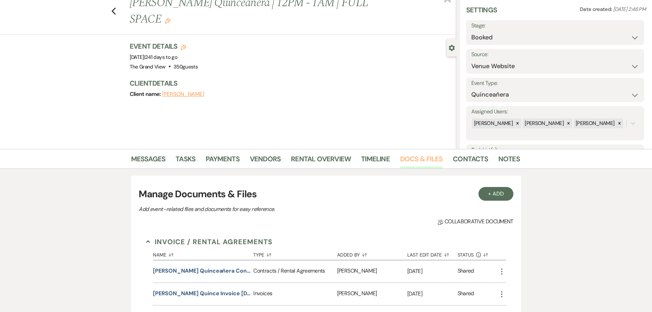
scroll to position [137, 0]
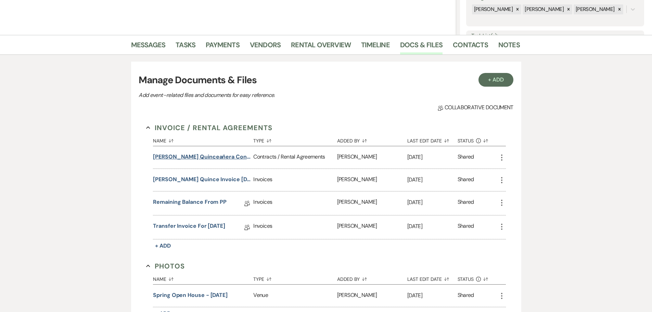
click at [225, 159] on button "Mirna Gonzalez's Quinceañera Contract" at bounding box center [201, 157] width 97 height 8
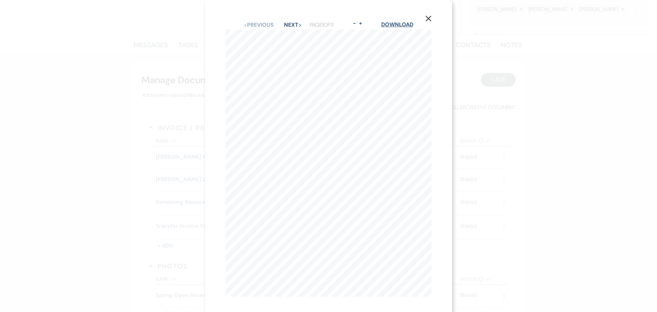
click at [400, 24] on link "Download" at bounding box center [397, 24] width 32 height 7
click at [426, 20] on icon "X" at bounding box center [428, 18] width 6 height 6
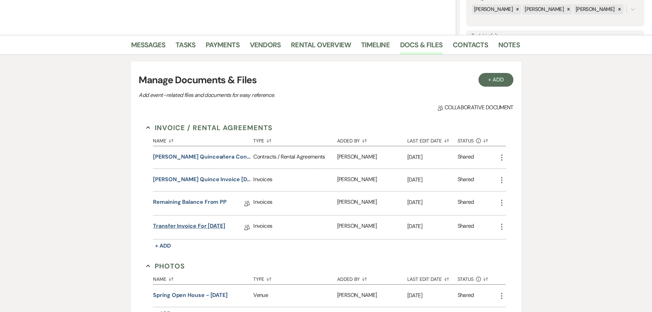
click at [205, 228] on link "Transfer Invoice for May 30" at bounding box center [189, 227] width 72 height 11
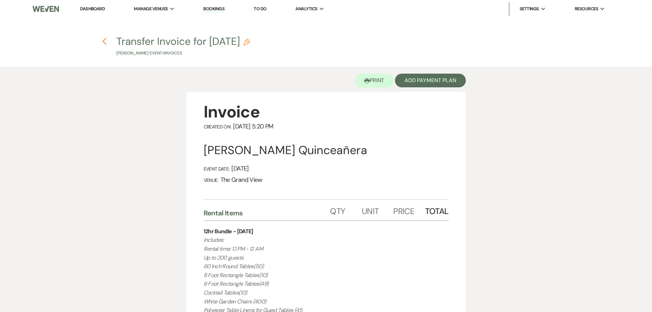
click at [102, 42] on icon "Previous" at bounding box center [104, 41] width 5 height 8
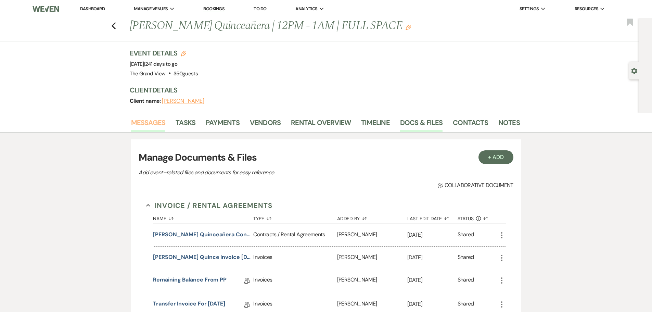
click at [147, 120] on link "Messages" at bounding box center [148, 124] width 35 height 15
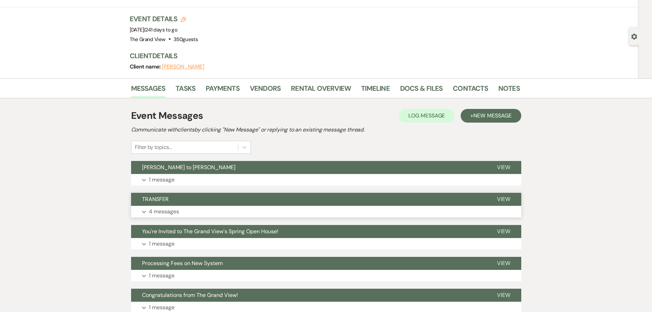
click at [197, 216] on button "Expand 4 messages" at bounding box center [326, 212] width 390 height 12
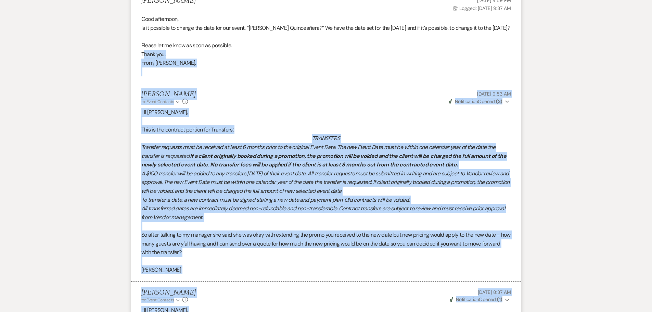
scroll to position [223, 0]
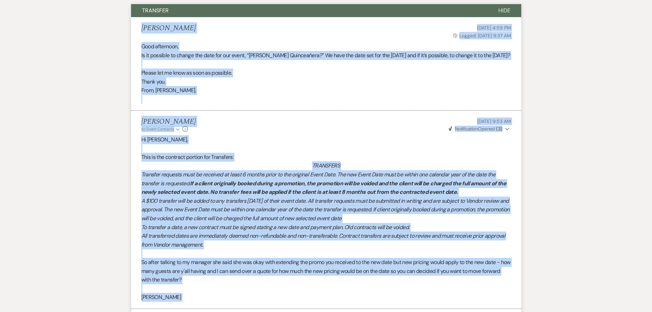
drag, startPoint x: 234, startPoint y: 117, endPoint x: 137, endPoint y: 28, distance: 131.7
click at [137, 28] on ul "Mirna Gonzalez Jul 07, 2025, 4:59 PM Log Logged: Jul 08, 2025, 9:37 AM Good aft…" at bounding box center [326, 246] width 390 height 458
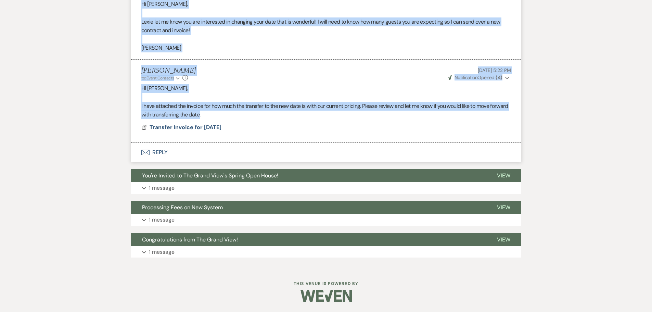
click at [154, 151] on button "Envelope Reply" at bounding box center [326, 152] width 390 height 19
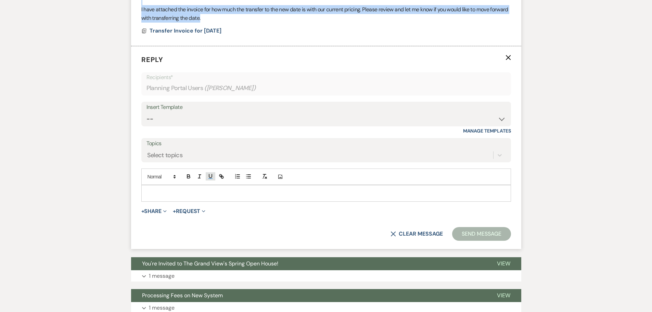
scroll to position [653, 0]
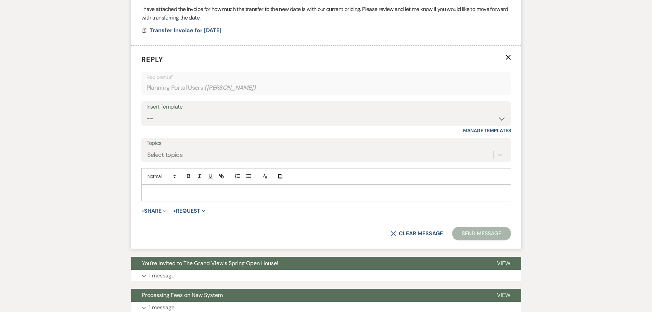
click at [196, 196] on div at bounding box center [326, 193] width 369 height 16
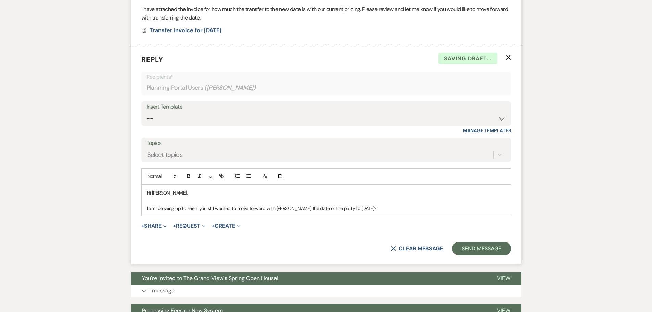
scroll to position [687, 0]
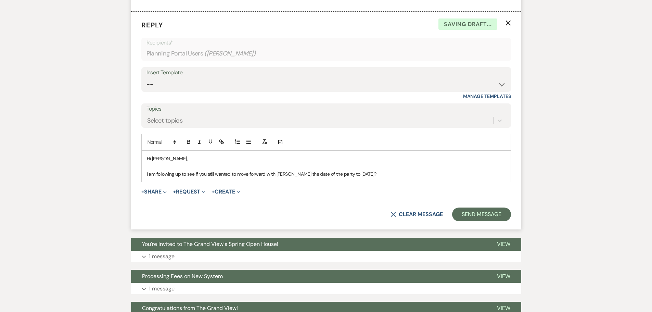
click at [280, 178] on p "I am following up to see if you still wanted to move forward with chaning the d…" at bounding box center [326, 174] width 359 height 8
click at [473, 221] on button "Send Message" at bounding box center [481, 214] width 58 height 14
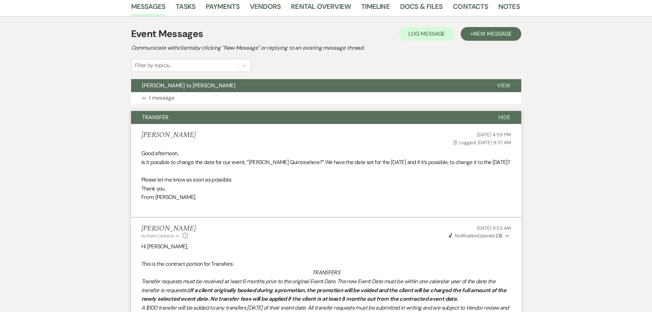
scroll to position [0, 0]
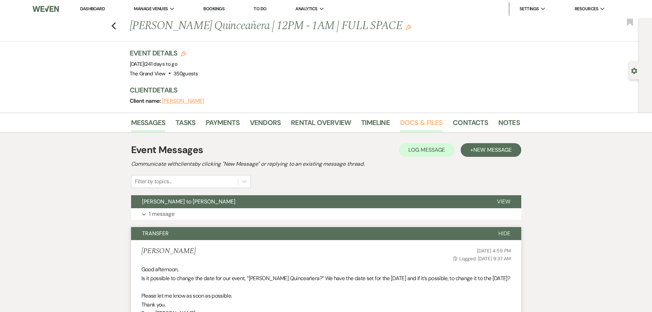
click at [422, 120] on link "Docs & Files" at bounding box center [421, 124] width 42 height 15
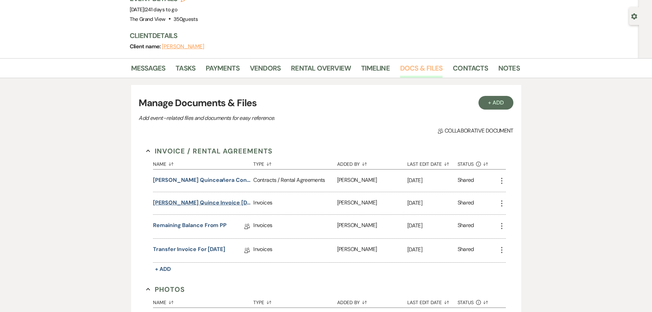
scroll to position [68, 0]
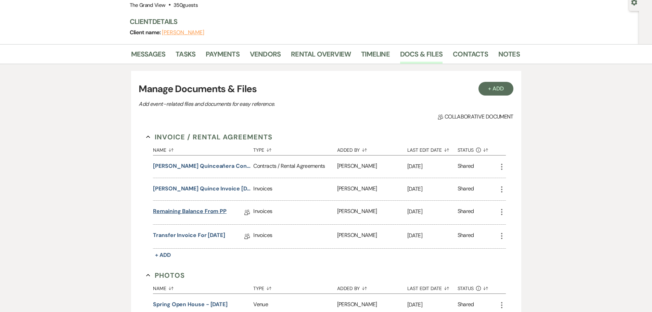
click at [215, 214] on link "Remaining Balance from PP" at bounding box center [190, 212] width 74 height 11
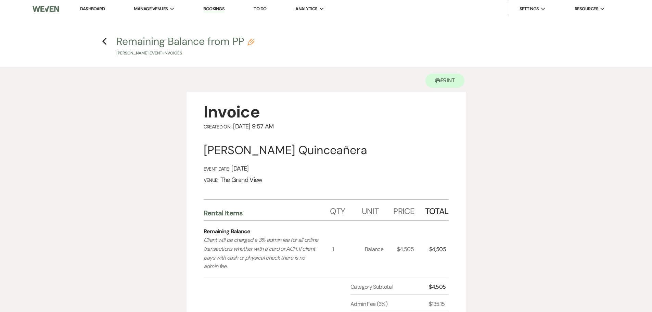
click at [107, 44] on h4 "Previous Remaining Balance from PP Pencil Mirna Gonzalez's Event • Invoices" at bounding box center [326, 45] width 493 height 22
click at [105, 43] on use "button" at bounding box center [104, 42] width 4 height 8
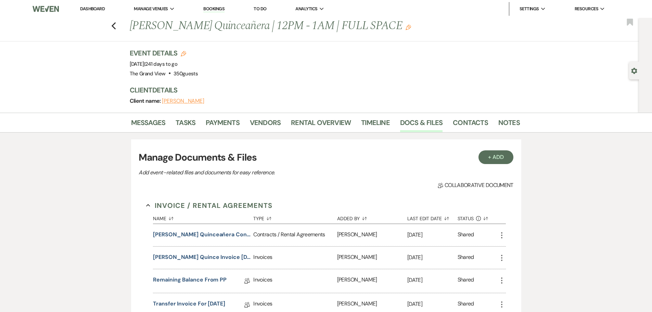
scroll to position [68, 0]
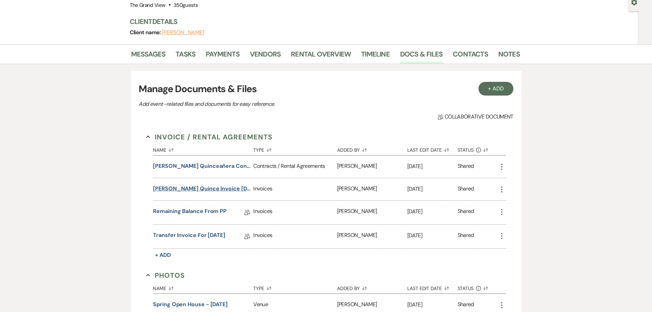
click at [213, 189] on button "Mirna Gonzalez quince Invoice 5-23-26" at bounding box center [201, 188] width 97 height 8
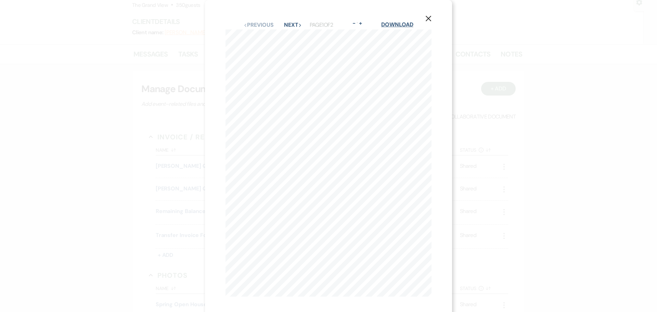
click at [400, 26] on link "Download" at bounding box center [397, 24] width 32 height 7
click at [430, 20] on use "button" at bounding box center [428, 18] width 5 height 5
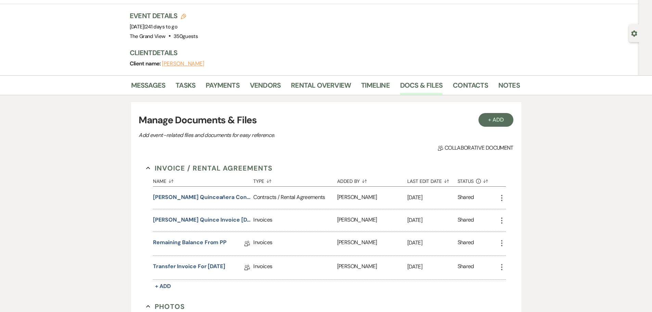
scroll to position [34, 0]
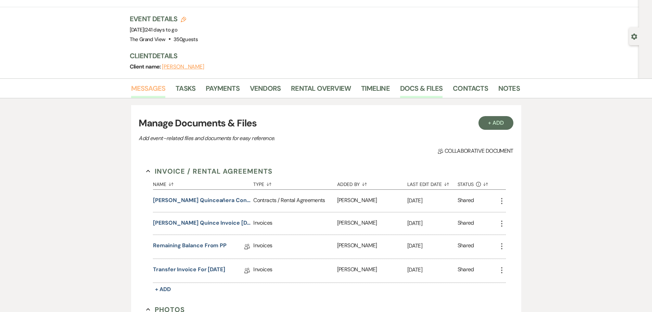
click at [156, 89] on link "Messages" at bounding box center [148, 90] width 35 height 15
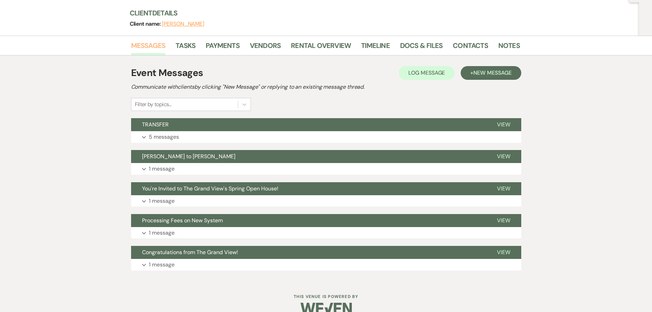
scroll to position [21, 0]
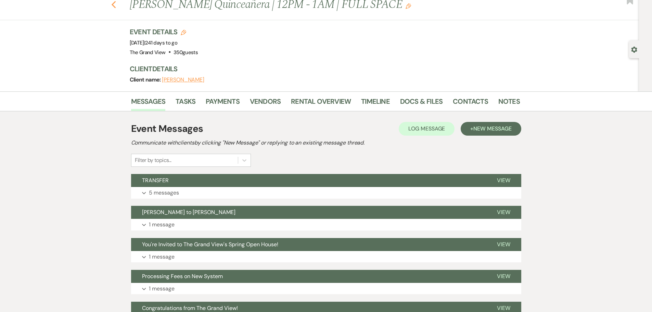
click at [116, 4] on icon "Previous" at bounding box center [113, 5] width 5 height 8
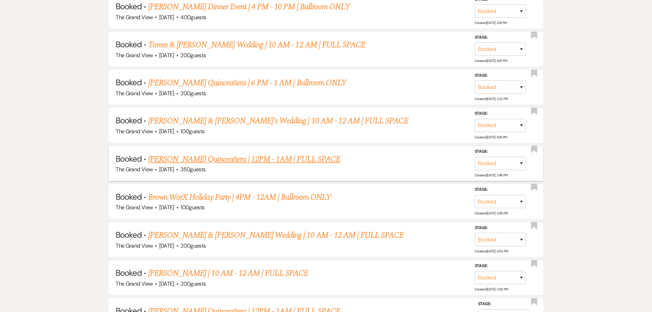
scroll to position [2529, 0]
click at [198, 127] on link "Kara Williams & Fiance's Wedding | 10 AM - 12 AM | FULL SPACE" at bounding box center [278, 121] width 260 height 12
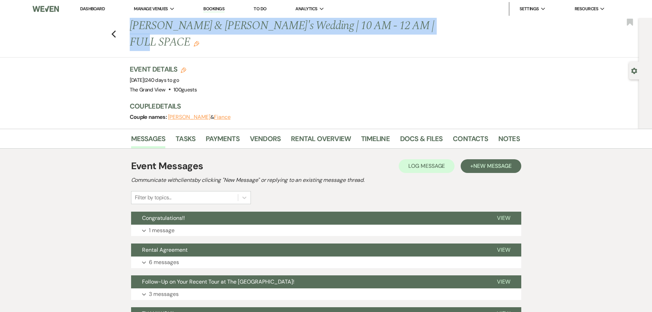
drag, startPoint x: 131, startPoint y: 25, endPoint x: 427, endPoint y: 32, distance: 295.6
click at [427, 32] on div "Previous Kara Williams & Fiance's Wedding | 10 AM - 12 AM | FULL SPACE Edit" at bounding box center [321, 34] width 390 height 32
click at [427, 133] on link "Docs & Files" at bounding box center [421, 140] width 42 height 15
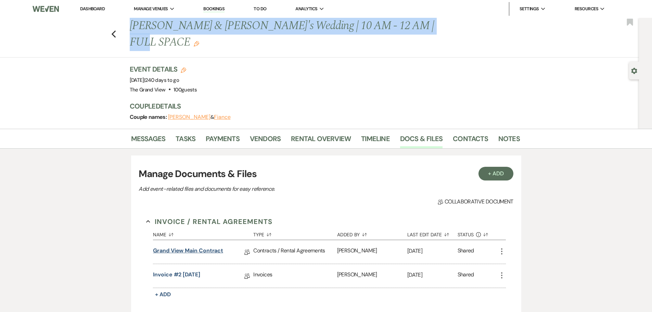
click at [190, 246] on link "Grand View Main Contract" at bounding box center [188, 251] width 70 height 11
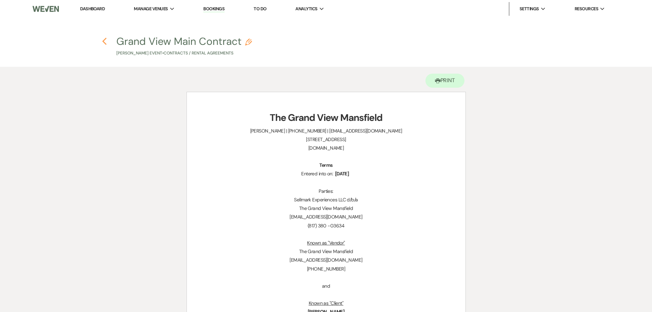
click at [103, 41] on use "button" at bounding box center [104, 42] width 4 height 8
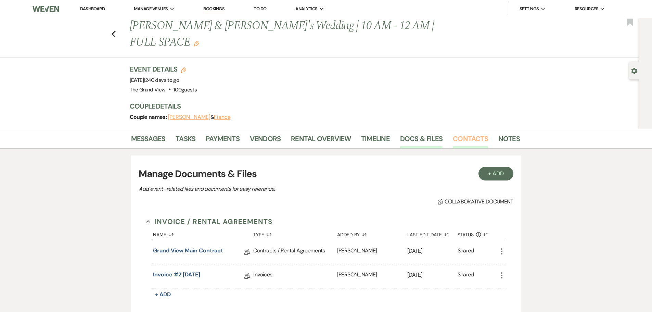
click at [471, 133] on link "Contacts" at bounding box center [470, 140] width 35 height 15
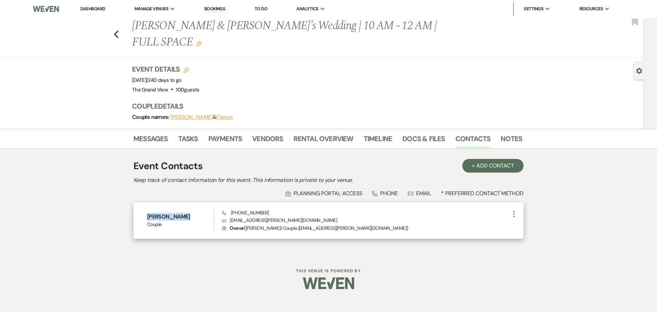
drag, startPoint x: 185, startPoint y: 200, endPoint x: 135, endPoint y: 201, distance: 50.6
click at [135, 202] on div "Kara Williams Couple Phone (214) 418-3616 Envelope kara.chantil@gmail.com Lock …" at bounding box center [328, 220] width 390 height 36
drag, startPoint x: 285, startPoint y: 204, endPoint x: 229, endPoint y: 205, distance: 55.8
click at [229, 216] on p "Envelope kara.chantil@gmail.com" at bounding box center [366, 220] width 288 height 8
drag, startPoint x: 261, startPoint y: 196, endPoint x: 231, endPoint y: 198, distance: 30.2
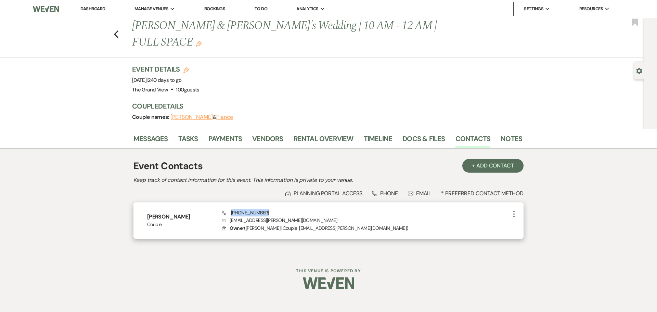
click at [231, 209] on div "Phone (214) 418-3616 Envelope kara.chantil@gmail.com Lock Owner ( Kara Williams…" at bounding box center [366, 220] width 288 height 23
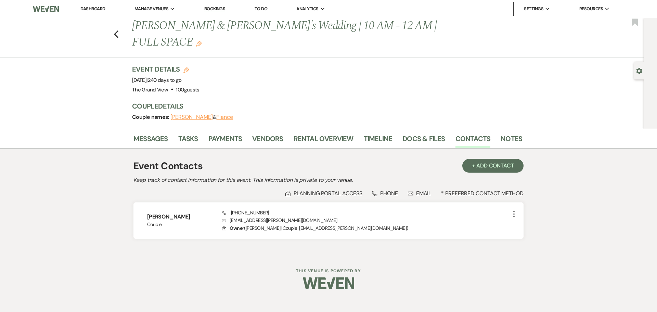
click at [629, 72] on div "Previous Kara Williams & Fiance's Wedding | 10 AM - 12 AM | FULL SPACE Edit Boo…" at bounding box center [322, 73] width 644 height 111
click at [638, 73] on use "button" at bounding box center [639, 71] width 6 height 6
select select "5"
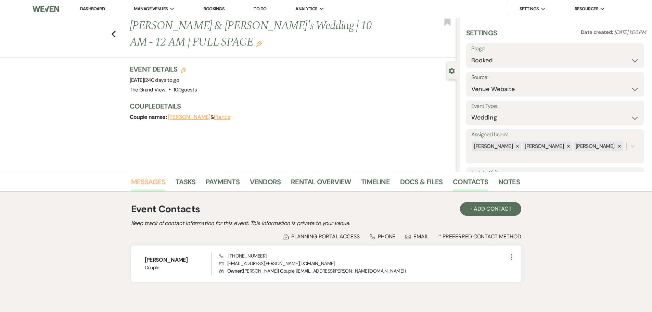
click at [147, 180] on link "Messages" at bounding box center [148, 183] width 35 height 15
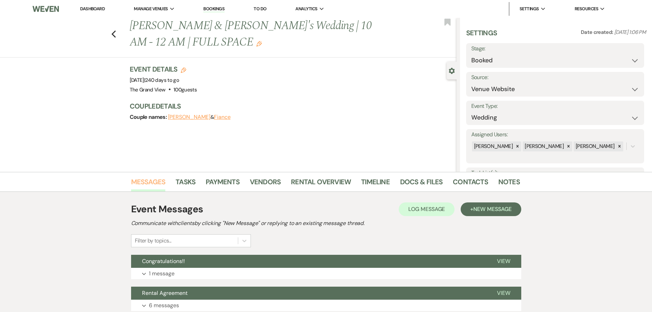
scroll to position [149, 0]
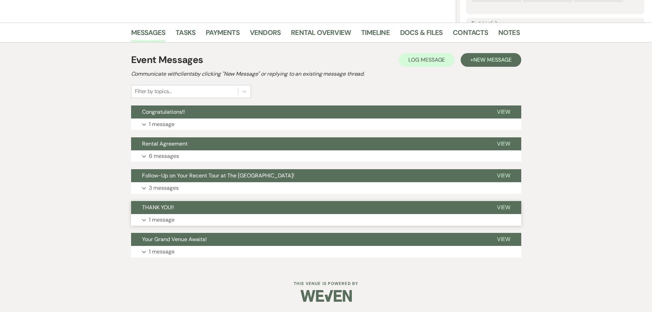
click at [165, 211] on button "THANK YOU!!" at bounding box center [308, 207] width 355 height 13
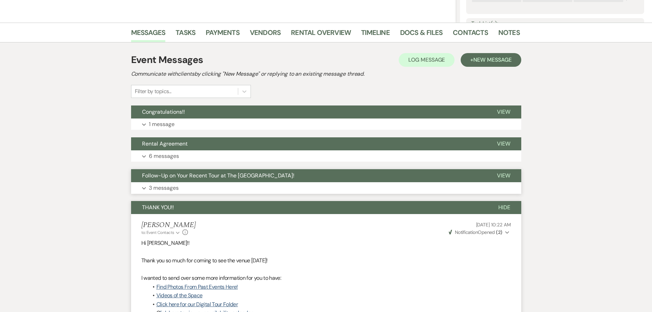
click at [175, 188] on p "3 messages" at bounding box center [164, 187] width 30 height 9
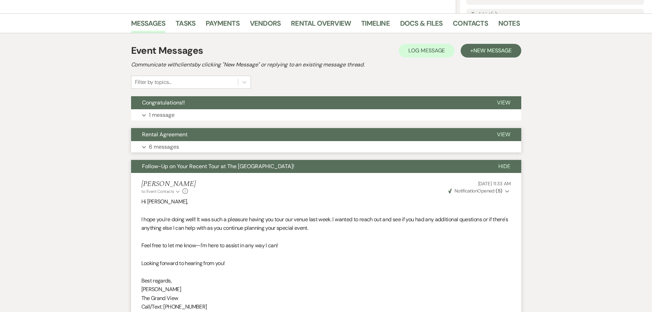
scroll to position [115, 0]
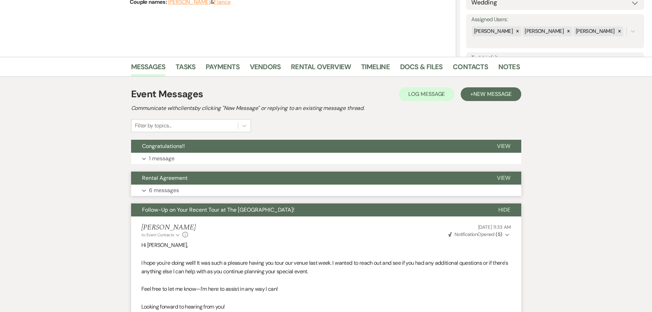
click at [169, 187] on p "6 messages" at bounding box center [164, 190] width 30 height 9
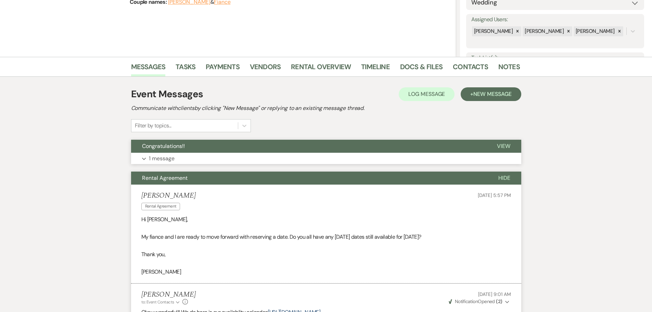
click at [173, 156] on p "1 message" at bounding box center [162, 158] width 26 height 9
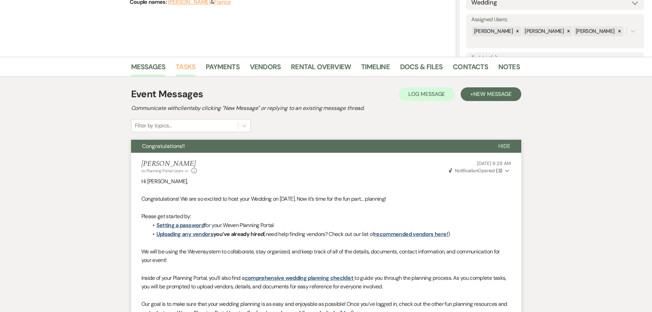
click at [192, 69] on link "Tasks" at bounding box center [185, 68] width 20 height 15
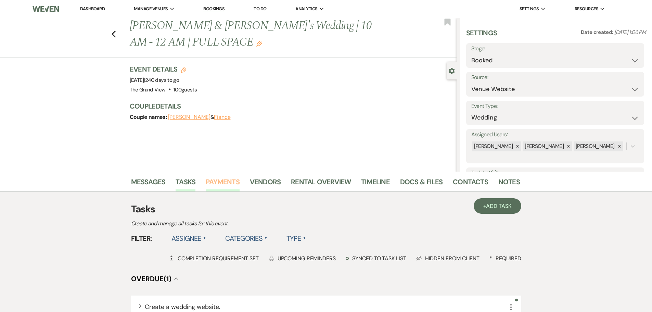
click at [222, 178] on link "Payments" at bounding box center [223, 183] width 34 height 15
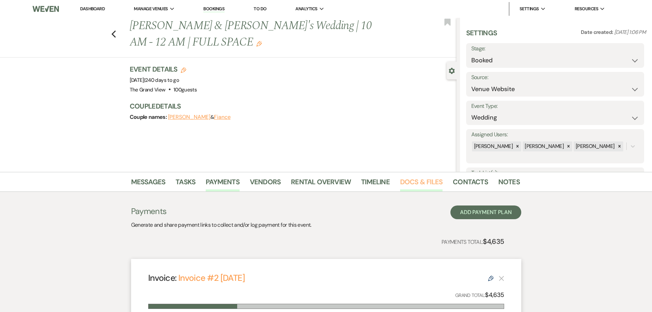
drag, startPoint x: 425, startPoint y: 181, endPoint x: 421, endPoint y: 186, distance: 5.6
click at [425, 181] on link "Docs & Files" at bounding box center [421, 183] width 42 height 15
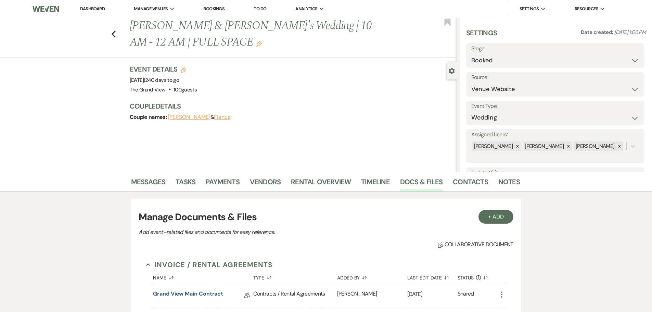
click at [186, 287] on div "Grand View Main Contract Collab Doc" at bounding box center [203, 295] width 100 height 24
click at [188, 291] on link "Grand View Main Contract" at bounding box center [188, 294] width 70 height 11
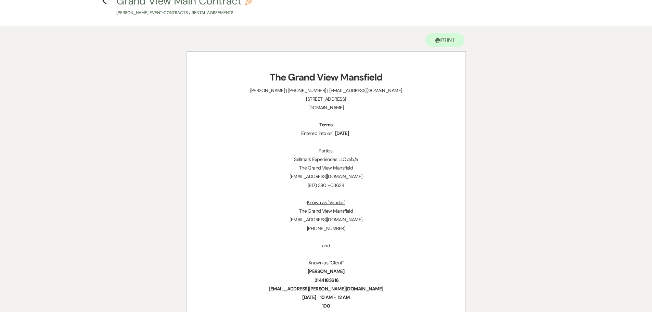
scroll to position [34, 0]
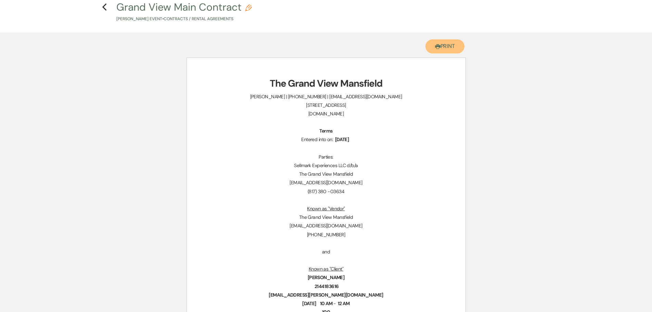
click at [440, 49] on button "Printer Print" at bounding box center [444, 46] width 39 height 14
click at [104, 9] on use "button" at bounding box center [104, 7] width 4 height 8
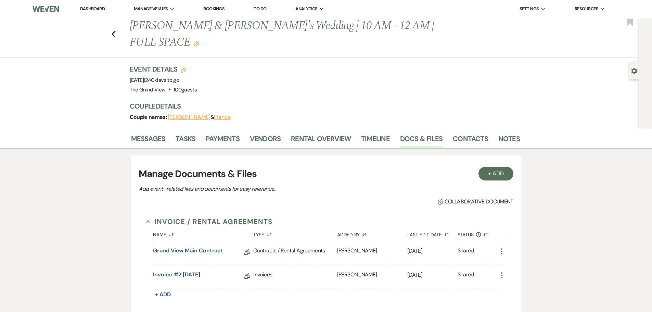
click at [200, 270] on link "Invoice #2 8-18-2025" at bounding box center [176, 275] width 47 height 11
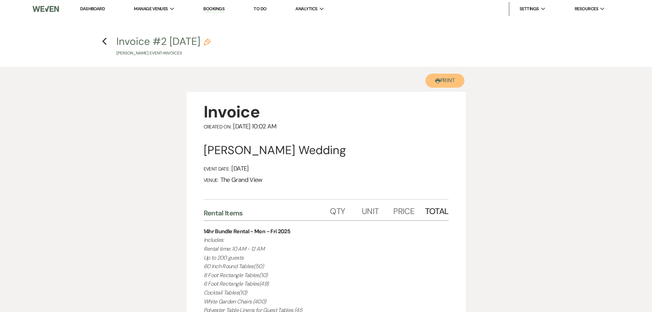
click at [443, 79] on button "Printer Print" at bounding box center [444, 81] width 39 height 14
click at [103, 45] on icon "Previous" at bounding box center [104, 41] width 5 height 8
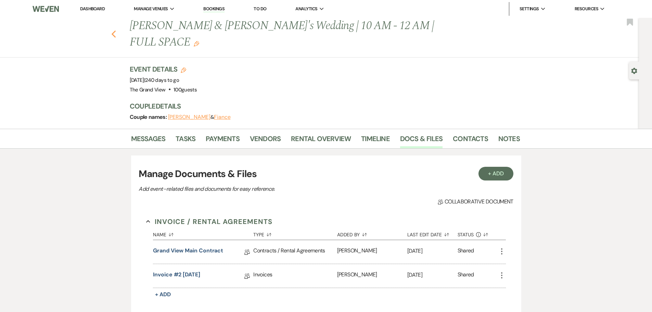
click at [114, 30] on icon "Previous" at bounding box center [113, 34] width 5 height 8
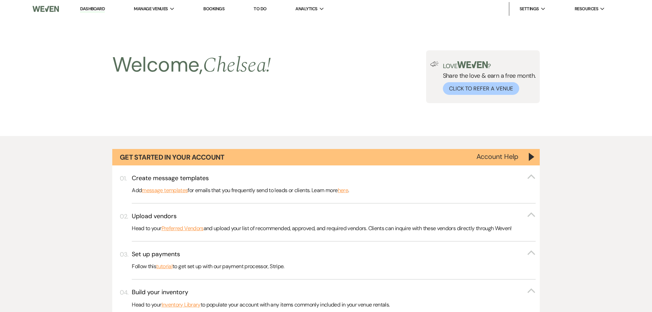
scroll to position [2529, 0]
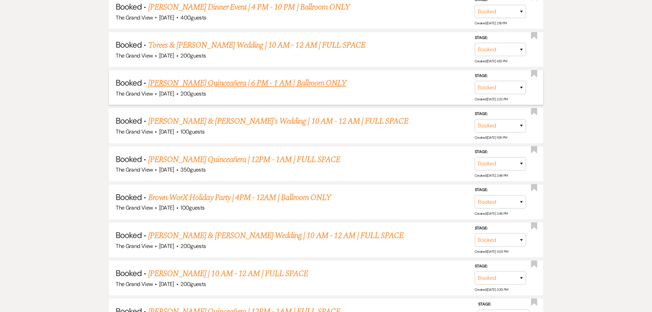
click at [177, 86] on link "Mayra Ruiz's Quinceañera | 6 PM - 1 AM | Ballroom ONLY" at bounding box center [247, 83] width 198 height 12
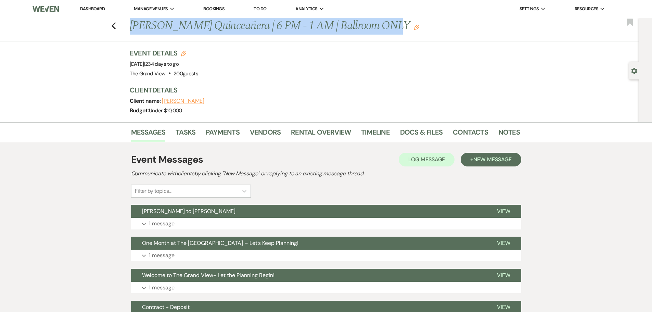
drag, startPoint x: 132, startPoint y: 25, endPoint x: 390, endPoint y: 32, distance: 258.4
click at [390, 32] on h1 "Mayra Ruiz's Quinceañera | 6 PM - 1 AM | Ballroom ONLY Edit" at bounding box center [283, 26] width 307 height 16
click at [431, 129] on link "Docs & Files" at bounding box center [421, 134] width 42 height 15
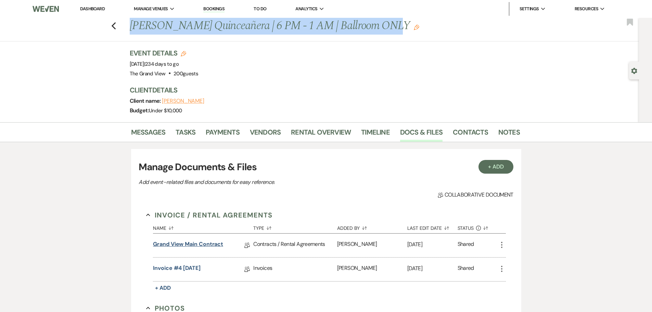
click at [190, 247] on link "Grand View Main Contract" at bounding box center [188, 245] width 70 height 11
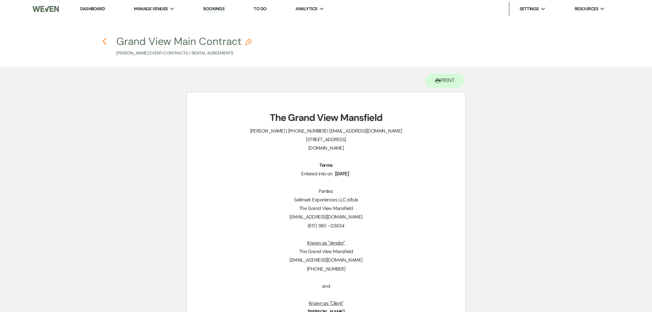
click at [106, 38] on use "button" at bounding box center [104, 42] width 4 height 8
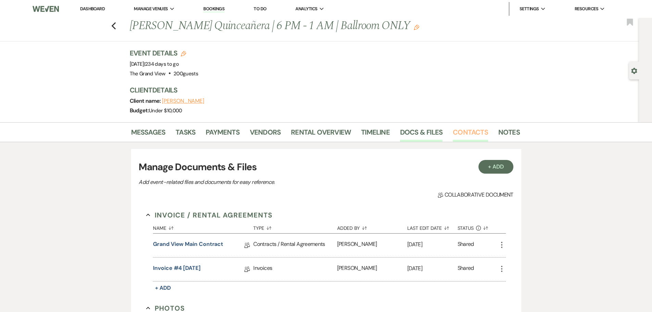
click at [467, 132] on link "Contacts" at bounding box center [470, 134] width 35 height 15
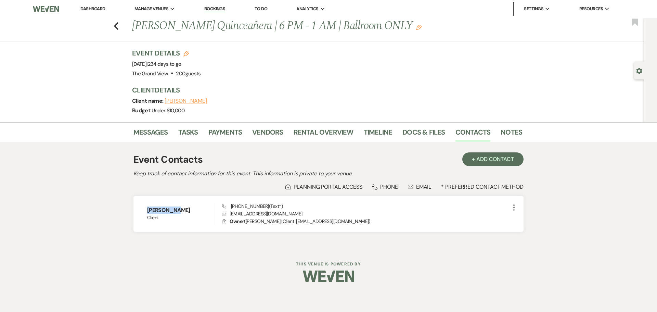
drag, startPoint x: 194, startPoint y: 206, endPoint x: 131, endPoint y: 211, distance: 63.2
click at [131, 211] on div "Messages Tasks Payments Vendors Rental Overview Timeline Docs & Files Contacts …" at bounding box center [328, 185] width 657 height 126
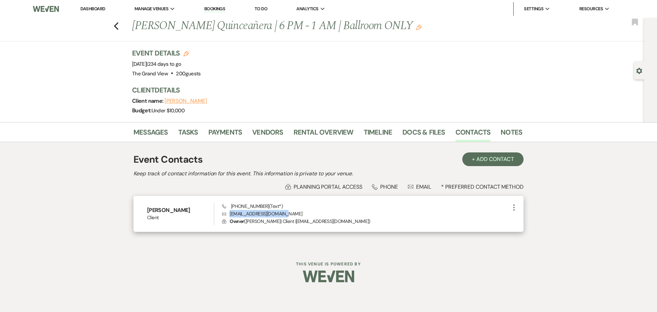
drag, startPoint x: 289, startPoint y: 214, endPoint x: 228, endPoint y: 216, distance: 60.6
click at [228, 216] on p "Envelope mayraruiz1606@gmail.com" at bounding box center [366, 214] width 288 height 8
drag, startPoint x: 263, startPoint y: 206, endPoint x: 229, endPoint y: 208, distance: 34.6
click at [229, 208] on span "Phone (214) 505-0432 (Text*)" at bounding box center [252, 206] width 61 height 6
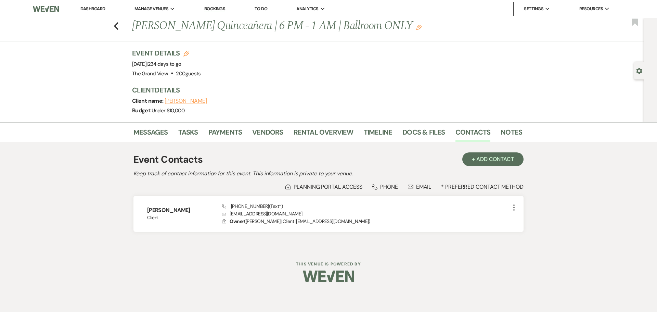
click at [636, 69] on div "Gear Settings" at bounding box center [640, 71] width 13 height 18
click at [638, 69] on use "button" at bounding box center [639, 71] width 6 height 6
select select "5"
select select "15"
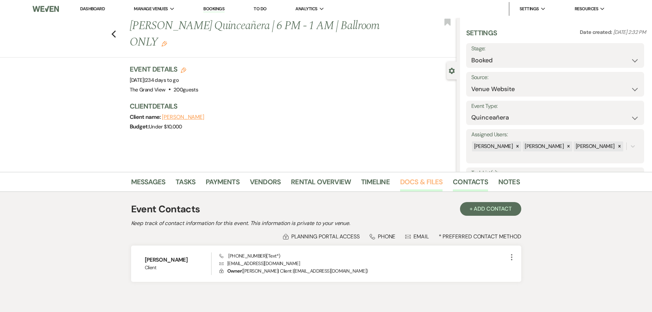
click at [411, 178] on link "Docs & Files" at bounding box center [421, 183] width 42 height 15
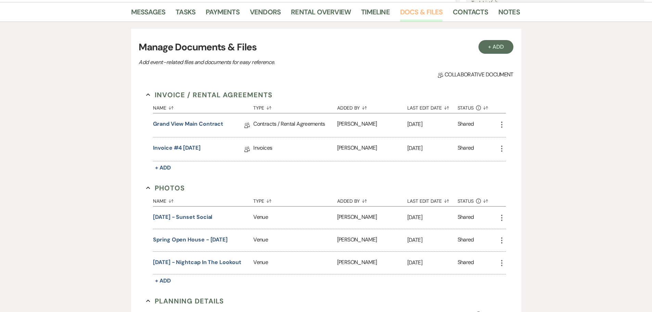
scroll to position [103, 0]
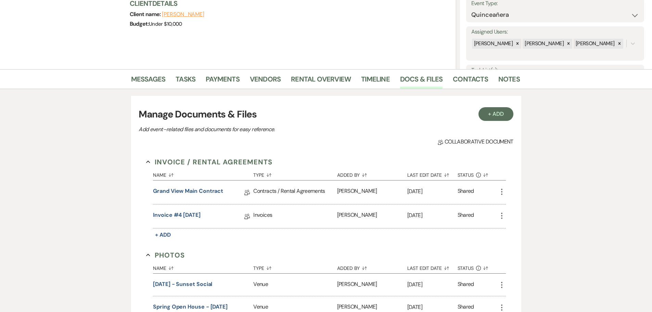
click at [165, 77] on li "Messages" at bounding box center [153, 80] width 45 height 16
click at [163, 79] on link "Messages" at bounding box center [148, 81] width 35 height 15
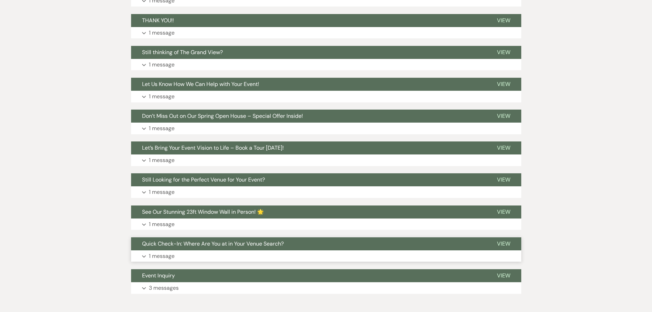
scroll to position [436, 0]
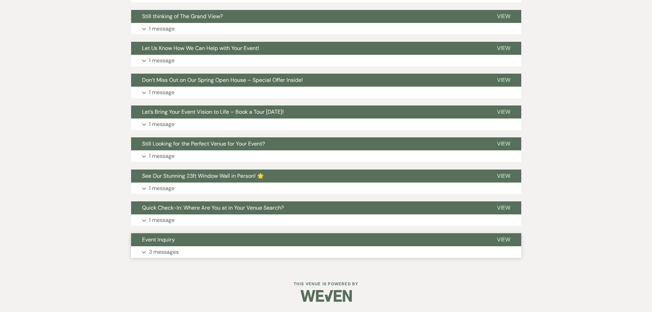
click at [198, 241] on button "Event Inquiry" at bounding box center [308, 239] width 355 height 13
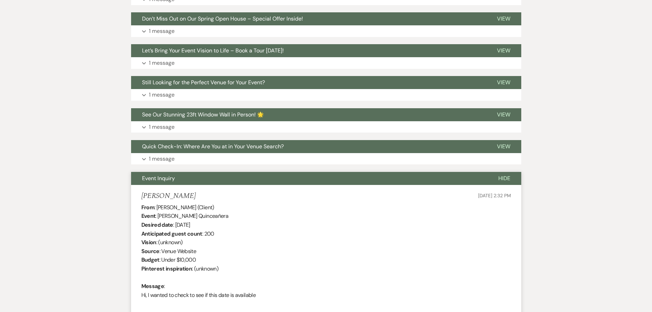
scroll to position [360, 0]
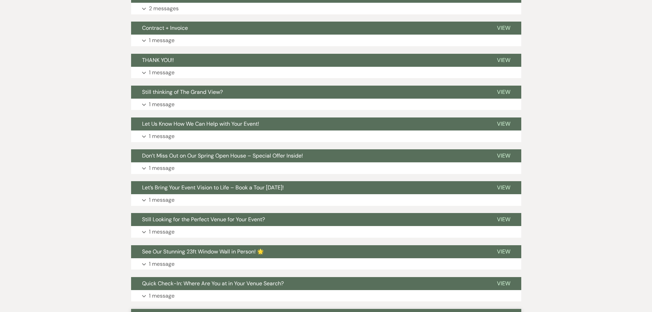
click at [167, 304] on div "Event Messages Log Log Message + New Message Communicate with clients by clicki…" at bounding box center [326, 306] width 390 height 936
click at [161, 289] on button "Quick Check-In: Where Are You at in Your Venue Search?" at bounding box center [308, 283] width 355 height 13
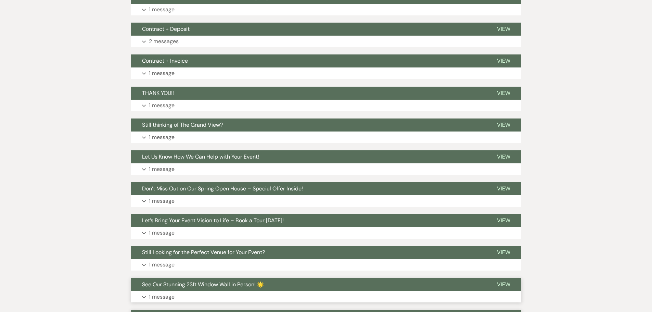
scroll to position [326, 0]
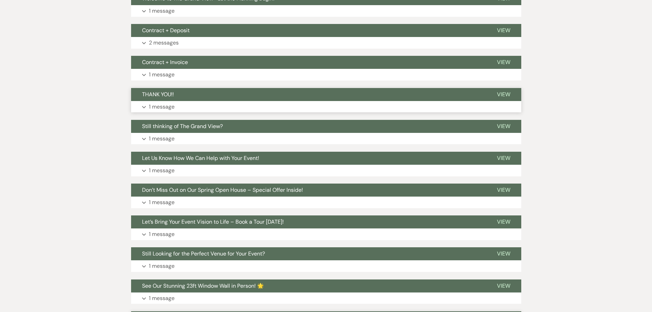
click at [183, 98] on button "THANK YOU!!" at bounding box center [308, 94] width 355 height 13
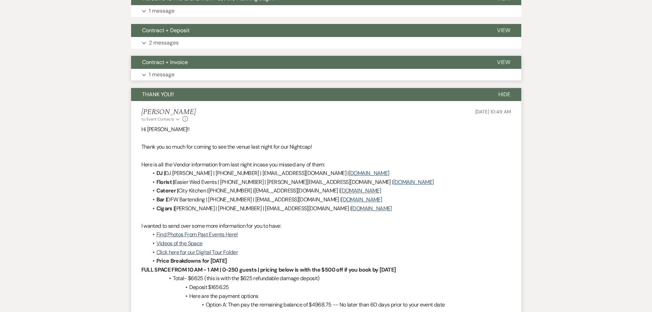
click at [180, 77] on button "Expand 1 message" at bounding box center [326, 75] width 390 height 12
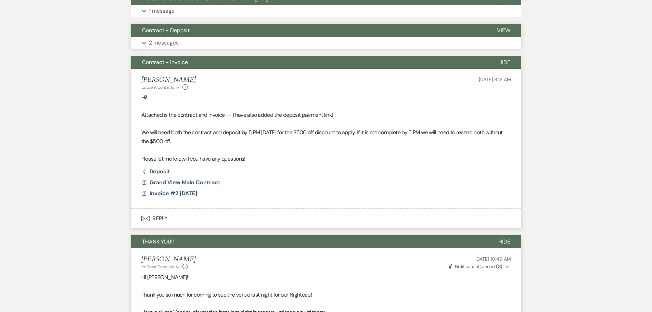
click at [188, 42] on button "Expand 2 messages" at bounding box center [326, 43] width 390 height 12
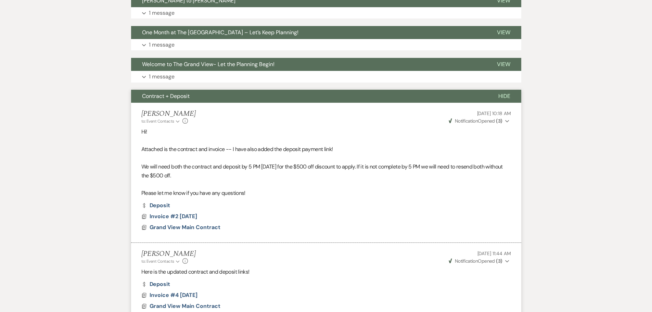
scroll to position [223, 0]
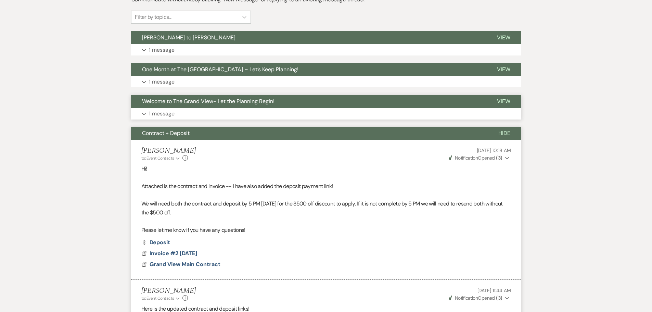
click at [184, 107] on button "Welcome to The Grand View- Let the Planning Begin!" at bounding box center [308, 101] width 355 height 13
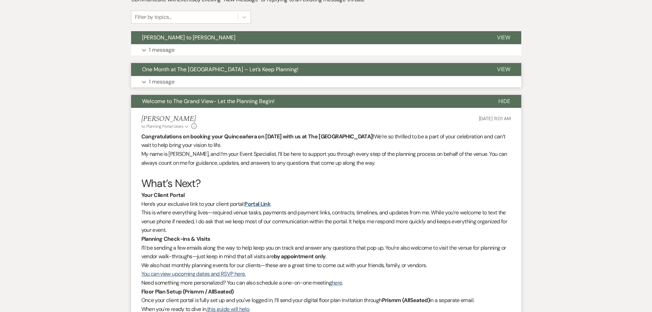
click at [186, 75] on button "One Month at The Grand View – Let’s Keep Planning!" at bounding box center [308, 69] width 355 height 13
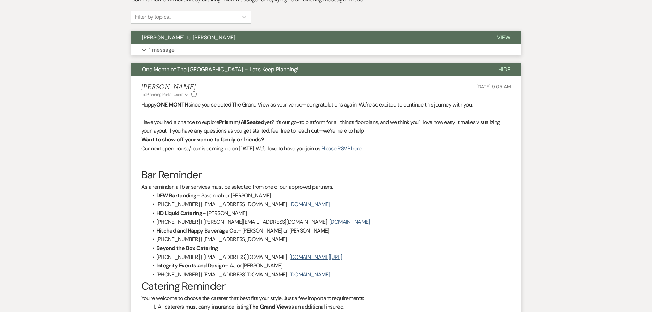
click at [187, 54] on button "Expand 1 message" at bounding box center [326, 50] width 390 height 12
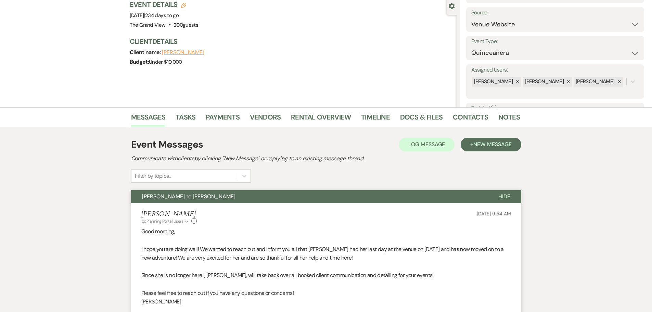
scroll to position [52, 0]
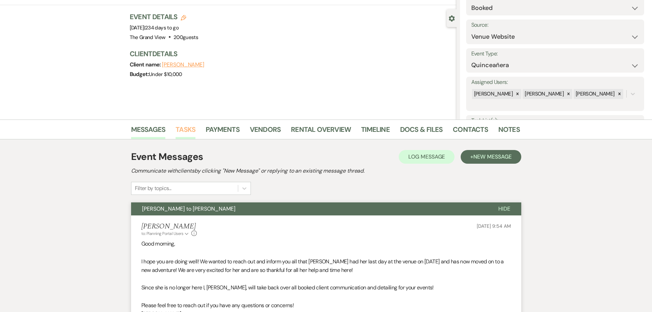
click at [181, 126] on link "Tasks" at bounding box center [185, 131] width 20 height 15
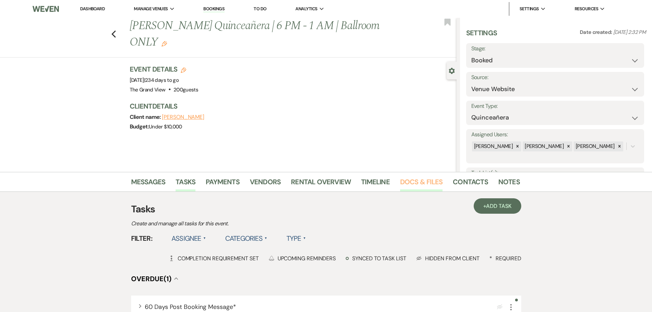
click at [411, 188] on link "Docs & Files" at bounding box center [421, 183] width 42 height 15
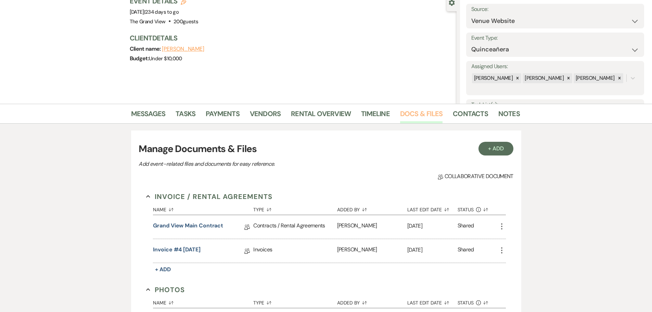
scroll to position [68, 0]
click at [201, 221] on link "Grand View Main Contract" at bounding box center [188, 226] width 70 height 11
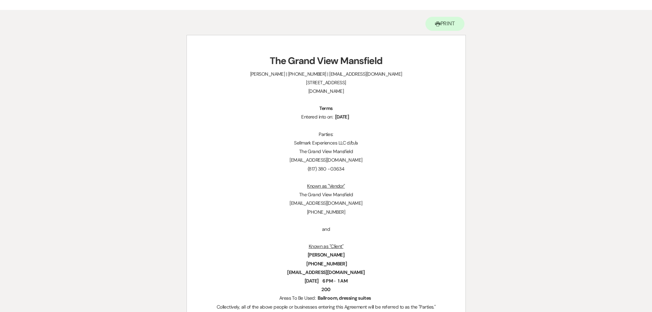
scroll to position [68, 0]
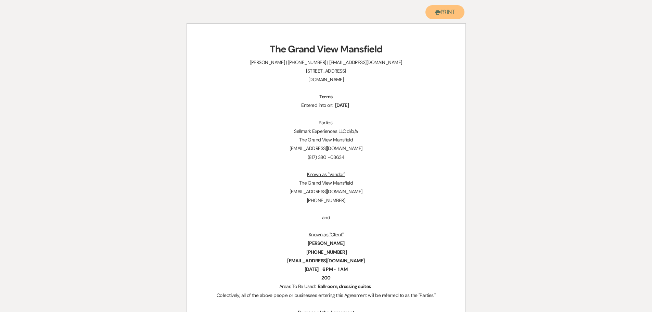
click at [443, 8] on button "Printer Print" at bounding box center [444, 12] width 39 height 14
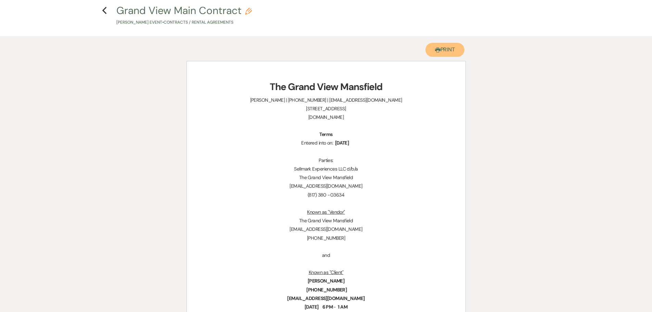
scroll to position [0, 0]
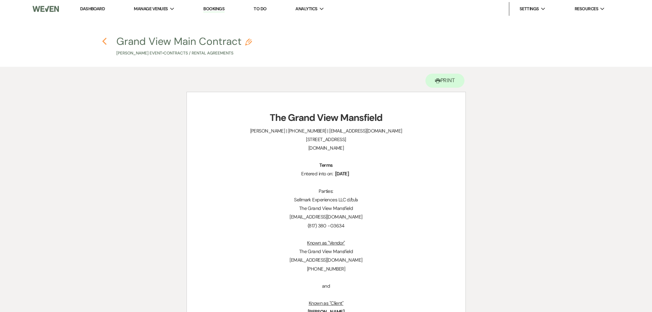
click at [105, 41] on icon "Previous" at bounding box center [104, 41] width 5 height 8
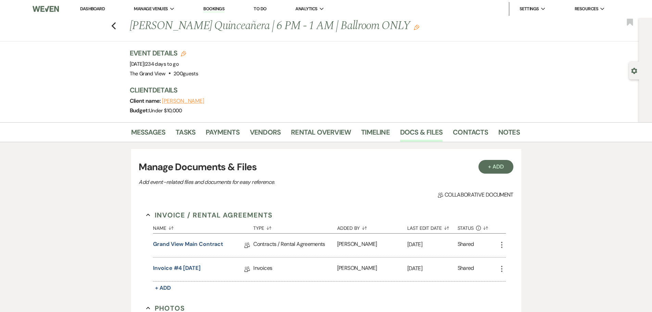
scroll to position [68, 0]
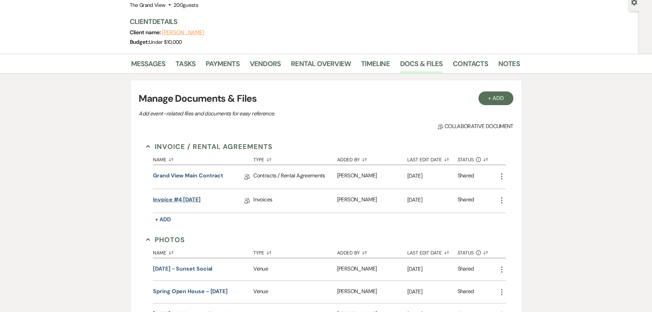
click at [198, 196] on link "Invoice #4 6-18-2025" at bounding box center [177, 200] width 48 height 11
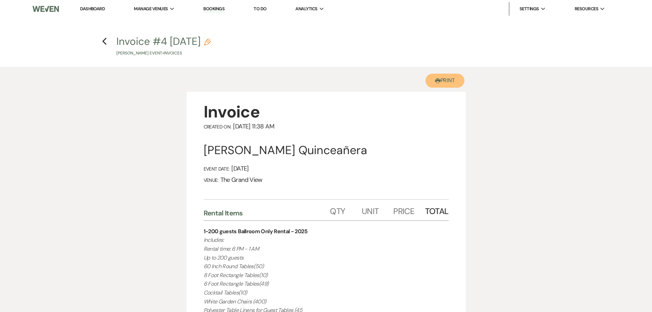
click at [432, 86] on button "Printer Print" at bounding box center [444, 81] width 39 height 14
click at [103, 41] on use "button" at bounding box center [104, 42] width 4 height 8
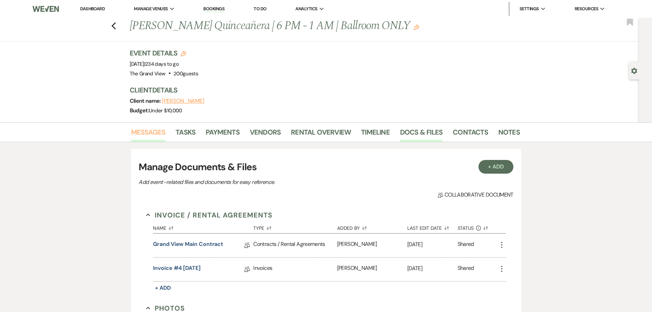
click at [147, 132] on link "Messages" at bounding box center [148, 134] width 35 height 15
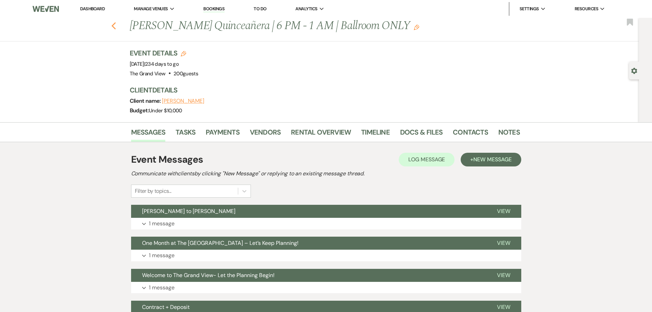
click at [116, 24] on use "button" at bounding box center [113, 26] width 4 height 8
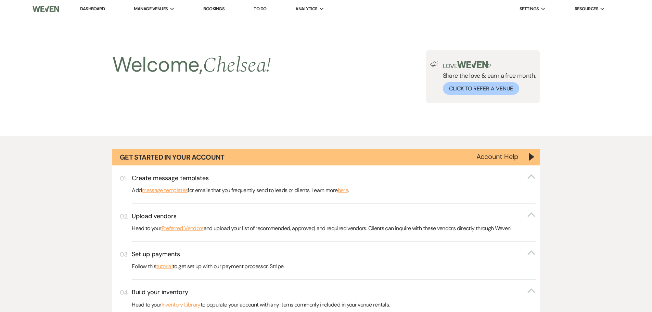
scroll to position [2529, 0]
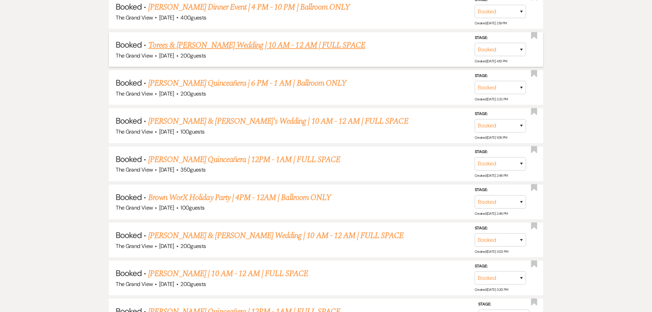
click at [196, 45] on link "Torees & Dorsey's Wedding | 10 AM - 12 AM | FULL SPACE" at bounding box center [256, 45] width 217 height 12
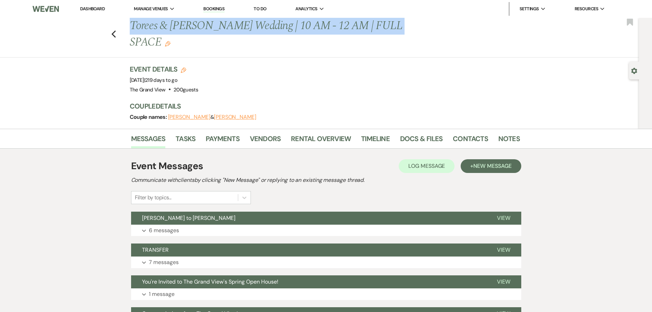
drag, startPoint x: 134, startPoint y: 25, endPoint x: 396, endPoint y: 30, distance: 262.8
click at [396, 30] on h1 "Torees & Dorsey's Wedding | 10 AM - 12 AM | FULL SPACE Edit" at bounding box center [283, 34] width 307 height 32
click at [424, 133] on link "Docs & Files" at bounding box center [421, 140] width 42 height 15
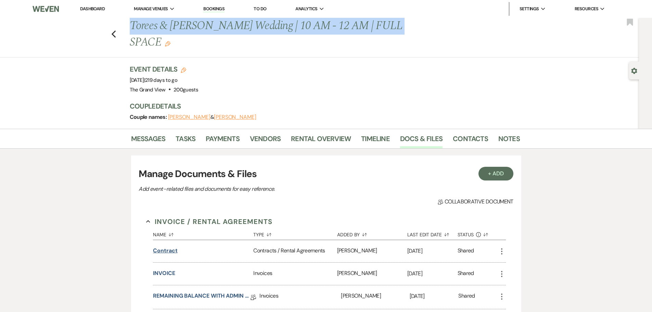
click at [164, 246] on button "Contract" at bounding box center [165, 250] width 24 height 8
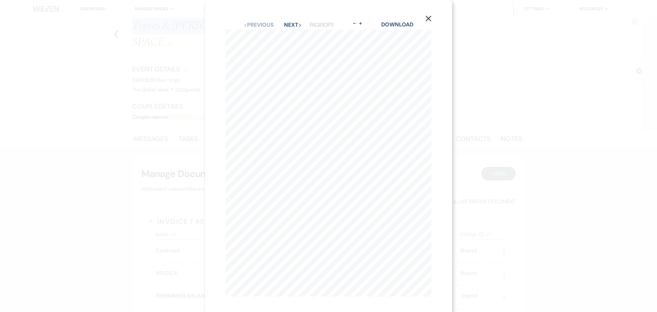
click at [427, 19] on icon "X" at bounding box center [428, 18] width 6 height 6
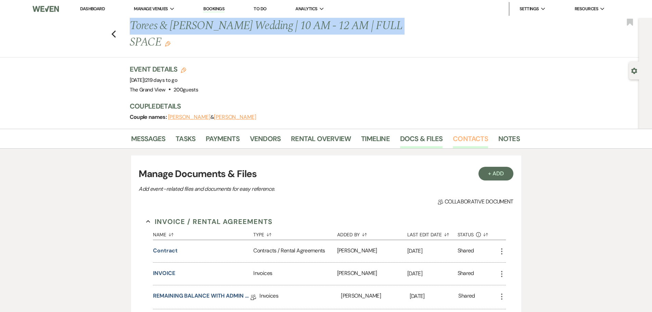
click at [467, 133] on link "Contacts" at bounding box center [470, 140] width 35 height 15
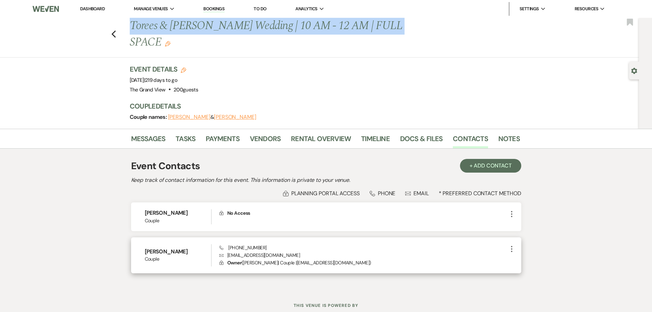
drag, startPoint x: 191, startPoint y: 238, endPoint x: 145, endPoint y: 236, distance: 45.5
click at [139, 238] on div "Nechelle Dorsey Couple Phone (225) 349-4490 Envelope nechelledorsey@yahoo.com L…" at bounding box center [326, 255] width 390 height 36
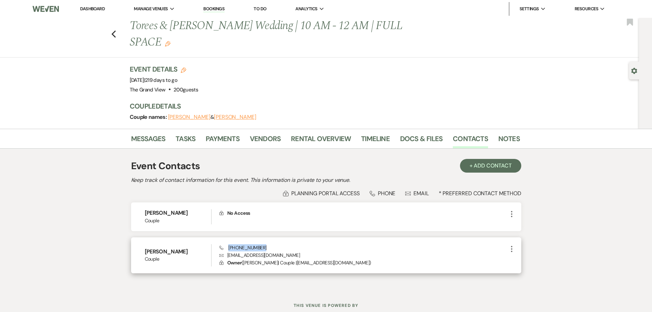
drag, startPoint x: 264, startPoint y: 229, endPoint x: 228, endPoint y: 231, distance: 36.6
click at [228, 244] on div "Phone (225) 349-4490 Envelope nechelledorsey@yahoo.com Lock Owner ( Nechelle Do…" at bounding box center [363, 255] width 288 height 23
drag, startPoint x: 291, startPoint y: 237, endPoint x: 227, endPoint y: 238, distance: 64.3
click at [227, 251] on p "Envelope nechelledorsey@yahoo.com" at bounding box center [363, 255] width 288 height 8
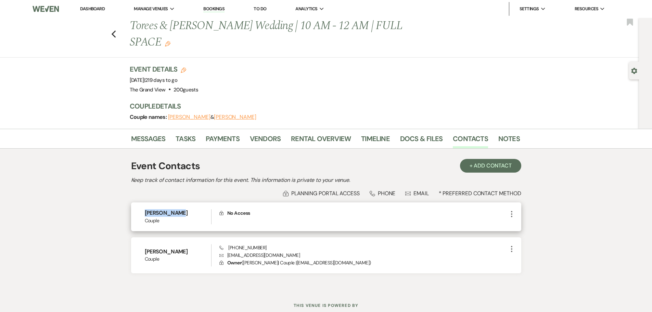
drag, startPoint x: 187, startPoint y: 195, endPoint x: 135, endPoint y: 195, distance: 52.7
click at [135, 202] on div "Joswe Torees Couple Lock No Access More" at bounding box center [326, 216] width 390 height 28
click at [633, 69] on use "button" at bounding box center [634, 71] width 6 height 6
select select "5"
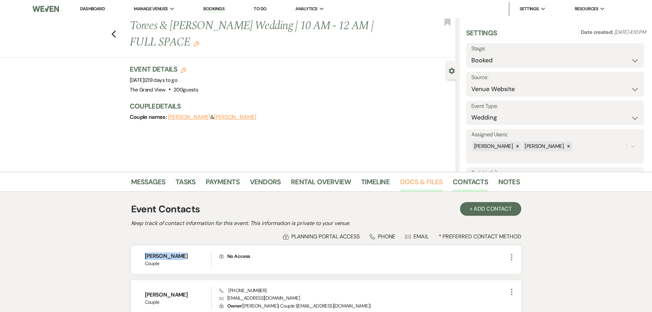
click at [420, 184] on link "Docs & Files" at bounding box center [421, 183] width 42 height 15
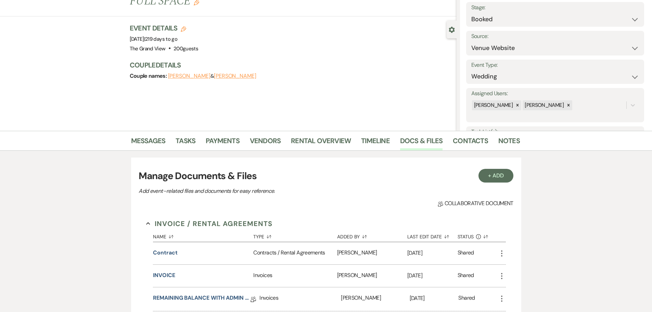
scroll to position [103, 0]
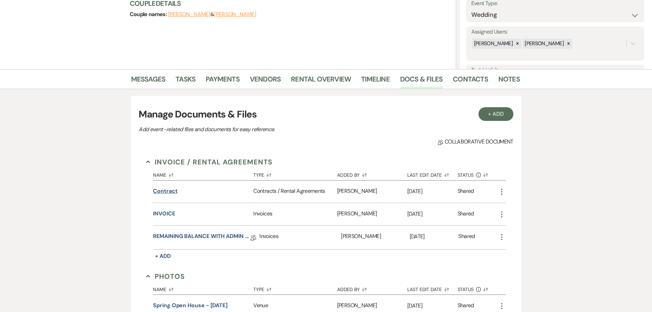
click at [162, 195] on button "Contract" at bounding box center [165, 191] width 24 height 8
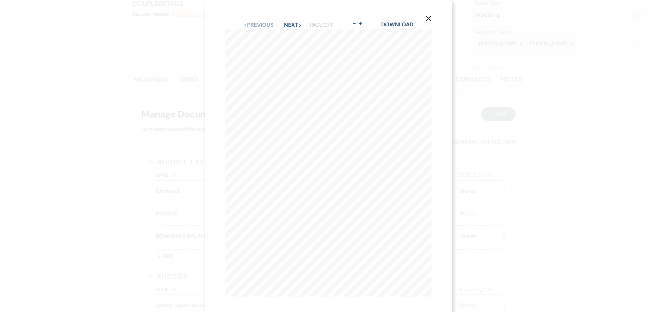
click at [392, 23] on link "Download" at bounding box center [397, 24] width 32 height 7
click at [431, 17] on icon "X" at bounding box center [428, 18] width 6 height 6
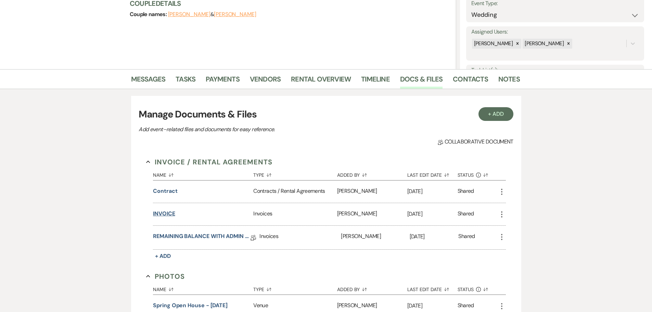
click at [172, 213] on button "INVOICE" at bounding box center [164, 213] width 22 height 8
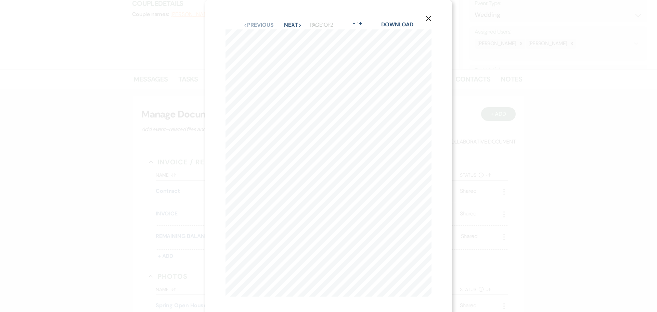
click at [404, 26] on link "Download" at bounding box center [397, 24] width 32 height 7
click at [433, 16] on div "X Previous Previous Next Next Page 1 of 2 - Zoom + Download The Grand View Mans…" at bounding box center [328, 158] width 247 height 317
click at [432, 16] on button "X" at bounding box center [428, 18] width 10 height 12
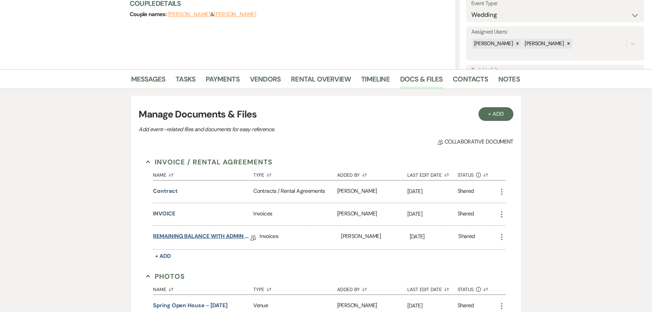
click at [206, 236] on link "REMAINING BALANCE WITH ADMIN FEE" at bounding box center [201, 237] width 97 height 11
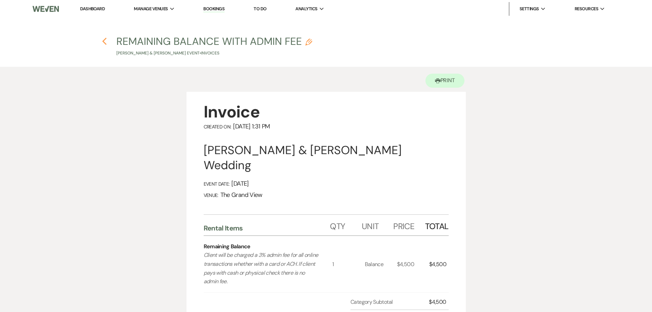
click at [105, 41] on icon "Previous" at bounding box center [104, 41] width 5 height 8
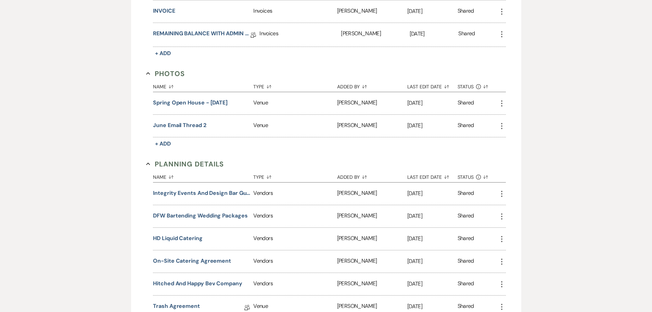
scroll to position [274, 0]
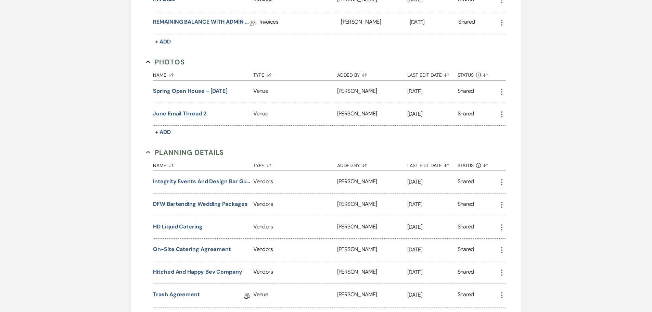
click at [185, 109] on button "June Email Thread 2" at bounding box center [179, 113] width 53 height 8
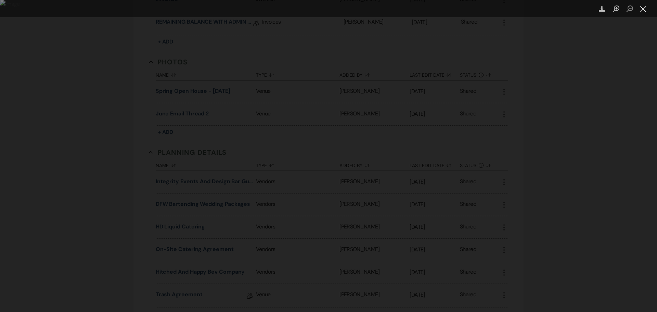
click at [643, 9] on button "Close lightbox" at bounding box center [643, 9] width 14 height 12
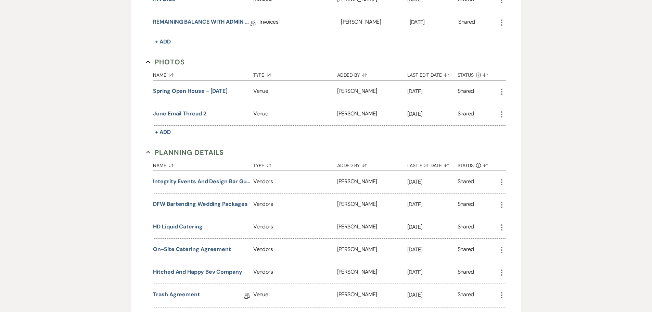
click at [501, 109] on div "More" at bounding box center [501, 113] width 8 height 9
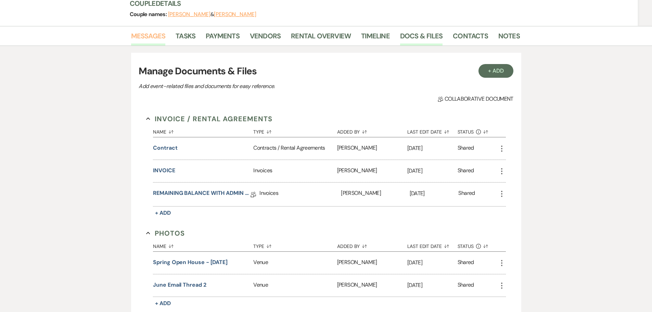
click at [152, 30] on link "Messages" at bounding box center [148, 37] width 35 height 15
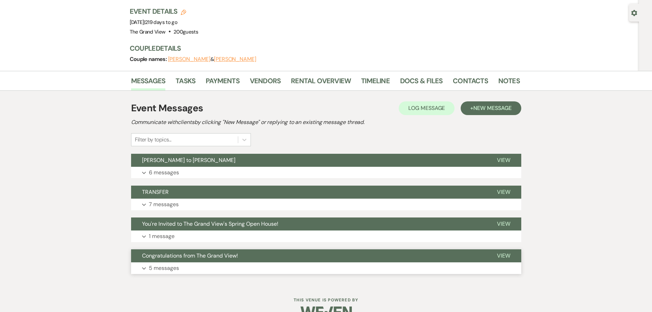
click at [208, 262] on button "Expand 5 messages" at bounding box center [326, 268] width 390 height 12
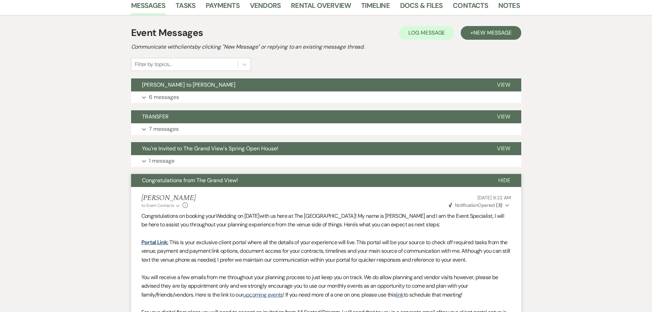
scroll to position [126, 0]
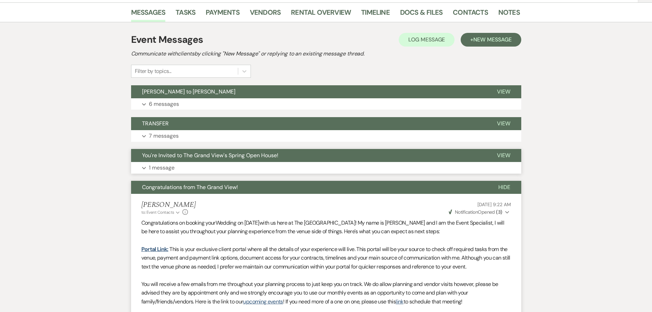
click at [169, 163] on p "1 message" at bounding box center [162, 167] width 26 height 9
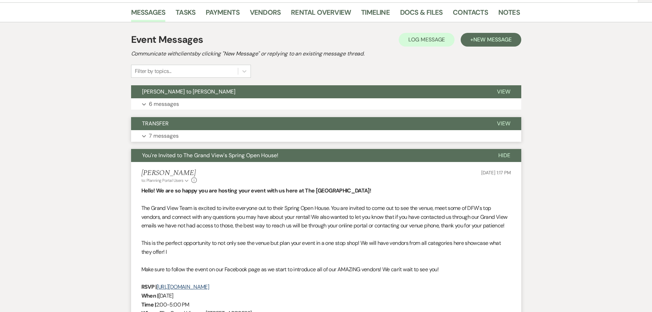
click at [173, 131] on p "7 messages" at bounding box center [164, 135] width 30 height 9
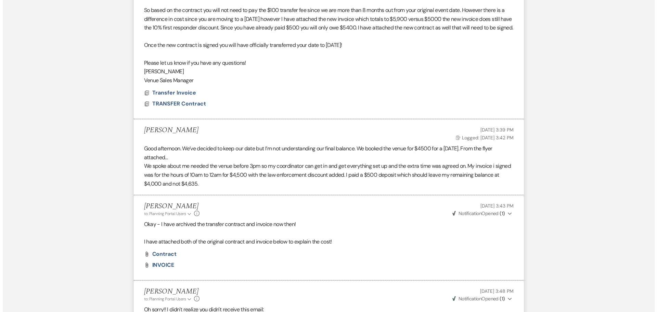
scroll to position [434, 0]
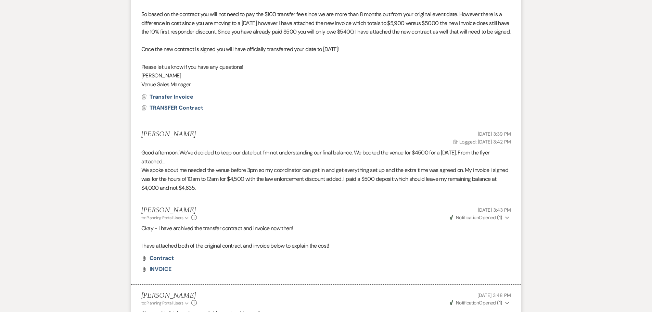
click at [180, 112] on span "TRANSFER Contract" at bounding box center [176, 108] width 54 height 8
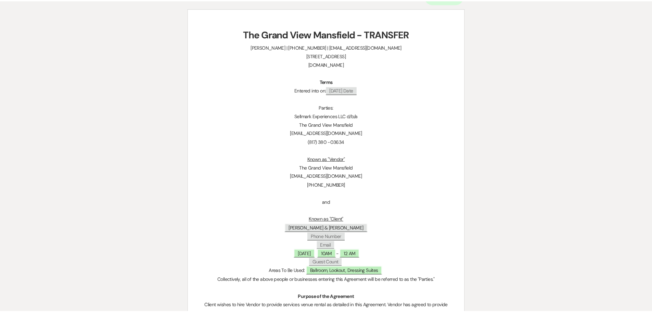
scroll to position [0, 0]
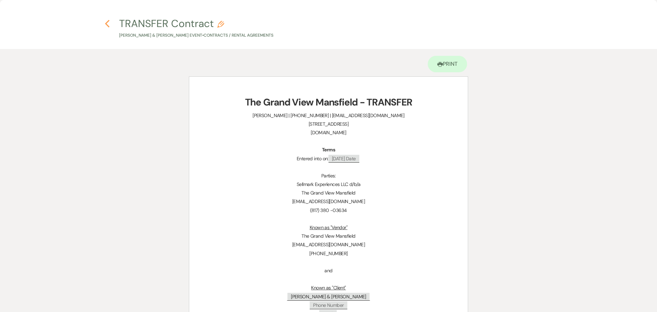
click at [106, 24] on use "button" at bounding box center [107, 24] width 4 height 8
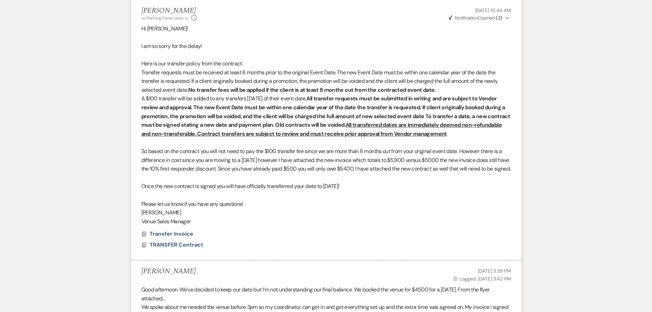
scroll to position [58, 0]
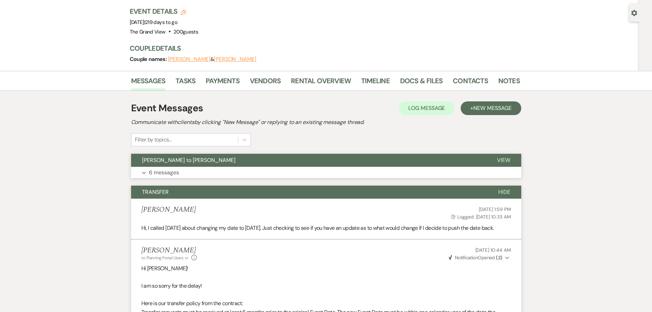
click at [247, 154] on button "Farwell to Lexie" at bounding box center [308, 160] width 355 height 13
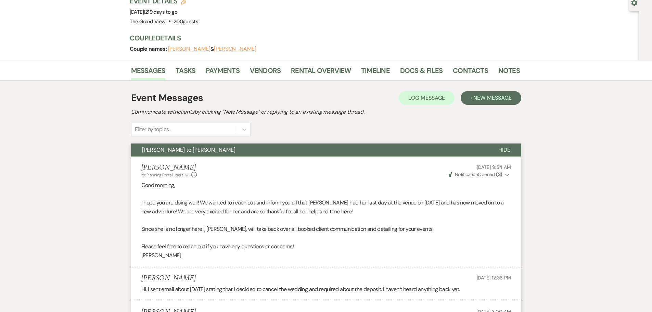
scroll to position [0, 0]
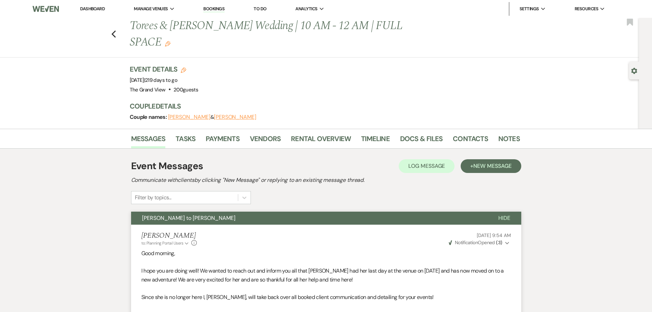
click at [635, 70] on use "button" at bounding box center [634, 71] width 6 height 6
select select "5"
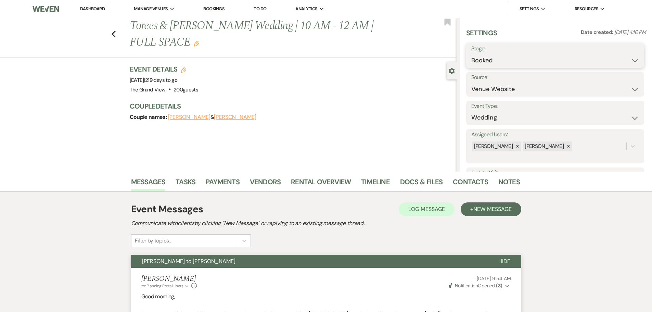
click at [561, 56] on select "Booked Lost" at bounding box center [555, 60] width 168 height 13
select select "8"
click at [471, 54] on select "Booked Lost" at bounding box center [555, 60] width 168 height 13
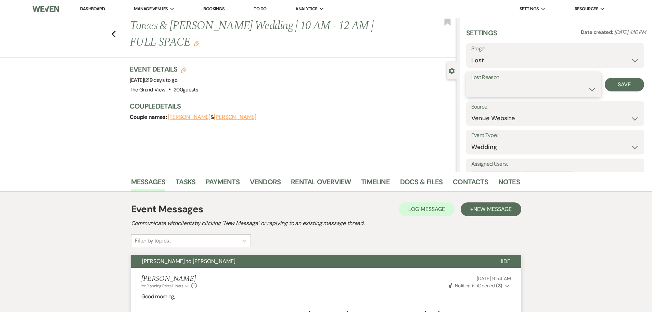
click at [527, 87] on select "Booked Elsewhere Budget Date Unavailable No Response Not a Good Match Capacity …" at bounding box center [533, 88] width 125 height 13
select select "1"
click at [471, 82] on select "Booked Elsewhere Budget Date Unavailable No Response Not a Good Match Capacity …" at bounding box center [533, 88] width 125 height 13
click at [577, 90] on input "Other" at bounding box center [584, 88] width 42 height 13
type input "mom's health"
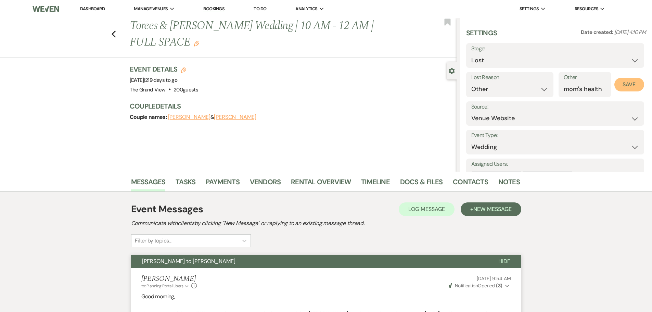
click at [623, 88] on button "Save" at bounding box center [629, 85] width 30 height 14
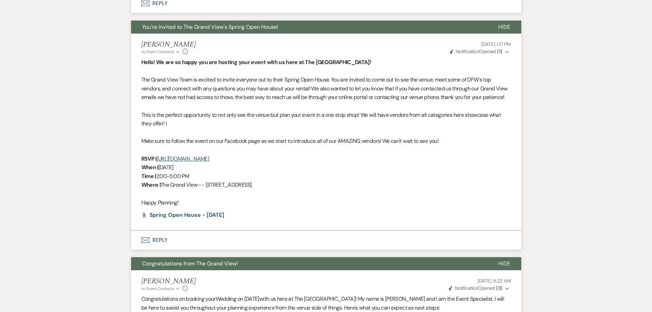
scroll to position [1521, 0]
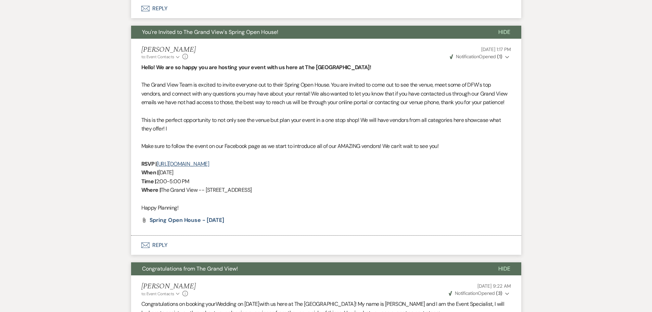
click at [501, 36] on span "Hide" at bounding box center [504, 31] width 12 height 7
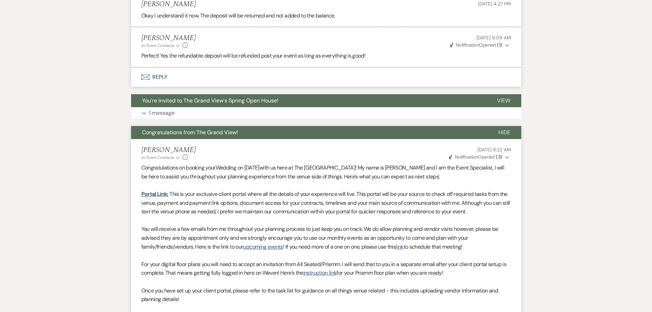
click at [509, 139] on button "Hide" at bounding box center [504, 132] width 34 height 13
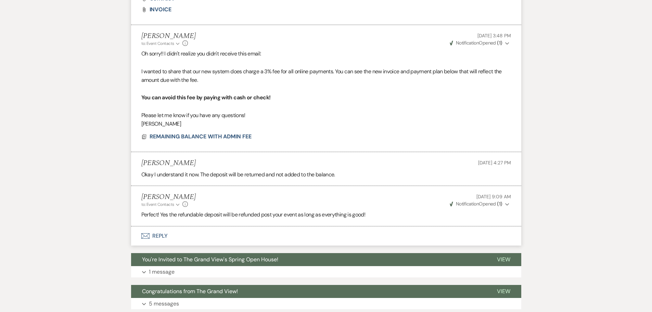
scroll to position [1295, 0]
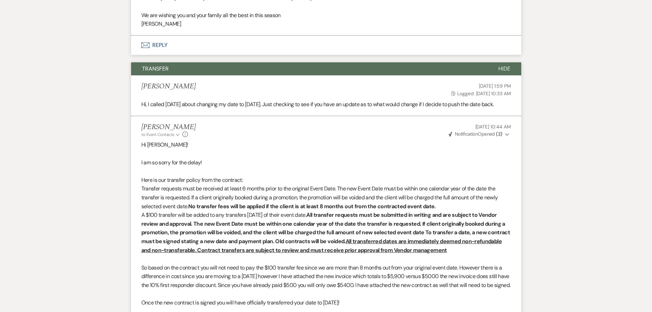
drag, startPoint x: 502, startPoint y: 69, endPoint x: 450, endPoint y: 108, distance: 64.8
click at [502, 69] on span "Hide" at bounding box center [504, 68] width 12 height 7
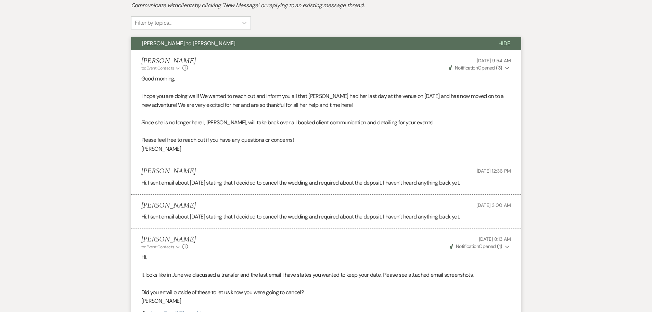
scroll to position [230, 0]
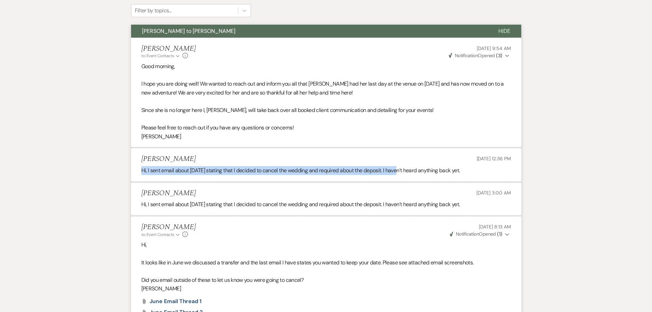
drag, startPoint x: 142, startPoint y: 168, endPoint x: 403, endPoint y: 168, distance: 260.7
click at [403, 168] on div "Hi, I sent email about 2 months ago stating that I decided to cancel the weddin…" at bounding box center [325, 170] width 369 height 9
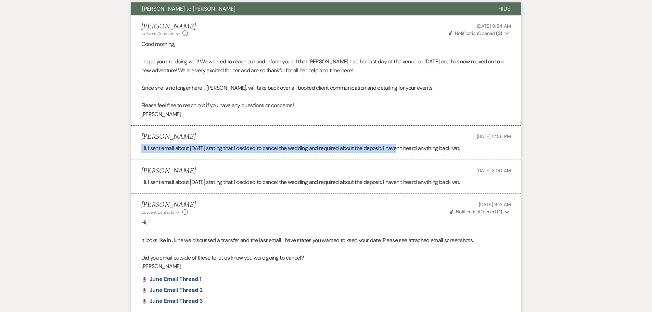
scroll to position [264, 0]
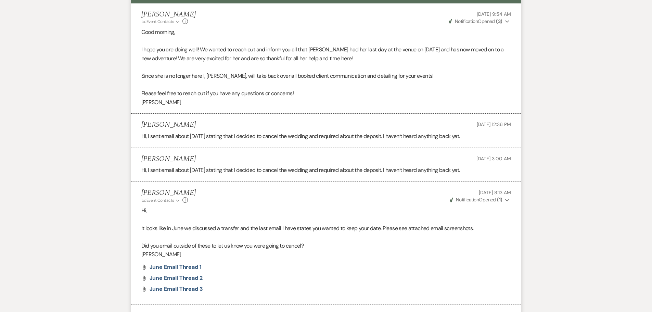
click at [128, 169] on div "Messages Tasks Payments Vendors Rental Overview Timeline Docs & Files Contacts …" at bounding box center [326, 293] width 652 height 771
drag, startPoint x: 136, startPoint y: 171, endPoint x: 485, endPoint y: 179, distance: 349.4
click at [485, 179] on li "Nechelle Dorsey Aug 28, 2025, 3:00 AM Hi, I sent email about 2 months ago stati…" at bounding box center [326, 165] width 390 height 34
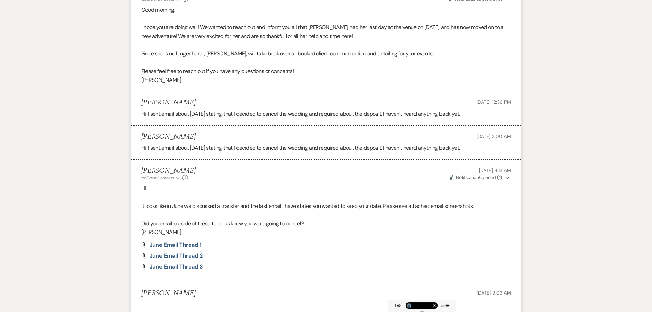
scroll to position [298, 0]
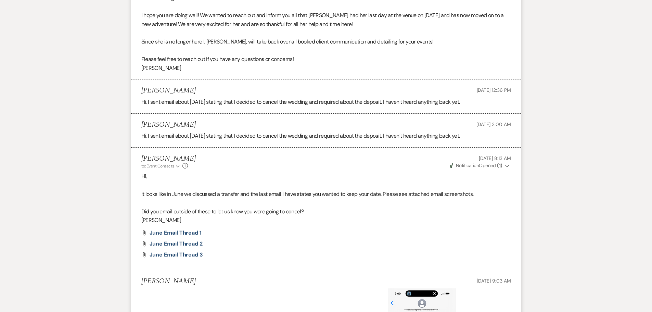
click at [144, 196] on p "It looks like in June we discussed a transfer and the last email I have states …" at bounding box center [325, 194] width 369 height 9
drag, startPoint x: 327, startPoint y: 194, endPoint x: 382, endPoint y: 194, distance: 55.1
click at [382, 194] on p "It looks like in June we discussed a transfer and the last email I have states …" at bounding box center [325, 194] width 369 height 9
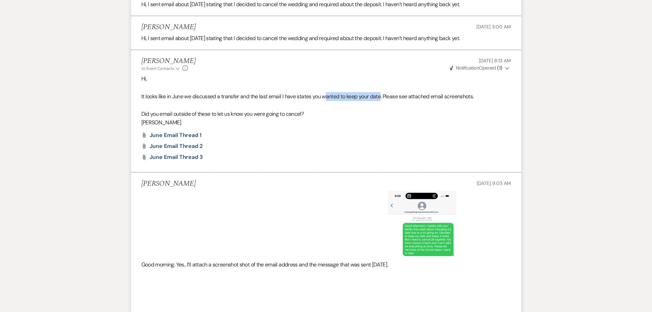
scroll to position [435, 0]
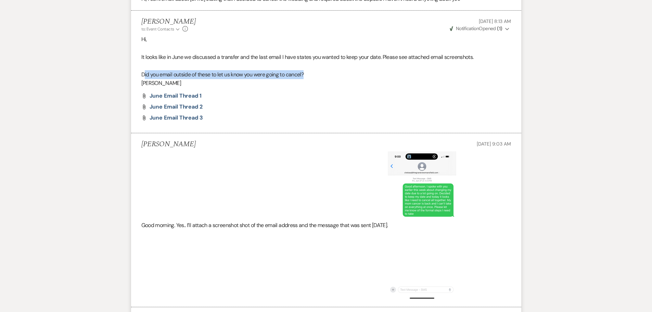
drag, startPoint x: 145, startPoint y: 74, endPoint x: 308, endPoint y: 74, distance: 162.5
click at [308, 74] on p "Did you email outside of these to let us know you were going to cancel?" at bounding box center [325, 74] width 369 height 9
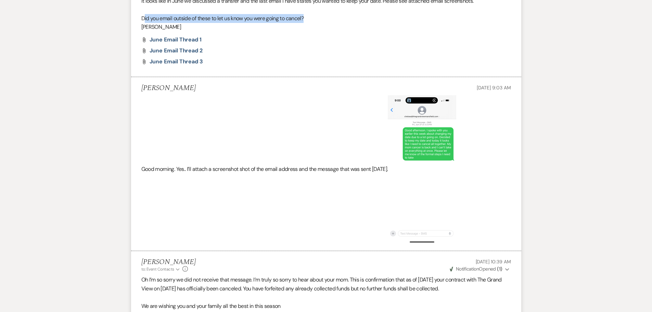
scroll to position [504, 0]
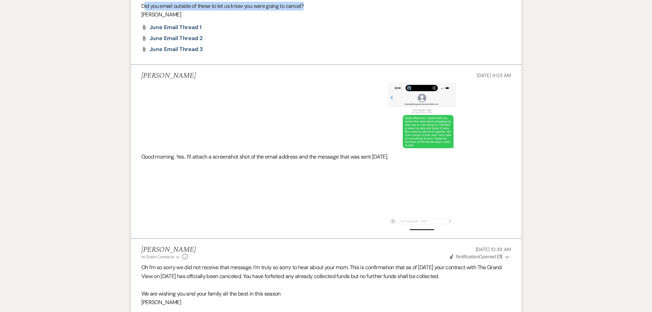
click at [435, 119] on img at bounding box center [422, 157] width 68 height 148
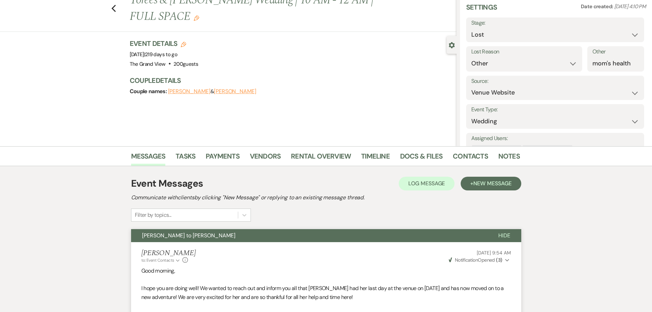
scroll to position [0, 0]
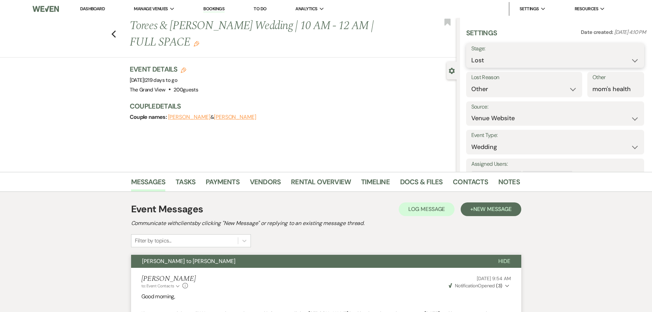
click at [507, 62] on select "Booked Lost" at bounding box center [555, 60] width 168 height 13
click at [304, 97] on div "Event Details Edit Event Date: Friday, May 1st, 2026 | 219 days to go Venue: Th…" at bounding box center [293, 96] width 327 height 64
click at [116, 38] on icon "Previous" at bounding box center [113, 34] width 5 height 8
select select "8"
select select "1"
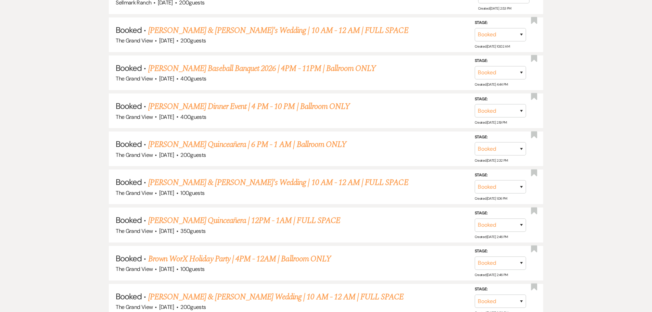
scroll to position [2426, 0]
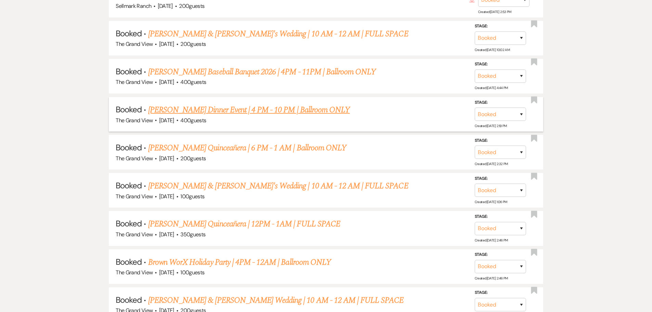
click at [177, 112] on link "Christy Oldham's Dinner Event | 4 PM - 10 PM | Ballroom ONLY" at bounding box center [248, 110] width 201 height 12
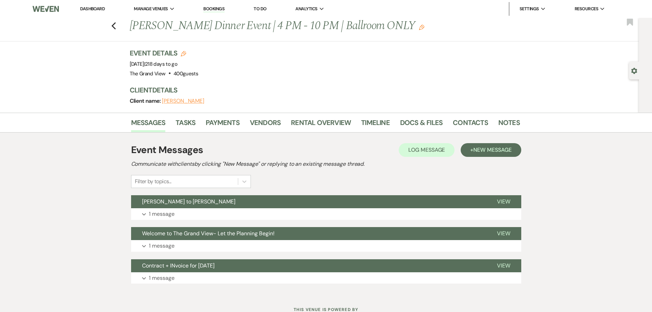
drag, startPoint x: 132, startPoint y: 26, endPoint x: 409, endPoint y: 23, distance: 276.4
click at [409, 23] on h1 "Christy Oldham's Dinner Event | 4 PM - 10 PM | Ballroom ONLY Edit" at bounding box center [283, 26] width 307 height 16
click at [418, 123] on link "Docs & Files" at bounding box center [421, 124] width 42 height 15
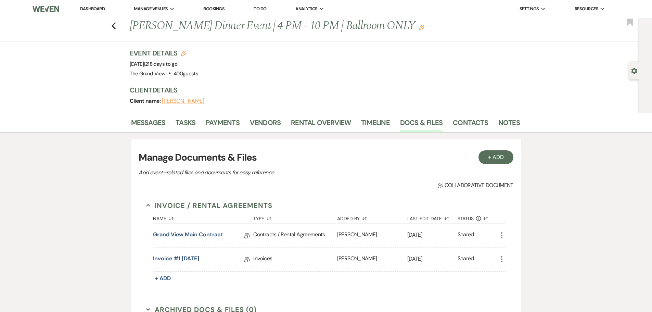
click at [200, 234] on link "Grand View Main Contract" at bounding box center [188, 235] width 70 height 11
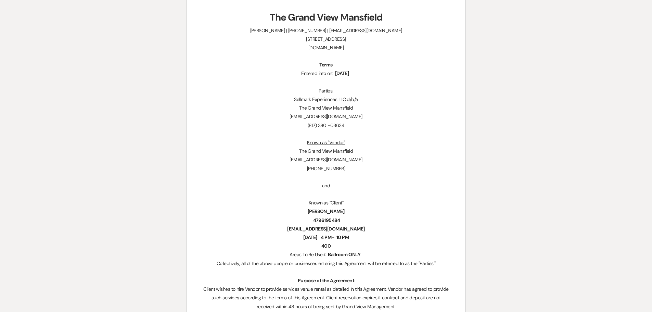
scroll to position [103, 0]
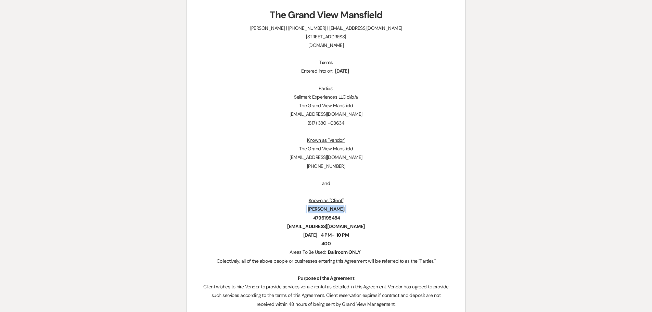
drag, startPoint x: 346, startPoint y: 208, endPoint x: 311, endPoint y: 209, distance: 34.9
click at [311, 209] on p "﻿ Christy Oldham ﻿" at bounding box center [326, 209] width 246 height 9
click at [300, 209] on p "﻿ Christy Oldham ﻿" at bounding box center [326, 209] width 246 height 9
drag, startPoint x: 308, startPoint y: 210, endPoint x: 313, endPoint y: 210, distance: 4.8
click at [313, 210] on span "Christy Oldham" at bounding box center [326, 209] width 38 height 8
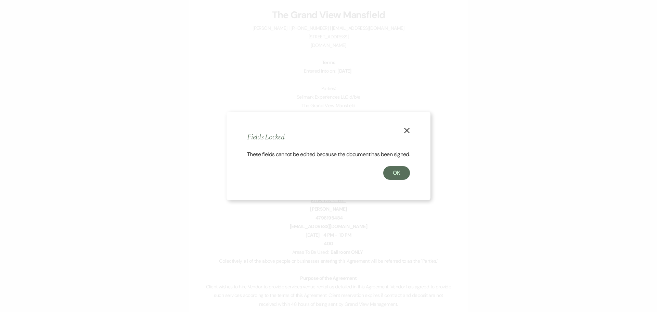
click at [406, 127] on icon "X" at bounding box center [407, 130] width 6 height 6
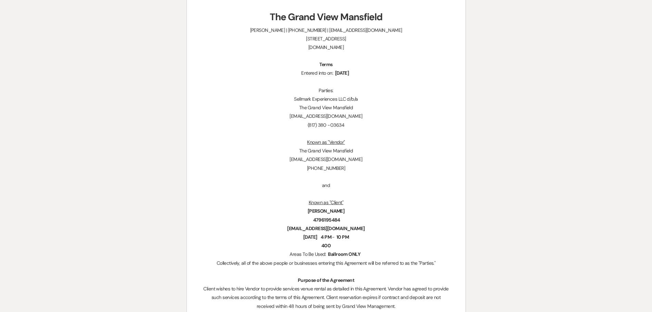
scroll to position [0, 0]
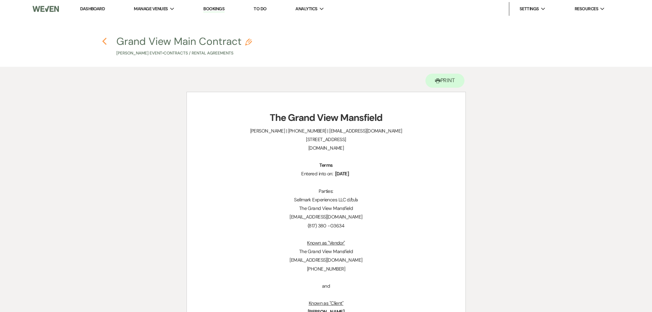
click at [106, 41] on icon "Previous" at bounding box center [104, 41] width 5 height 8
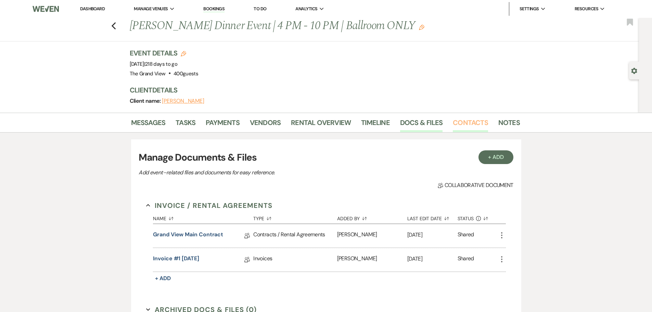
click at [458, 117] on link "Contacts" at bounding box center [470, 124] width 35 height 15
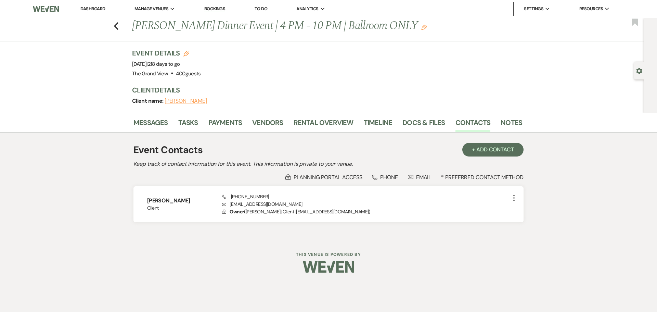
drag, startPoint x: 192, startPoint y: 201, endPoint x: 130, endPoint y: 200, distance: 61.6
click at [130, 200] on div "Messages Tasks Payments Vendors Rental Overview Timeline Docs & Files Contacts …" at bounding box center [328, 176] width 657 height 126
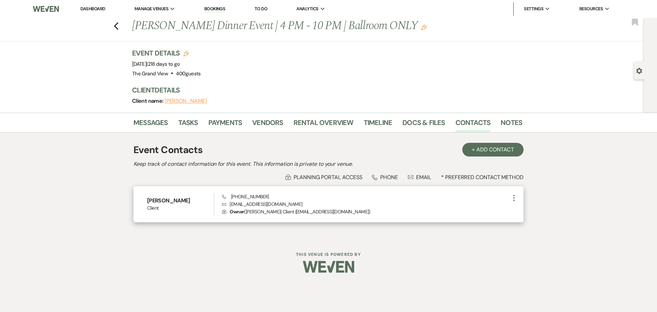
click at [299, 201] on p "Envelope christyo@mansfieldmission.org" at bounding box center [366, 204] width 288 height 8
drag, startPoint x: 299, startPoint y: 205, endPoint x: 227, endPoint y: 205, distance: 71.8
click at [227, 205] on p "Envelope christyo@mansfieldmission.org" at bounding box center [366, 204] width 288 height 8
drag, startPoint x: 274, startPoint y: 195, endPoint x: 231, endPoint y: 198, distance: 43.2
click at [231, 198] on div "Phone (479) 619-5484 Envelope christyo@mansfieldmission.org Lock Owner ( Christ…" at bounding box center [366, 204] width 288 height 23
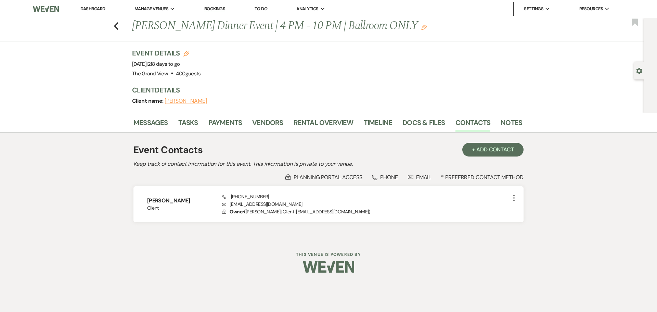
click at [142, 115] on div "Messages Tasks Payments Vendors Rental Overview Timeline Docs & Files Contacts …" at bounding box center [328, 123] width 657 height 20
click at [154, 128] on link "Messages" at bounding box center [150, 124] width 35 height 15
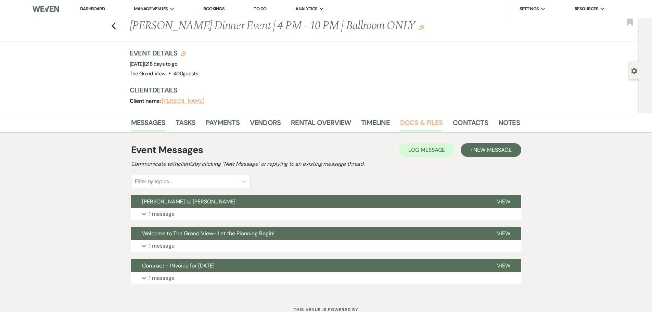
click at [405, 121] on link "Docs & Files" at bounding box center [421, 124] width 42 height 15
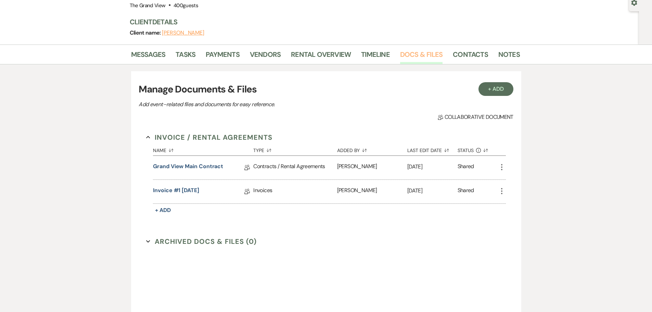
scroll to position [68, 0]
click at [204, 169] on link "Grand View Main Contract" at bounding box center [188, 167] width 70 height 11
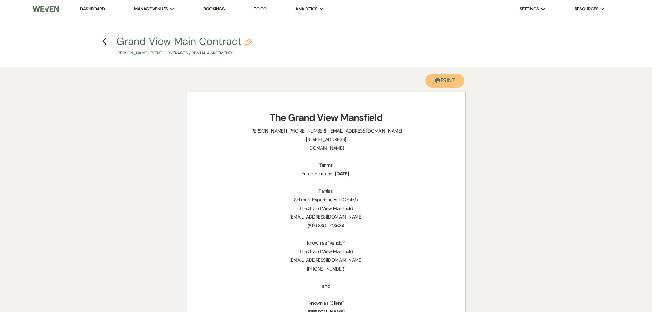
click at [435, 79] on icon "Printer" at bounding box center [437, 80] width 5 height 5
click at [104, 39] on icon "Previous" at bounding box center [104, 41] width 5 height 8
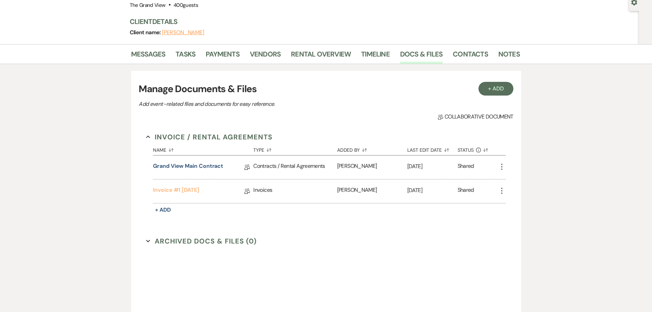
click at [188, 193] on link "Invoice #1 7-1-2025" at bounding box center [176, 191] width 46 height 11
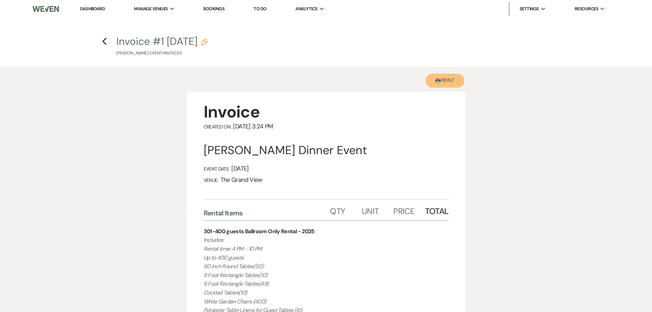
click at [450, 82] on button "Printer Print" at bounding box center [444, 81] width 39 height 14
click at [105, 43] on use "button" at bounding box center [104, 42] width 4 height 8
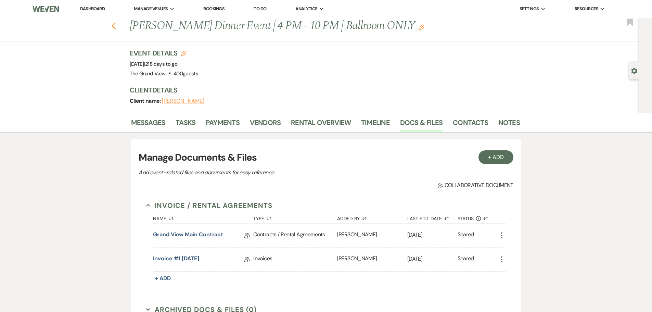
click at [114, 27] on icon "Previous" at bounding box center [113, 26] width 5 height 8
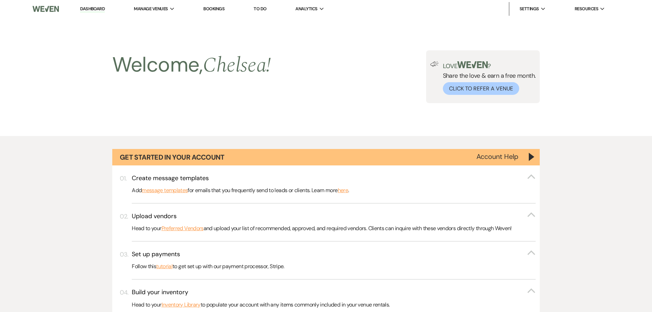
scroll to position [2426, 0]
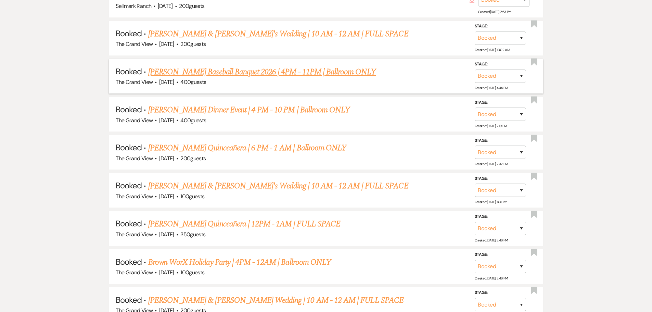
click at [196, 73] on link "Martin HS Baseball Banquet 2026 | 4PM - 11PM | Ballroom ONLY" at bounding box center [262, 72] width 228 height 12
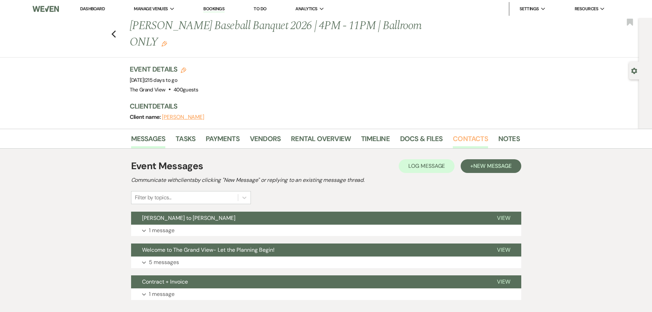
click at [473, 133] on link "Contacts" at bounding box center [470, 140] width 35 height 15
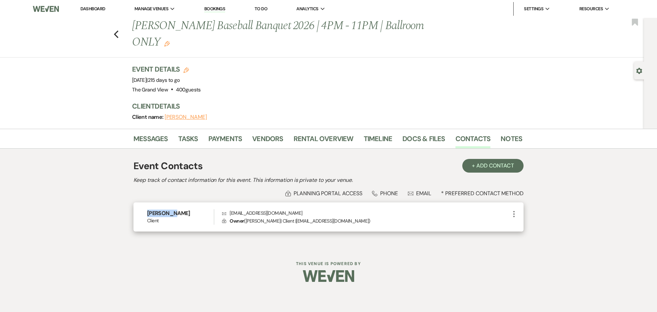
drag, startPoint x: 181, startPoint y: 194, endPoint x: 136, endPoint y: 194, distance: 45.2
click at [136, 202] on div "Lisa Nagy Client Envelope Treas@martinbaseball.com Lock Owner ( Lisa Nagy | Cli…" at bounding box center [328, 216] width 390 height 29
drag, startPoint x: 296, startPoint y: 195, endPoint x: 229, endPoint y: 196, distance: 67.7
click at [229, 209] on p "Envelope Treas@martinbaseball.com" at bounding box center [366, 213] width 288 height 8
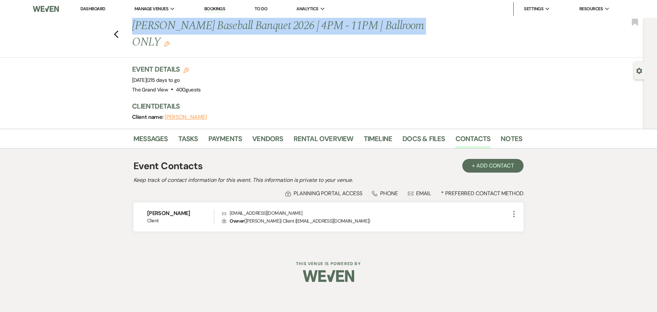
drag, startPoint x: 134, startPoint y: 24, endPoint x: 430, endPoint y: 24, distance: 296.6
click at [431, 24] on h1 "Martin HS Baseball Banquet 2026 | 4PM - 11PM | Ballroom ONLY Edit" at bounding box center [285, 34] width 307 height 32
click at [420, 133] on link "Docs & Files" at bounding box center [423, 140] width 42 height 15
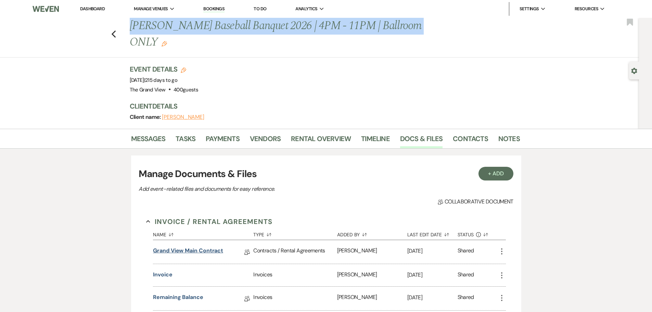
click at [184, 246] on link "Grand View Main Contract" at bounding box center [188, 251] width 70 height 11
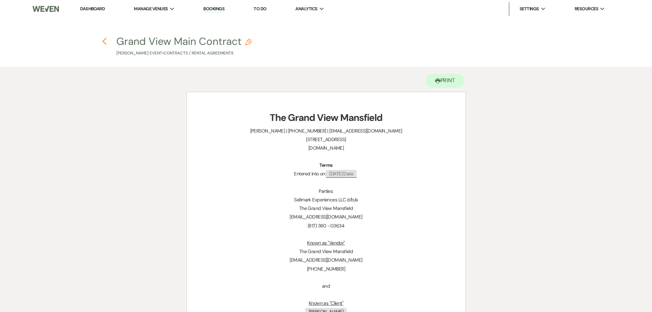
click at [107, 42] on icon "Previous" at bounding box center [104, 41] width 5 height 8
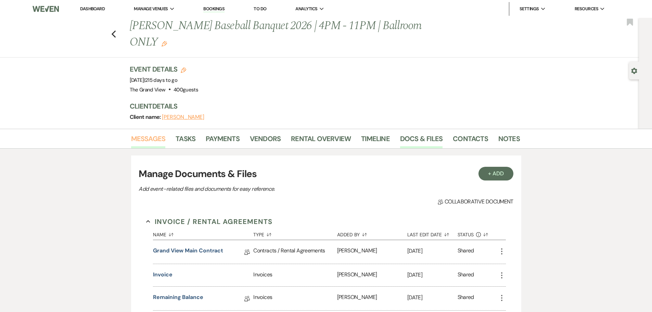
click at [150, 133] on link "Messages" at bounding box center [148, 140] width 35 height 15
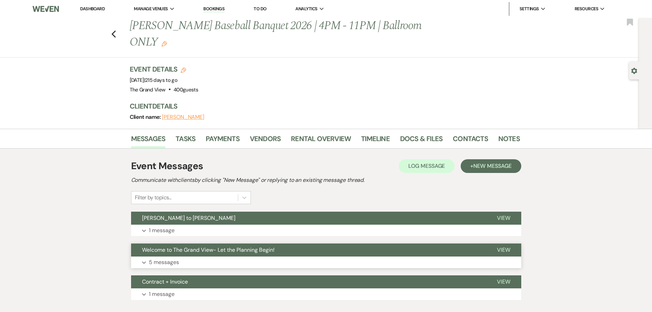
click at [190, 256] on button "Expand 5 messages" at bounding box center [326, 262] width 390 height 12
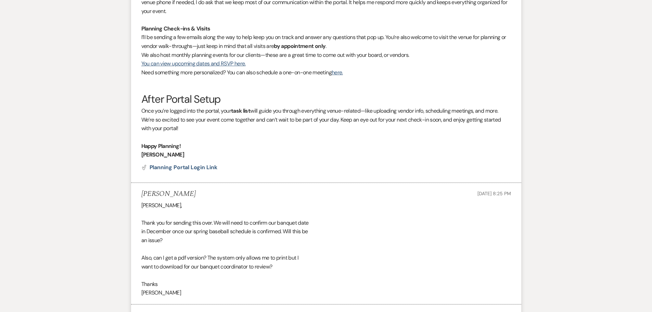
scroll to position [669, 0]
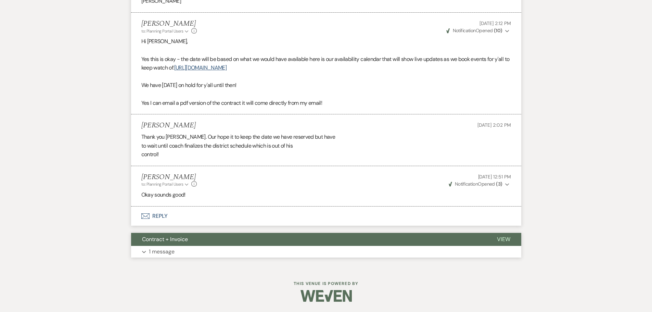
click at [188, 243] on button "Contract + Invoice" at bounding box center [308, 239] width 355 height 13
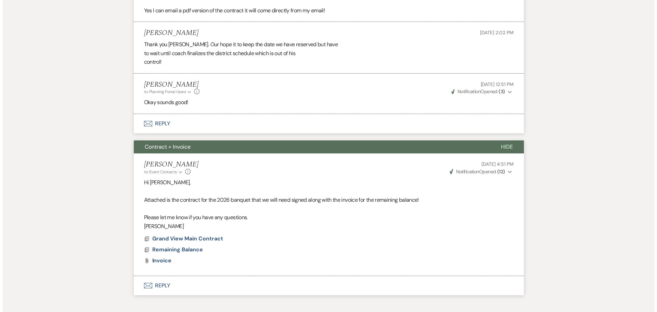
scroll to position [799, 0]
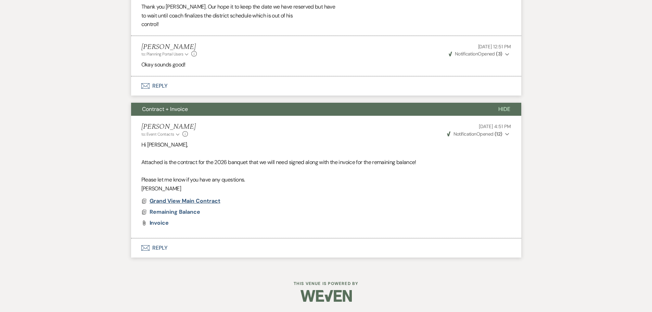
click at [201, 200] on span "Grand View Main Contract" at bounding box center [184, 200] width 71 height 7
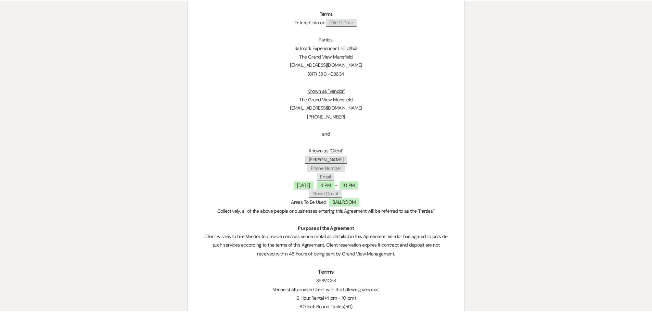
scroll to position [0, 0]
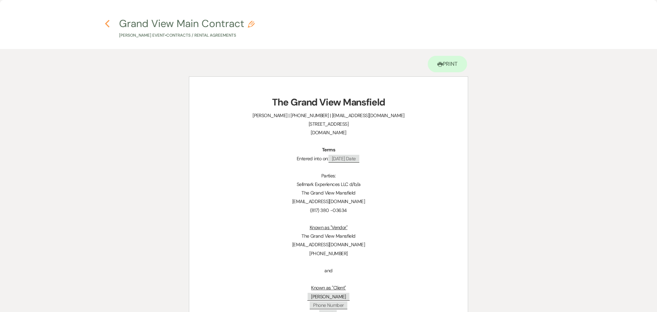
click at [106, 26] on icon "Previous" at bounding box center [107, 23] width 5 height 8
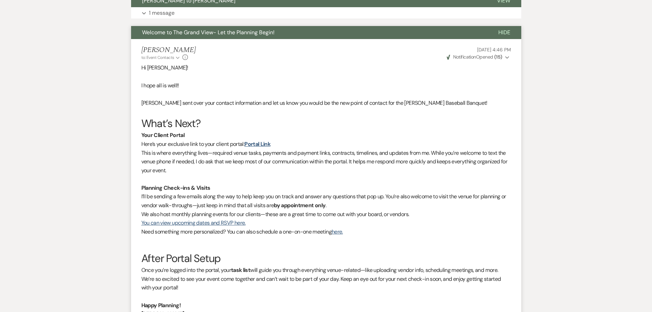
scroll to position [80, 0]
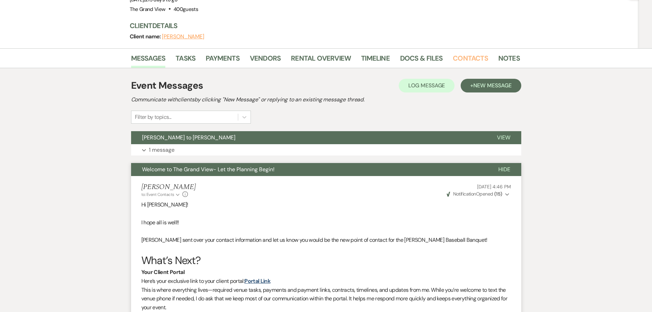
drag, startPoint x: 459, startPoint y: 45, endPoint x: 446, endPoint y: 49, distance: 13.5
click at [459, 53] on link "Contacts" at bounding box center [470, 60] width 35 height 15
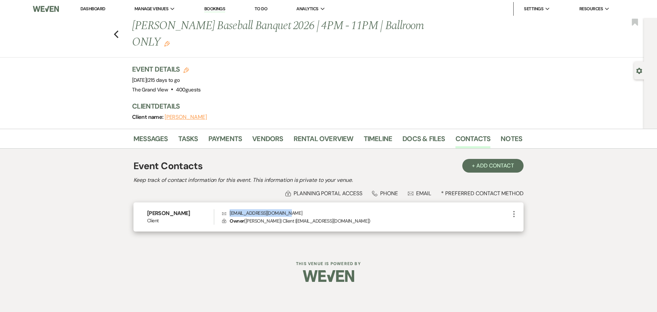
drag, startPoint x: 292, startPoint y: 197, endPoint x: 226, endPoint y: 199, distance: 65.7
click at [226, 209] on p "Envelope Treas@martinbaseball.com" at bounding box center [366, 213] width 288 height 8
click at [118, 30] on icon "Previous" at bounding box center [116, 34] width 5 height 8
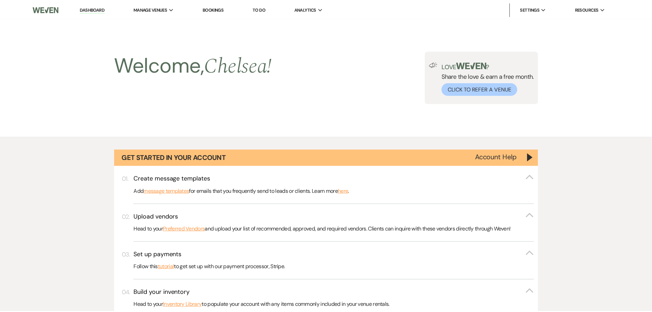
scroll to position [2426, 0]
